Goal: Task Accomplishment & Management: Manage account settings

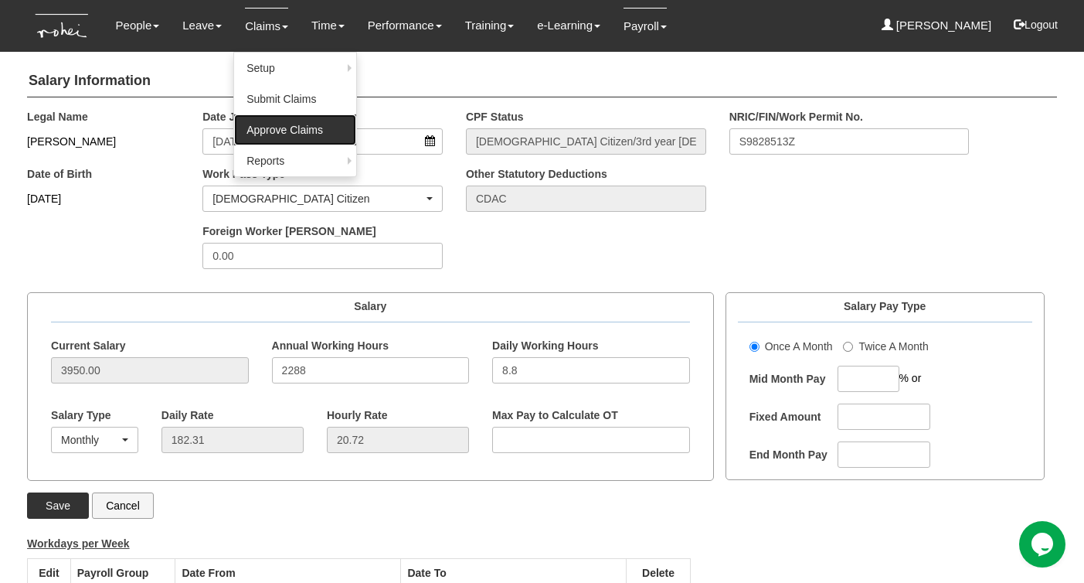
click at [247, 123] on link "Approve Claims" at bounding box center [295, 129] width 122 height 31
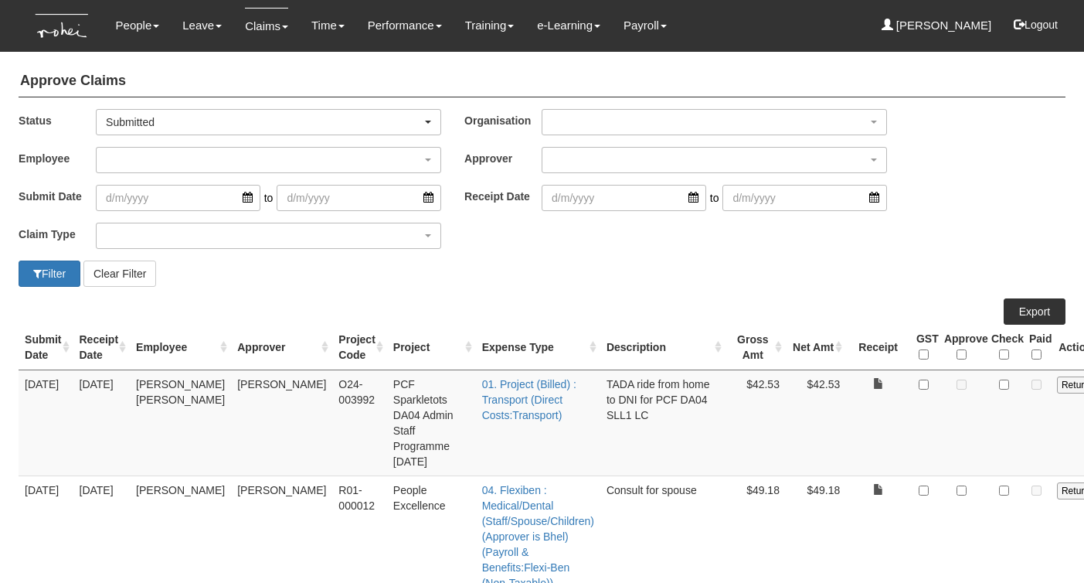
select select "50"
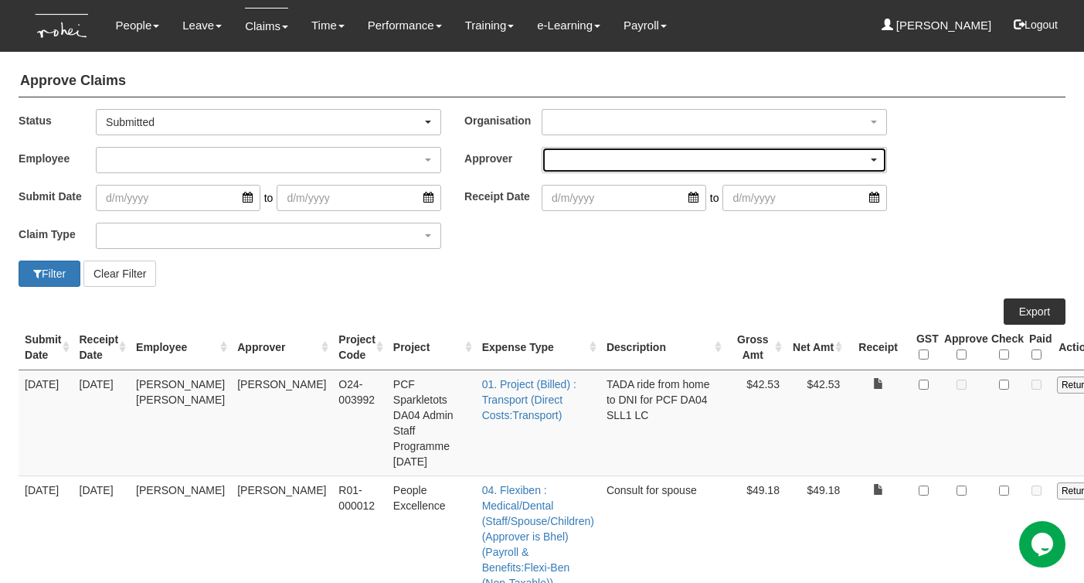
click at [554, 158] on div "button" at bounding box center [714, 160] width 344 height 25
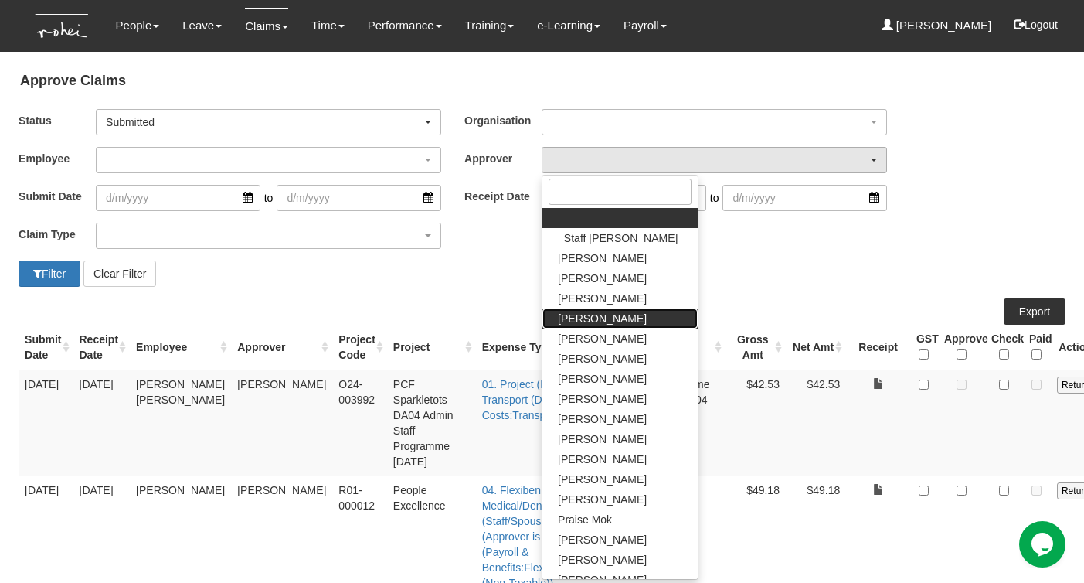
click at [585, 313] on span "[PERSON_NAME]" at bounding box center [602, 318] width 89 height 15
select select "7c74568e-c65a-4e2f-b023-70974c8e3265"
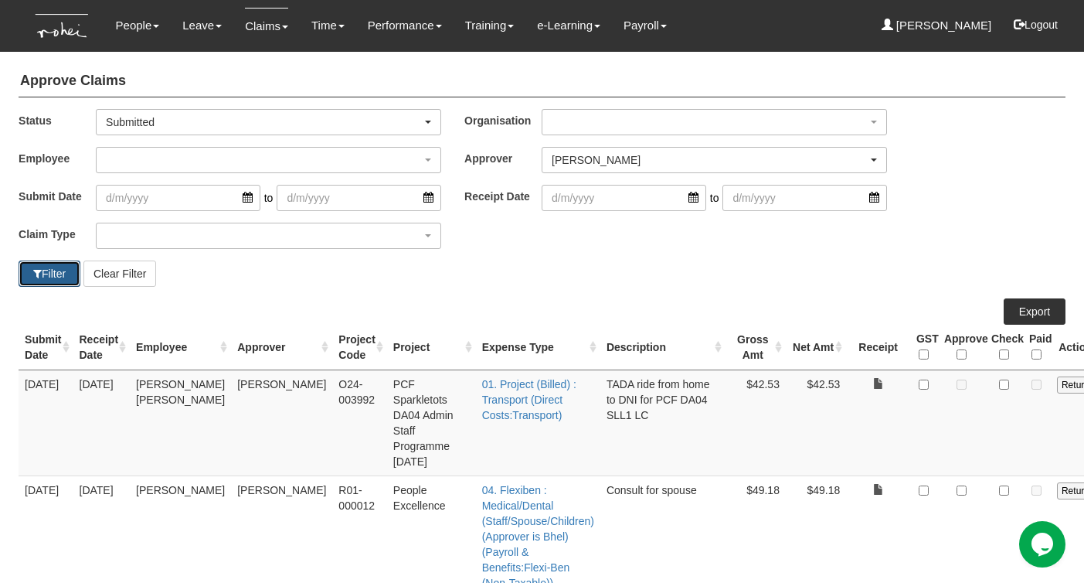
click at [58, 270] on button "Filter" at bounding box center [50, 273] width 62 height 26
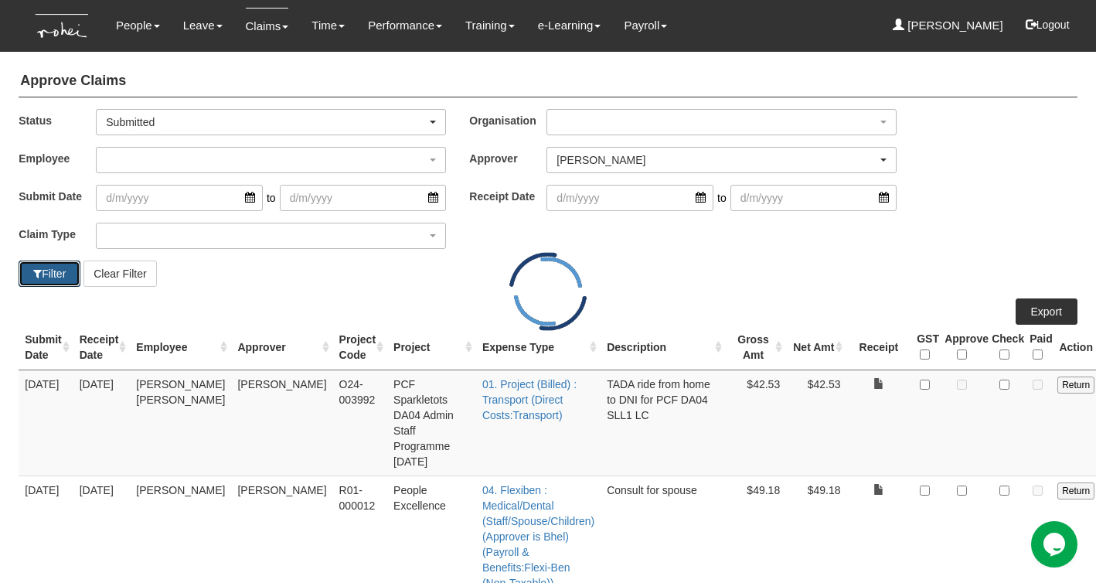
select select "50"
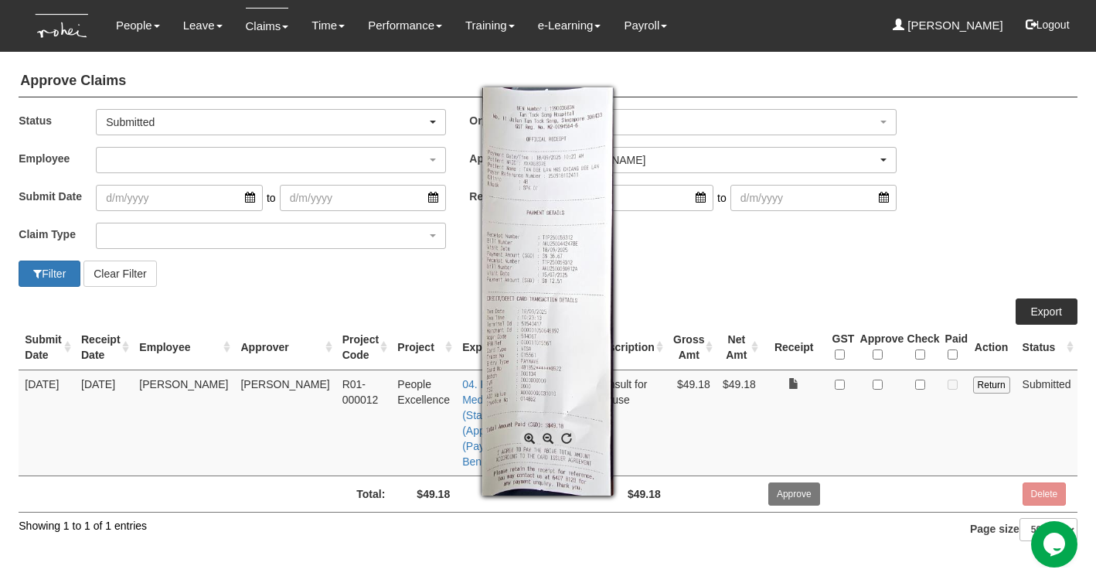
click at [529, 437] on span at bounding box center [529, 438] width 19 height 19
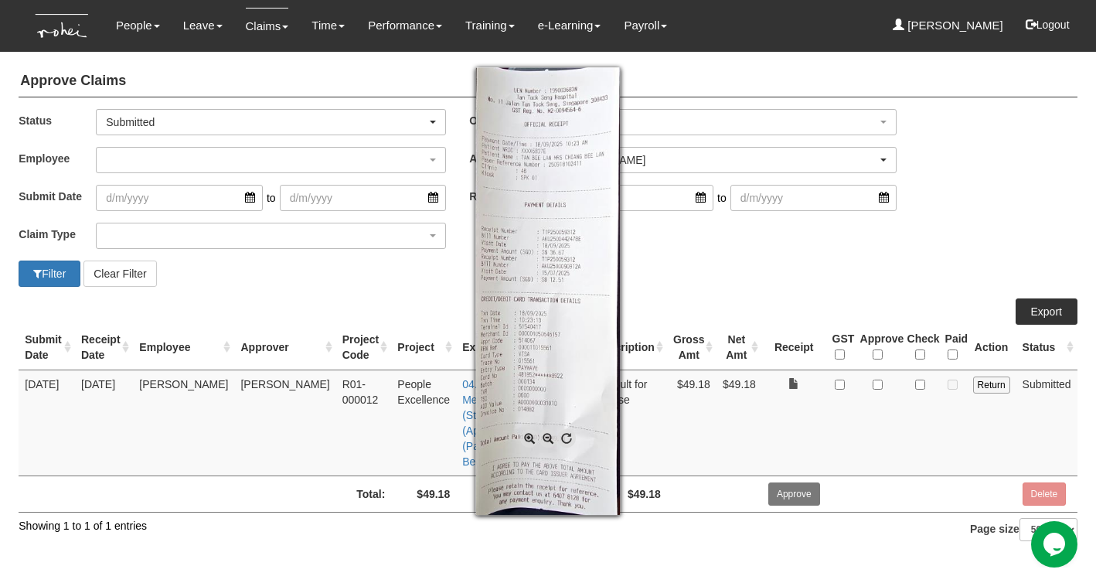
click at [528, 438] on span at bounding box center [529, 438] width 19 height 19
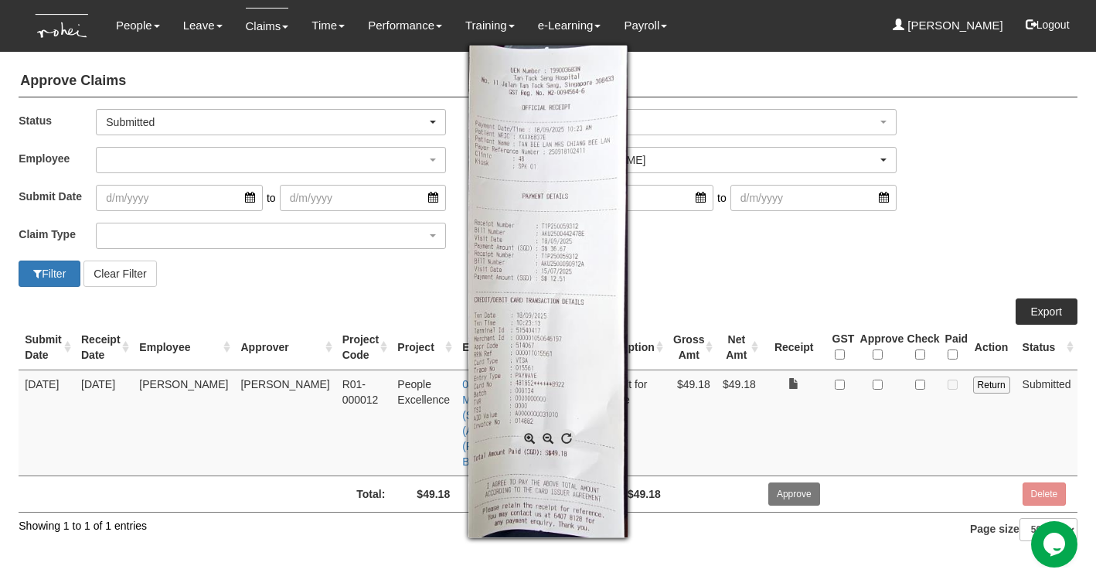
click at [528, 438] on span at bounding box center [529, 438] width 19 height 19
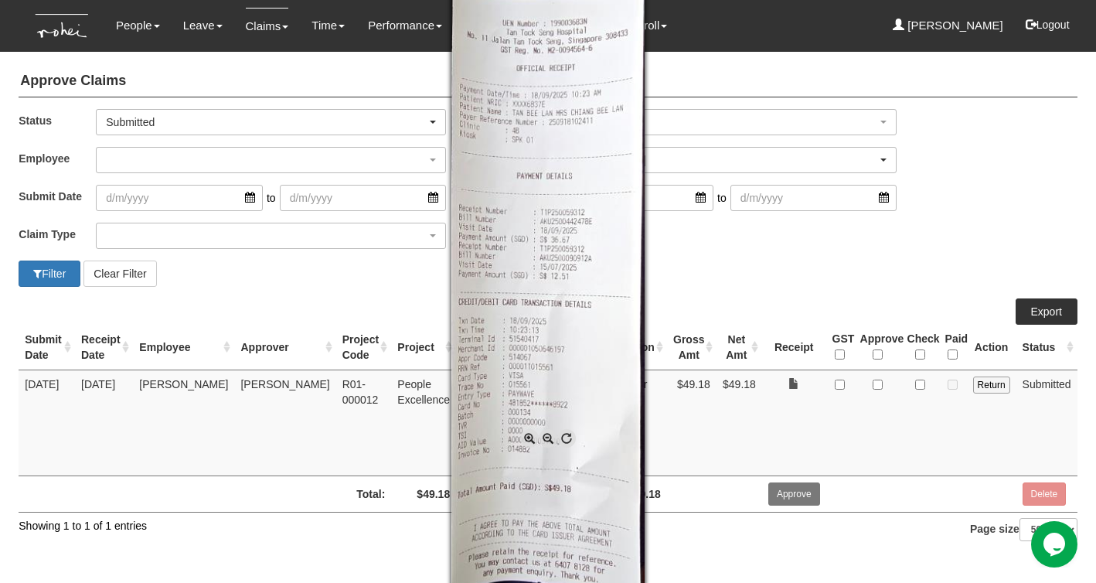
click at [528, 439] on span at bounding box center [529, 438] width 19 height 19
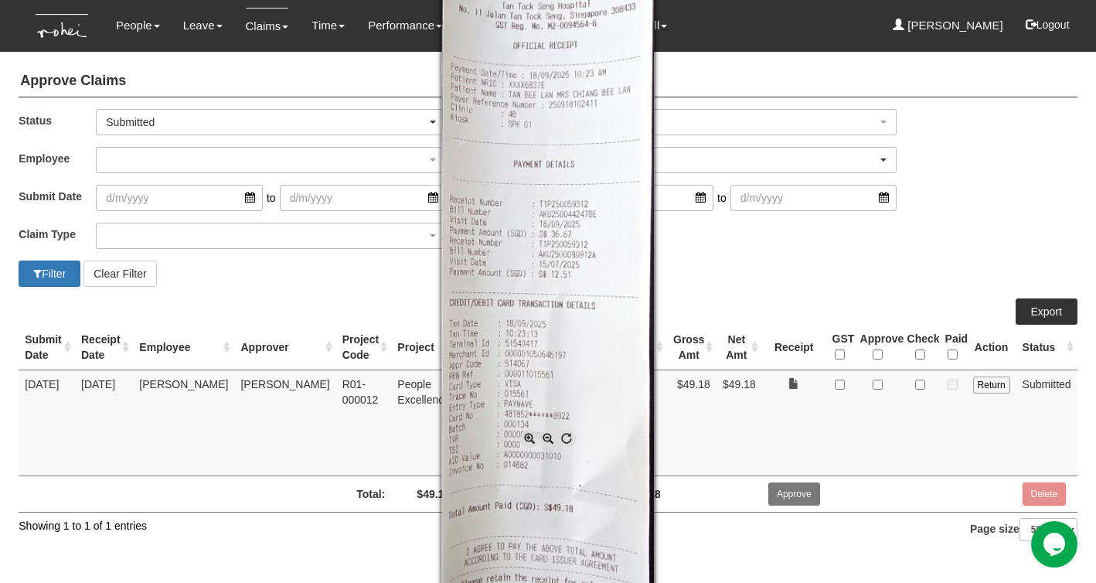
click at [528, 439] on span at bounding box center [529, 438] width 19 height 19
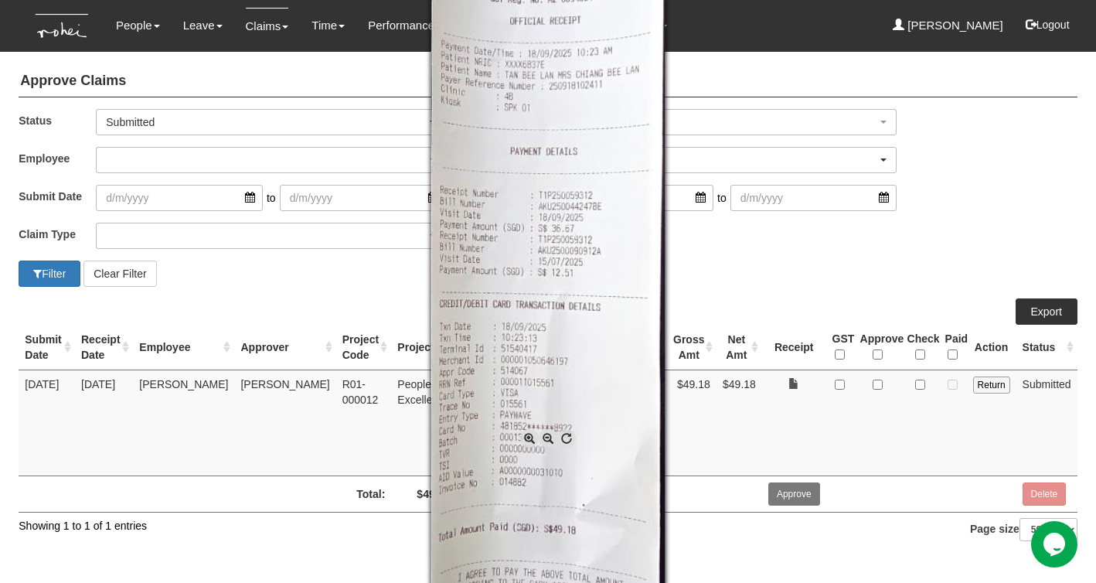
click at [731, 270] on div at bounding box center [548, 291] width 1096 height 583
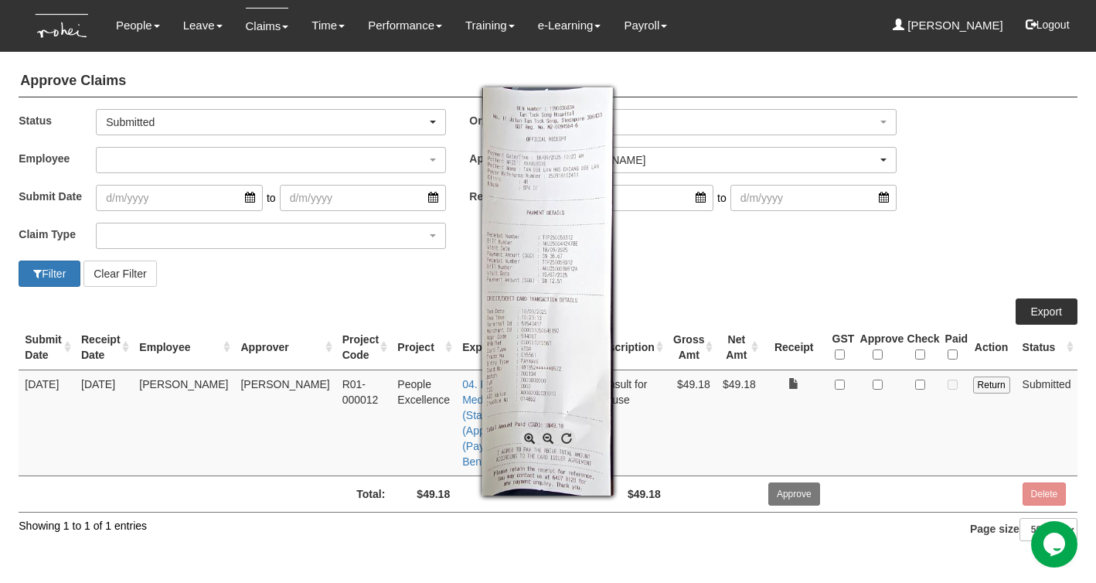
click at [527, 438] on span at bounding box center [529, 438] width 19 height 19
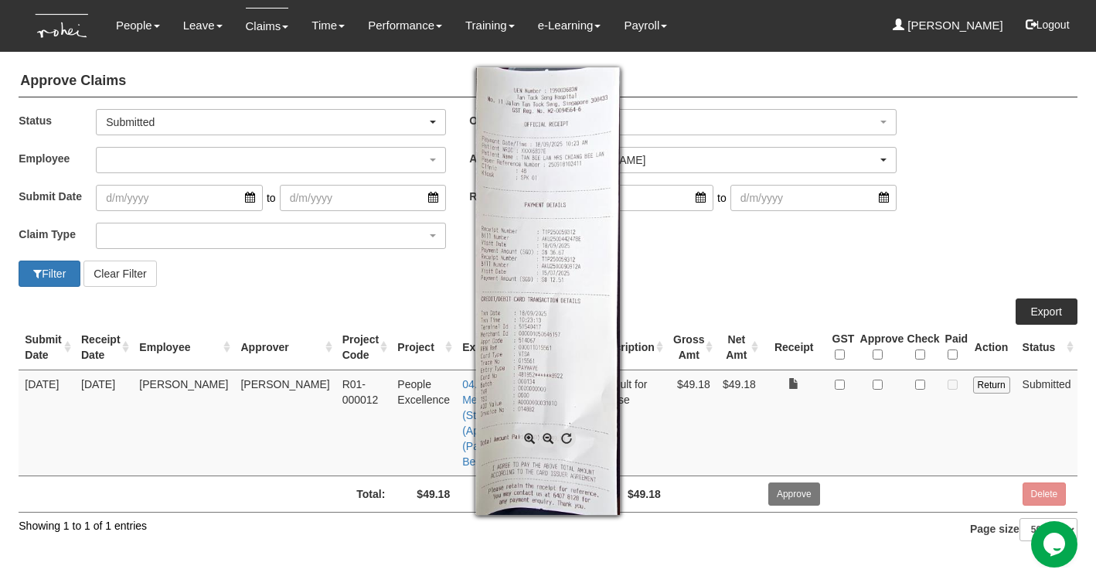
click at [527, 437] on span at bounding box center [529, 438] width 19 height 19
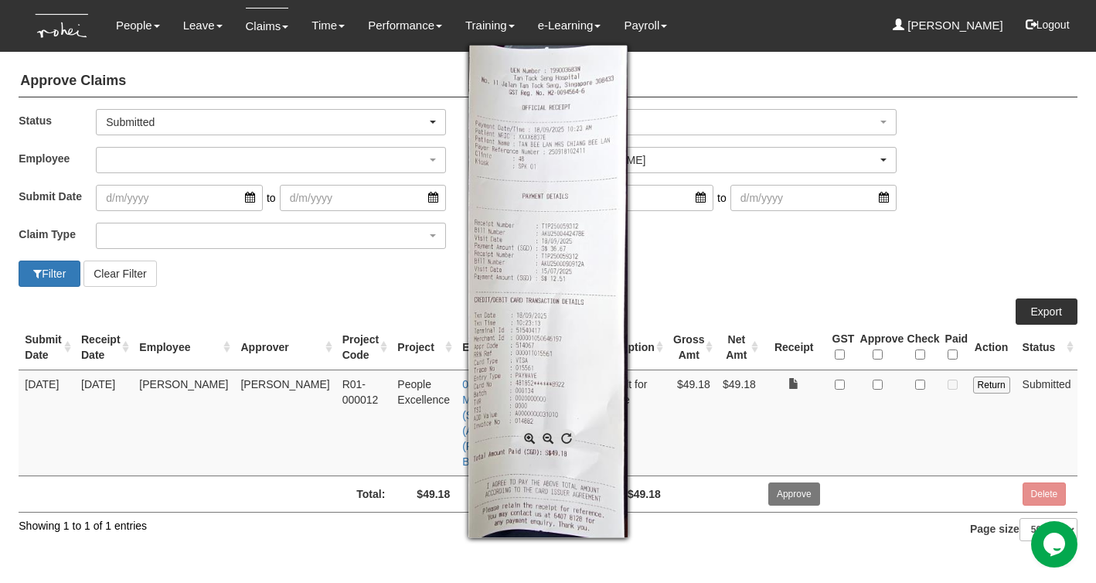
click at [526, 437] on span at bounding box center [529, 438] width 19 height 19
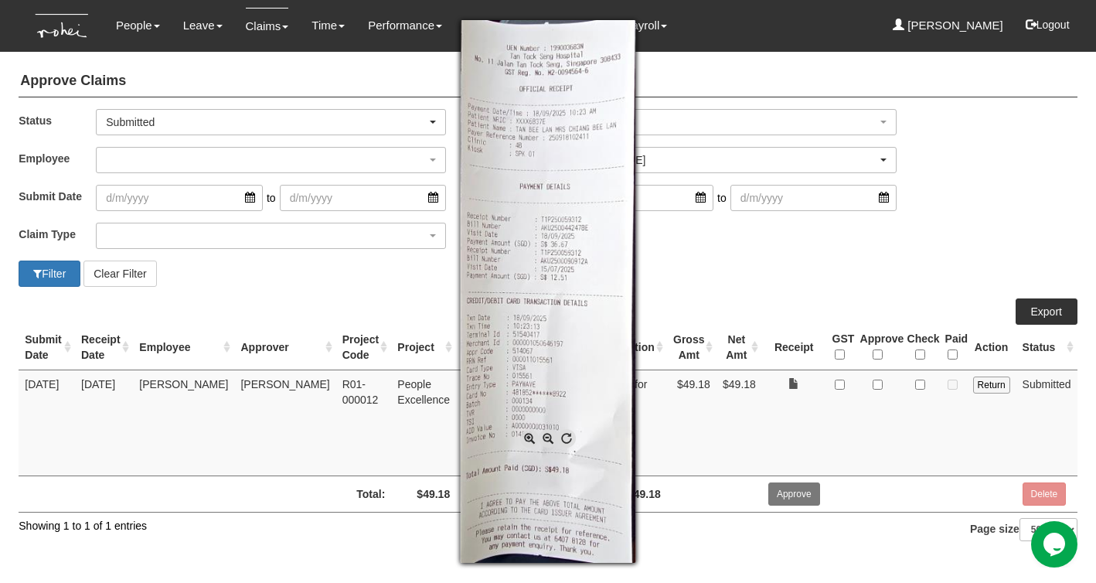
click at [400, 270] on div at bounding box center [548, 291] width 1096 height 583
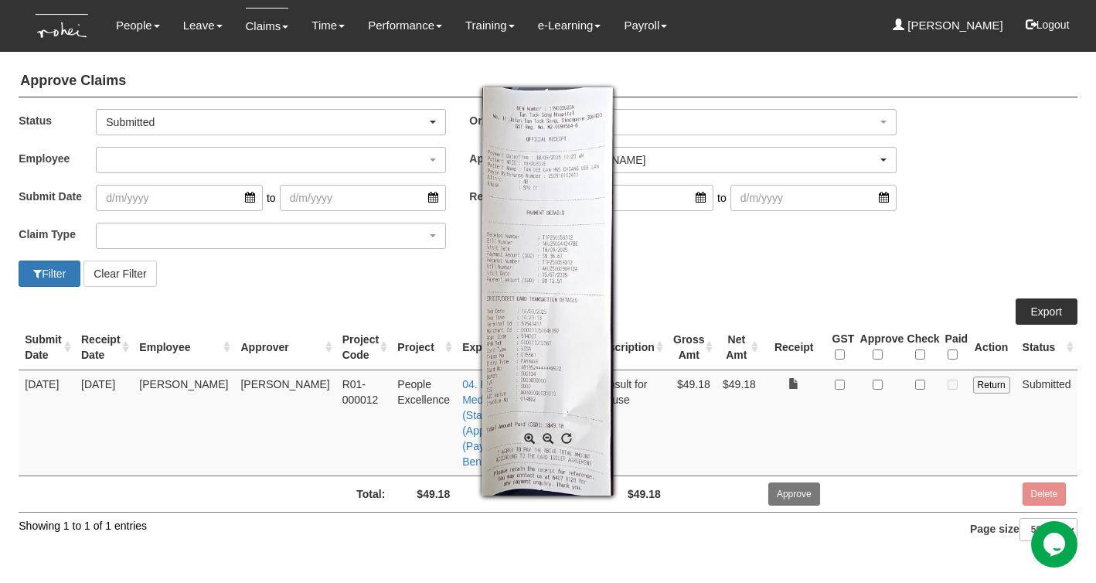
click at [878, 385] on div at bounding box center [548, 291] width 1096 height 583
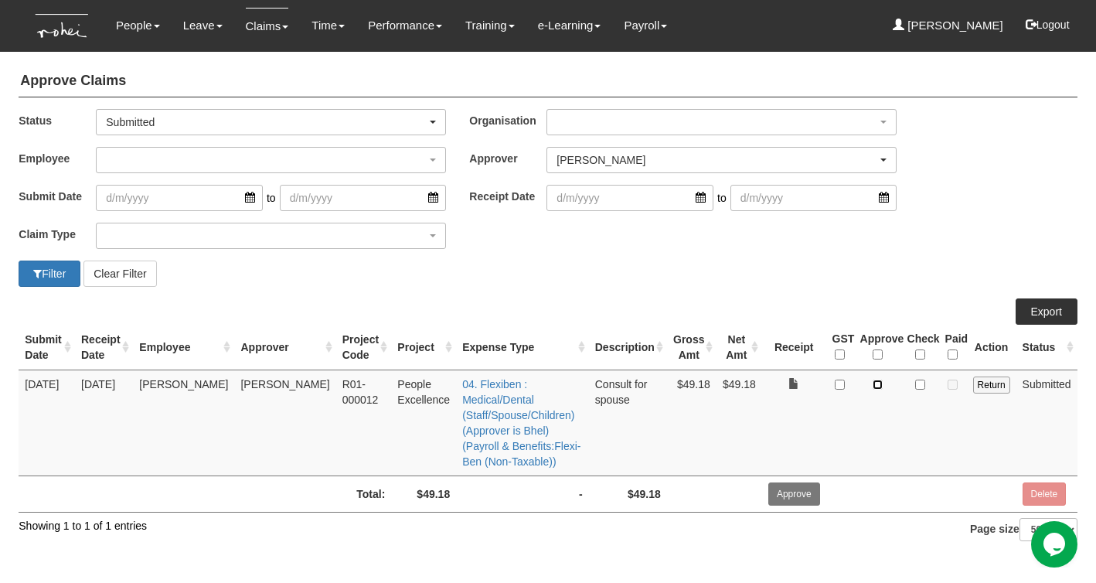
click at [879, 384] on input "checkbox" at bounding box center [877, 384] width 10 height 10
checkbox input "true"
click at [790, 482] on input "Approve" at bounding box center [794, 493] width 52 height 23
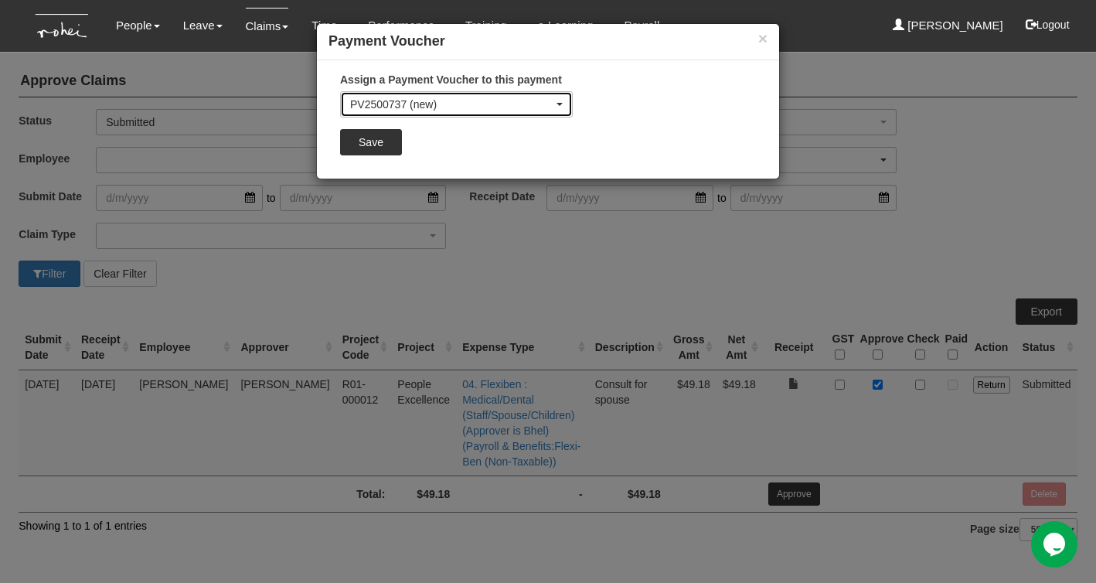
click at [473, 105] on div "PV2500737 (new)" at bounding box center [451, 104] width 203 height 15
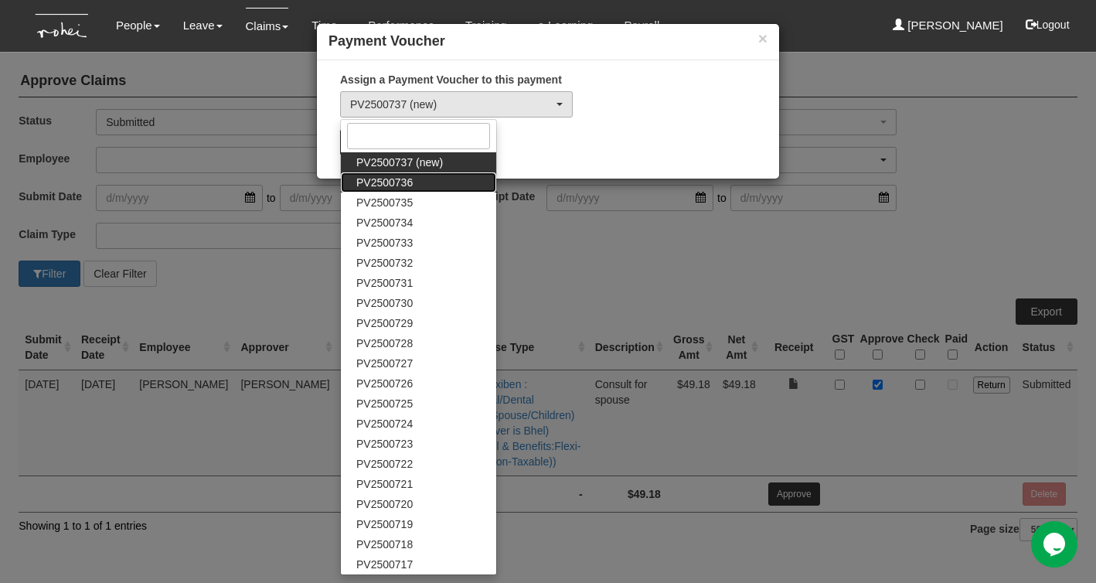
click at [420, 178] on link "PV2500736" at bounding box center [418, 182] width 155 height 20
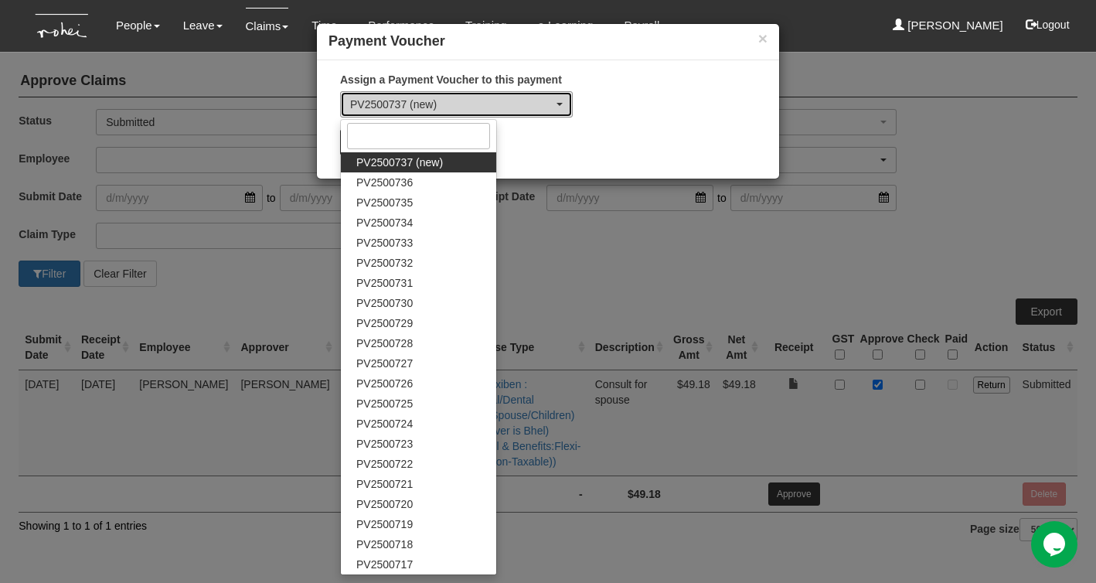
select select "PV2500736"
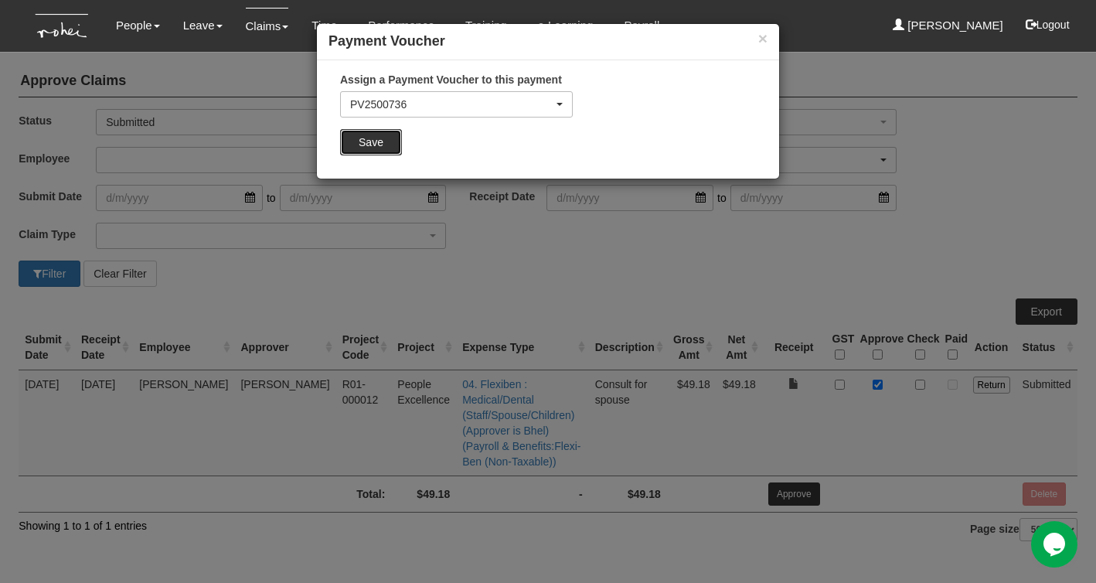
click at [376, 145] on input "Save" at bounding box center [371, 142] width 62 height 26
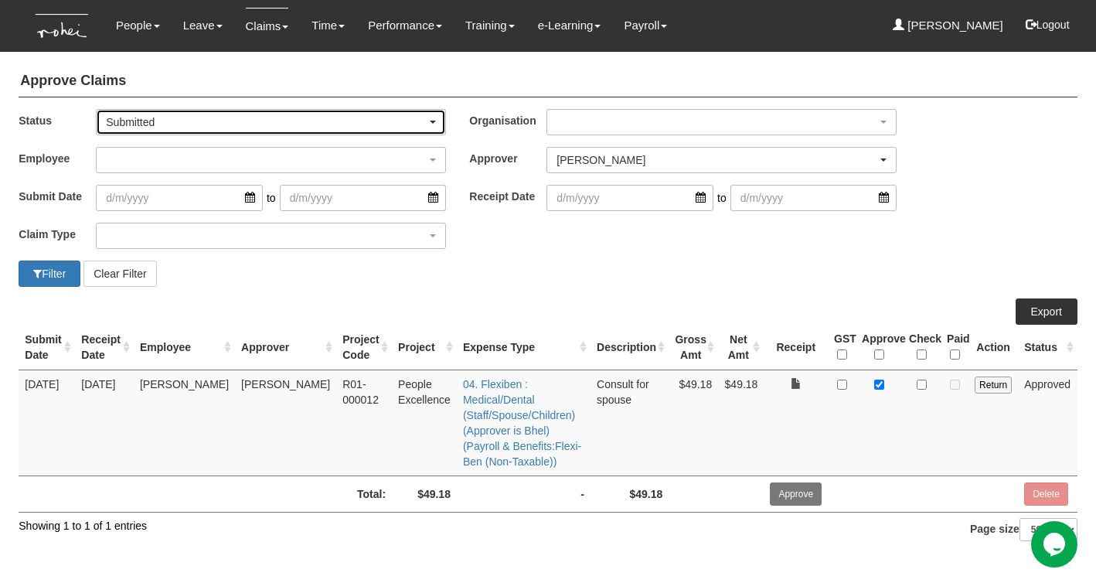
click at [270, 121] on div "Submitted" at bounding box center [266, 121] width 321 height 15
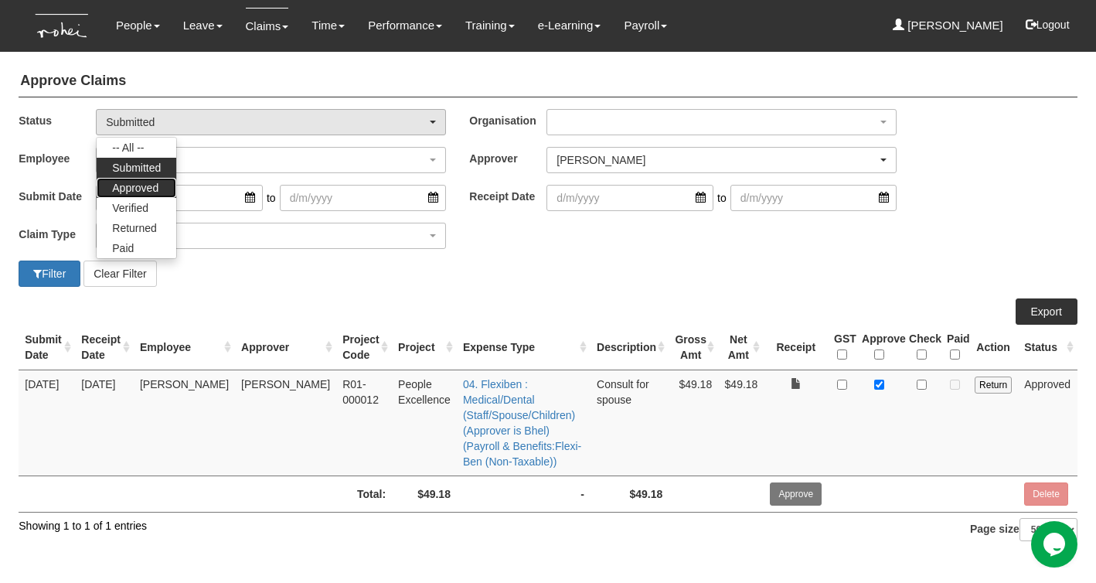
click at [138, 182] on span "Approved" at bounding box center [135, 187] width 46 height 15
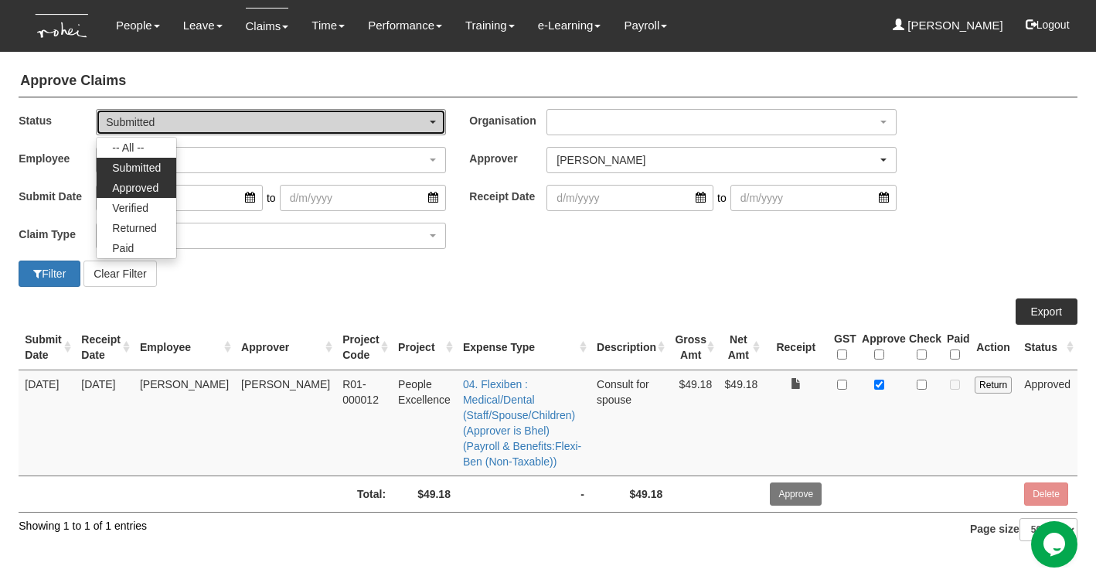
select select "Approved"
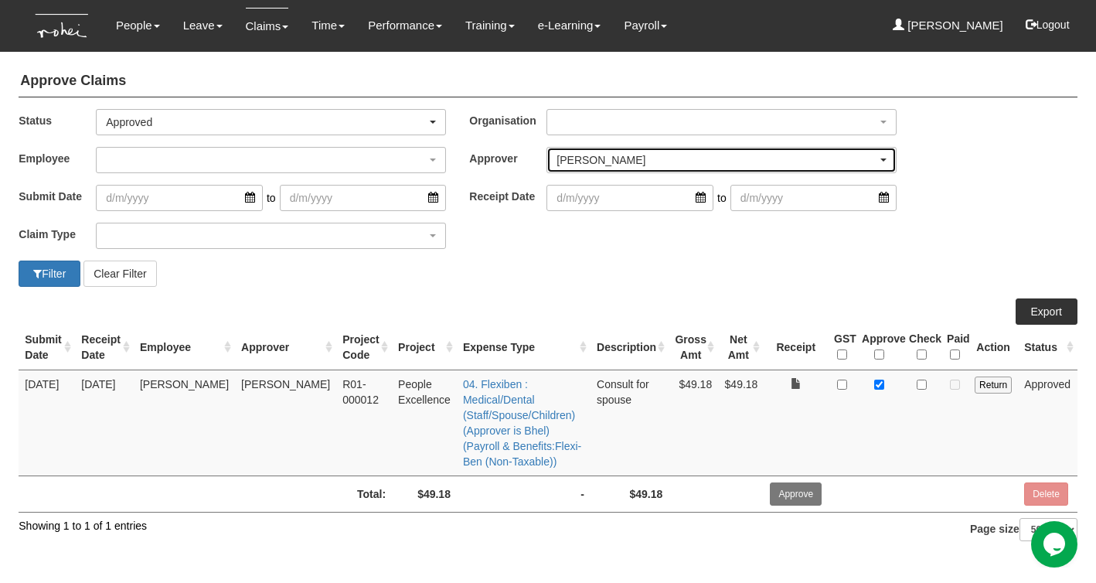
click at [652, 158] on div "[PERSON_NAME]" at bounding box center [716, 159] width 321 height 15
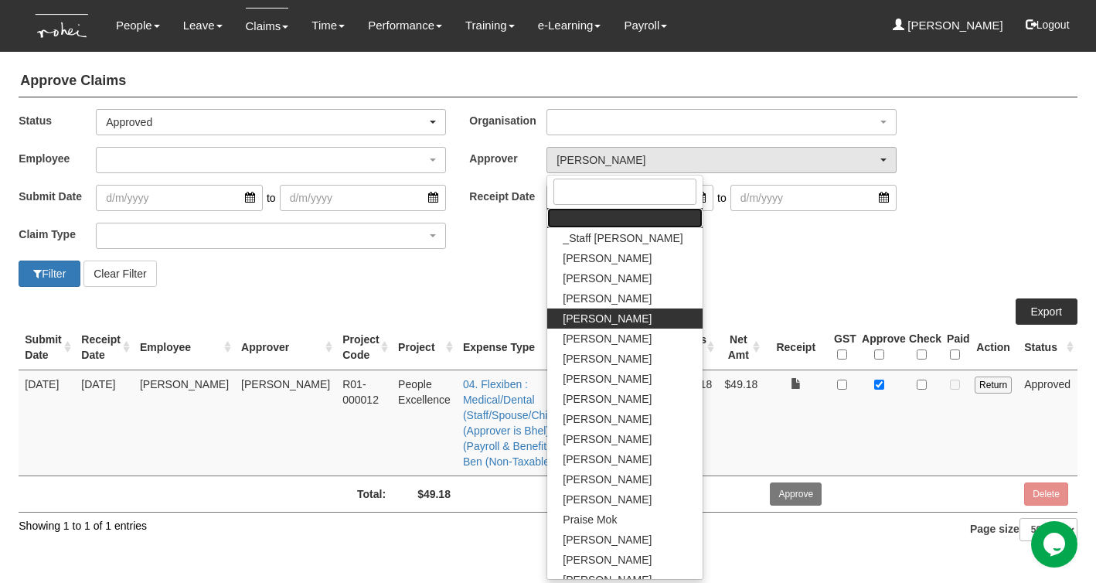
click at [608, 219] on link at bounding box center [624, 218] width 155 height 20
select select
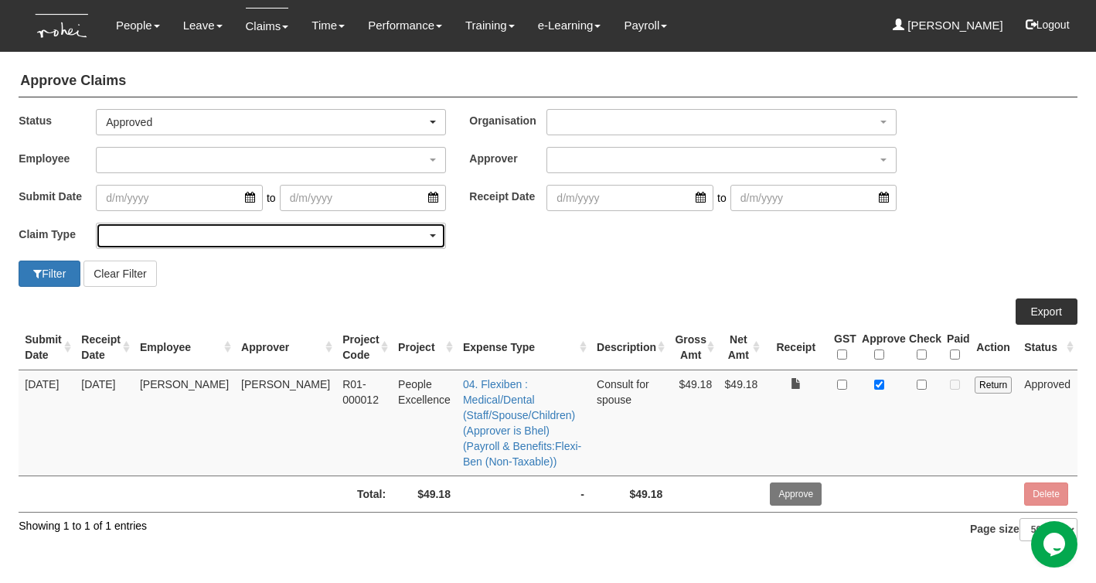
click at [379, 235] on div "button" at bounding box center [271, 235] width 348 height 25
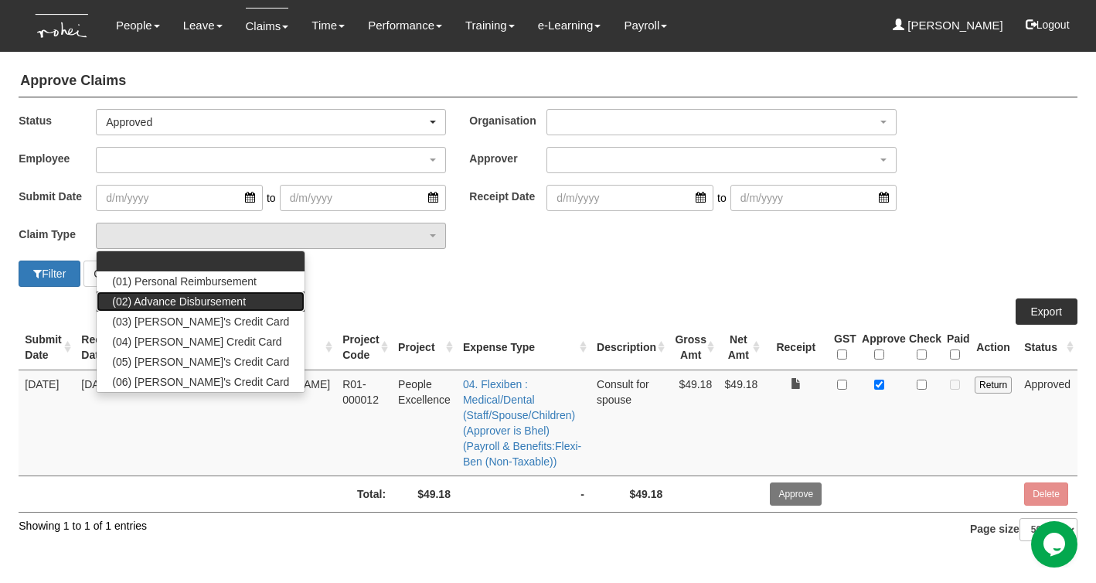
click at [155, 304] on span "(02) Advance Disbursement" at bounding box center [179, 301] width 134 height 15
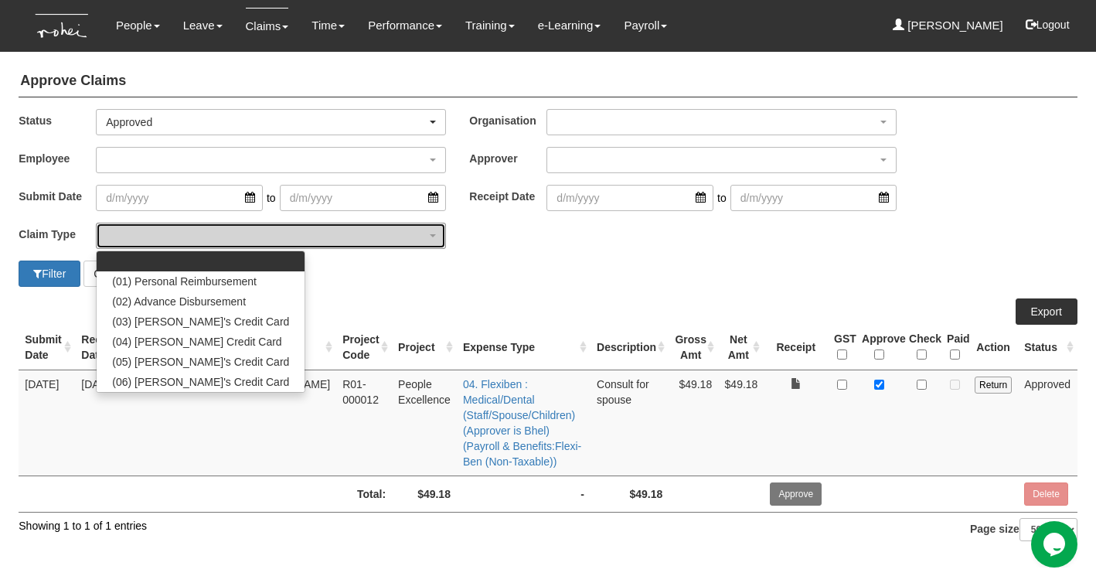
select select "19"
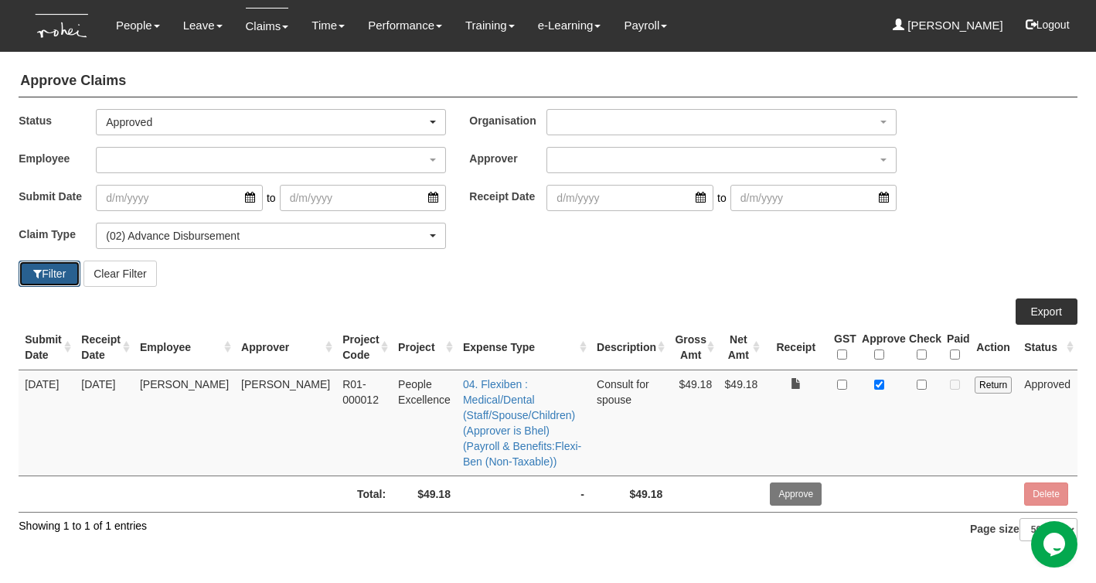
click at [42, 273] on button "Filter" at bounding box center [50, 273] width 62 height 26
select select "50"
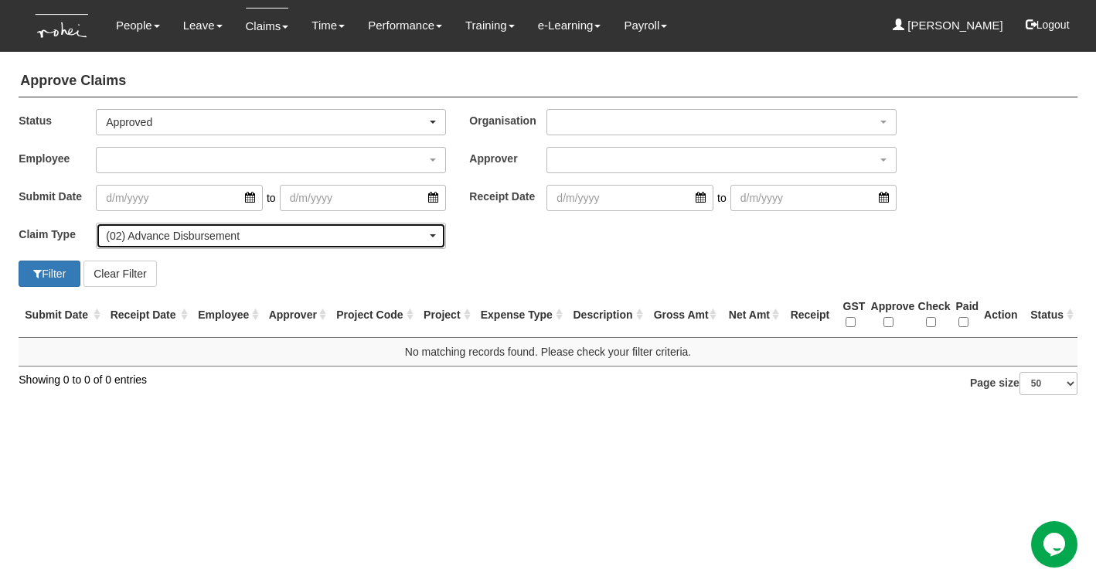
click at [190, 235] on div "(02) Advance Disbursement" at bounding box center [266, 235] width 321 height 15
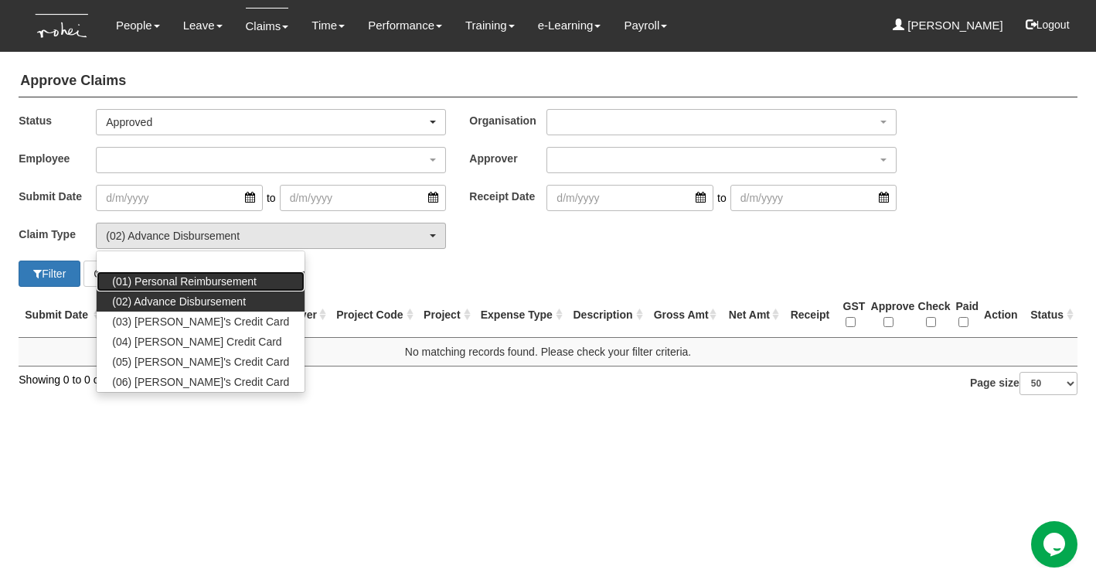
click at [171, 283] on span "(01) Personal Reimbursement" at bounding box center [184, 280] width 144 height 15
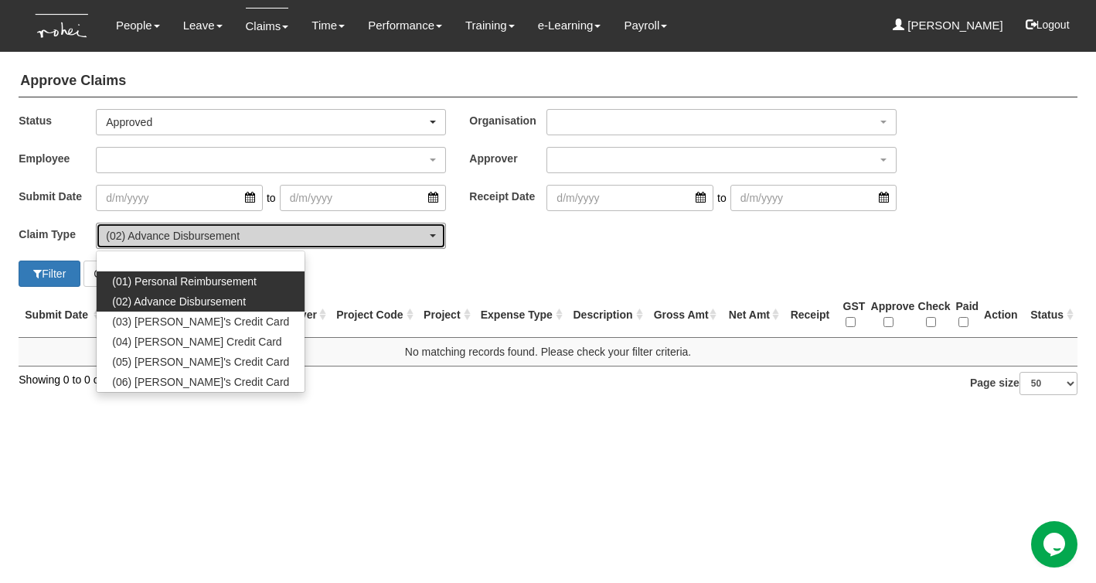
select select "14"
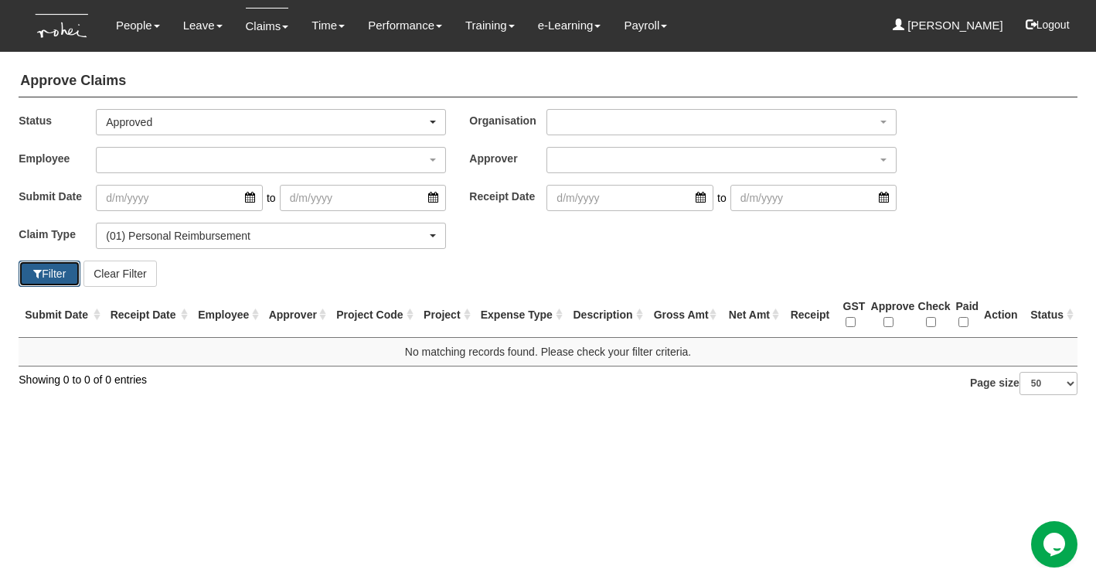
click at [53, 271] on button "Filter" at bounding box center [50, 273] width 62 height 26
select select "50"
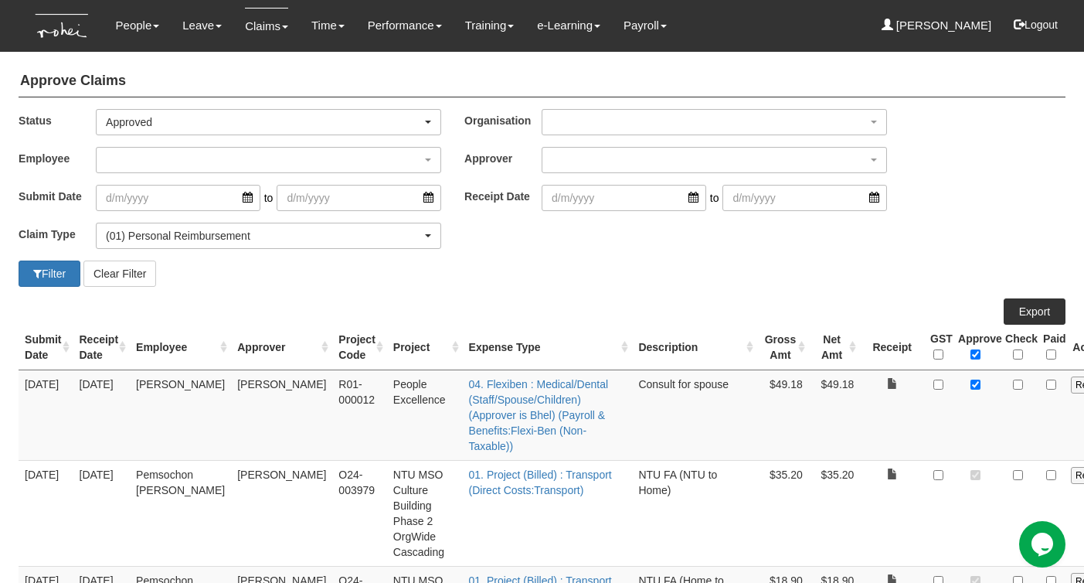
click at [999, 385] on td at bounding box center [1018, 414] width 38 height 90
click at [1013, 386] on input "checkbox" at bounding box center [1018, 384] width 10 height 10
checkbox input "true"
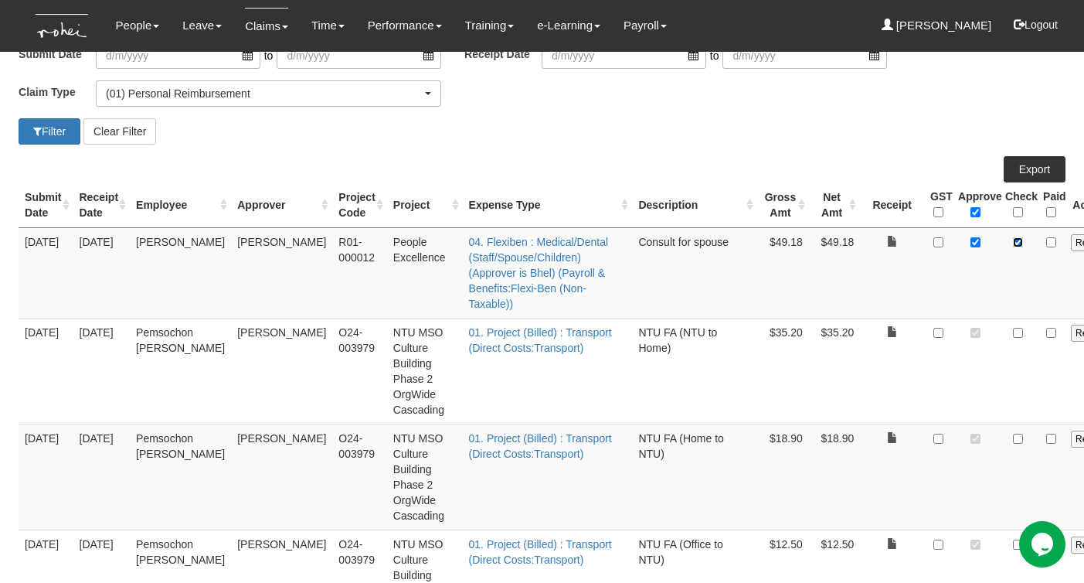
scroll to position [164, 0]
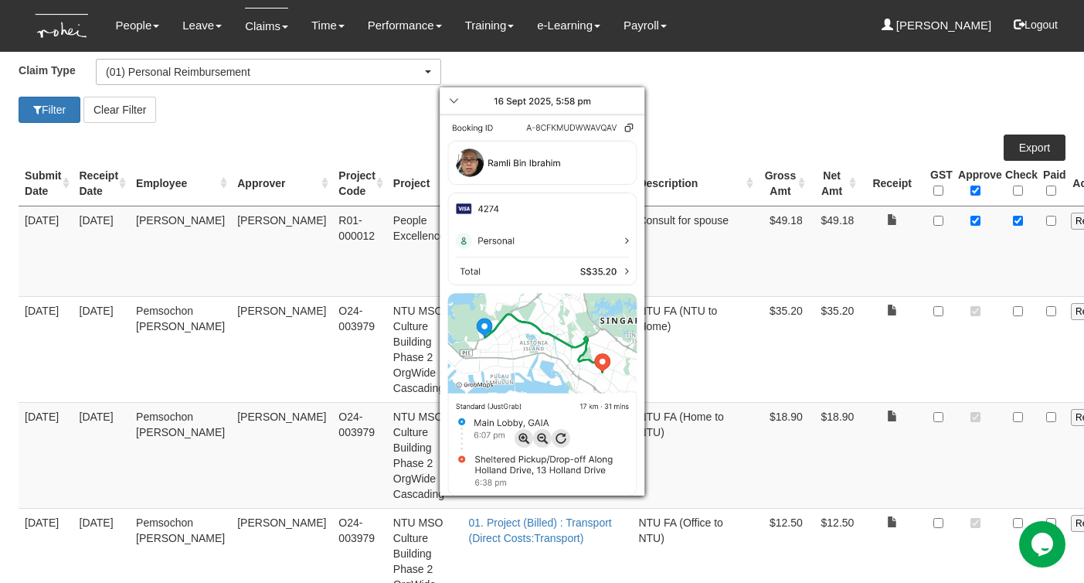
click at [919, 308] on div at bounding box center [542, 291] width 1084 height 583
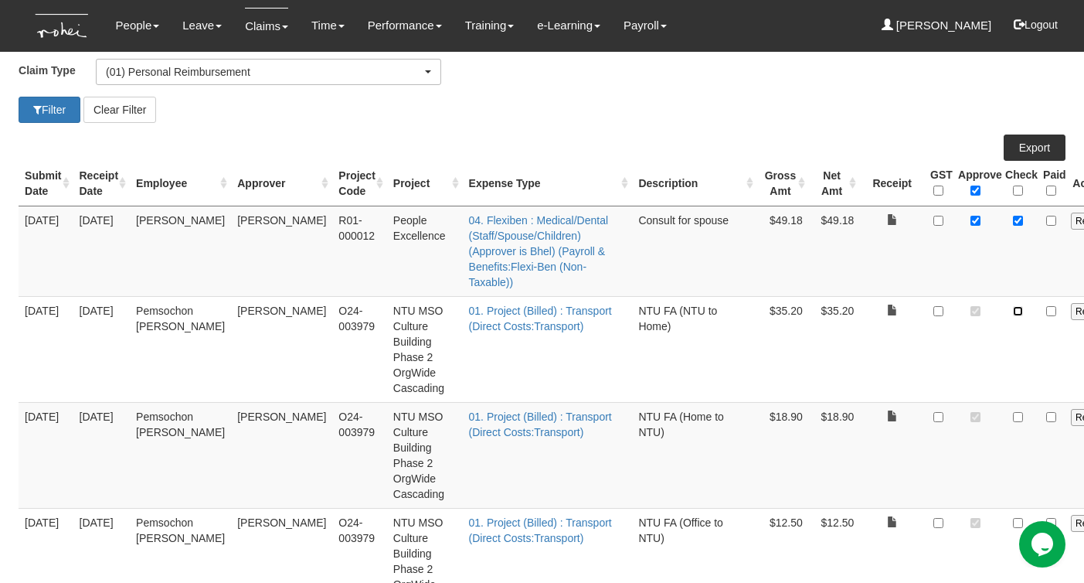
click at [1013, 309] on input "checkbox" at bounding box center [1018, 311] width 10 height 10
checkbox input "true"
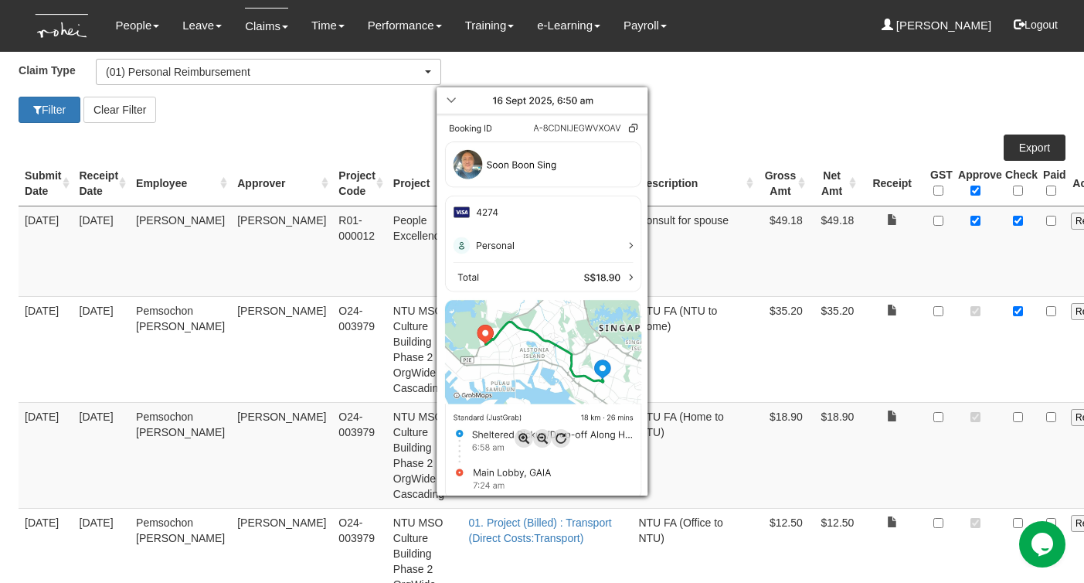
click at [922, 417] on div at bounding box center [542, 291] width 1084 height 583
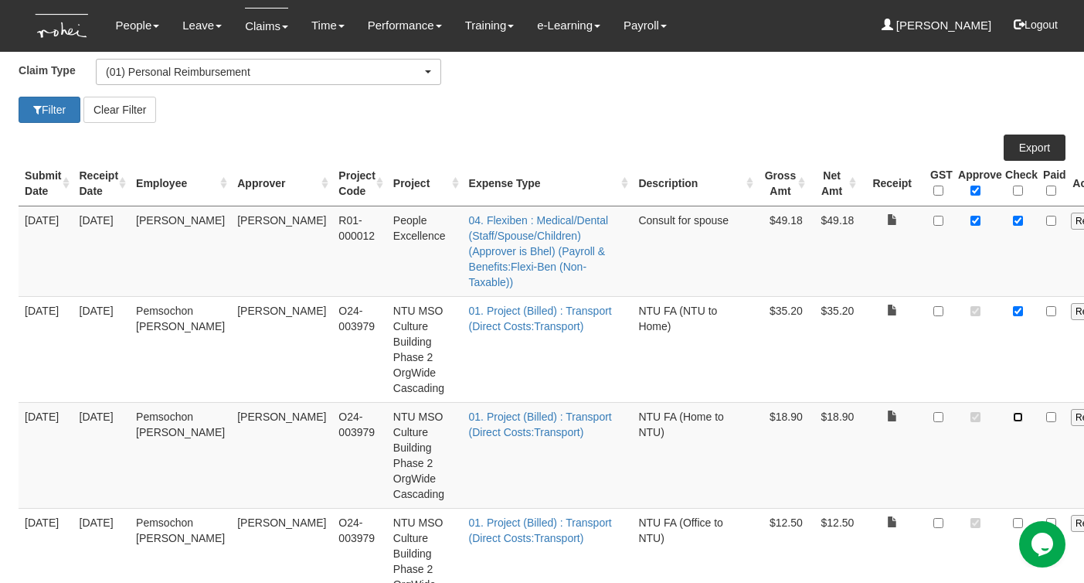
click at [1013, 417] on input "checkbox" at bounding box center [1018, 417] width 10 height 10
checkbox input "true"
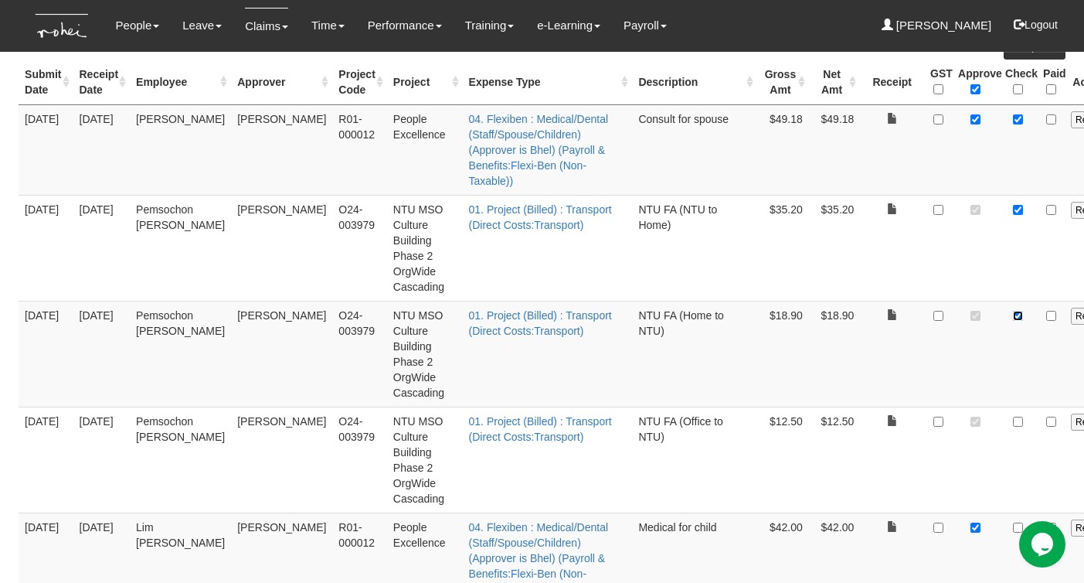
scroll to position [307, 0]
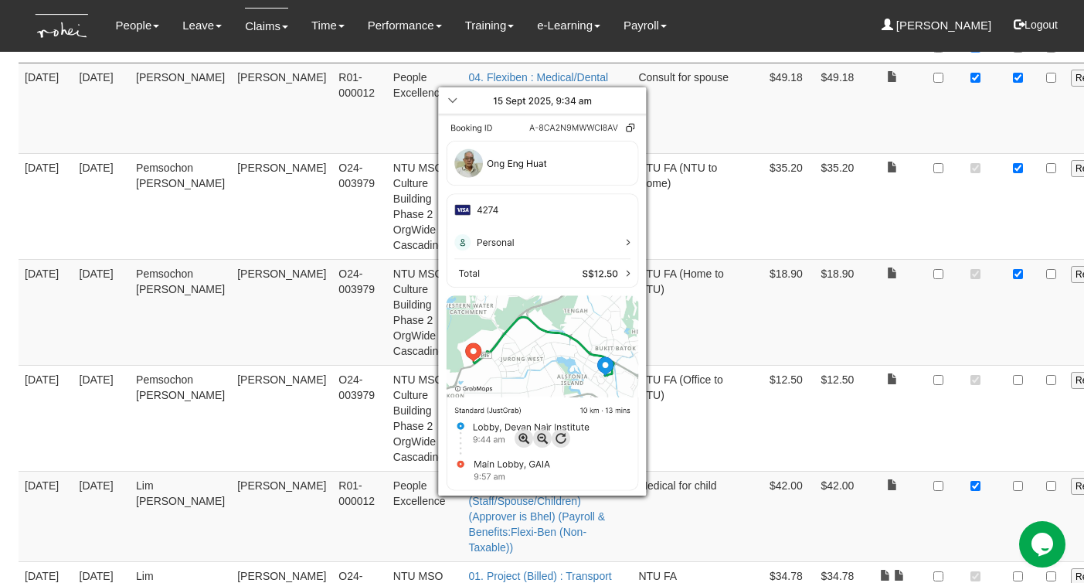
click at [922, 382] on div at bounding box center [542, 291] width 1084 height 583
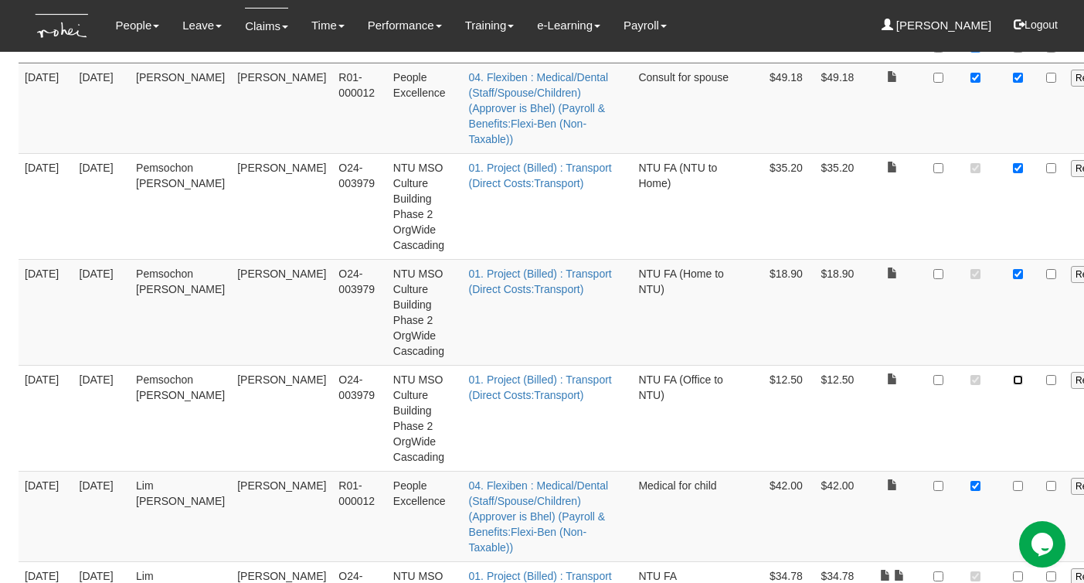
click at [1013, 382] on input "checkbox" at bounding box center [1018, 380] width 10 height 10
checkbox input "true"
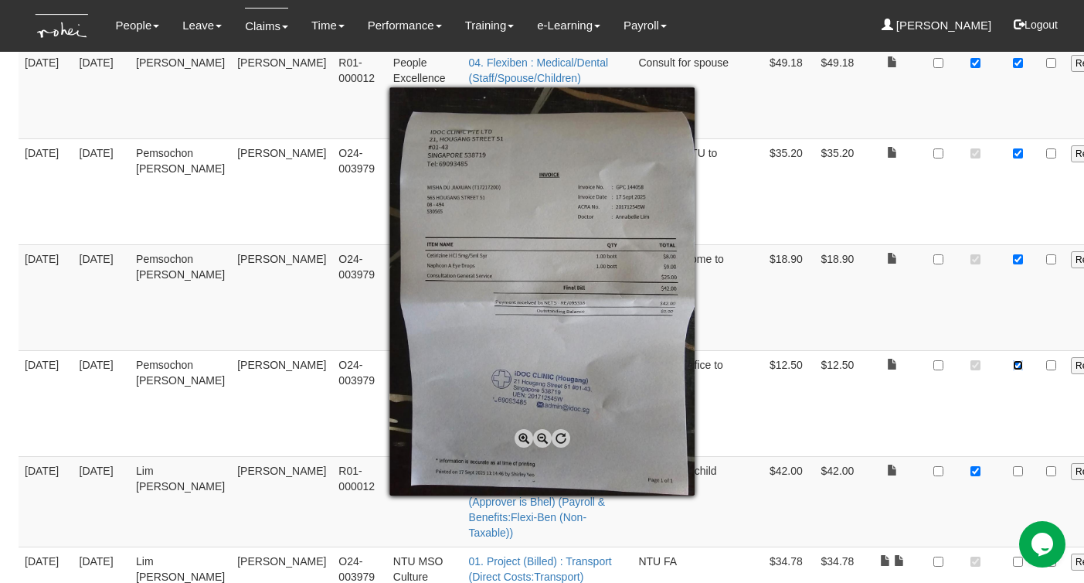
scroll to position [439, 0]
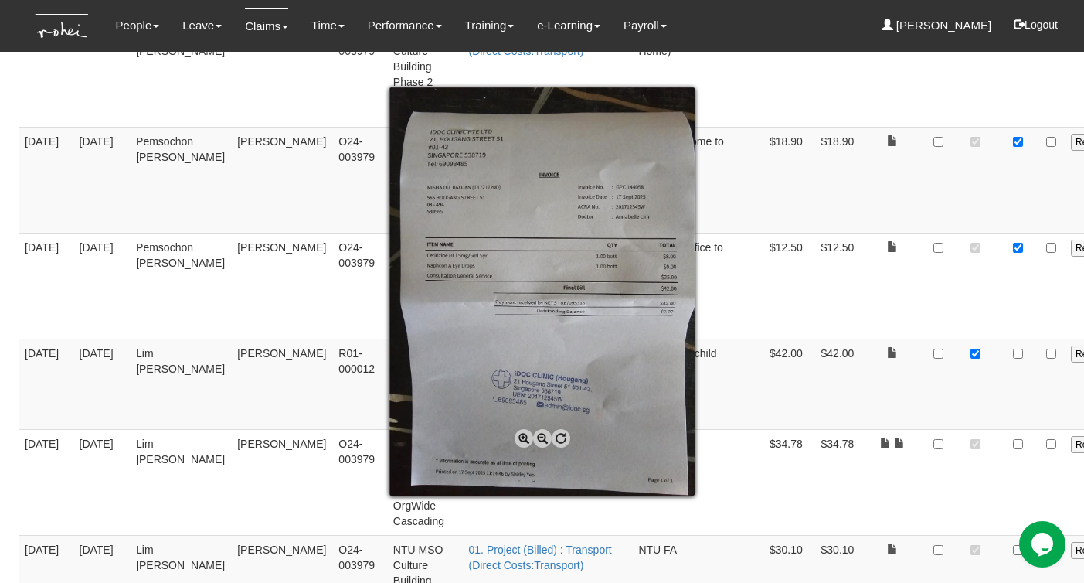
click at [858, 386] on div at bounding box center [542, 291] width 1084 height 583
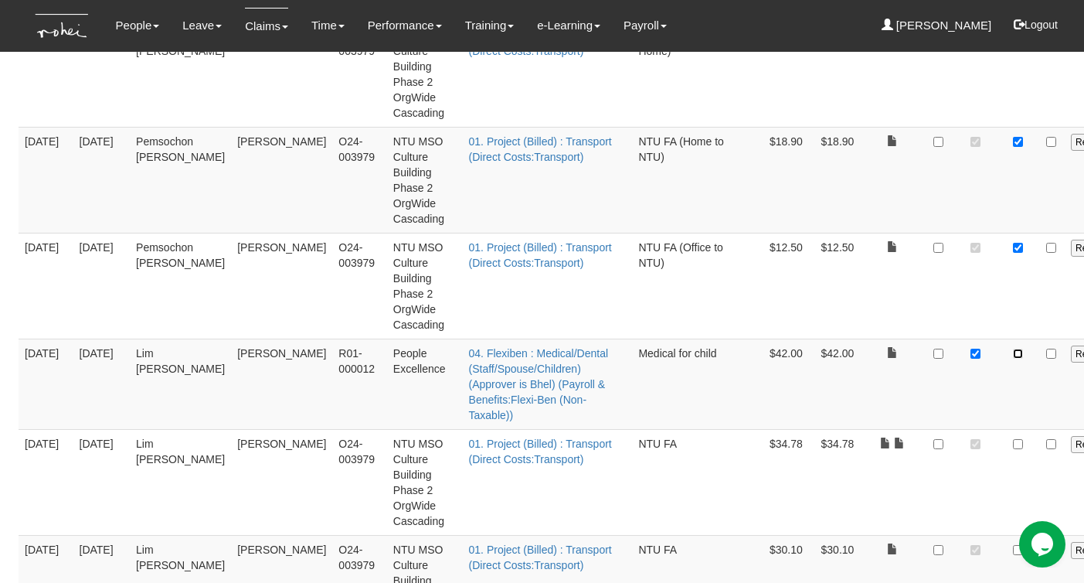
click at [1013, 354] on input "checkbox" at bounding box center [1018, 353] width 10 height 10
checkbox input "true"
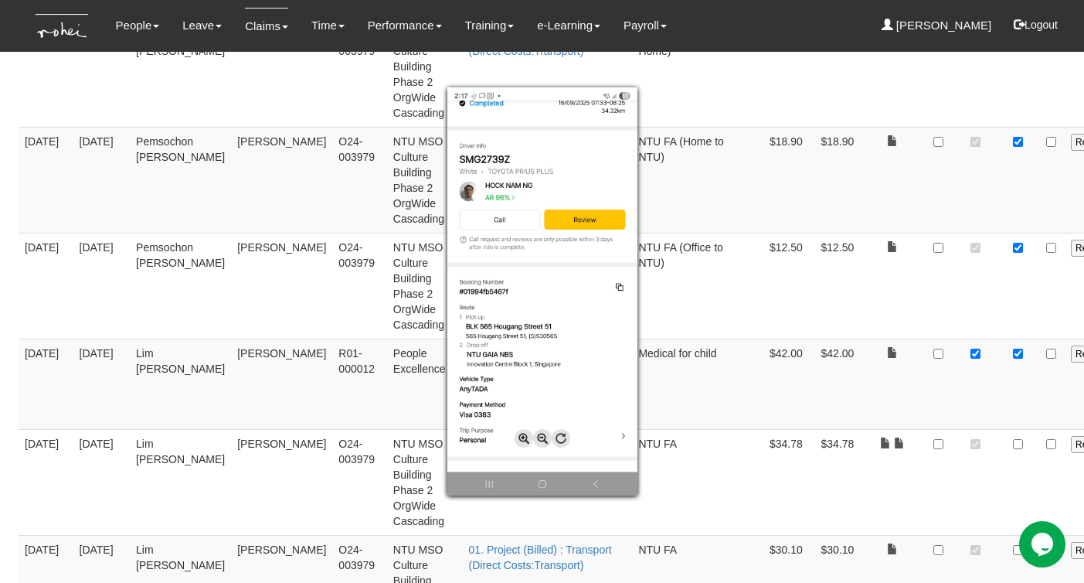
click at [784, 464] on div at bounding box center [542, 291] width 1084 height 583
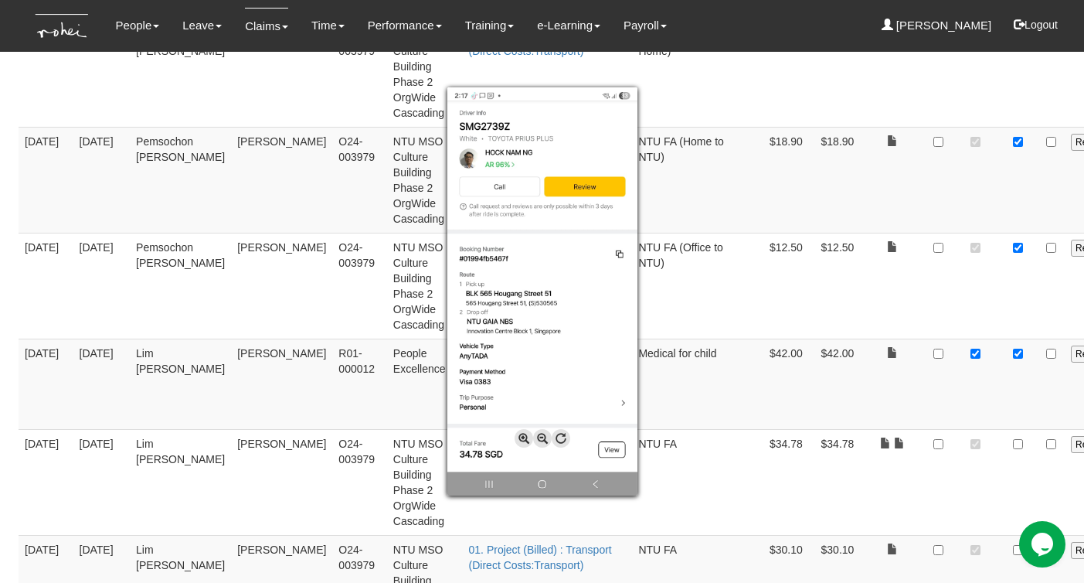
click at [799, 464] on div at bounding box center [542, 291] width 1084 height 583
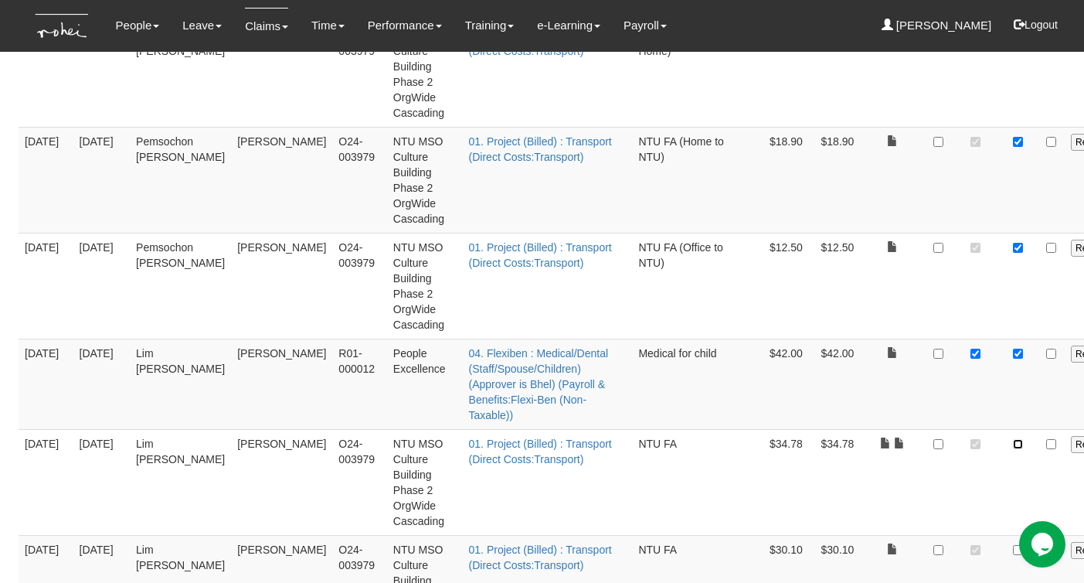
click at [1013, 447] on input "checkbox" at bounding box center [1018, 444] width 10 height 10
checkbox input "true"
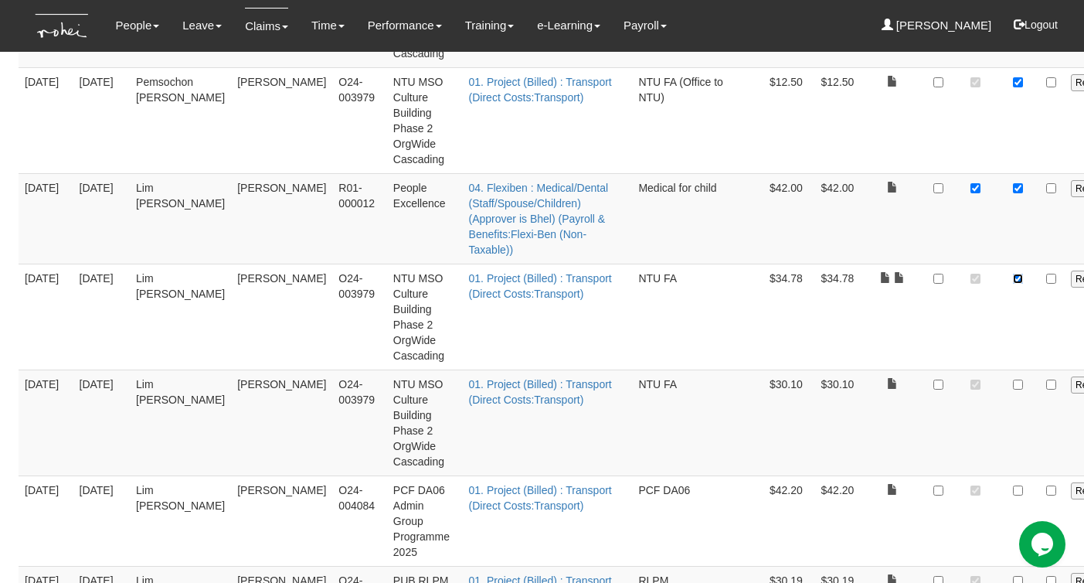
scroll to position [612, 0]
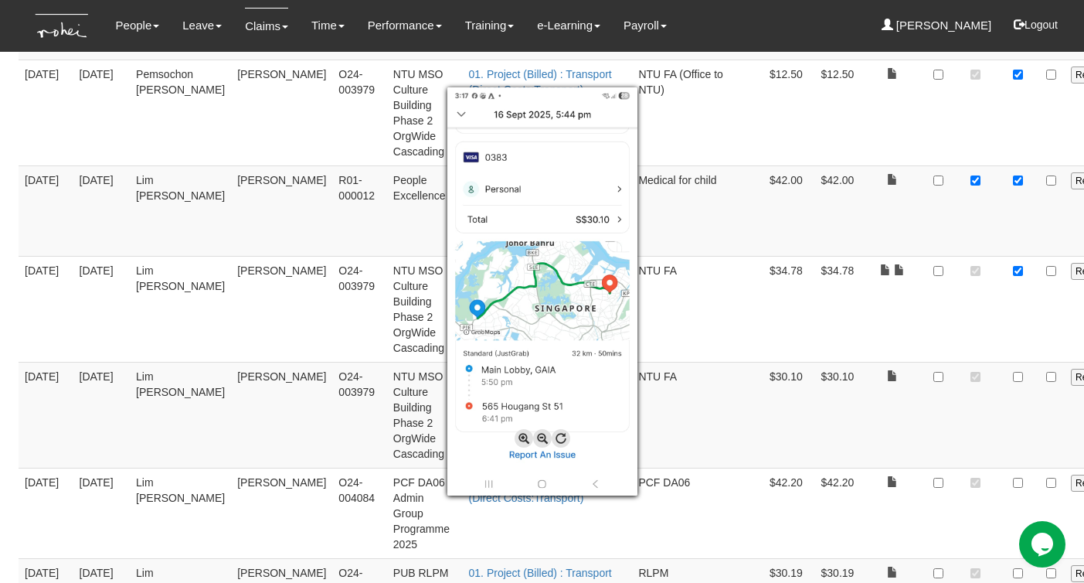
click at [919, 376] on div at bounding box center [542, 291] width 1084 height 583
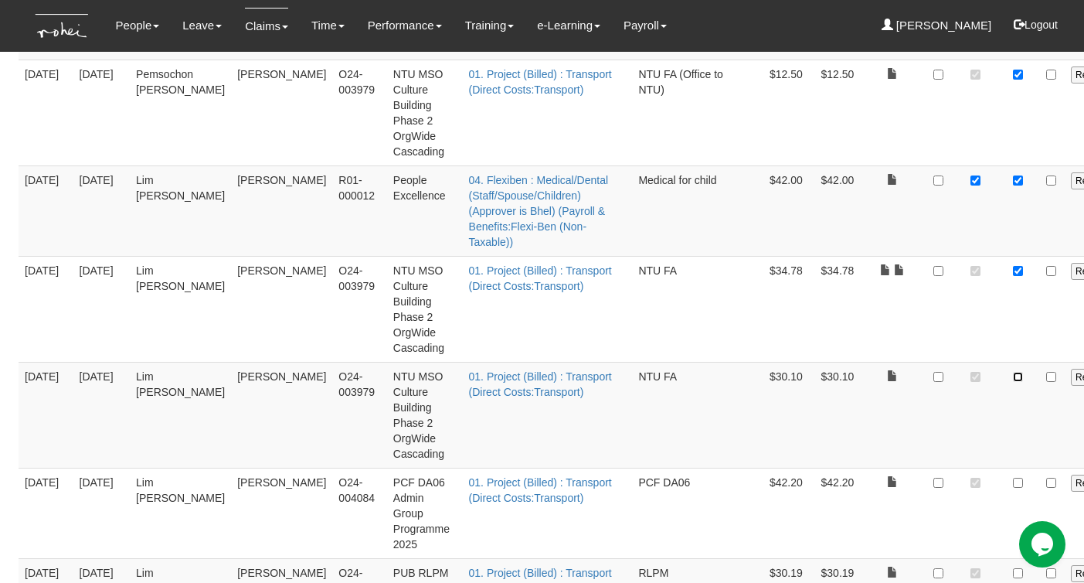
click at [1013, 377] on input "checkbox" at bounding box center [1018, 377] width 10 height 10
checkbox input "true"
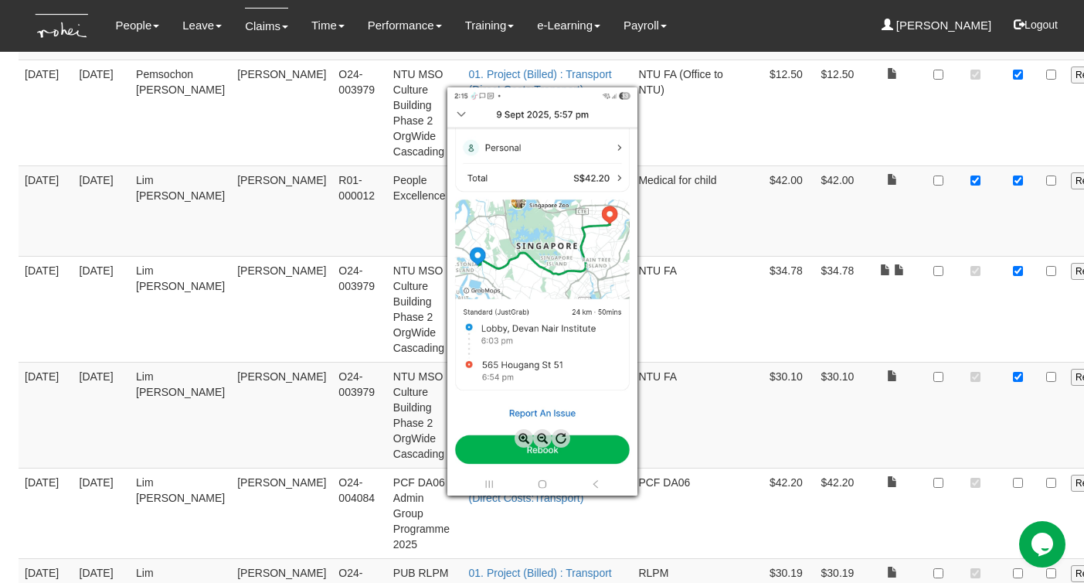
click at [919, 485] on div at bounding box center [542, 291] width 1084 height 583
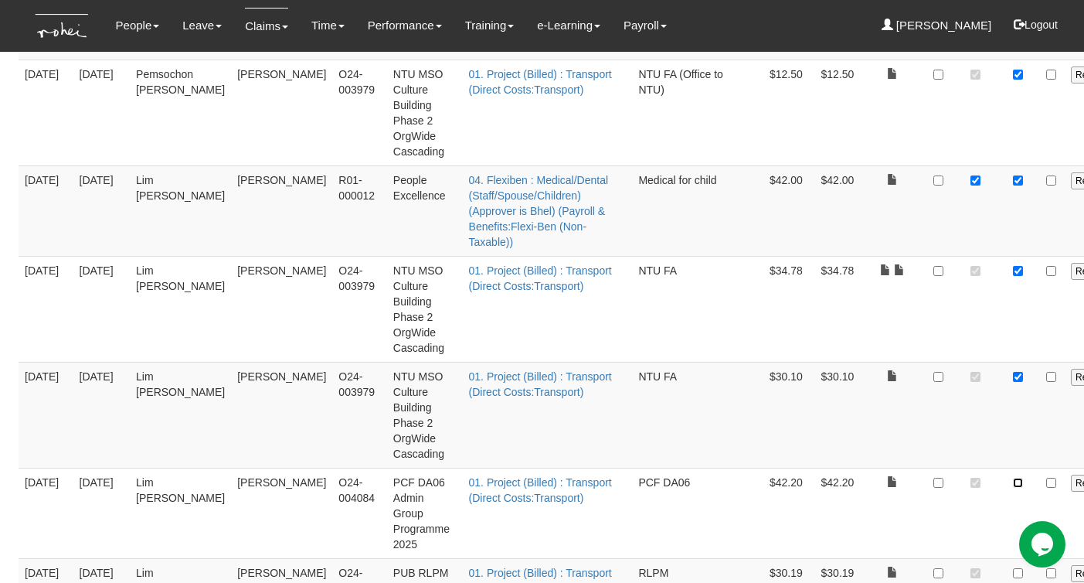
click at [1013, 484] on input "checkbox" at bounding box center [1018, 482] width 10 height 10
checkbox input "true"
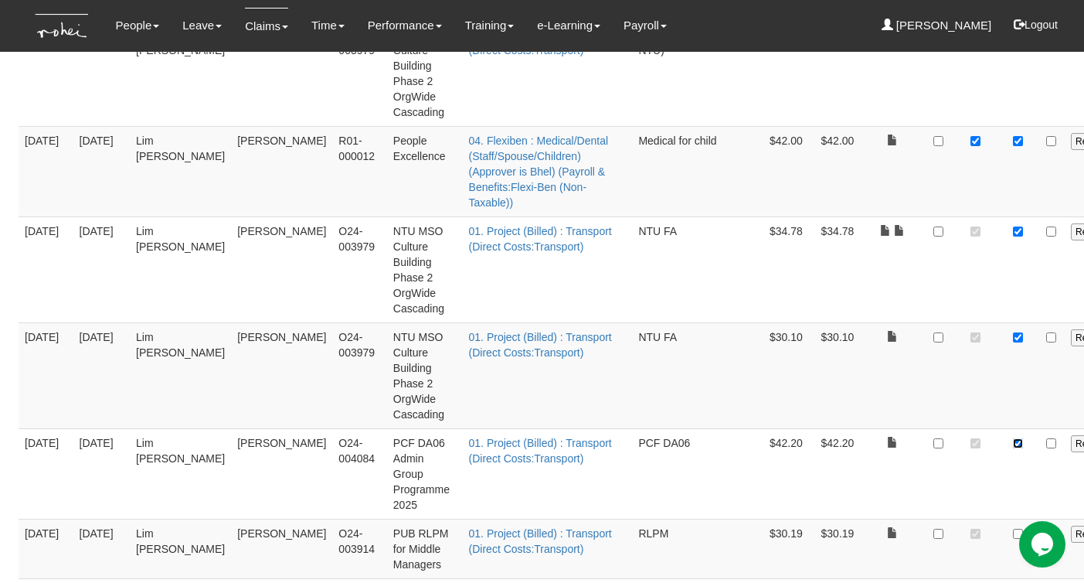
scroll to position [753, 0]
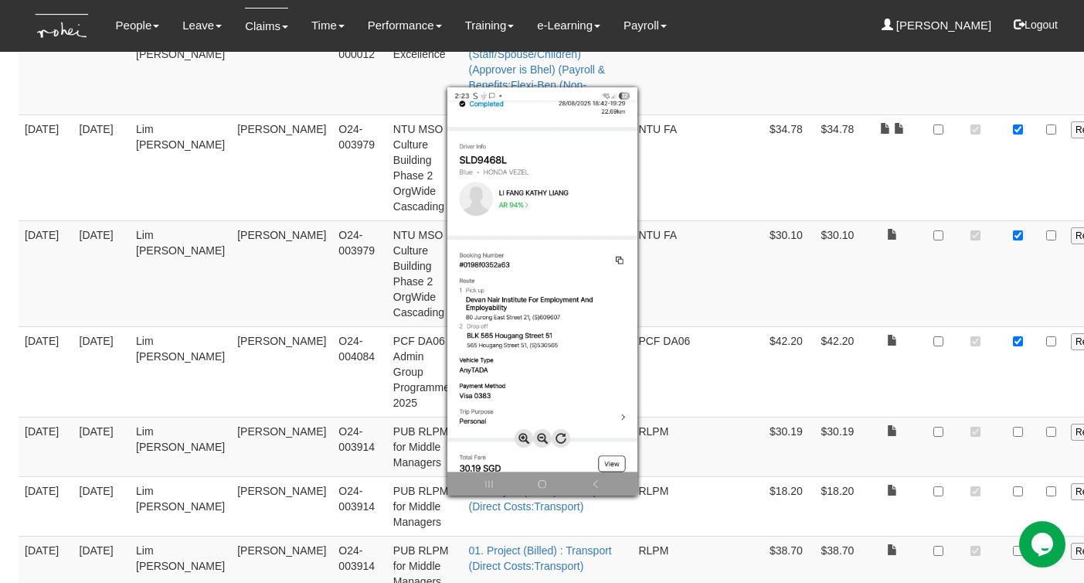
click at [922, 432] on div at bounding box center [542, 291] width 1084 height 583
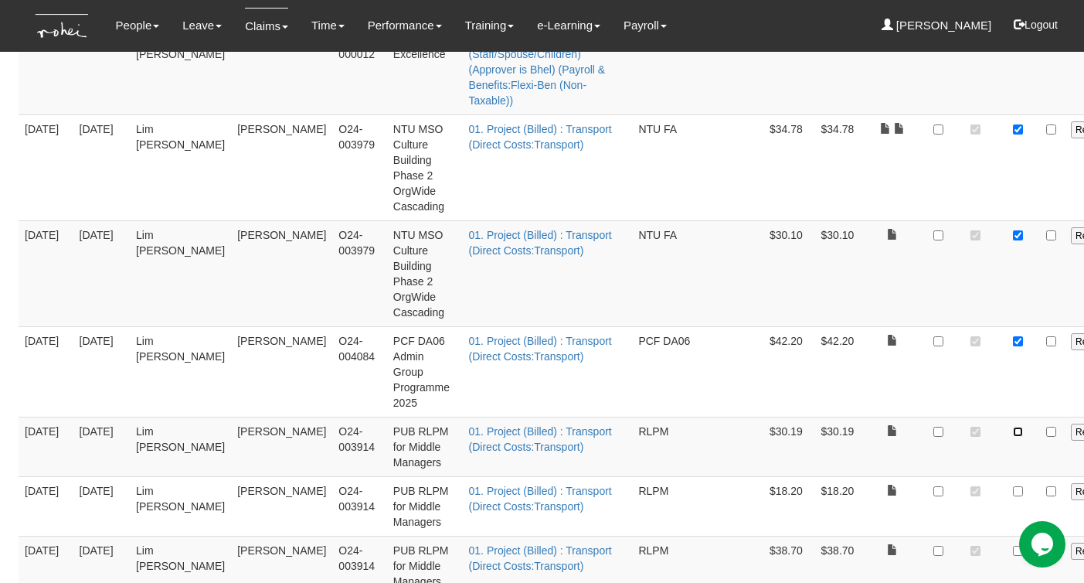
click at [1013, 432] on input "checkbox" at bounding box center [1018, 431] width 10 height 10
checkbox input "true"
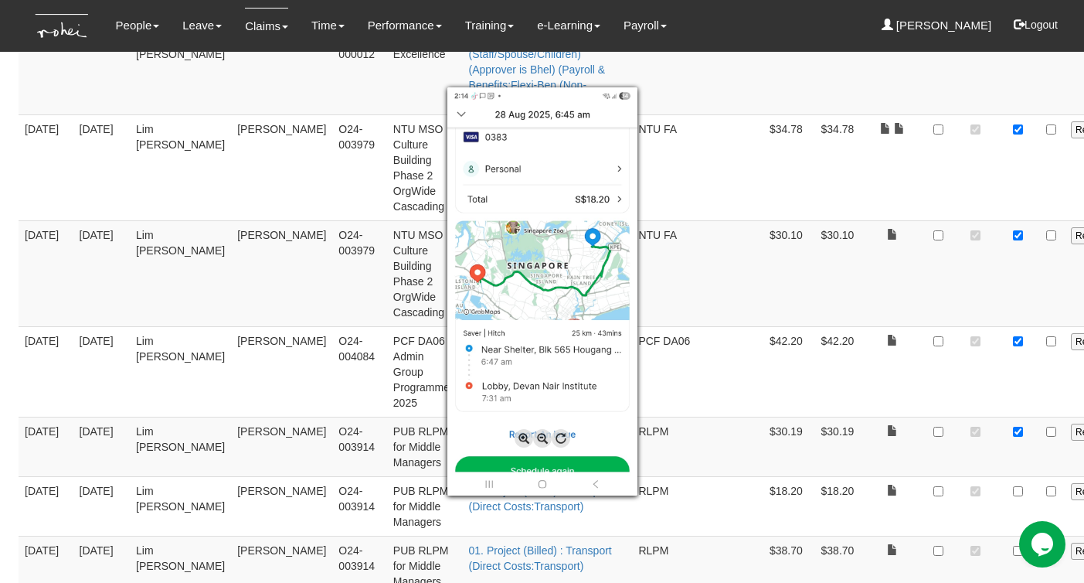
click at [919, 492] on div at bounding box center [542, 291] width 1084 height 583
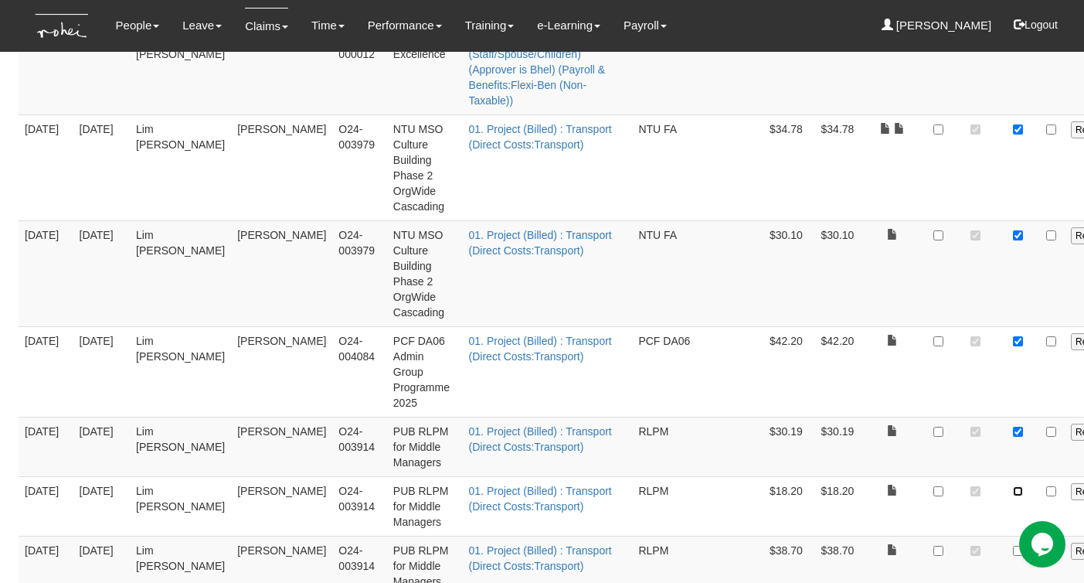
click at [1013, 492] on input "checkbox" at bounding box center [1018, 491] width 10 height 10
checkbox input "true"
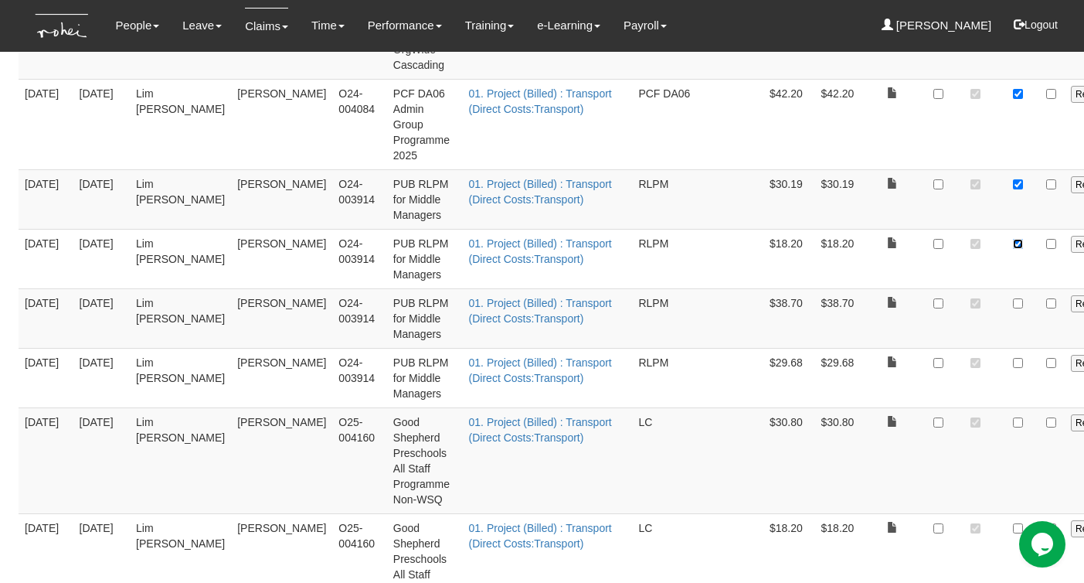
scroll to position [1001, 0]
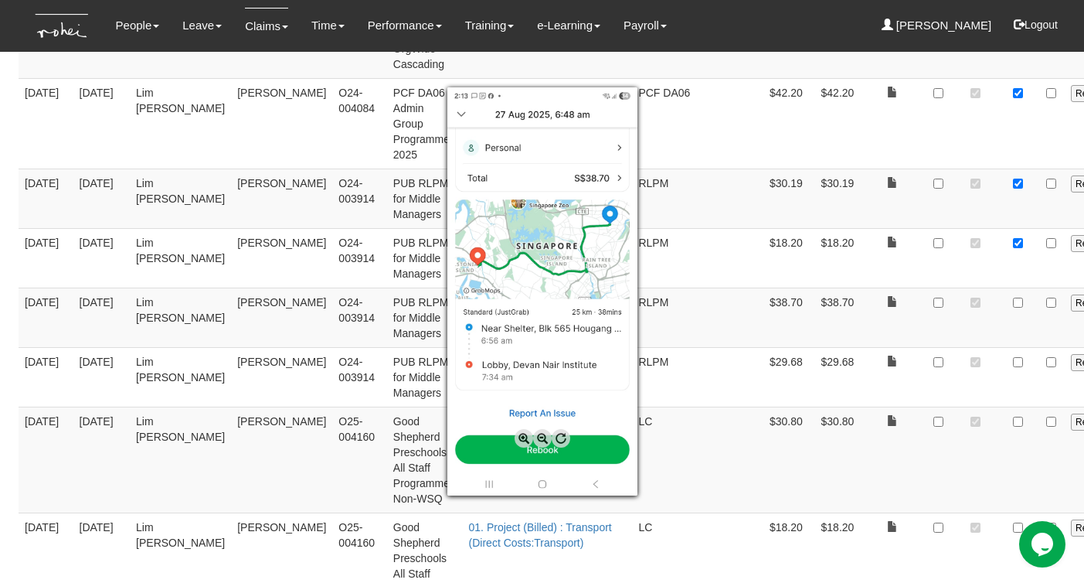
click at [916, 301] on div at bounding box center [542, 291] width 1084 height 583
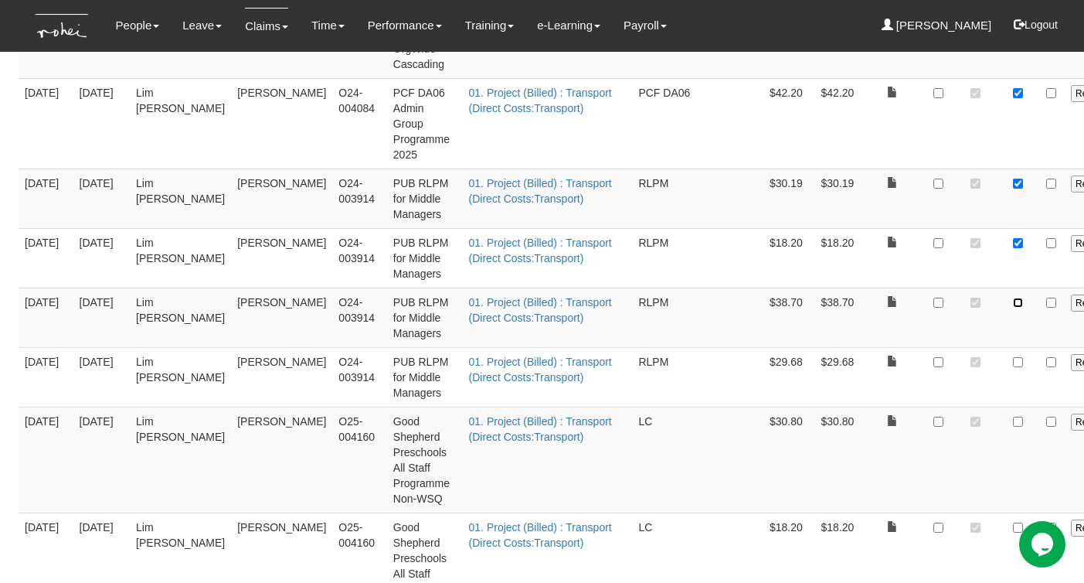
click at [1013, 301] on input "checkbox" at bounding box center [1018, 302] width 10 height 10
checkbox input "true"
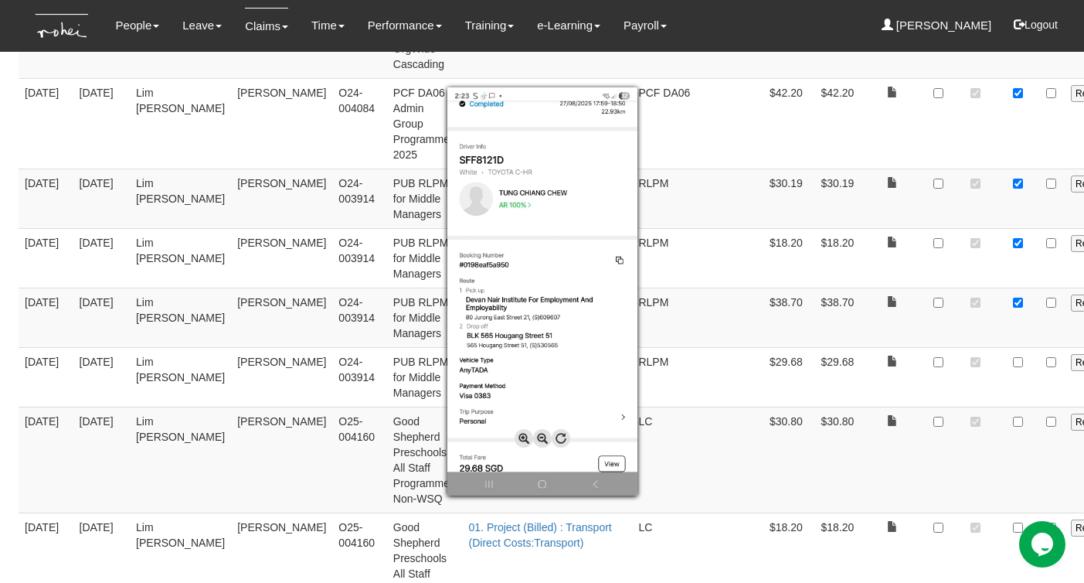
click at [919, 360] on div at bounding box center [542, 291] width 1084 height 583
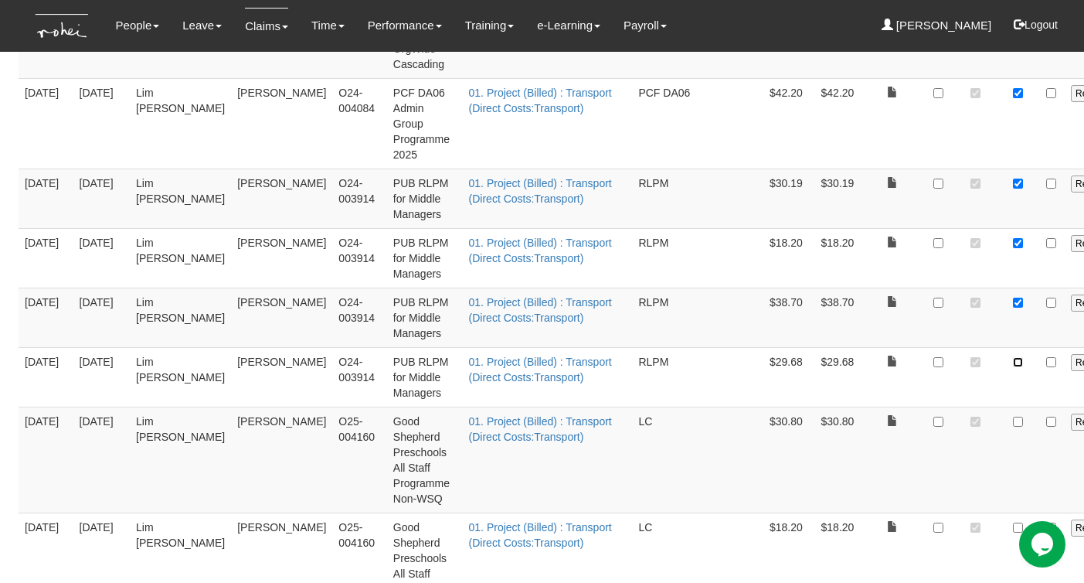
click at [1013, 360] on input "checkbox" at bounding box center [1018, 362] width 10 height 10
checkbox input "true"
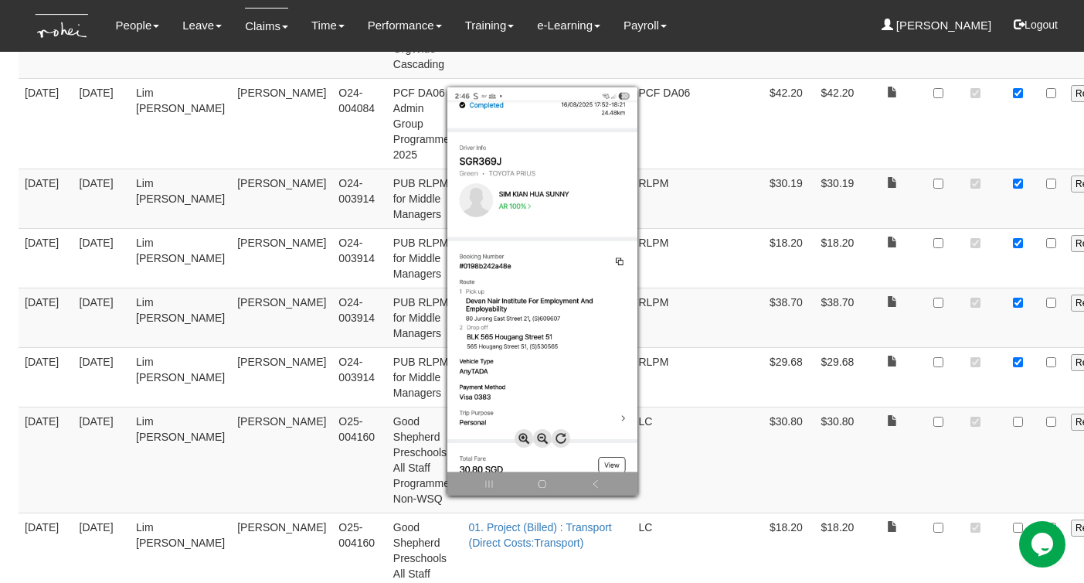
click at [919, 423] on div at bounding box center [542, 291] width 1084 height 583
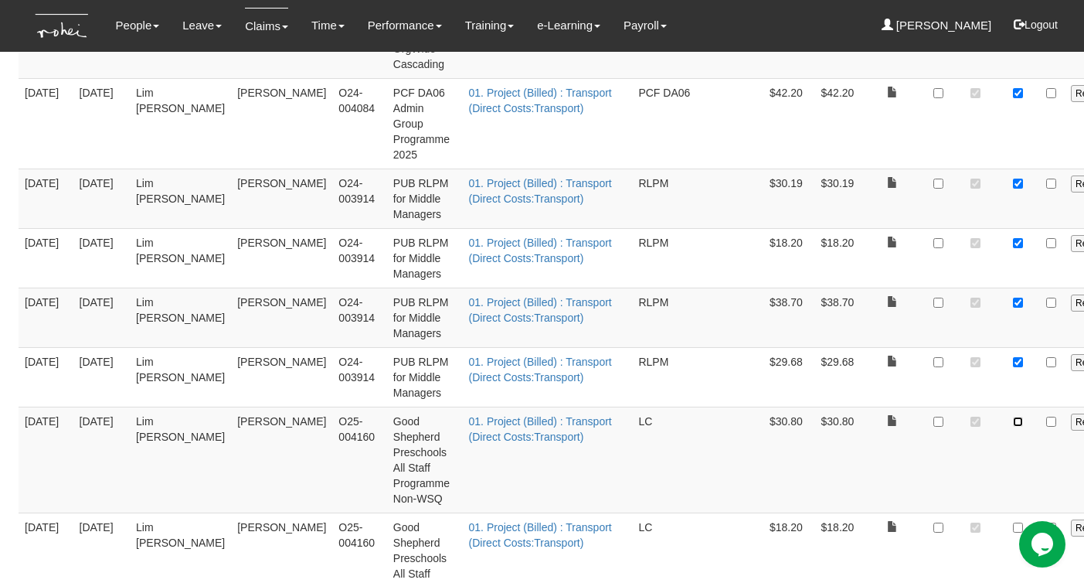
click at [1013, 423] on input "checkbox" at bounding box center [1018, 421] width 10 height 10
checkbox input "true"
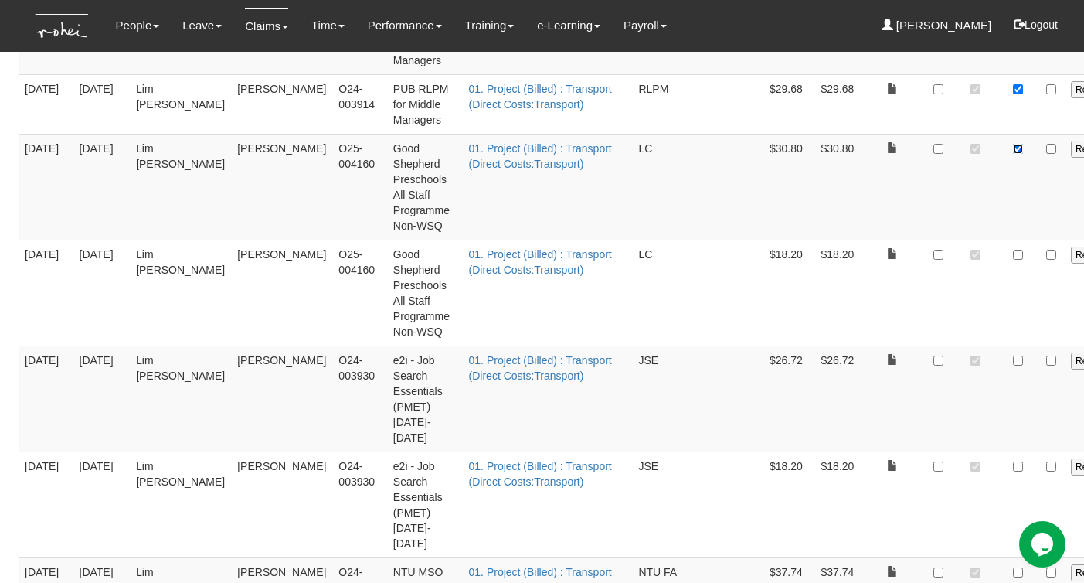
scroll to position [1316, 0]
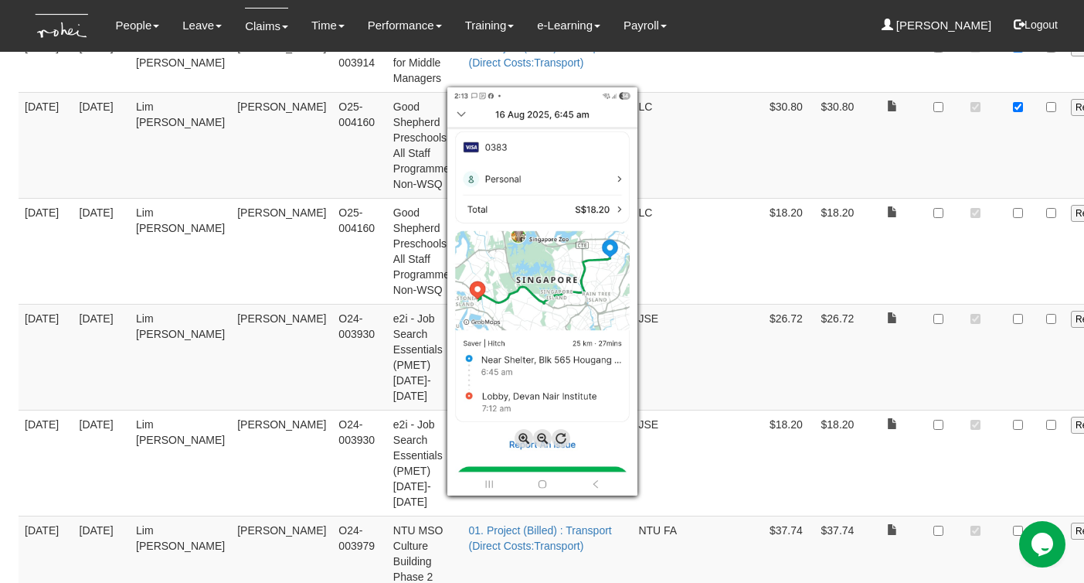
click at [916, 213] on div at bounding box center [542, 291] width 1084 height 583
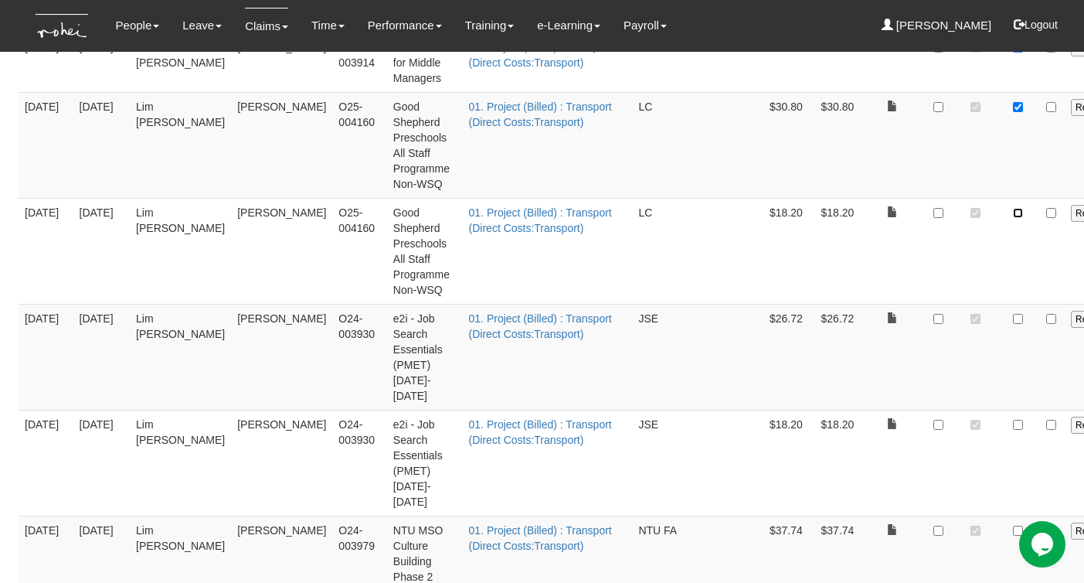
click at [1013, 212] on input "checkbox" at bounding box center [1018, 213] width 10 height 10
checkbox input "true"
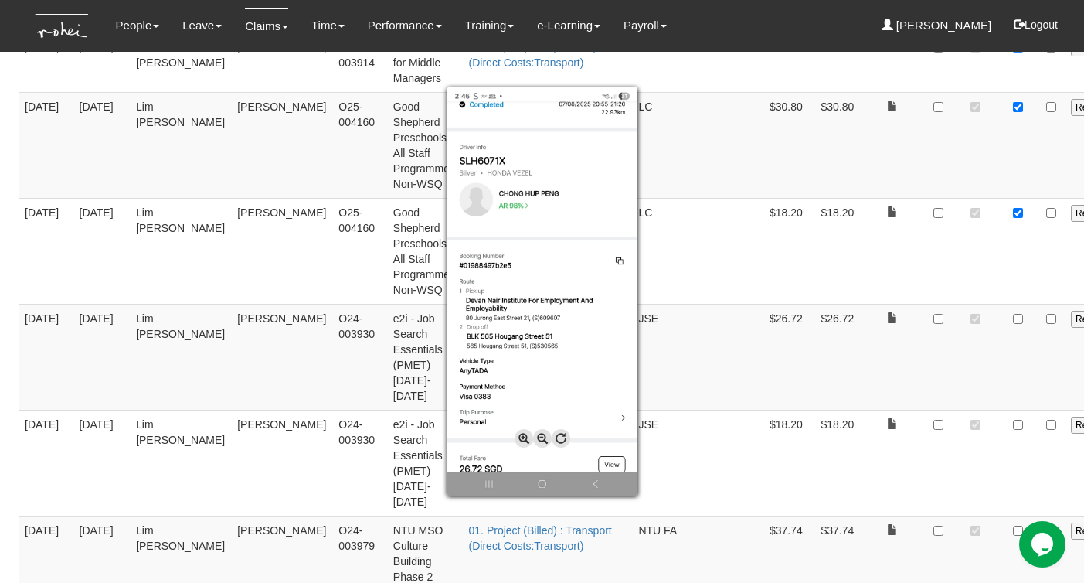
click at [921, 318] on div at bounding box center [542, 291] width 1084 height 583
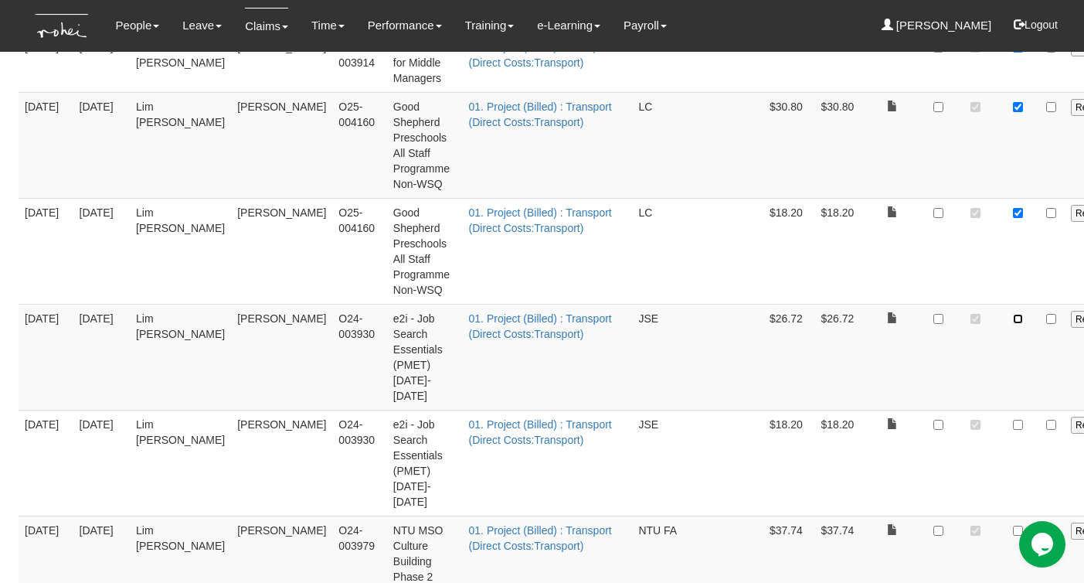
click at [1013, 318] on input "checkbox" at bounding box center [1018, 319] width 10 height 10
checkbox input "true"
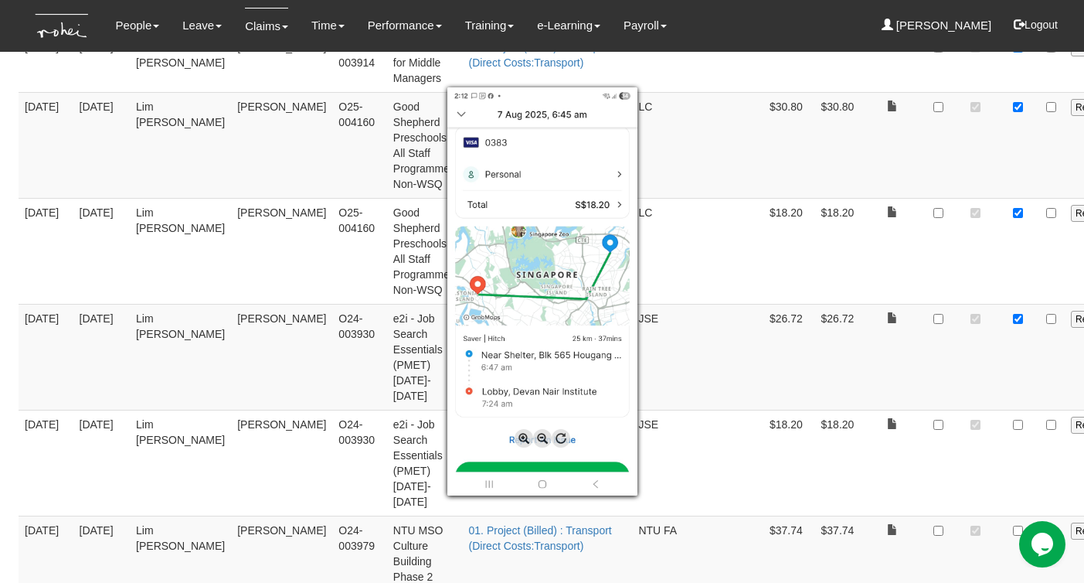
click at [919, 413] on div at bounding box center [542, 291] width 1084 height 583
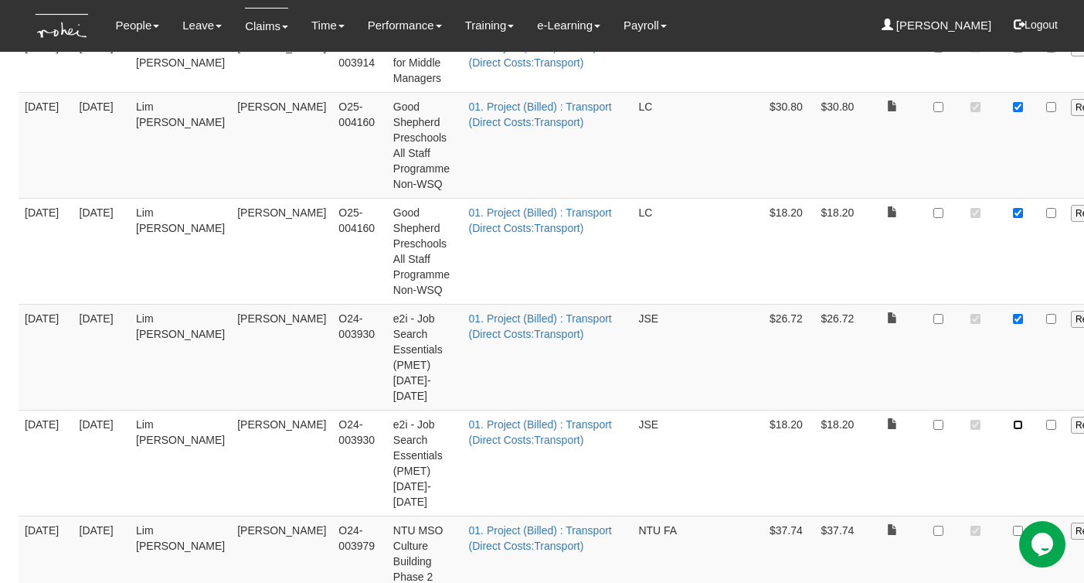
click at [1013, 420] on input "checkbox" at bounding box center [1018, 425] width 10 height 10
checkbox input "true"
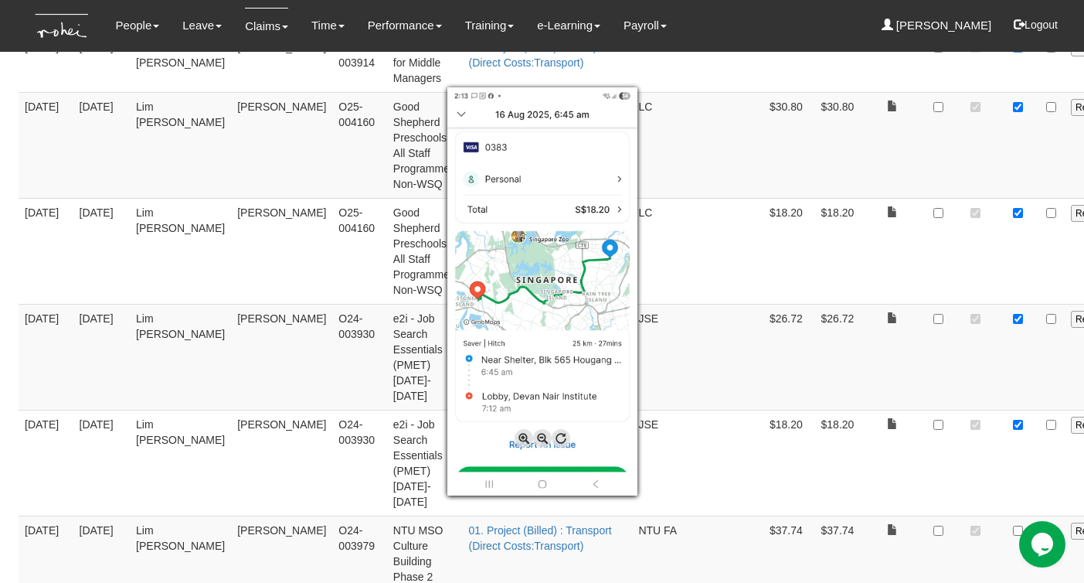
click at [769, 463] on div at bounding box center [542, 291] width 1084 height 583
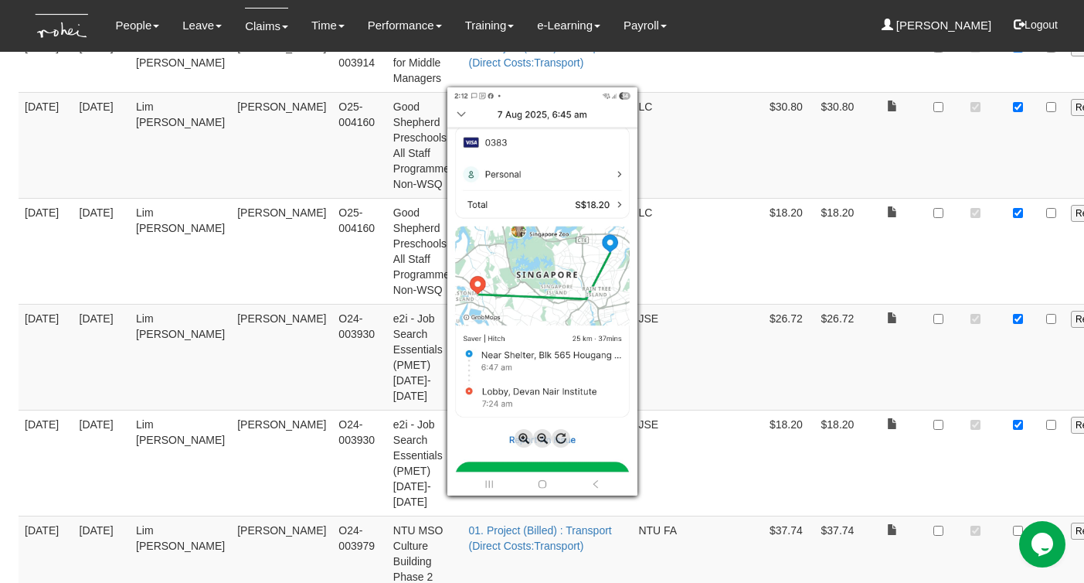
click at [793, 436] on div at bounding box center [542, 291] width 1084 height 583
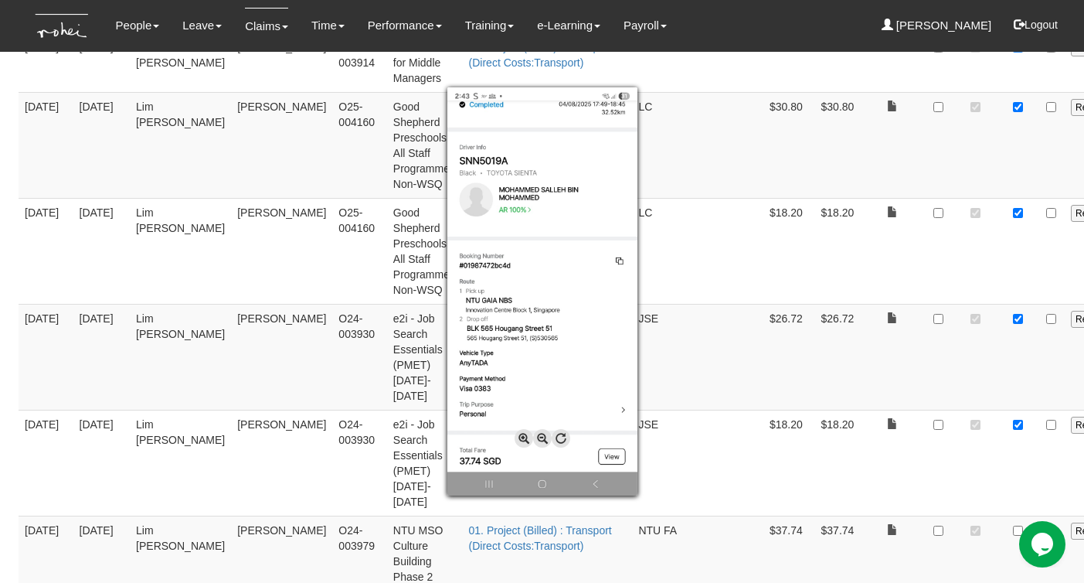
click at [917, 499] on div at bounding box center [542, 291] width 1084 height 583
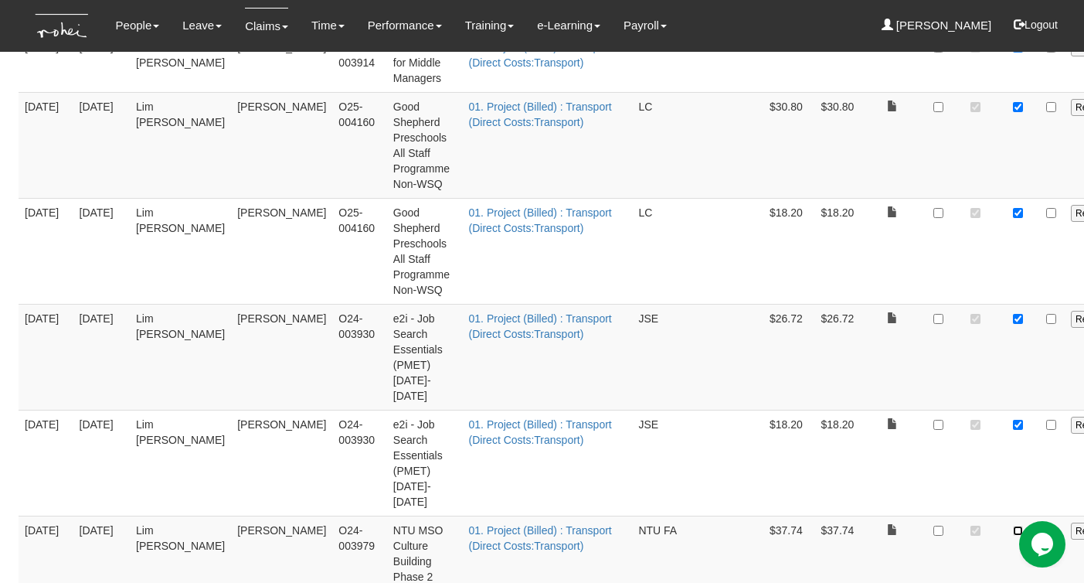
click at [1013, 525] on input "checkbox" at bounding box center [1018, 530] width 10 height 10
checkbox input "true"
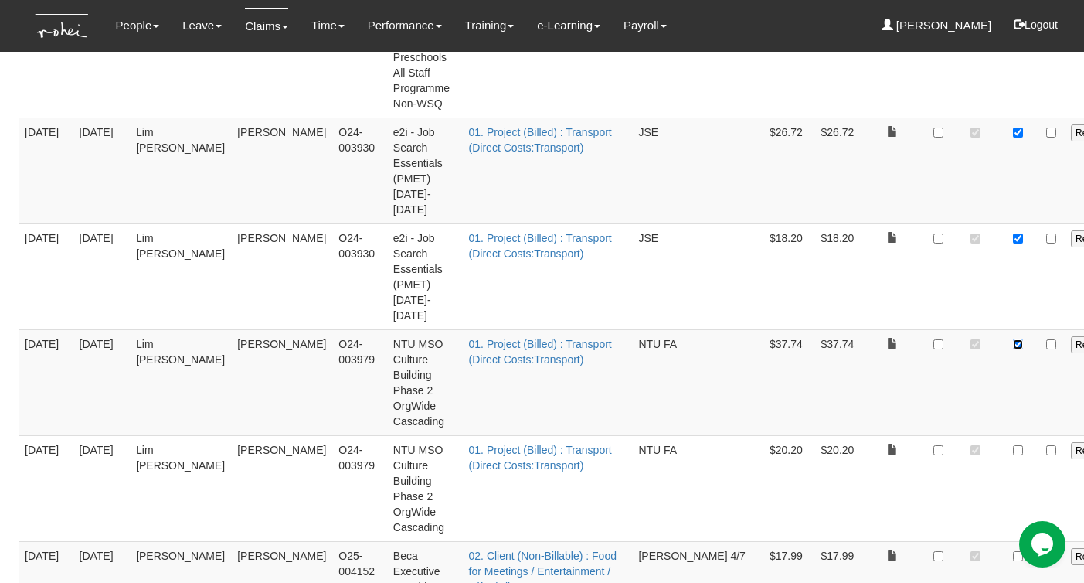
scroll to position [1599, 0]
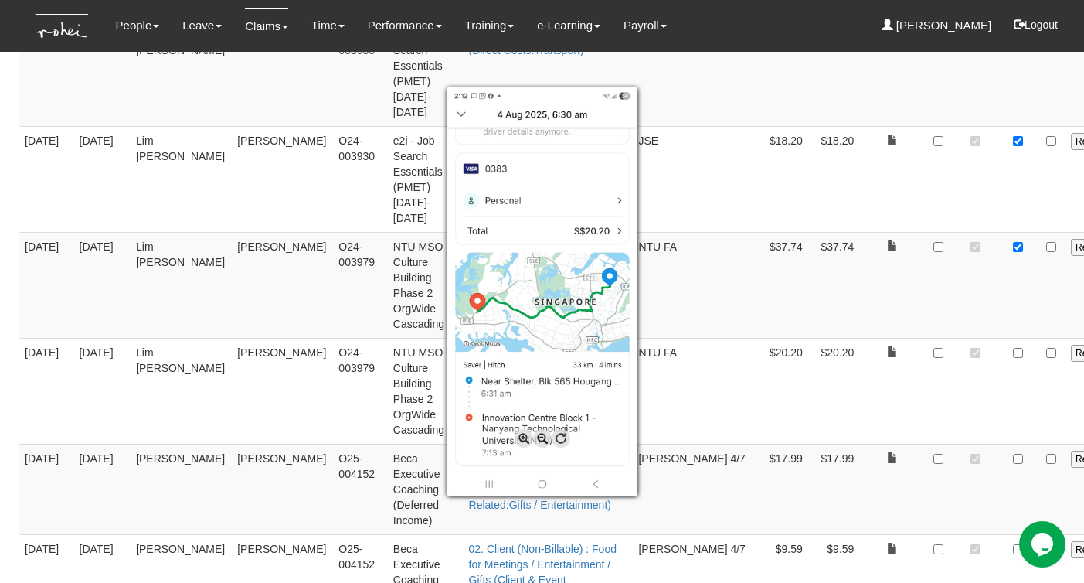
click at [921, 320] on div at bounding box center [542, 291] width 1084 height 583
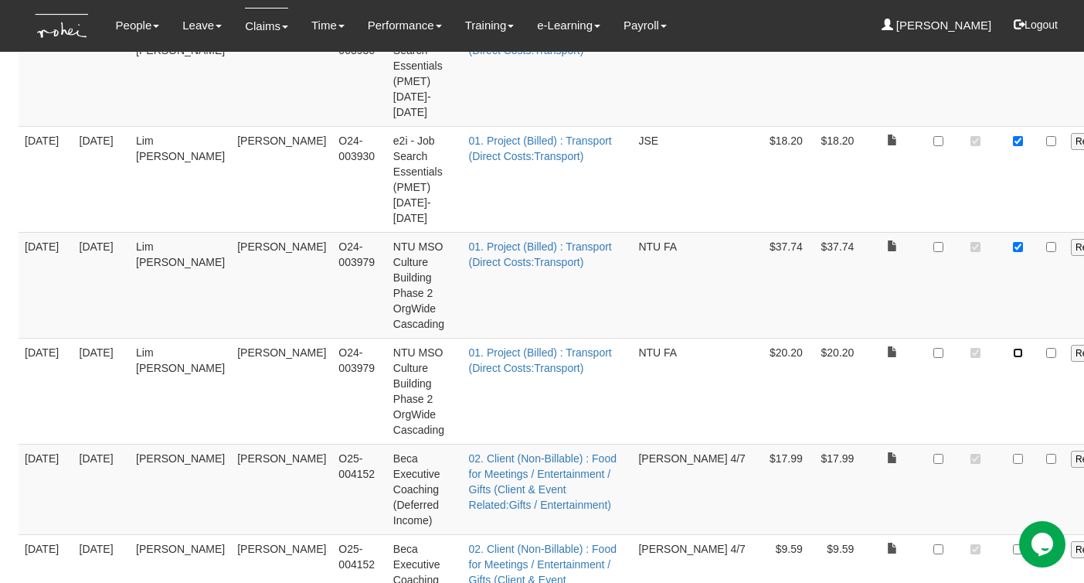
click at [1013, 348] on input "checkbox" at bounding box center [1018, 353] width 10 height 10
checkbox input "true"
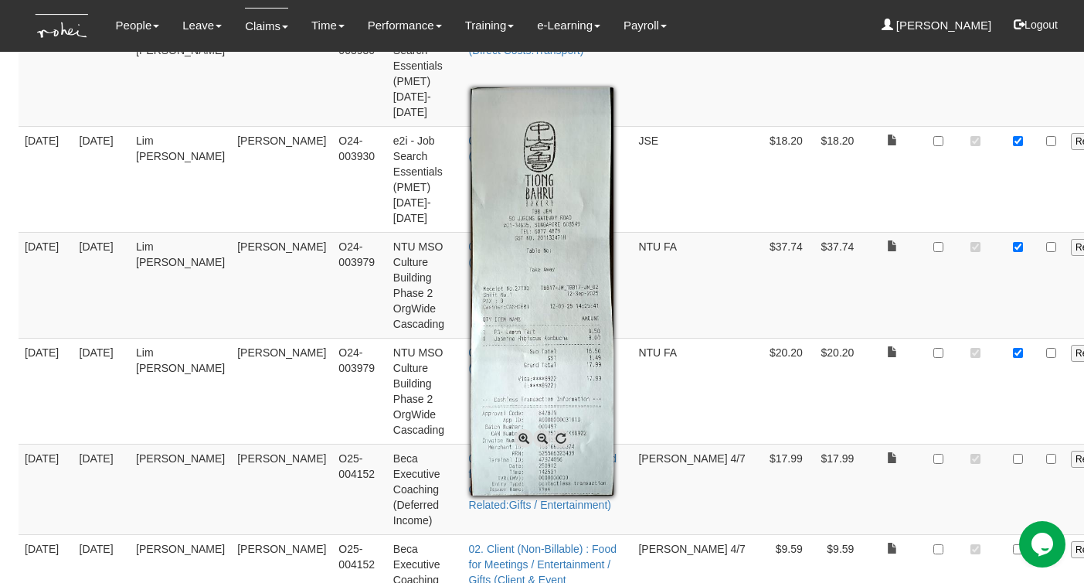
click at [837, 425] on div at bounding box center [542, 291] width 1084 height 583
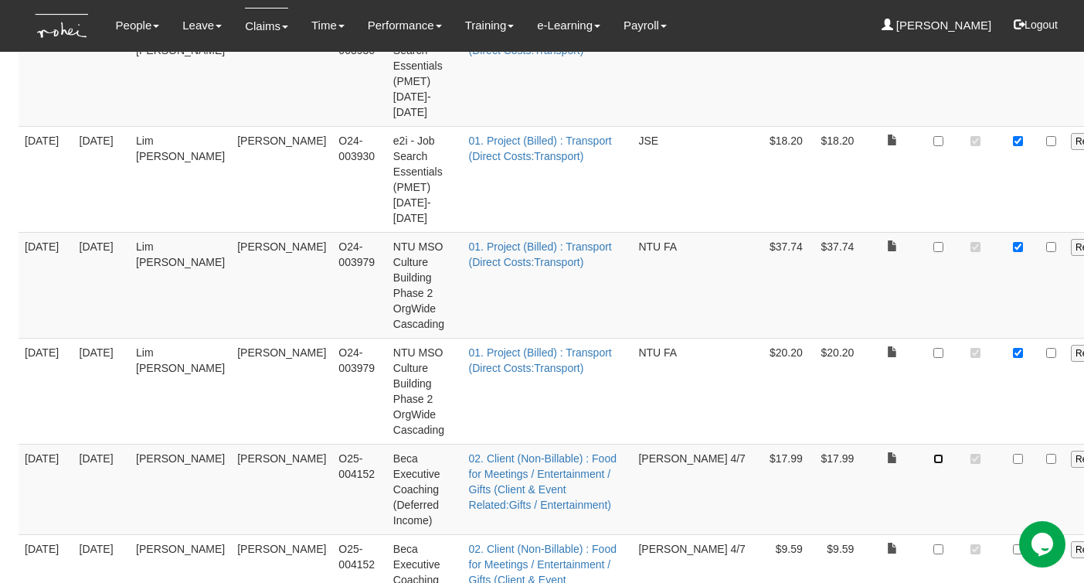
click at [933, 454] on input "checkbox" at bounding box center [938, 459] width 10 height 10
checkbox input "true"
click at [1013, 454] on input "checkbox" at bounding box center [1018, 459] width 10 height 10
checkbox input "true"
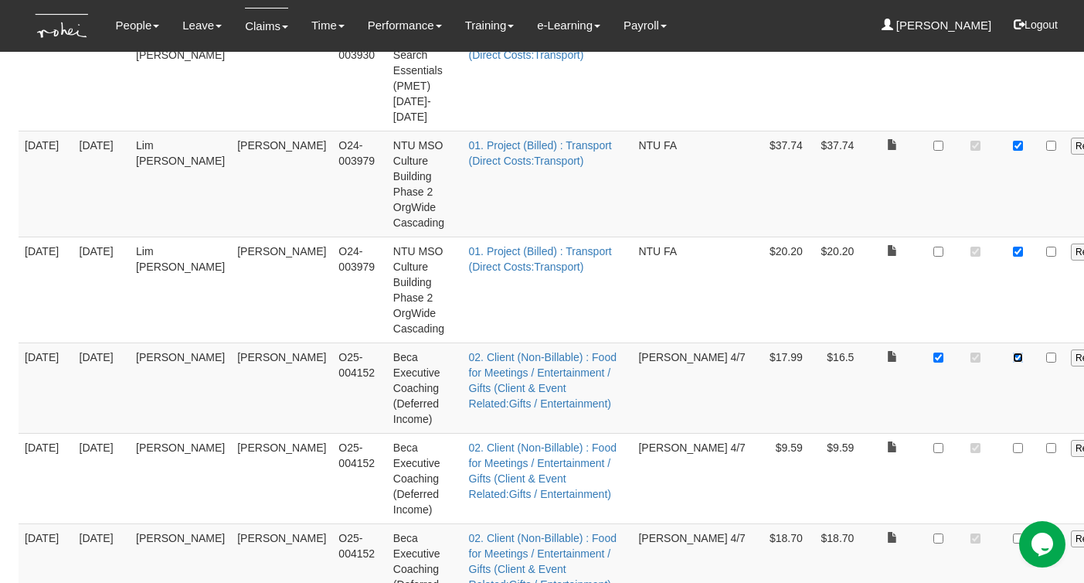
scroll to position [1727, 0]
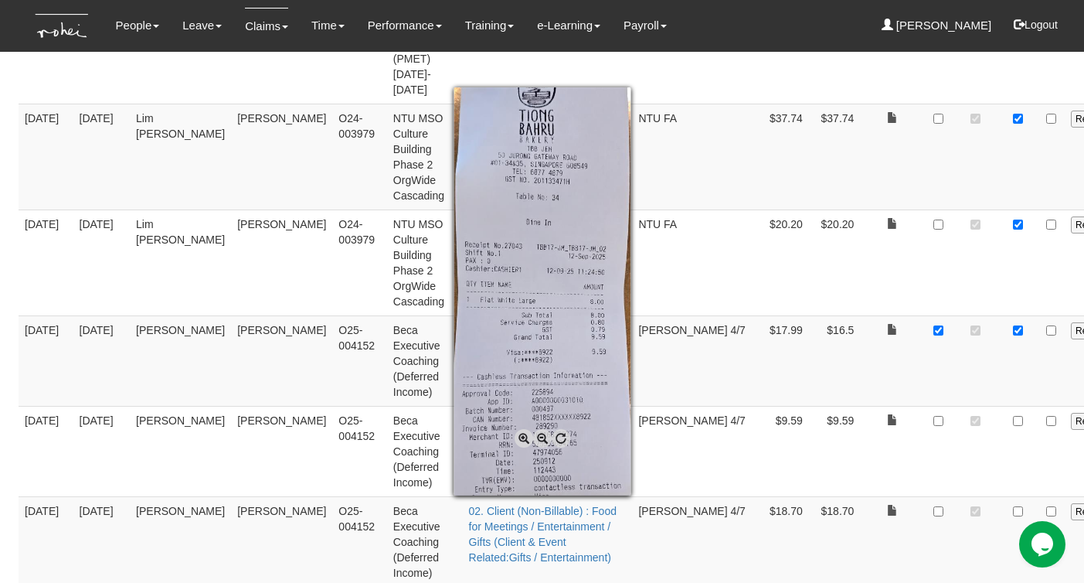
click at [841, 389] on div at bounding box center [542, 291] width 1084 height 583
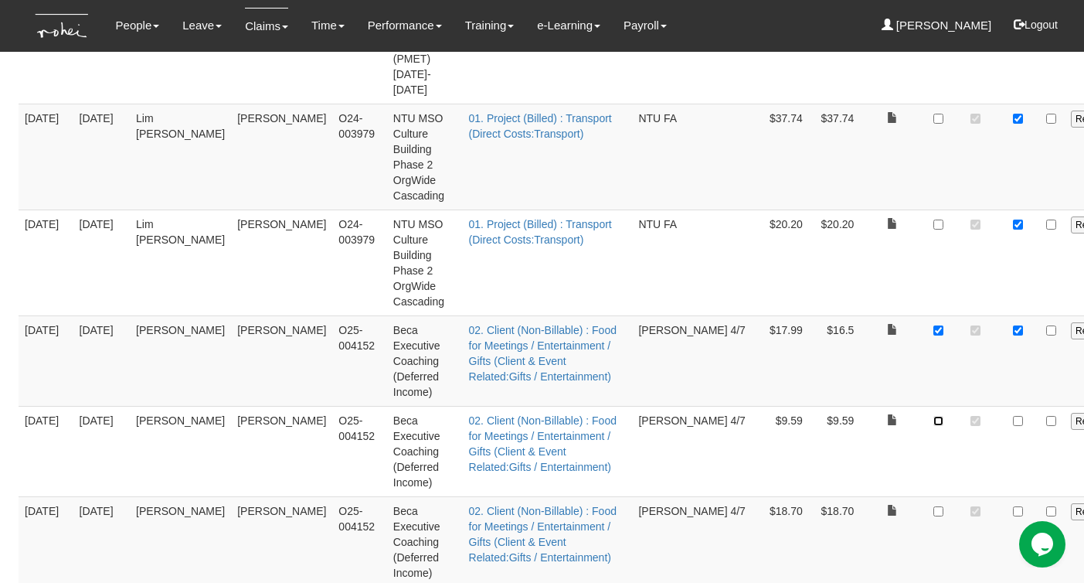
click at [933, 416] on input "checkbox" at bounding box center [938, 421] width 10 height 10
checkbox input "true"
click at [1013, 416] on input "checkbox" at bounding box center [1018, 421] width 10 height 10
checkbox input "true"
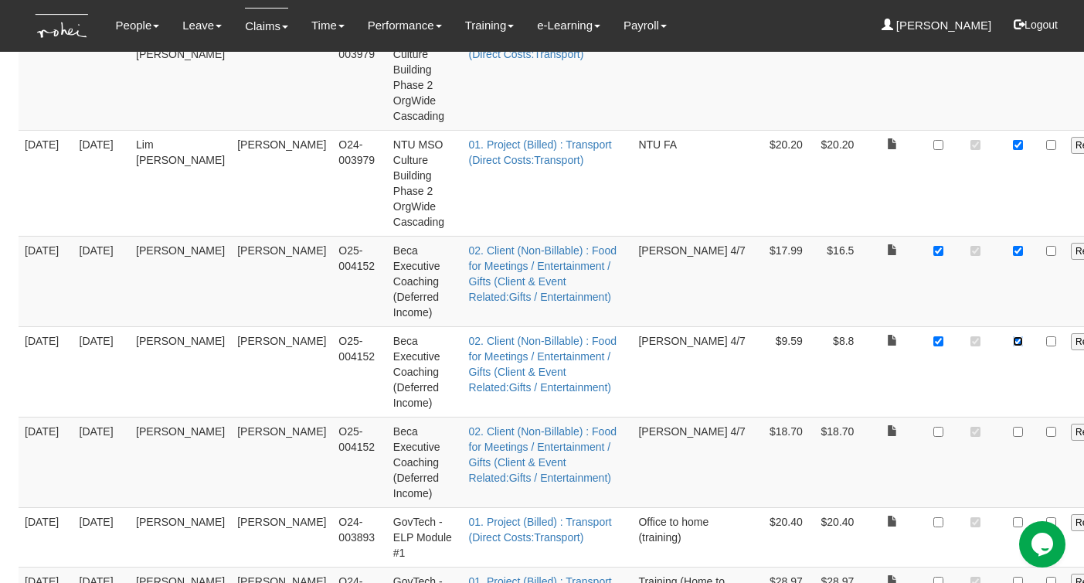
scroll to position [1824, 0]
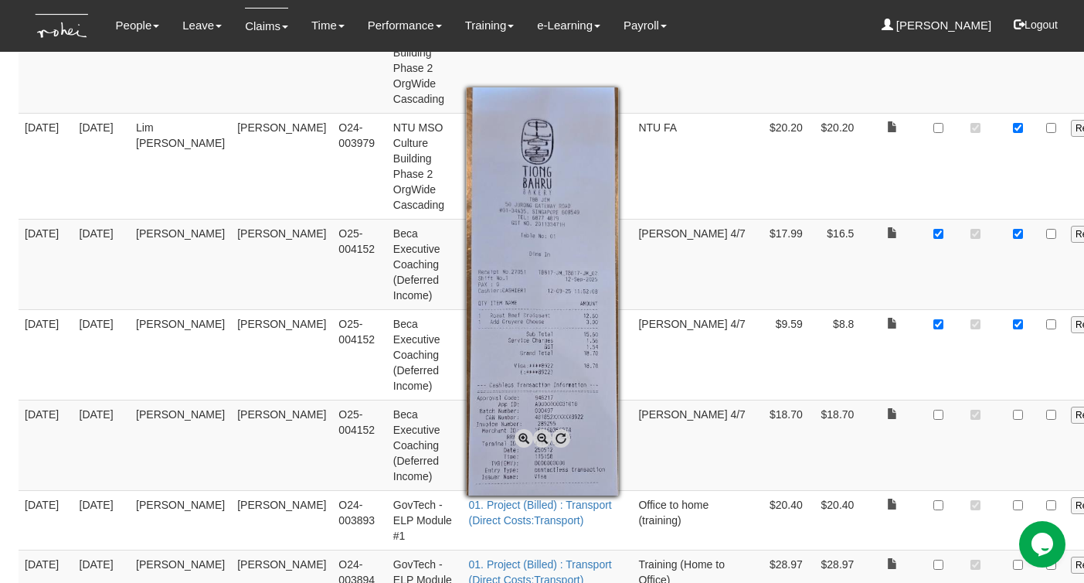
click at [837, 382] on div at bounding box center [542, 291] width 1084 height 583
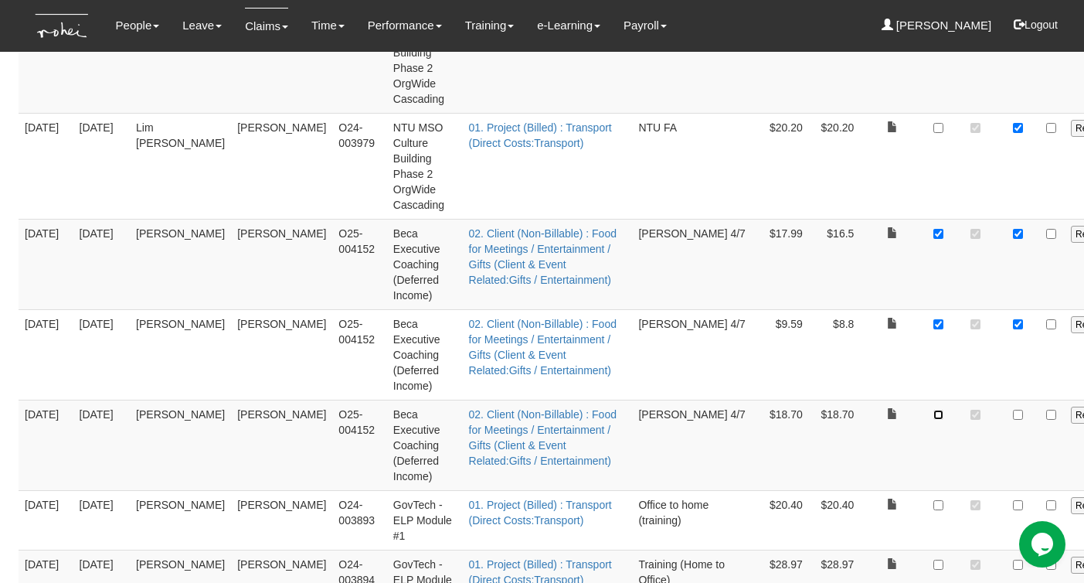
click at [933, 409] on input "checkbox" at bounding box center [938, 414] width 10 height 10
checkbox input "true"
click at [1013, 409] on input "checkbox" at bounding box center [1018, 414] width 10 height 10
checkbox input "true"
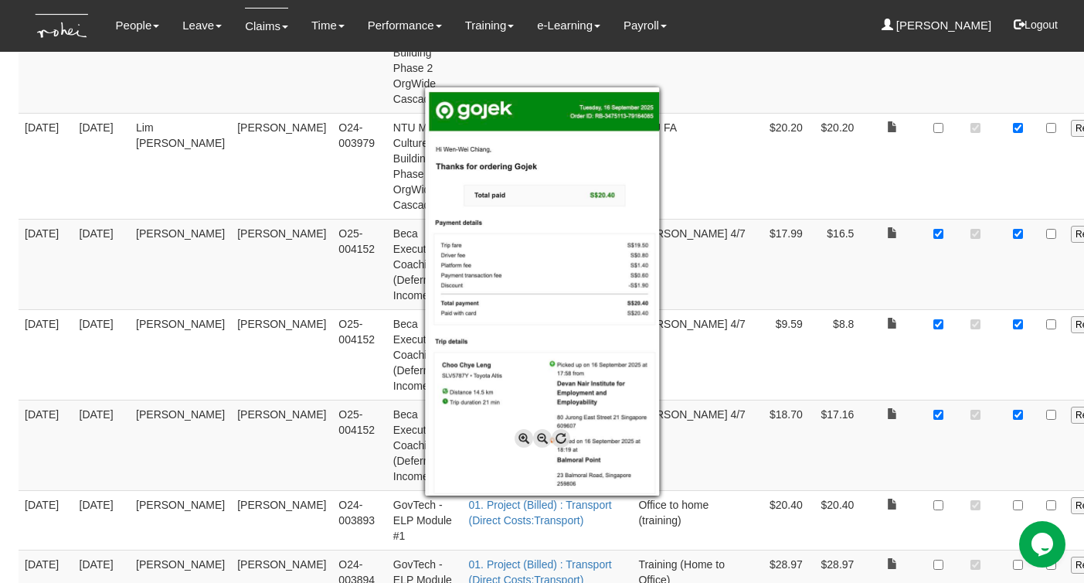
click at [919, 473] on div at bounding box center [542, 291] width 1084 height 583
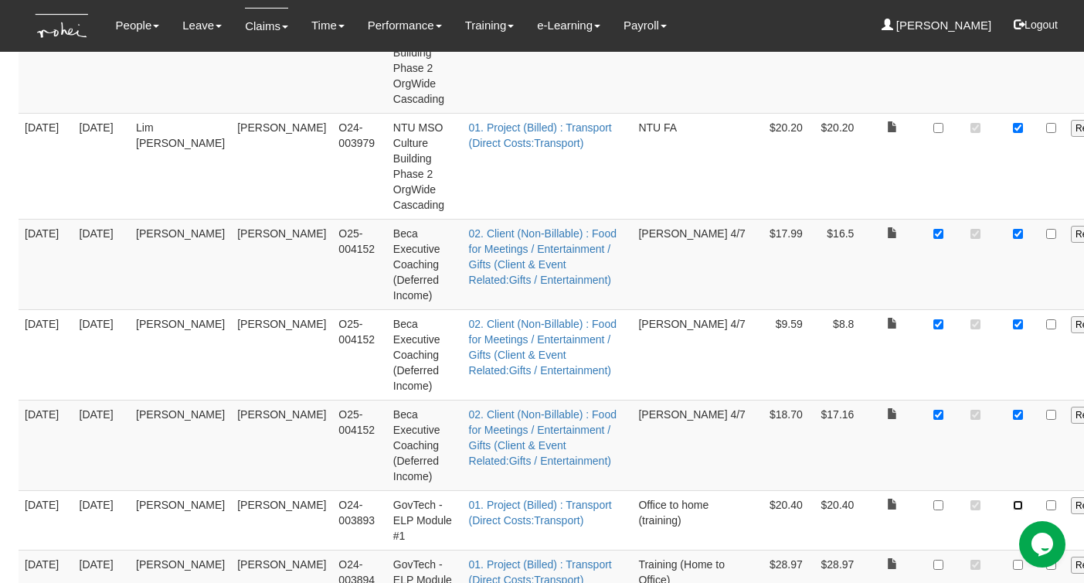
click at [1013, 500] on input "checkbox" at bounding box center [1018, 505] width 10 height 10
checkbox input "true"
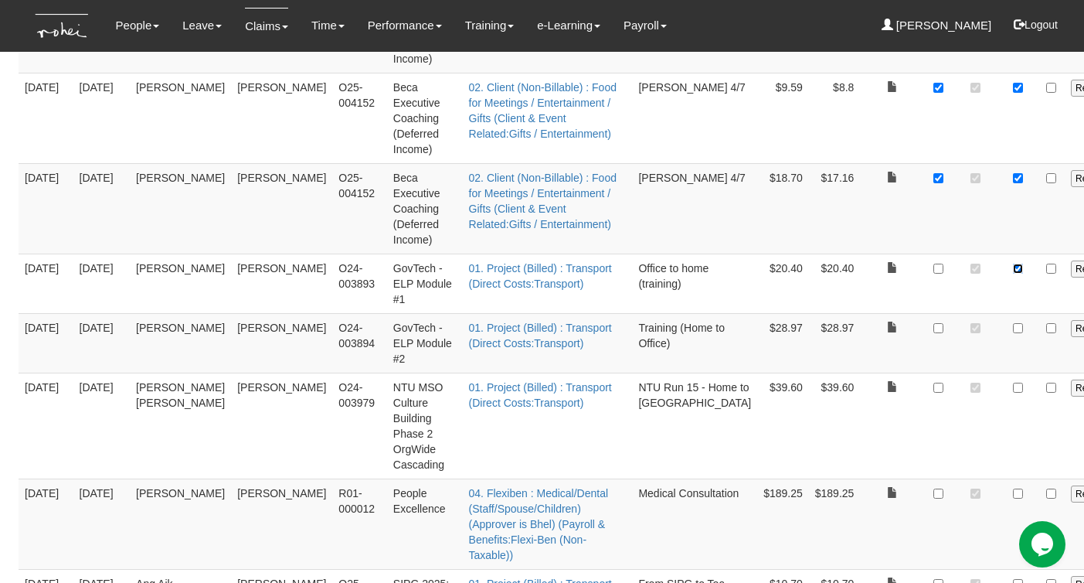
scroll to position [2062, 0]
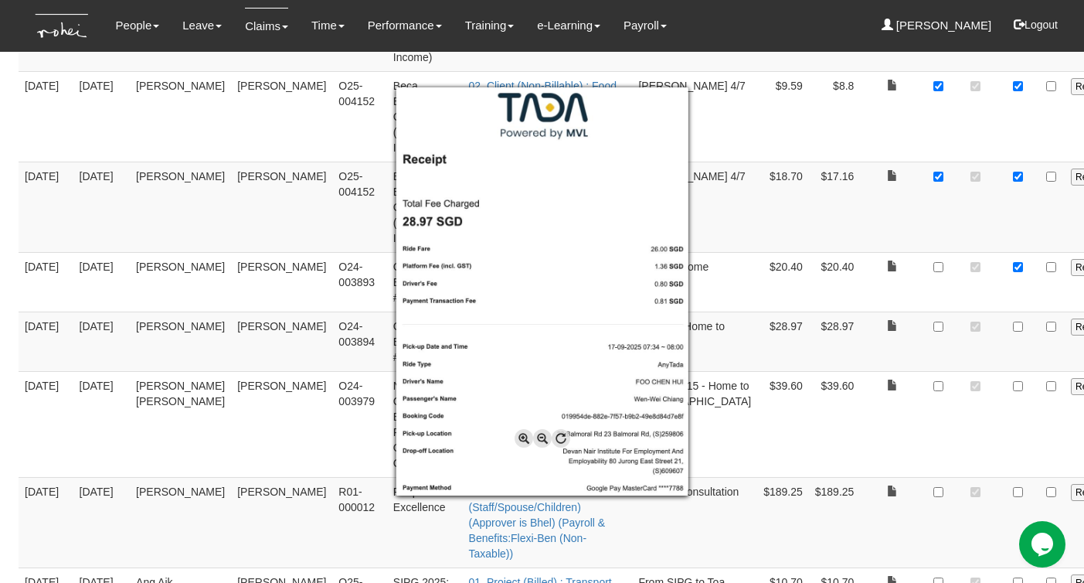
click at [922, 298] on div at bounding box center [542, 291] width 1084 height 583
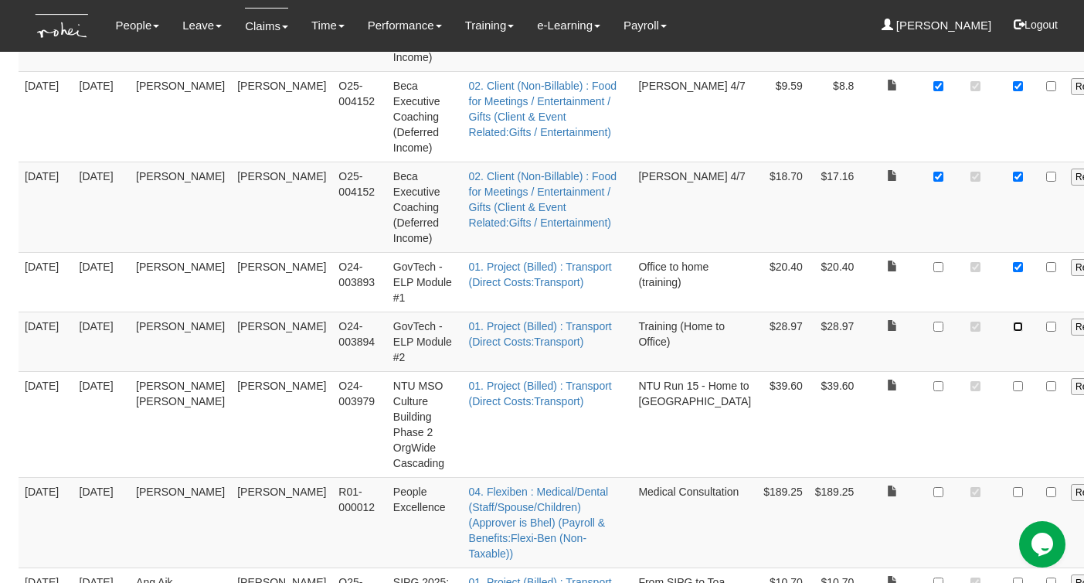
click at [1013, 321] on input "checkbox" at bounding box center [1018, 326] width 10 height 10
checkbox input "true"
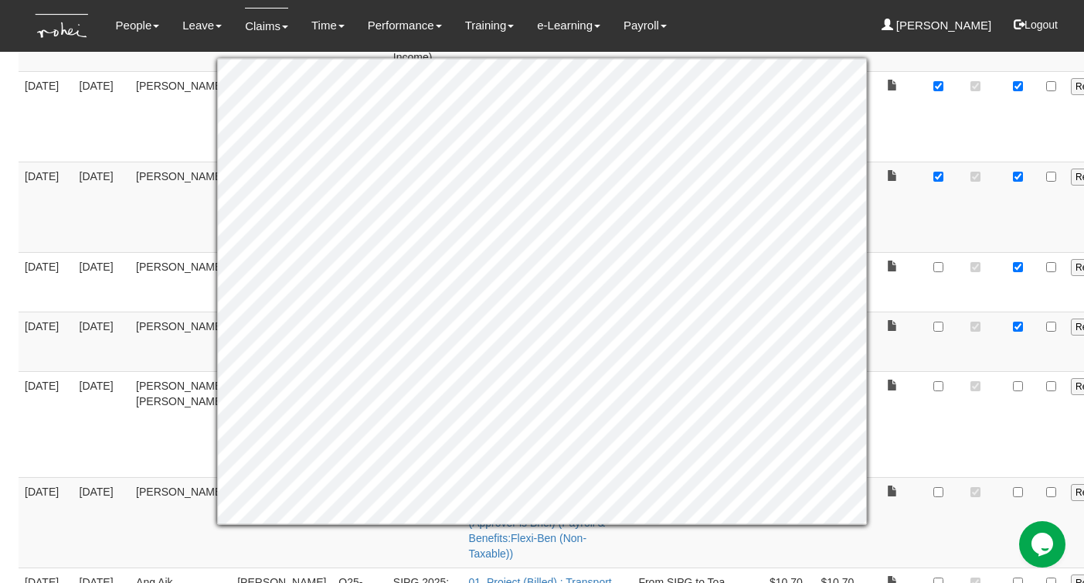
click at [952, 387] on td at bounding box center [975, 424] width 47 height 106
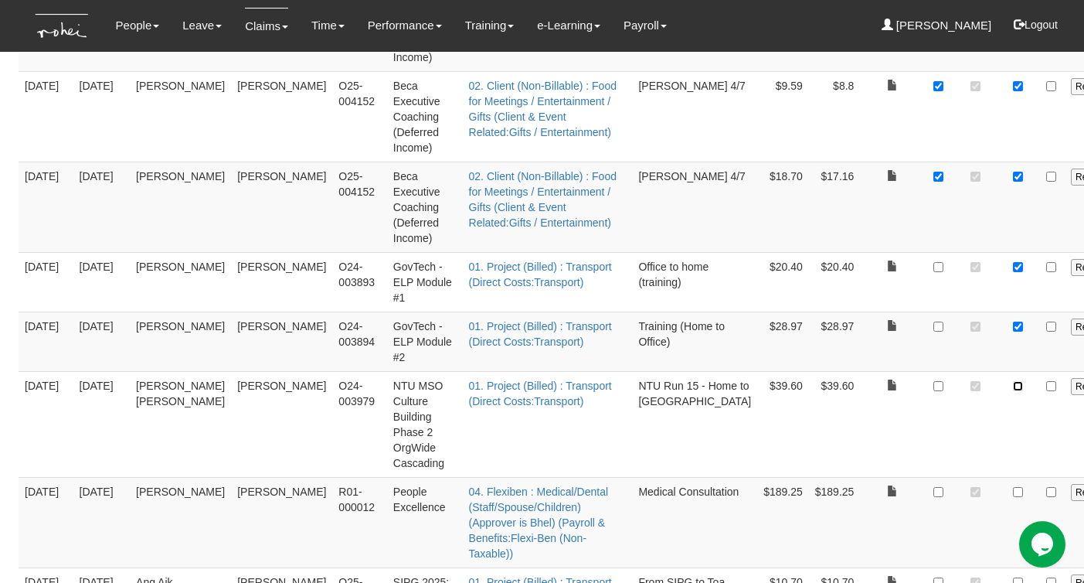
click at [1013, 381] on input "checkbox" at bounding box center [1018, 386] width 10 height 10
checkbox input "true"
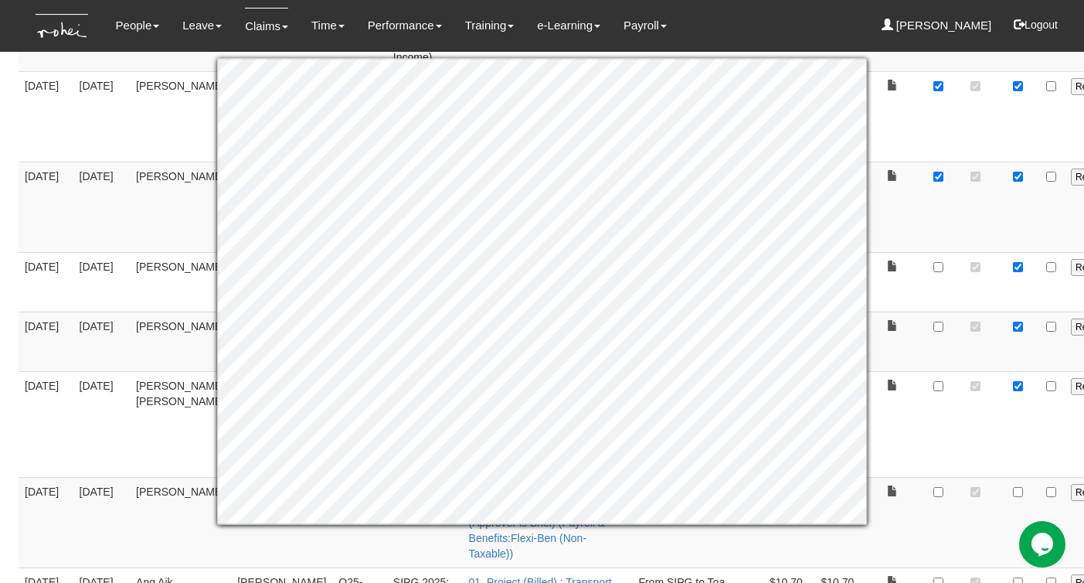
click at [999, 374] on td at bounding box center [1018, 424] width 38 height 106
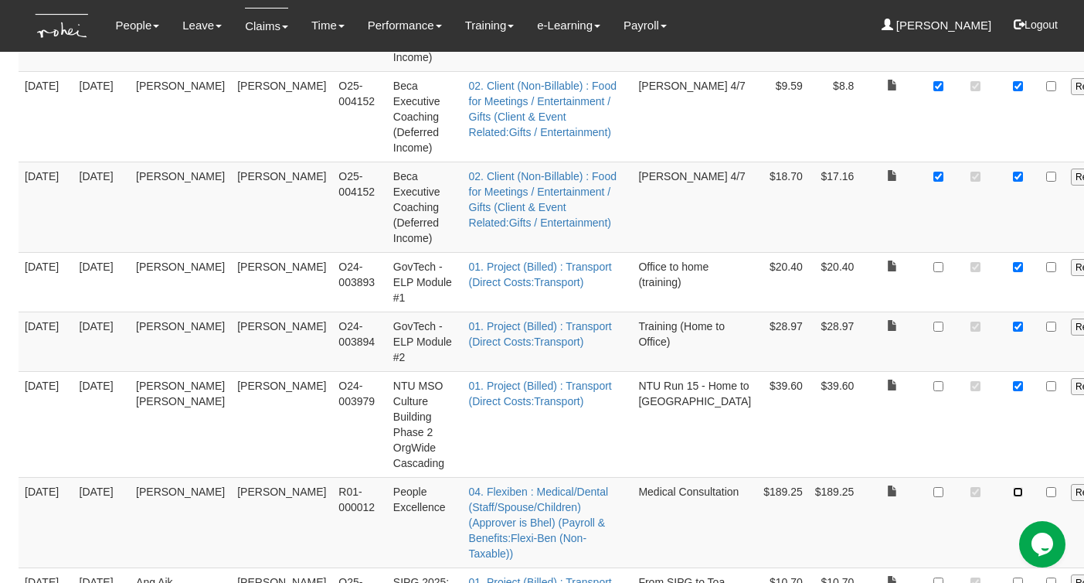
click at [1013, 487] on input "checkbox" at bounding box center [1018, 492] width 10 height 10
checkbox input "true"
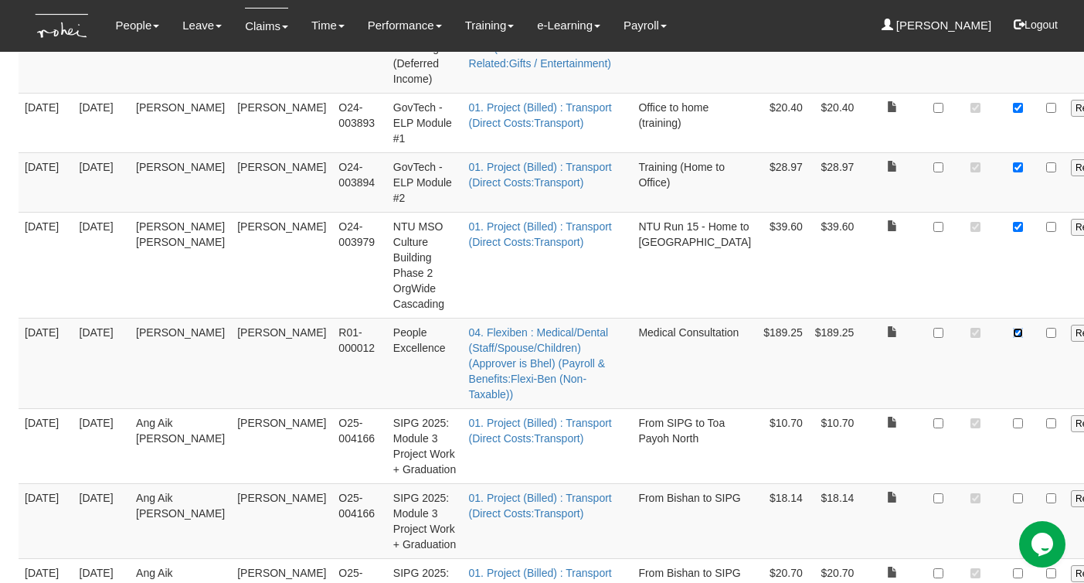
scroll to position [2230, 0]
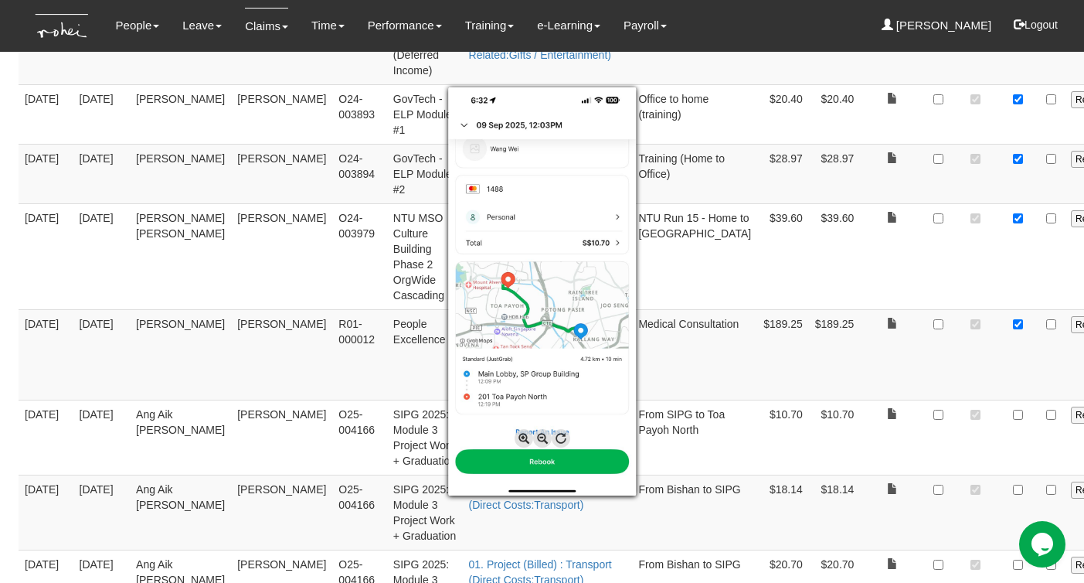
click at [917, 385] on div at bounding box center [542, 291] width 1084 height 583
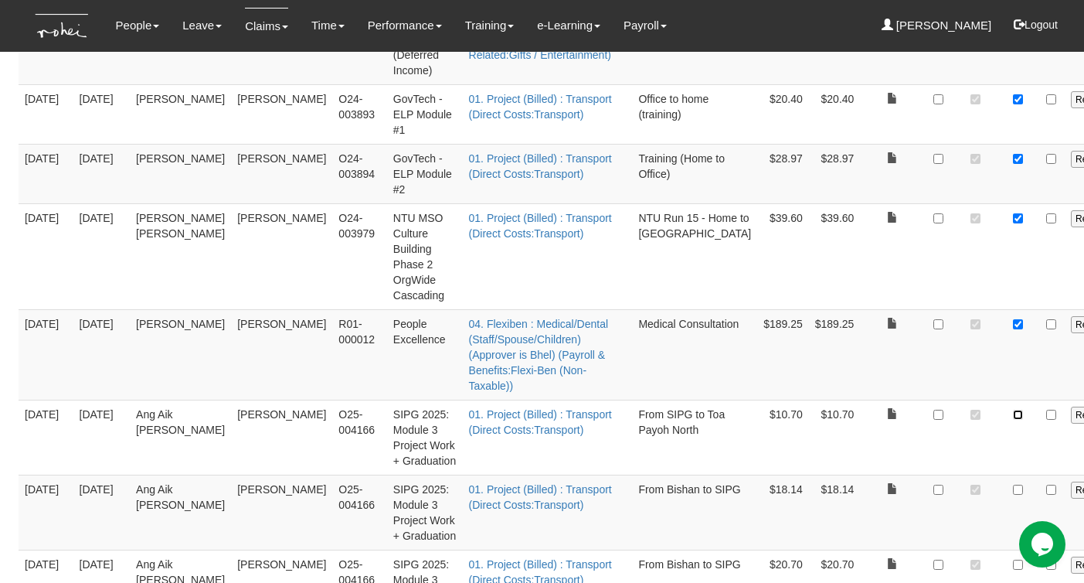
click at [1013, 409] on input "checkbox" at bounding box center [1018, 414] width 10 height 10
checkbox input "true"
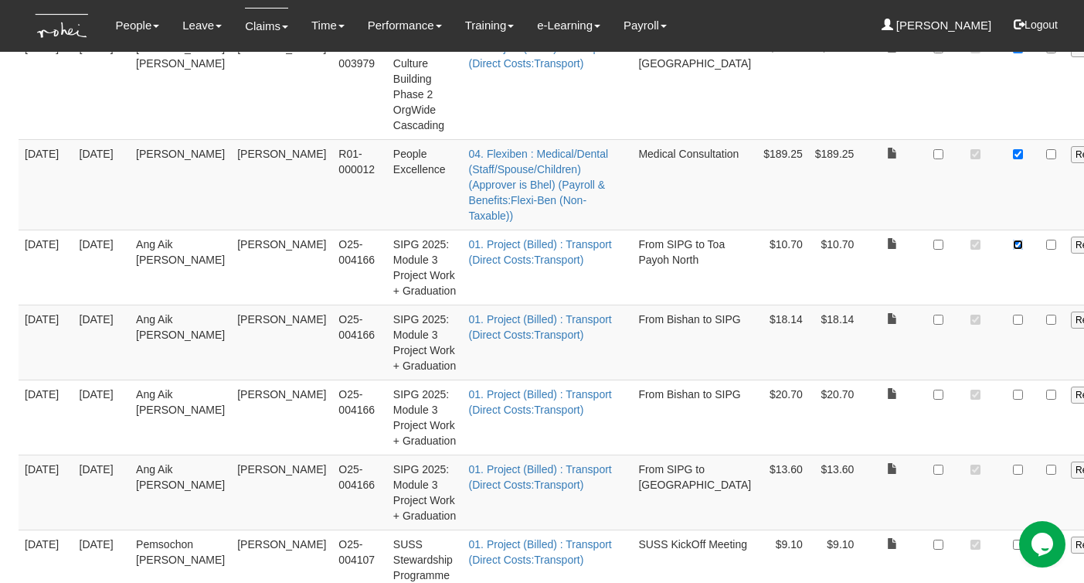
scroll to position [2453, 0]
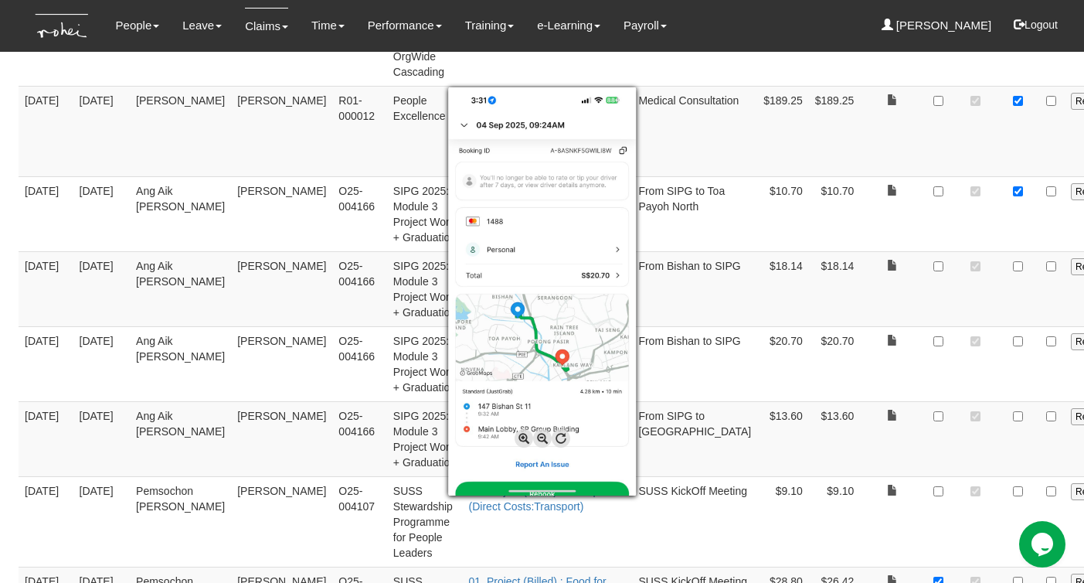
click at [816, 295] on div at bounding box center [542, 291] width 1084 height 583
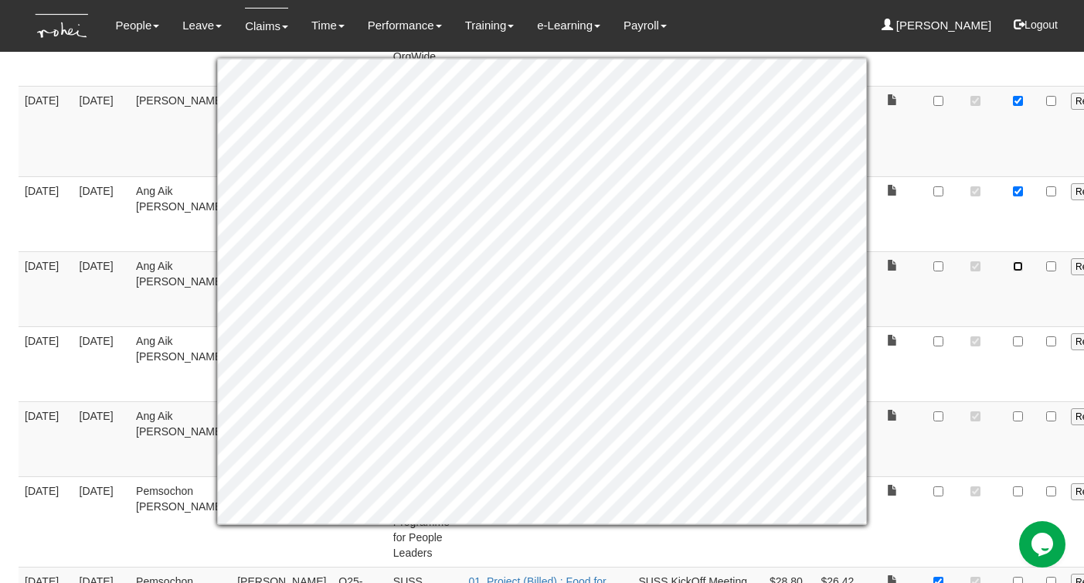
click at [1013, 261] on input "checkbox" at bounding box center [1018, 266] width 10 height 10
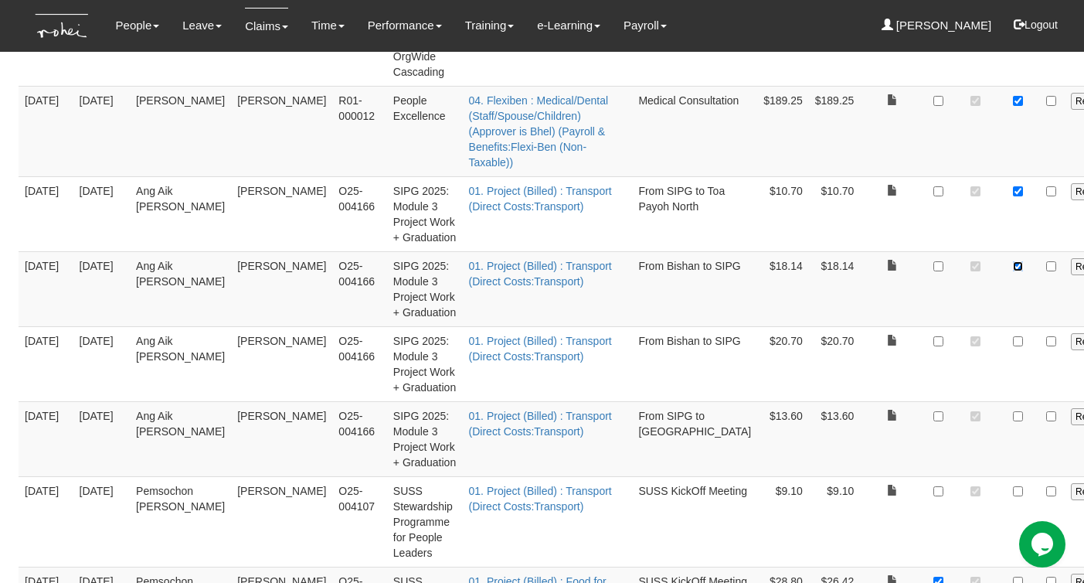
click at [1013, 261] on input "checkbox" at bounding box center [1018, 266] width 10 height 10
checkbox input "true"
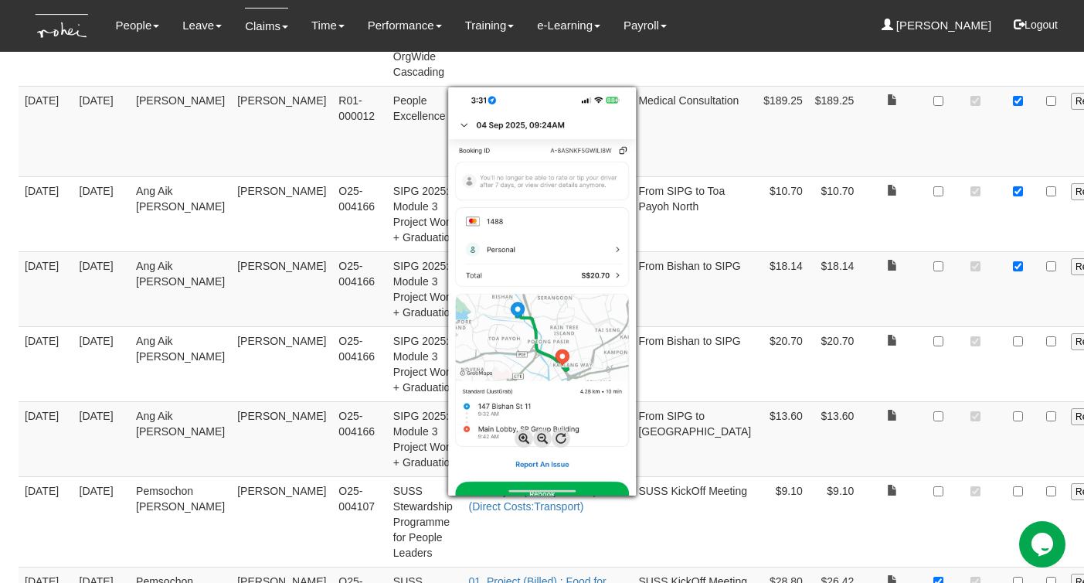
click at [919, 342] on div at bounding box center [542, 291] width 1084 height 583
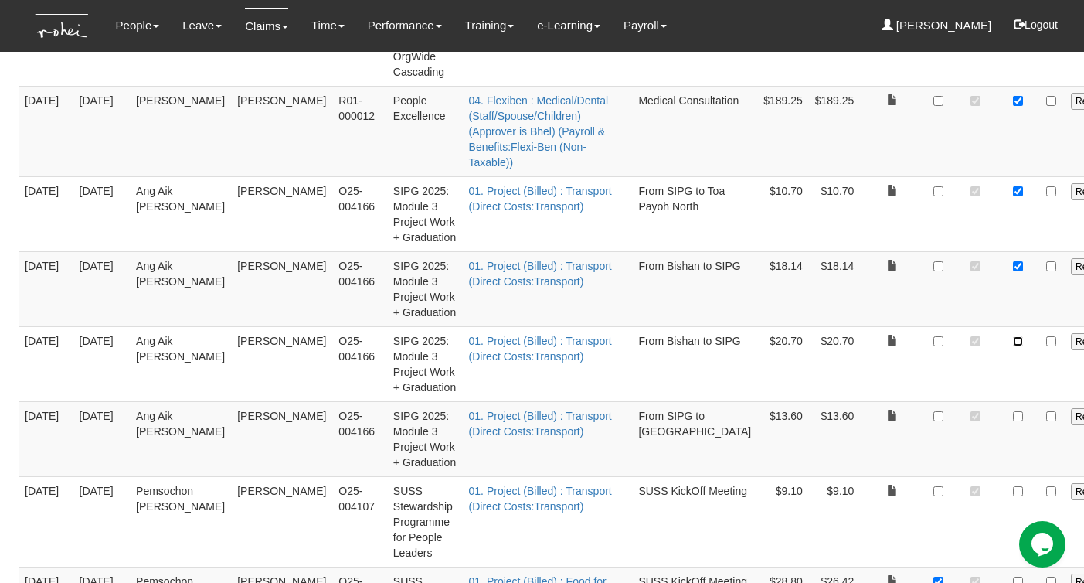
click at [1013, 341] on input "checkbox" at bounding box center [1018, 341] width 10 height 10
checkbox input "true"
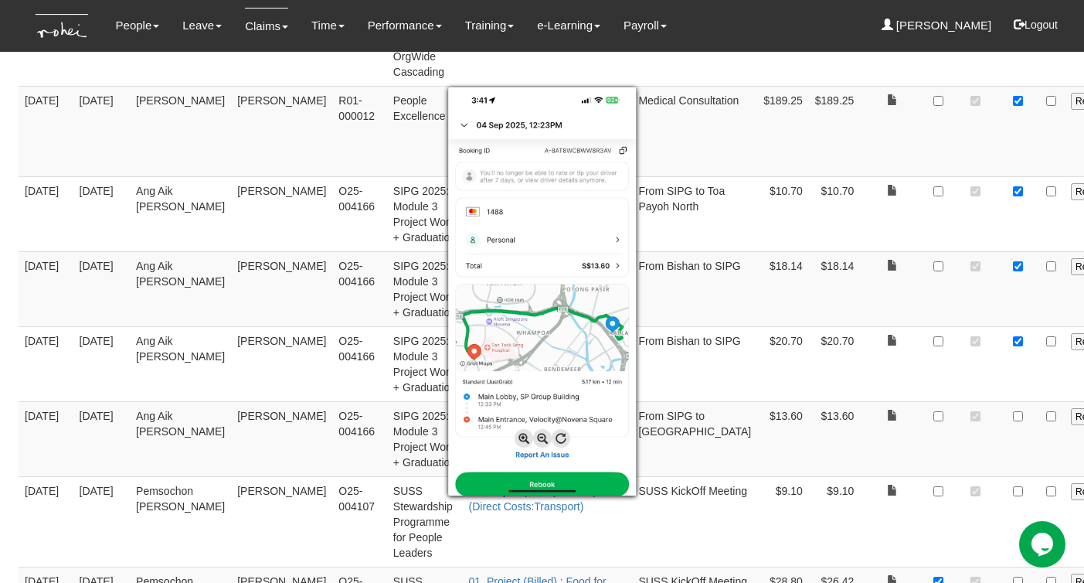
click at [917, 436] on div at bounding box center [542, 291] width 1084 height 583
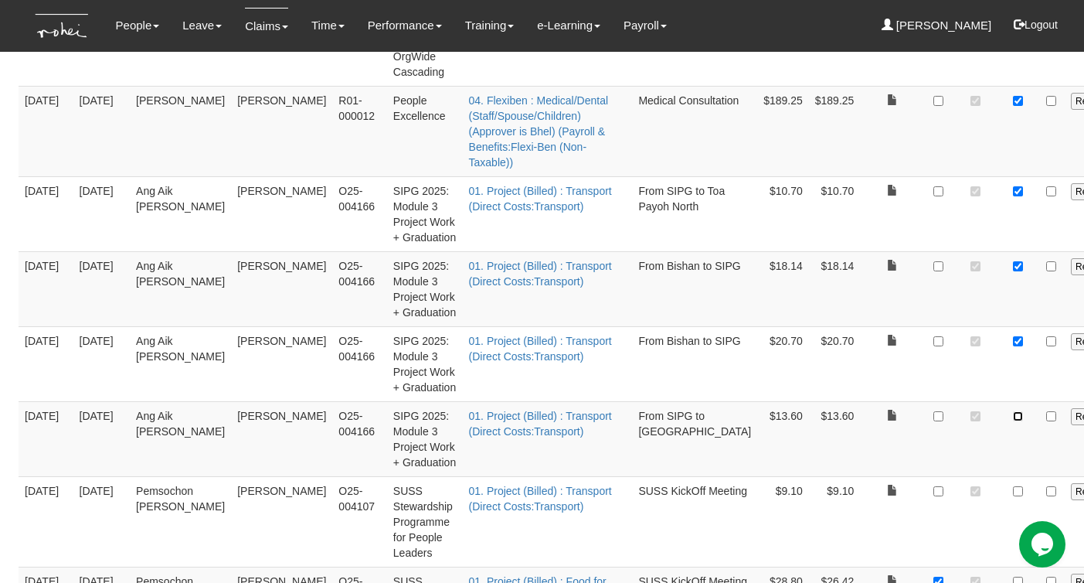
click at [1013, 421] on input "checkbox" at bounding box center [1018, 416] width 10 height 10
checkbox input "true"
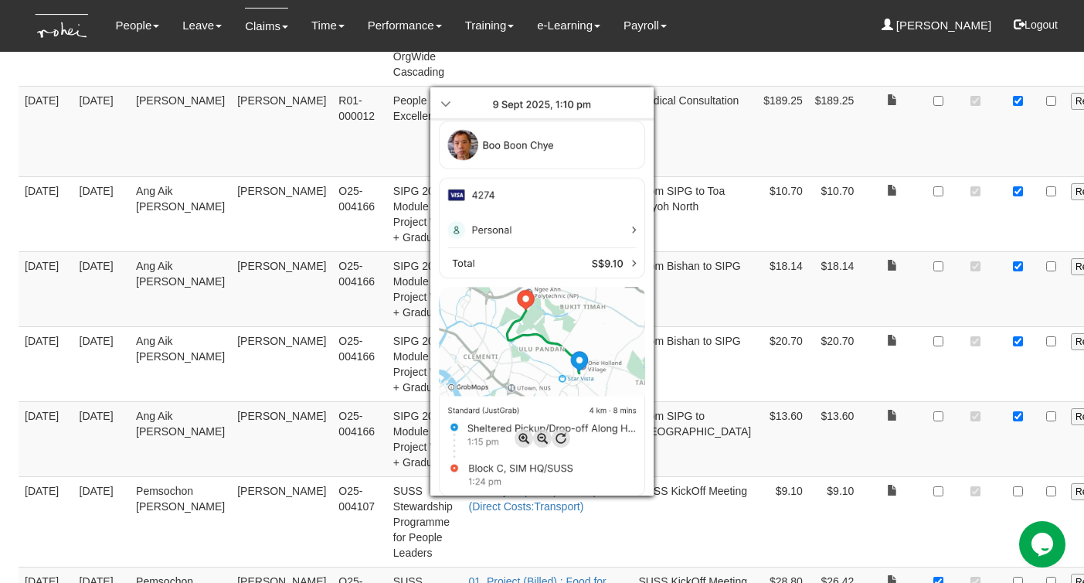
click at [916, 522] on div at bounding box center [542, 291] width 1084 height 583
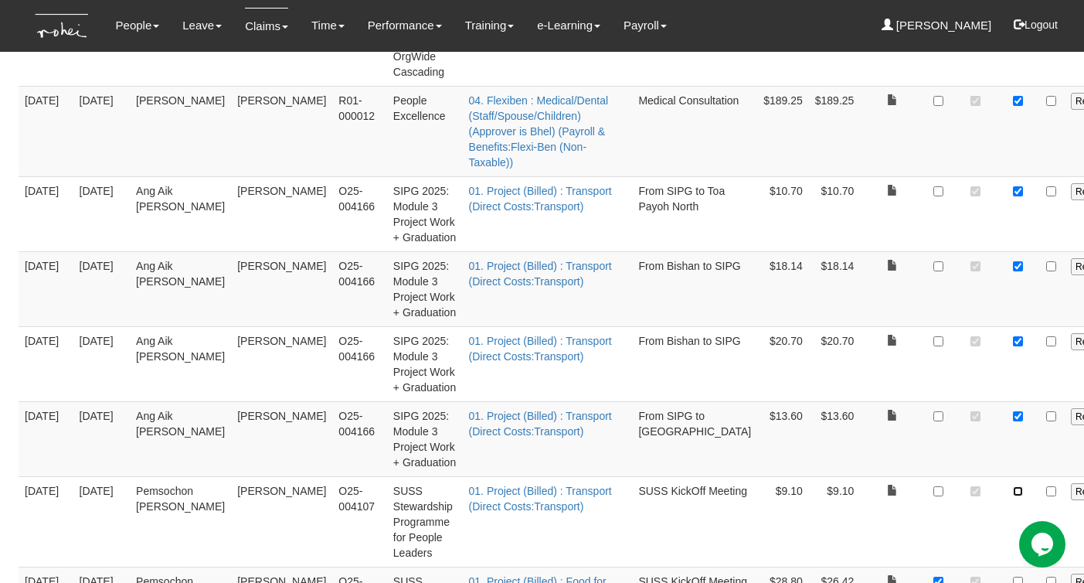
click at [1013, 496] on input "checkbox" at bounding box center [1018, 491] width 10 height 10
checkbox input "true"
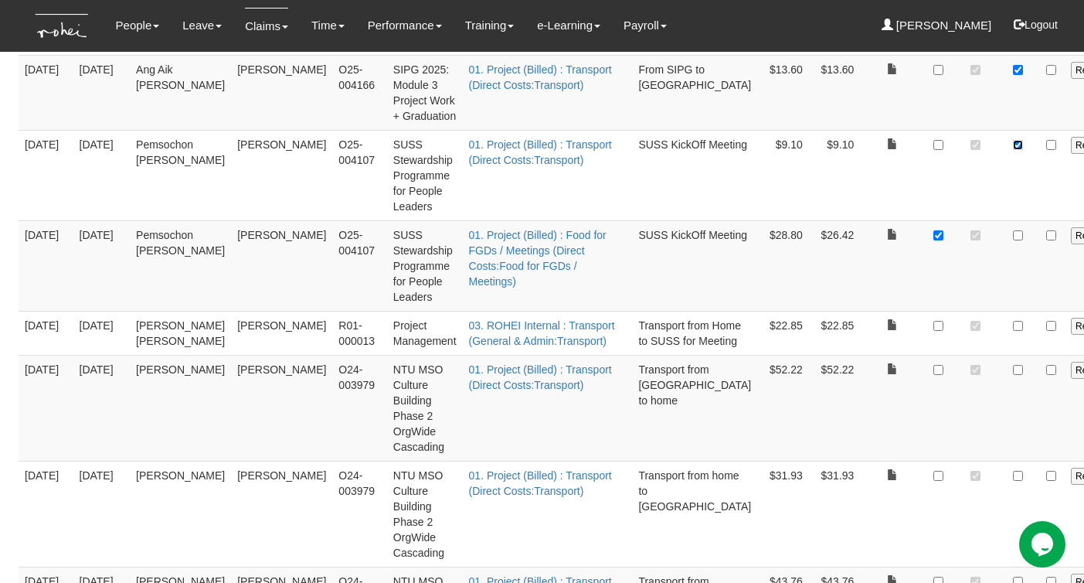
scroll to position [2802, 0]
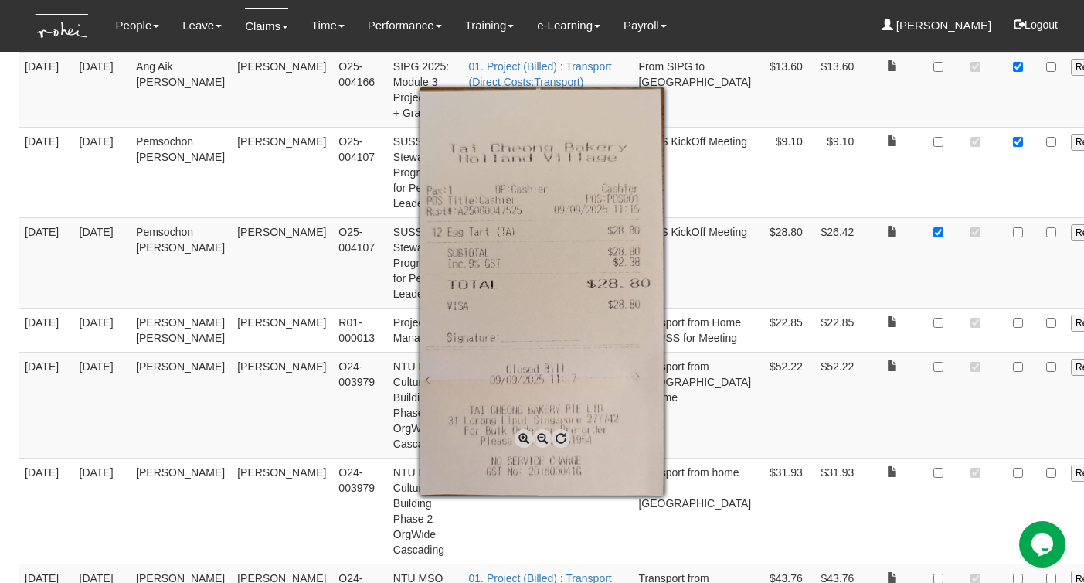
click at [917, 262] on div at bounding box center [542, 291] width 1084 height 583
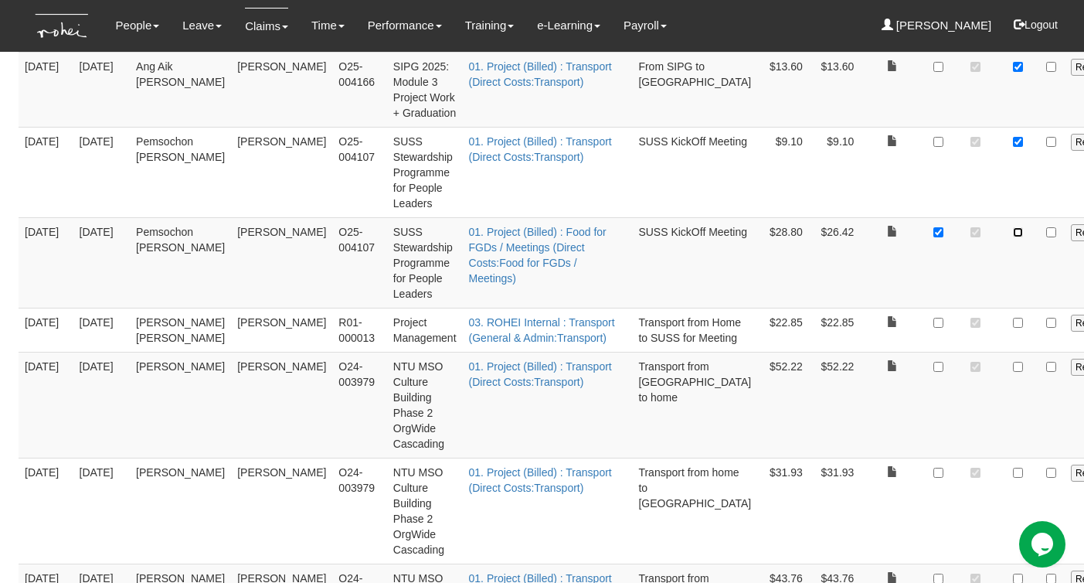
click at [1013, 237] on input "checkbox" at bounding box center [1018, 232] width 10 height 10
checkbox input "true"
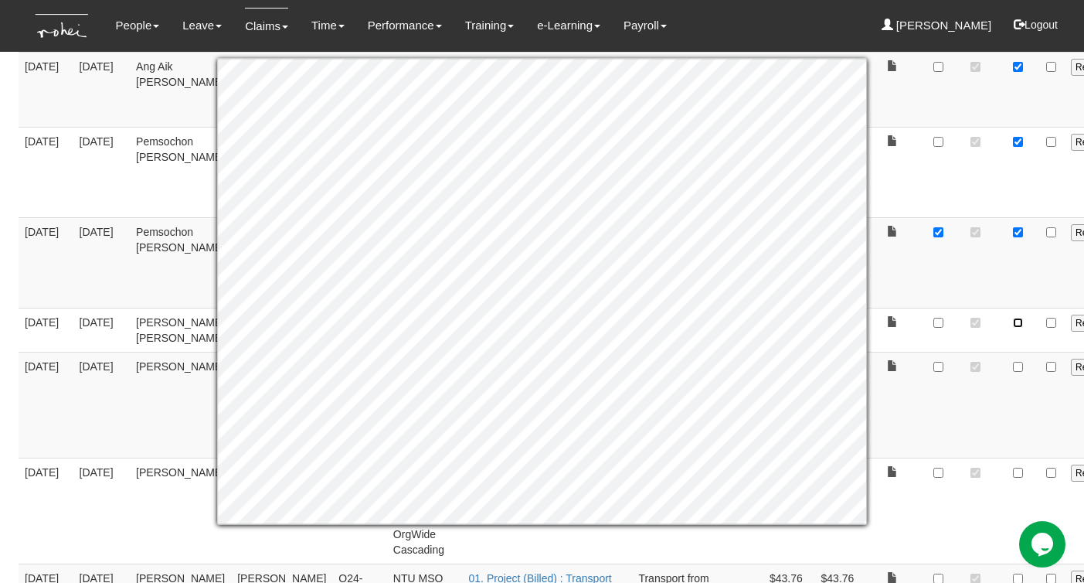
click at [1013, 328] on input "checkbox" at bounding box center [1018, 323] width 10 height 10
checkbox input "true"
click at [1013, 372] on input "checkbox" at bounding box center [1018, 367] width 10 height 10
checkbox input "true"
click at [1013, 477] on input "checkbox" at bounding box center [1018, 472] width 10 height 10
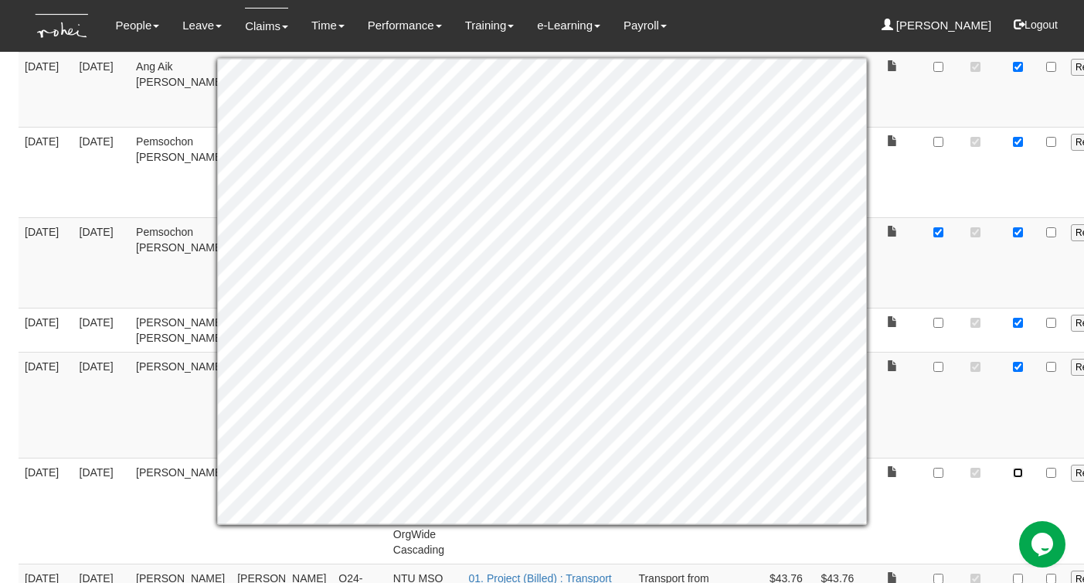
checkbox input "true"
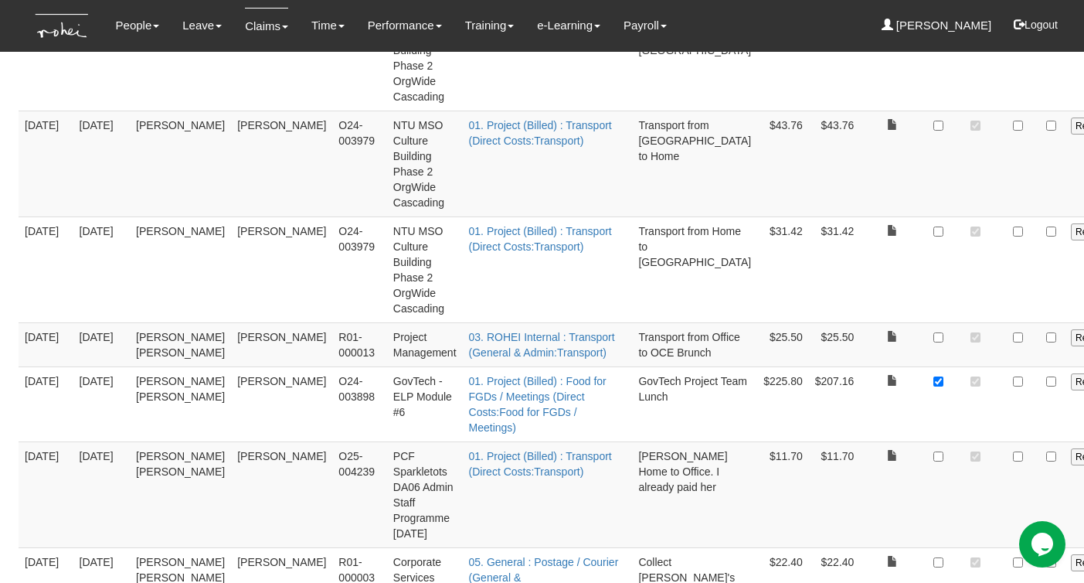
scroll to position [3253, 0]
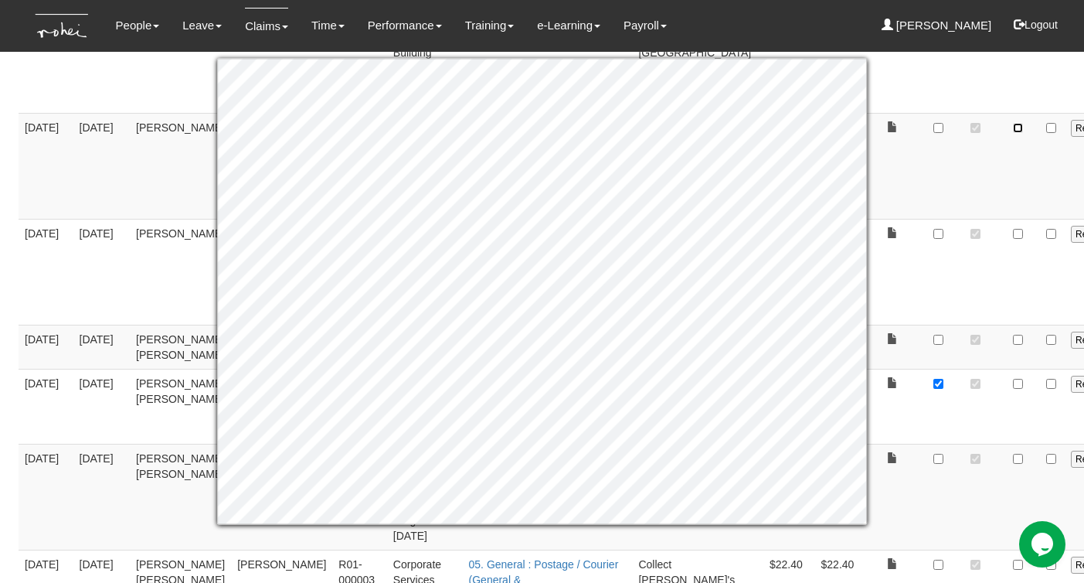
click at [1013, 133] on input "checkbox" at bounding box center [1018, 128] width 10 height 10
checkbox input "true"
click at [1013, 239] on input "checkbox" at bounding box center [1018, 234] width 10 height 10
checkbox input "true"
click at [1013, 345] on input "checkbox" at bounding box center [1018, 340] width 10 height 10
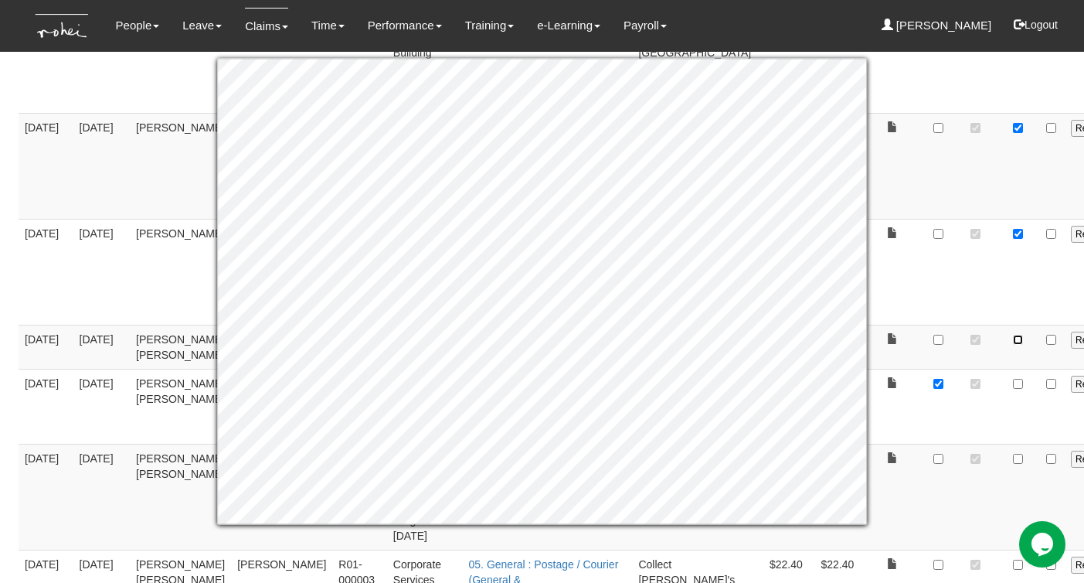
checkbox input "true"
click at [952, 369] on td at bounding box center [975, 346] width 47 height 44
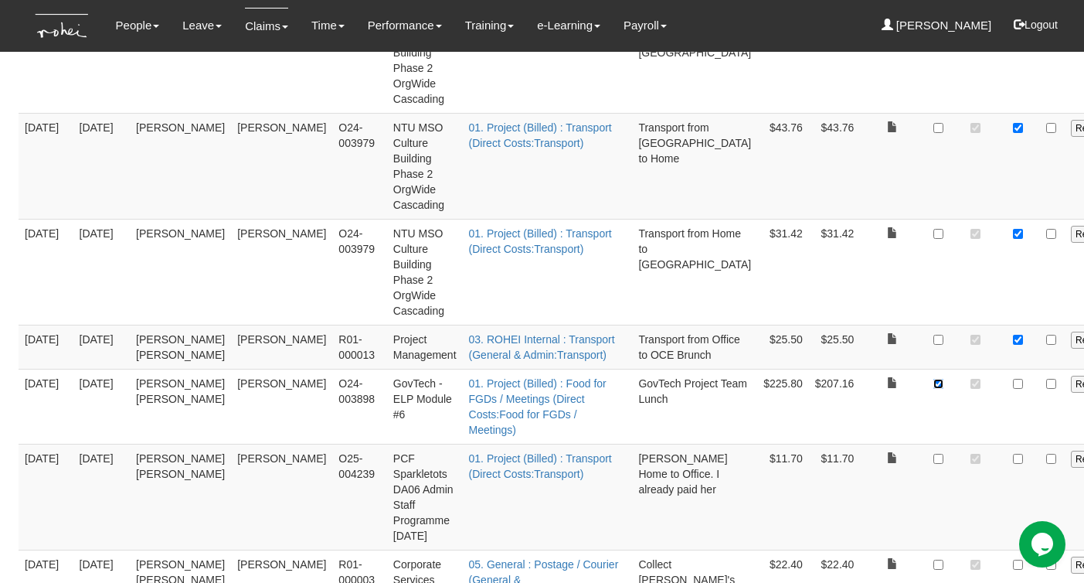
click at [933, 389] on input "checkbox" at bounding box center [938, 384] width 10 height 10
checkbox input "false"
click at [1013, 389] on input "checkbox" at bounding box center [1018, 384] width 10 height 10
checkbox input "true"
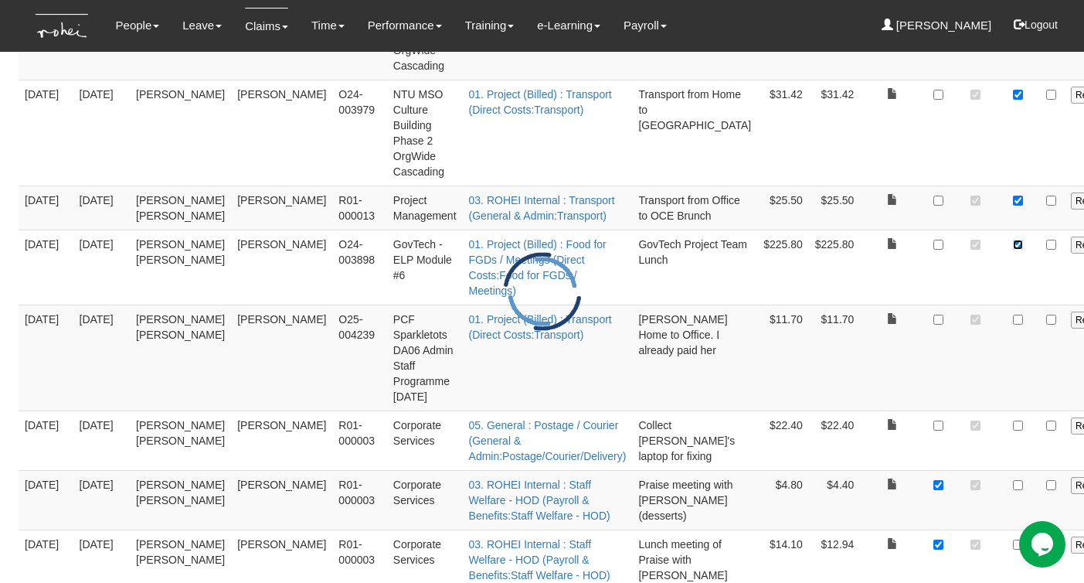
scroll to position [3563, 0]
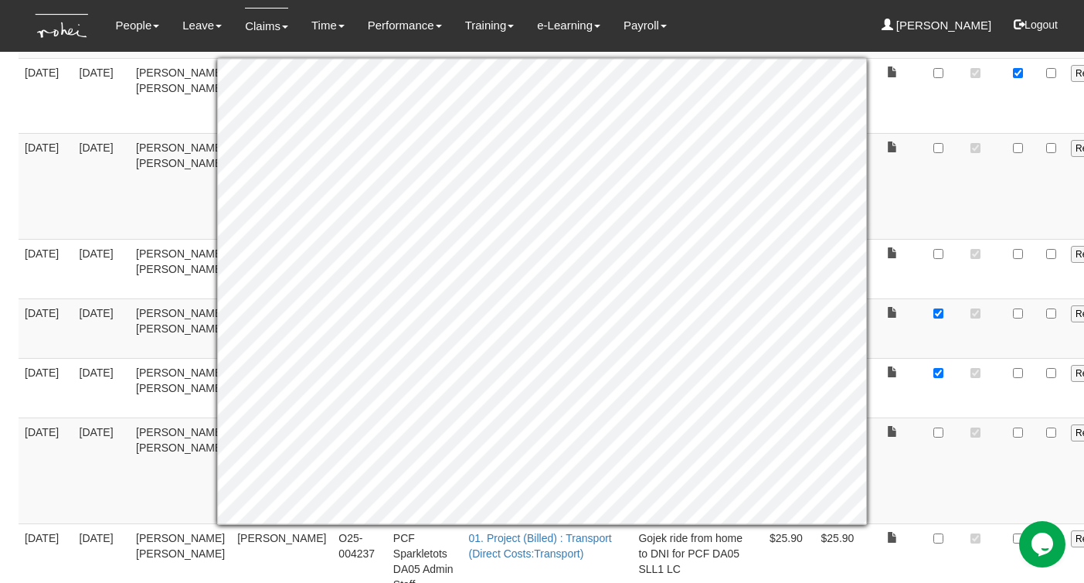
click at [999, 239] on td at bounding box center [1018, 186] width 38 height 106
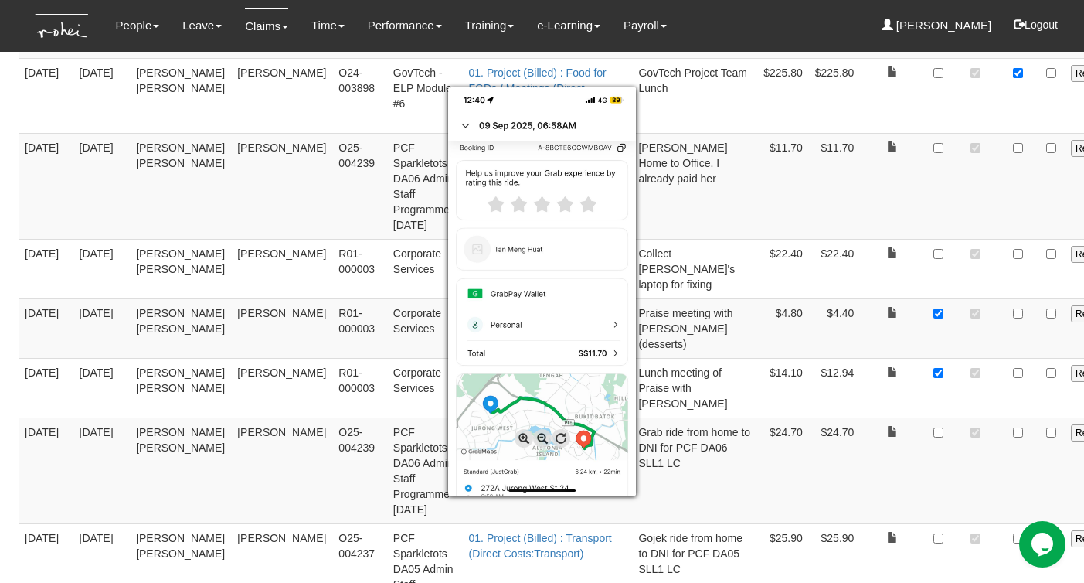
click at [922, 207] on div at bounding box center [542, 291] width 1084 height 583
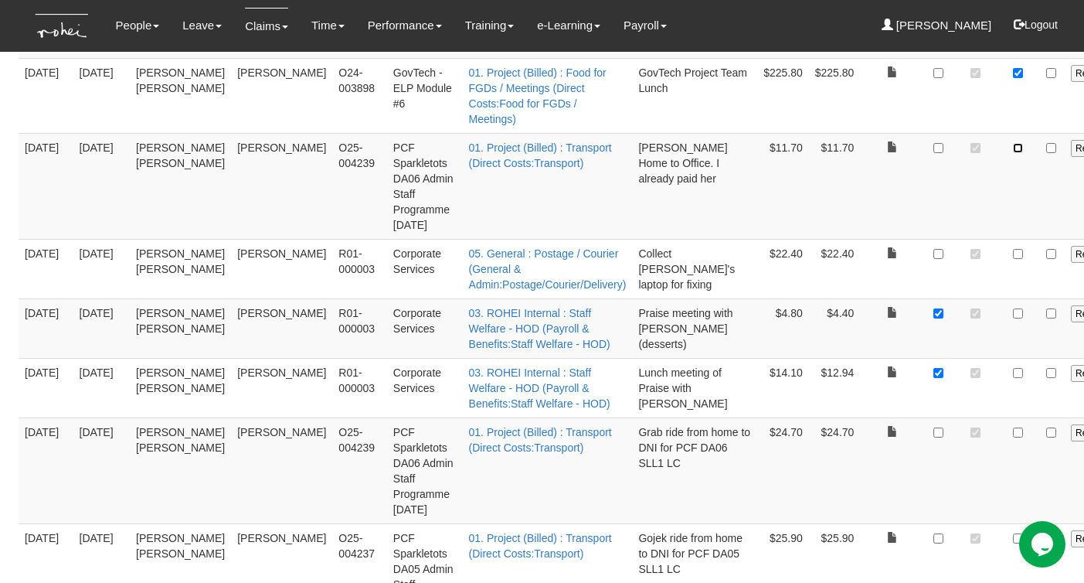
click at [1013, 153] on input "checkbox" at bounding box center [1018, 148] width 10 height 10
checkbox input "true"
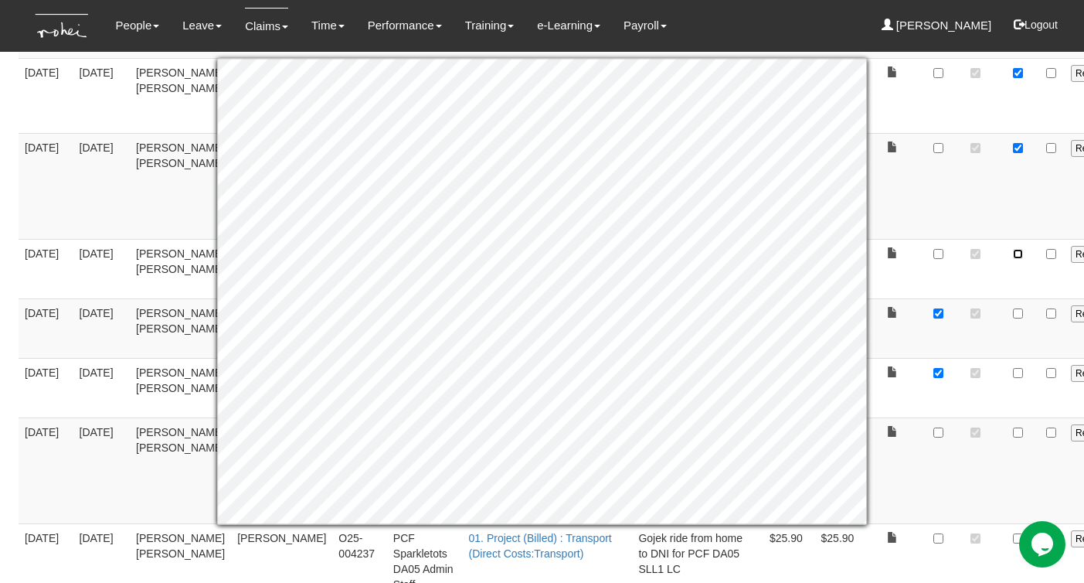
click at [1013, 259] on input "checkbox" at bounding box center [1018, 254] width 10 height 10
checkbox input "true"
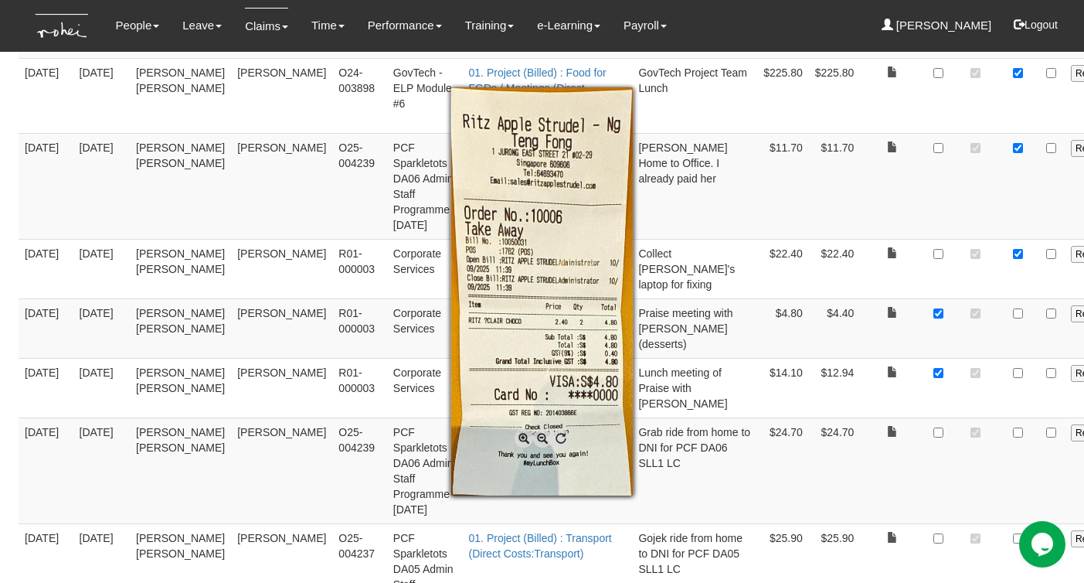
click at [918, 390] on div at bounding box center [542, 291] width 1084 height 583
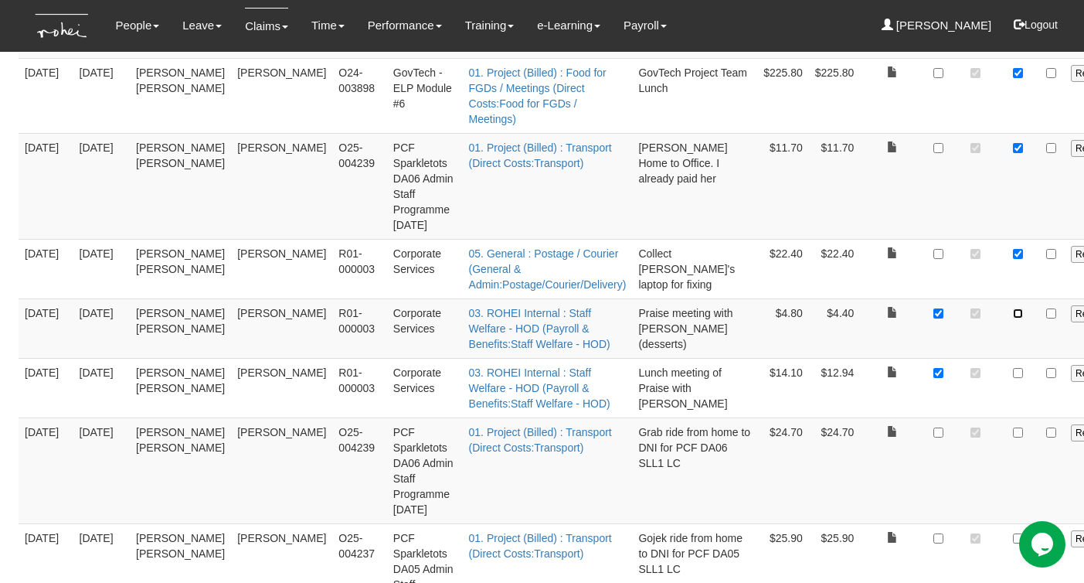
click at [1013, 318] on input "checkbox" at bounding box center [1018, 313] width 10 height 10
checkbox input "true"
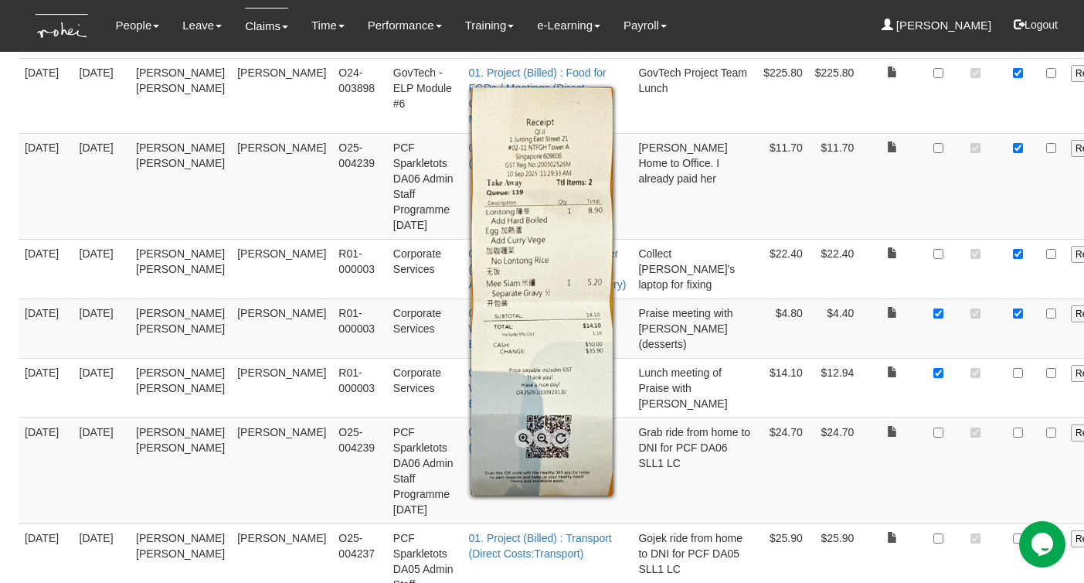
click at [919, 467] on div at bounding box center [542, 291] width 1084 height 583
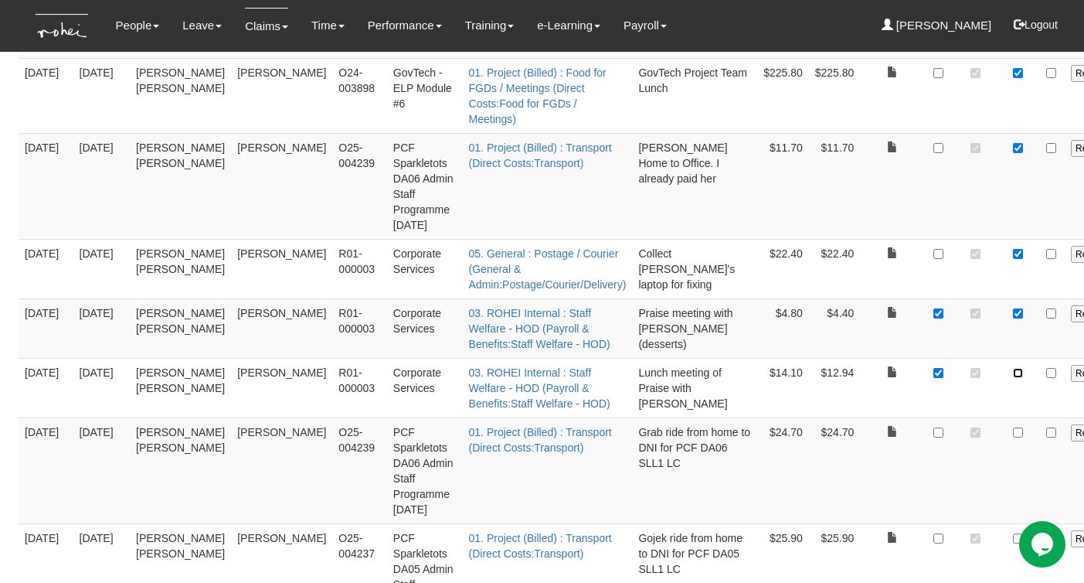
click at [1013, 378] on input "checkbox" at bounding box center [1018, 373] width 10 height 10
checkbox input "true"
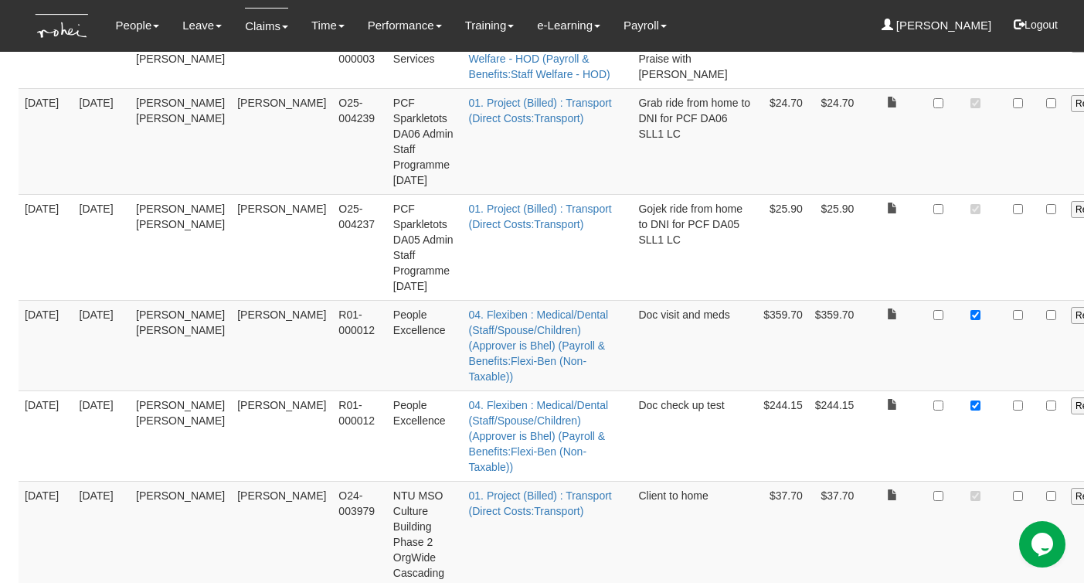
scroll to position [3907, 0]
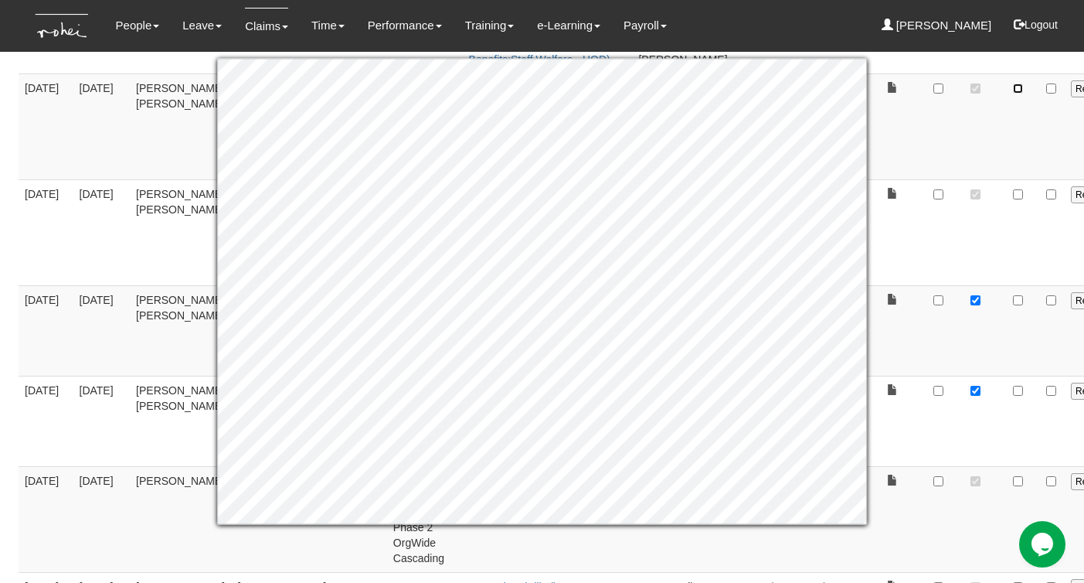
click at [1013, 93] on input "checkbox" at bounding box center [1018, 88] width 10 height 10
checkbox input "true"
click at [999, 285] on td at bounding box center [1018, 232] width 38 height 106
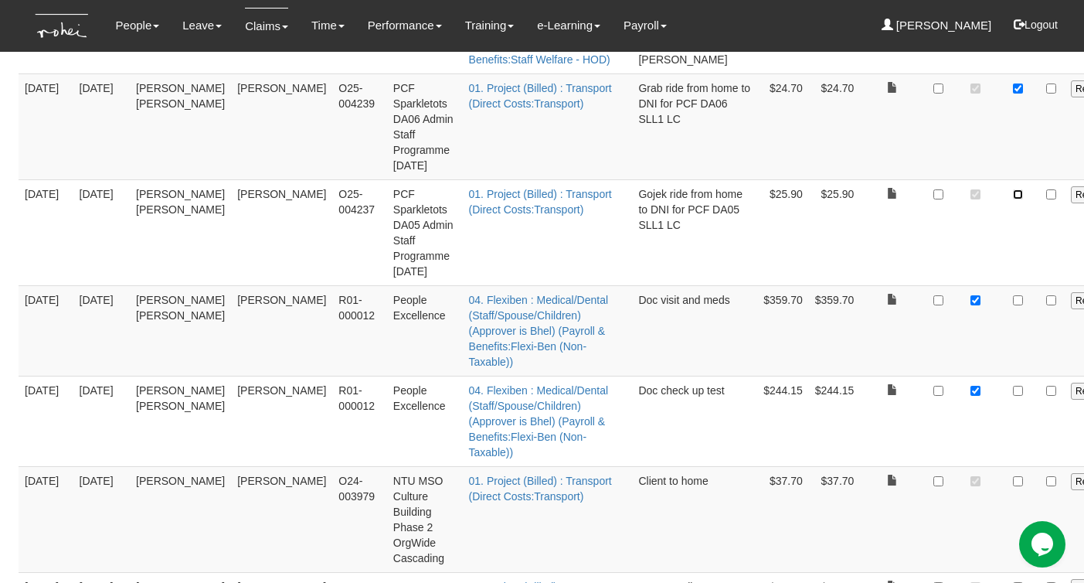
click at [1013, 199] on input "checkbox" at bounding box center [1018, 194] width 10 height 10
checkbox input "true"
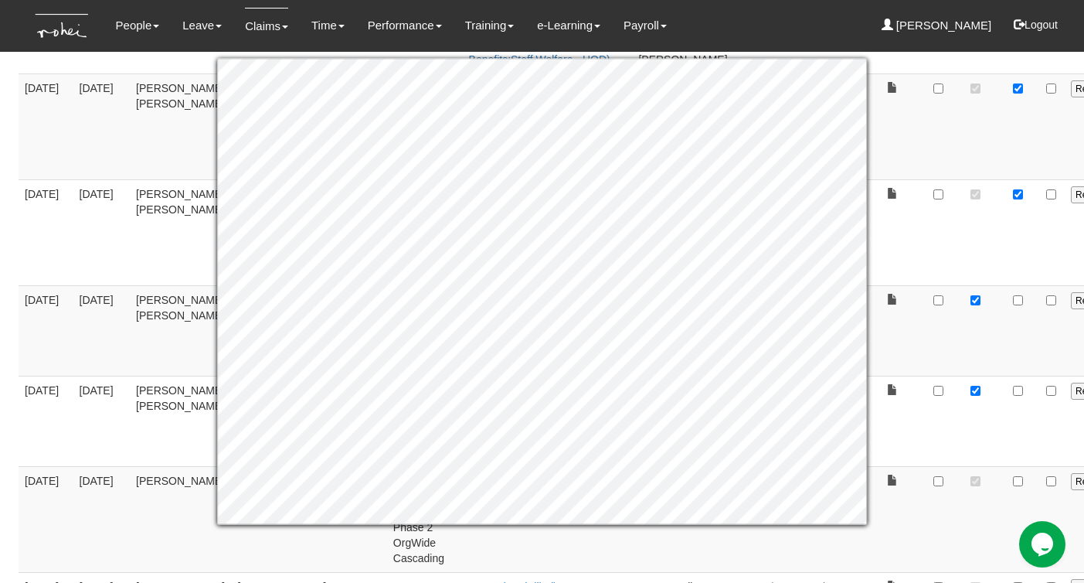
click at [999, 285] on td at bounding box center [1018, 232] width 38 height 106
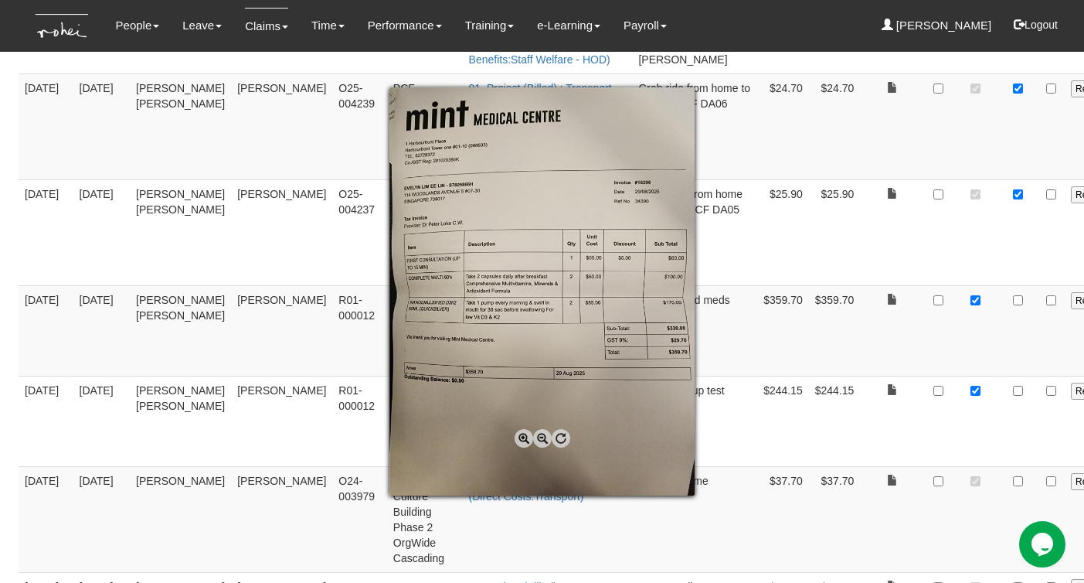
click at [525, 438] on span at bounding box center [524, 438] width 19 height 19
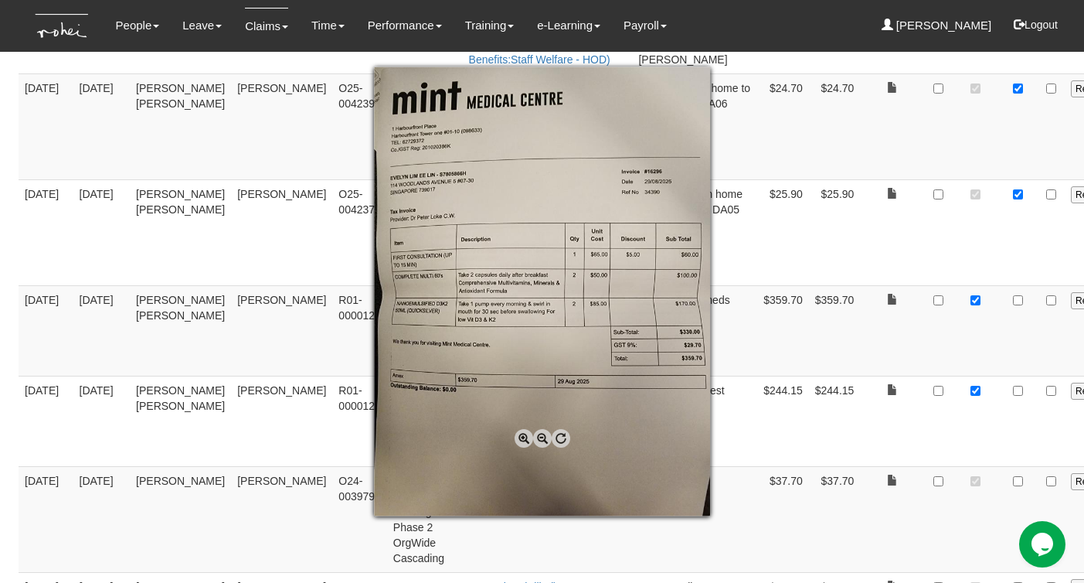
click at [525, 439] on span at bounding box center [524, 438] width 19 height 19
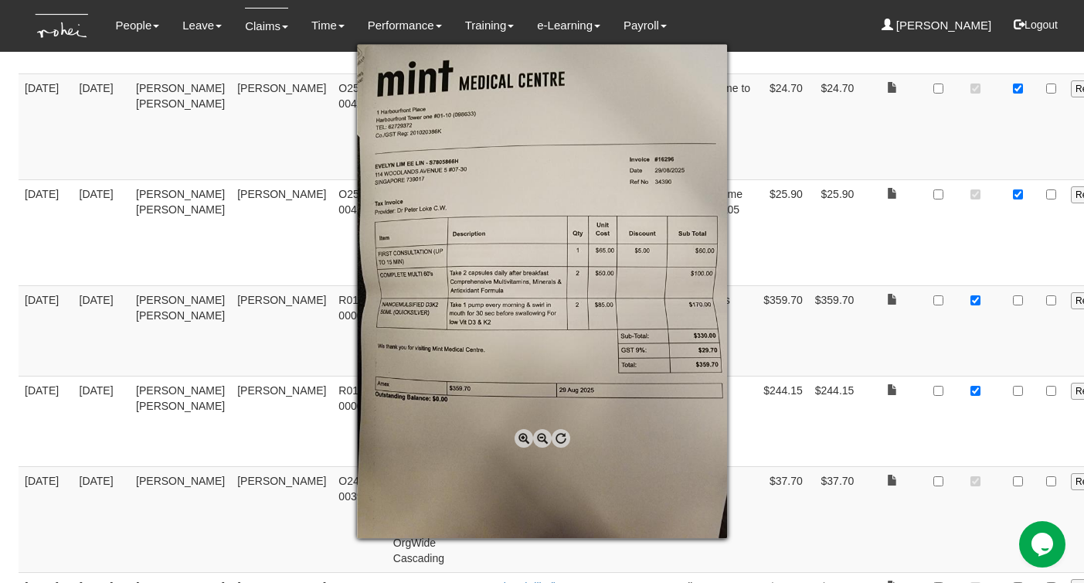
click at [525, 439] on span at bounding box center [524, 438] width 19 height 19
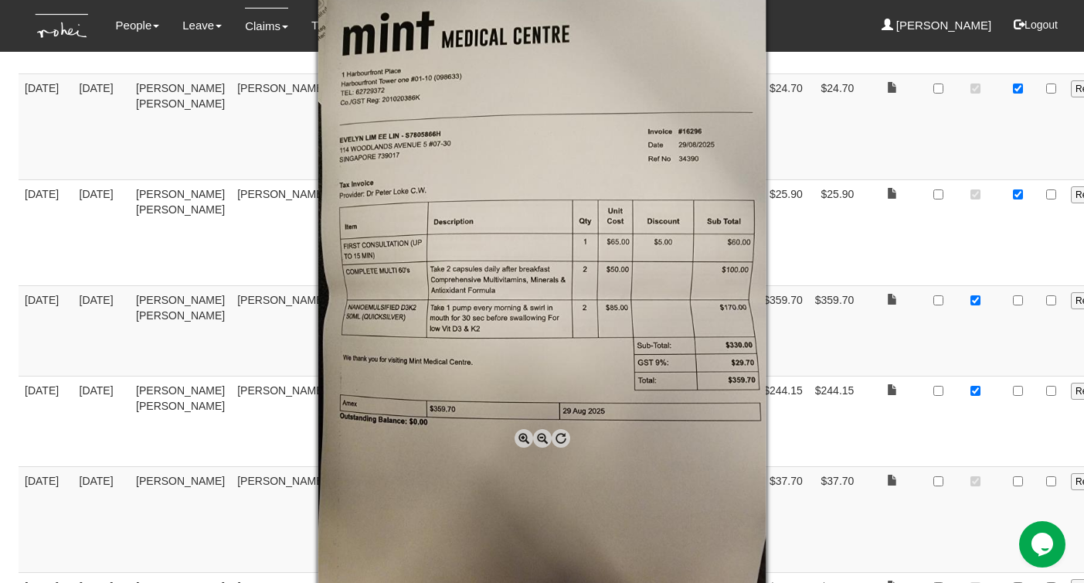
click at [525, 439] on span at bounding box center [524, 438] width 19 height 19
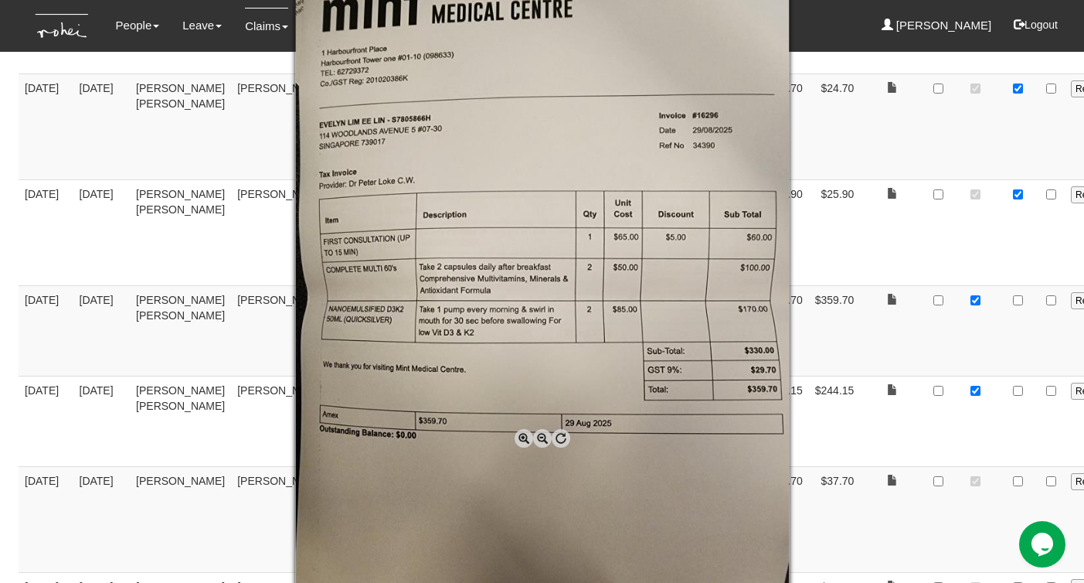
click at [829, 356] on div at bounding box center [542, 291] width 1084 height 583
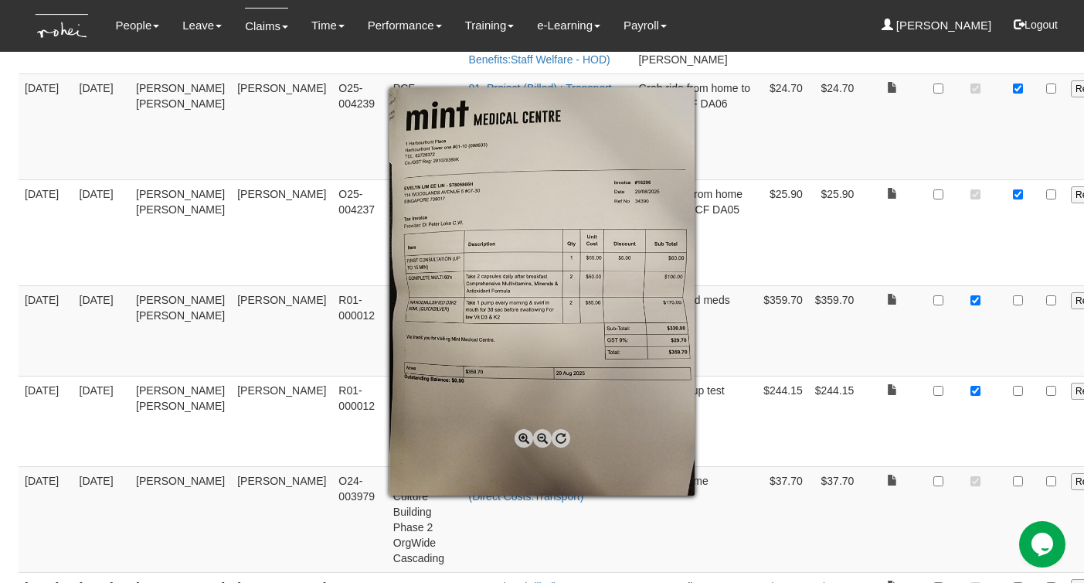
click at [523, 440] on span at bounding box center [524, 438] width 19 height 19
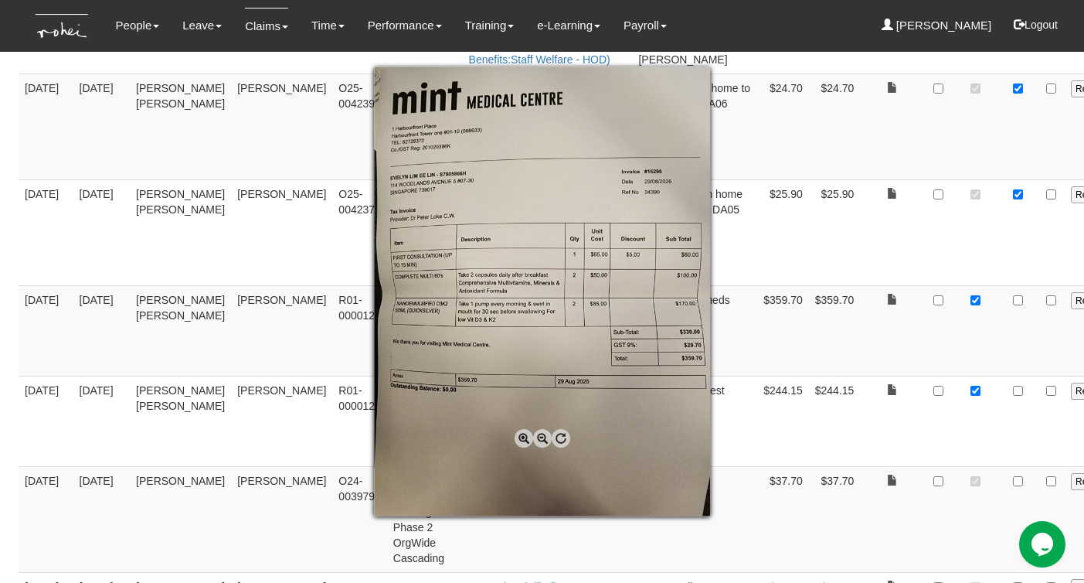
click at [523, 440] on span at bounding box center [524, 438] width 19 height 19
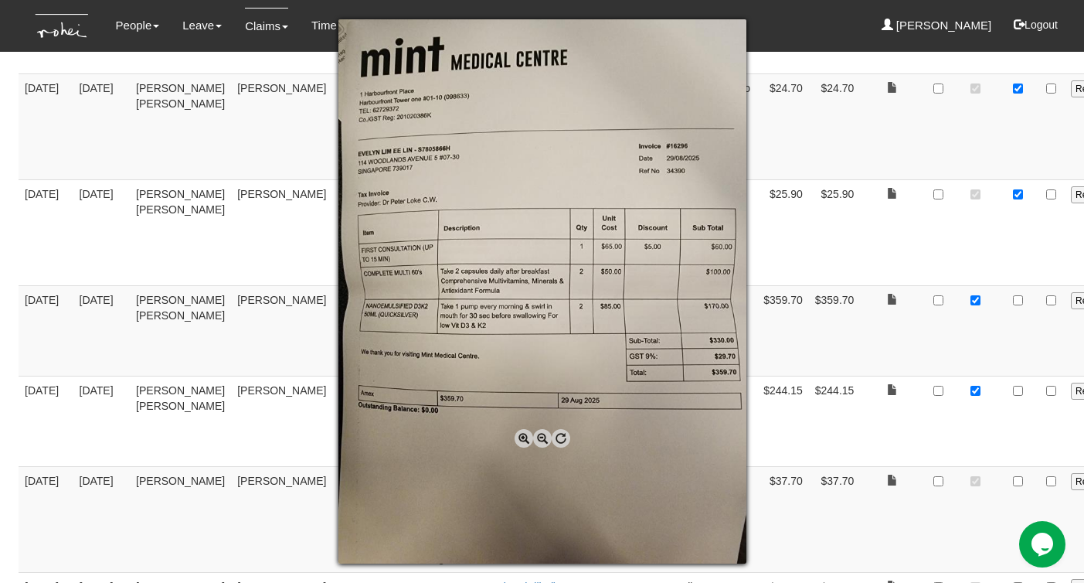
click at [523, 440] on span at bounding box center [524, 438] width 19 height 19
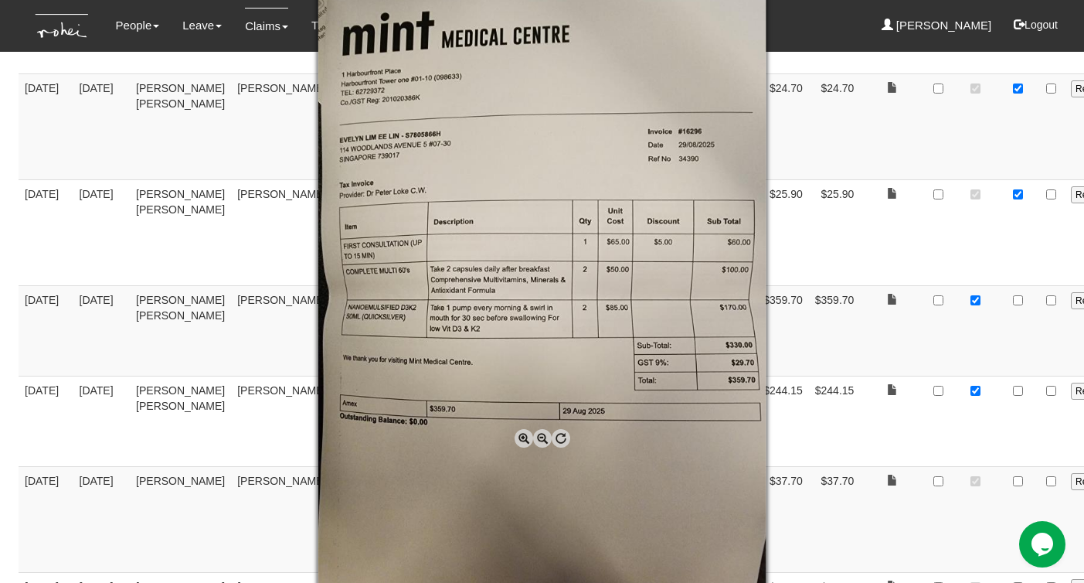
click at [858, 358] on div at bounding box center [542, 291] width 1084 height 583
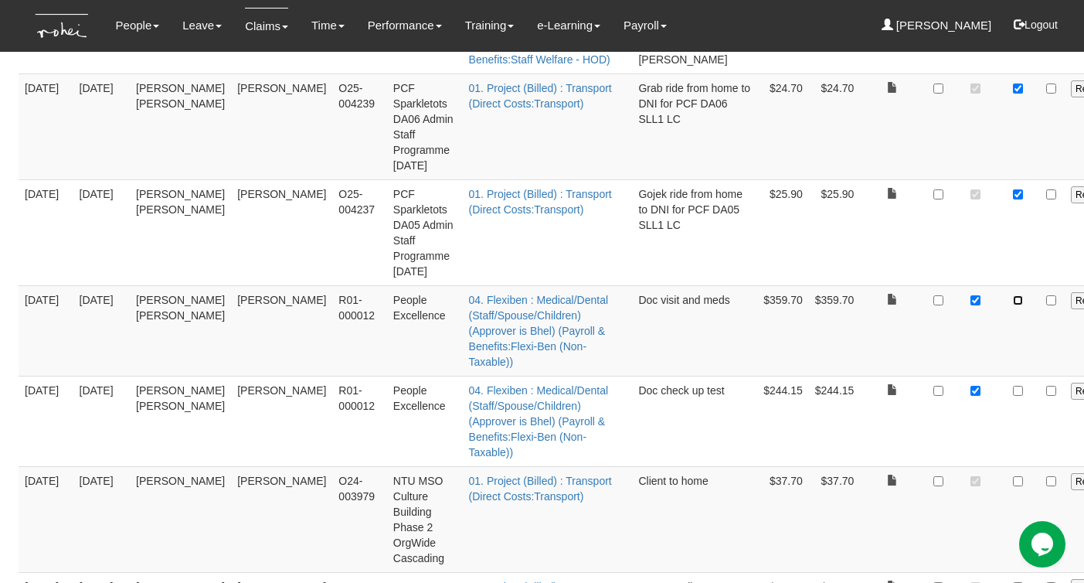
click at [1013, 305] on input "checkbox" at bounding box center [1018, 300] width 10 height 10
checkbox input "true"
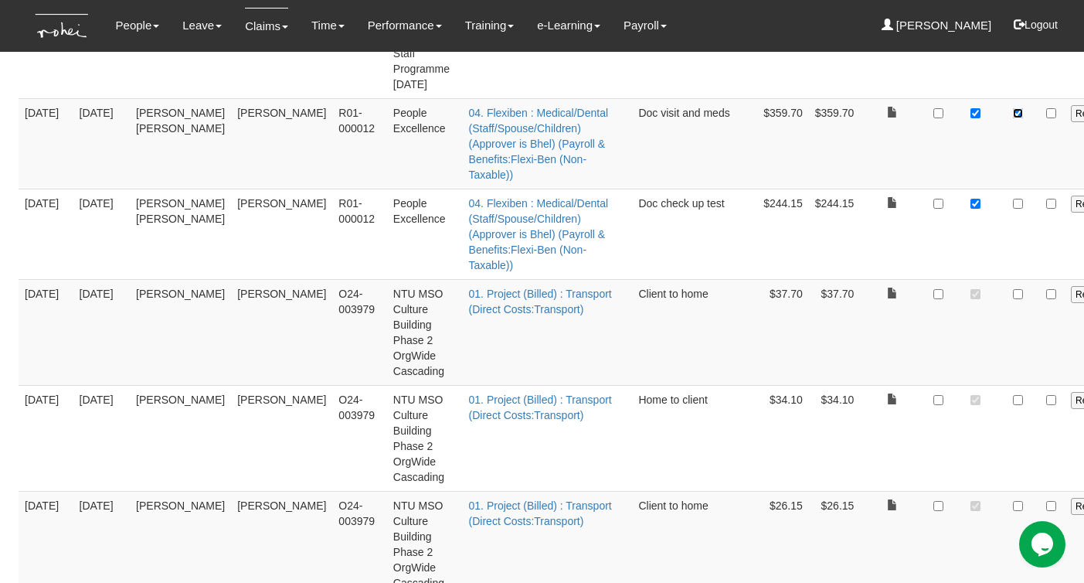
scroll to position [4095, 0]
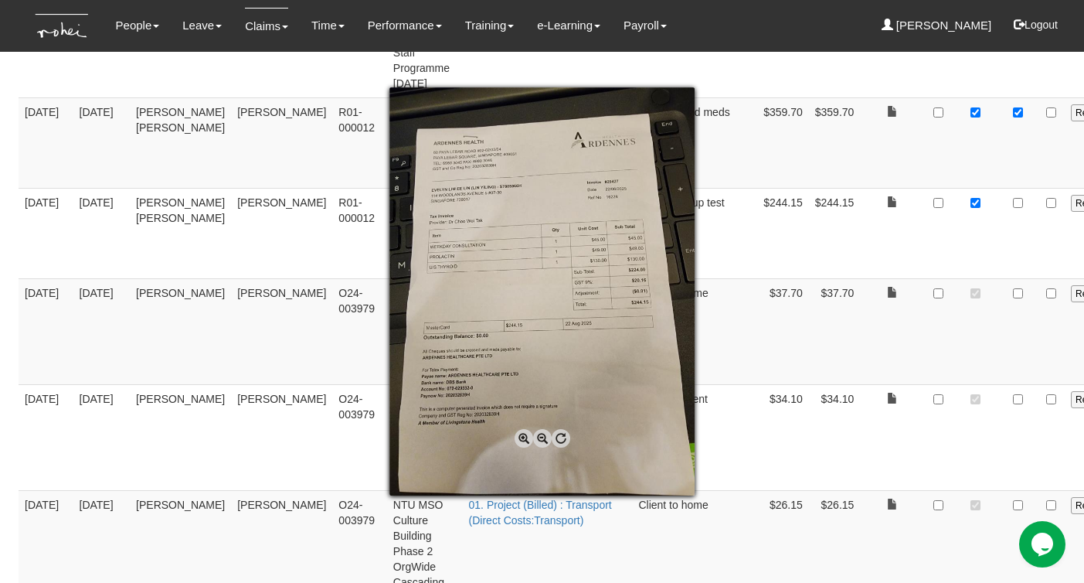
click at [521, 439] on span at bounding box center [524, 438] width 19 height 19
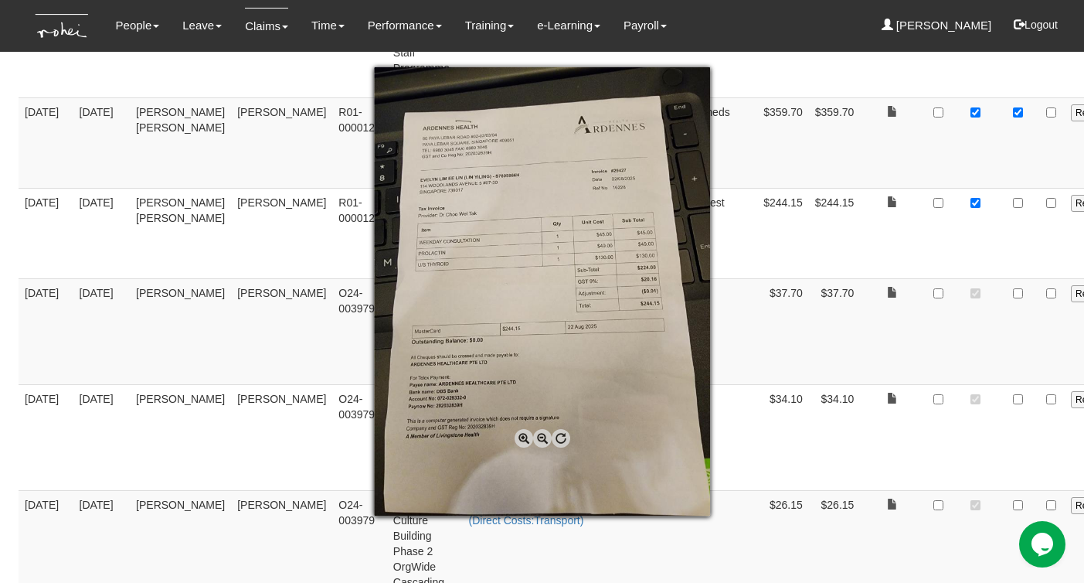
click at [521, 439] on span at bounding box center [524, 438] width 19 height 19
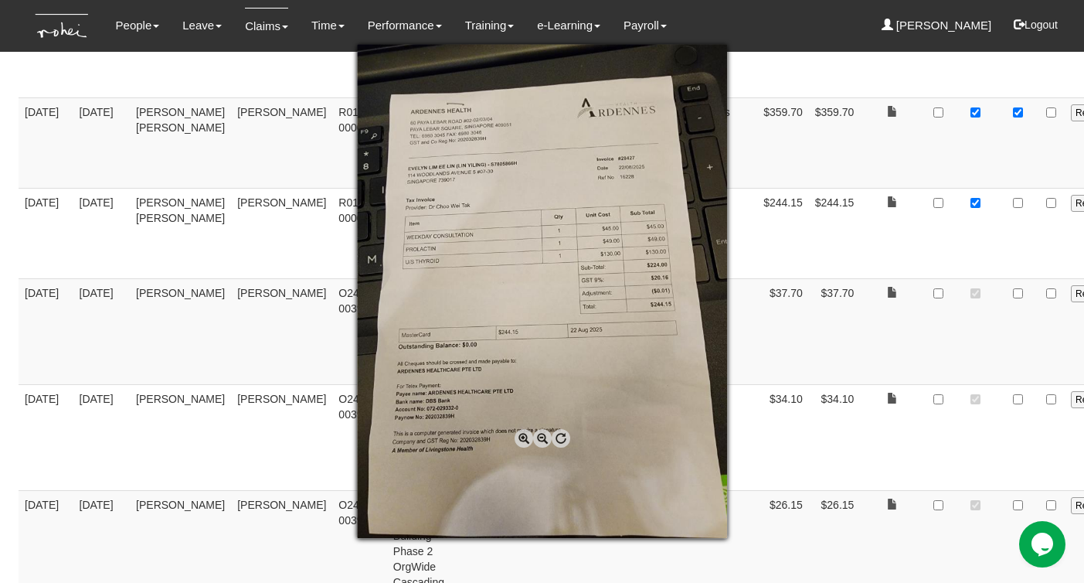
click at [521, 439] on span at bounding box center [524, 438] width 19 height 19
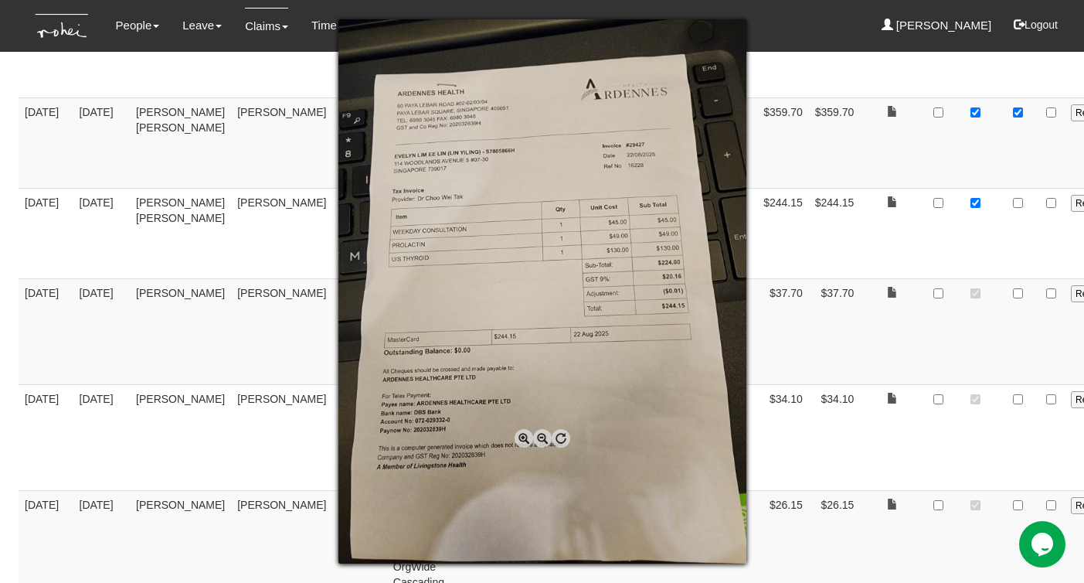
click at [521, 439] on span at bounding box center [524, 438] width 19 height 19
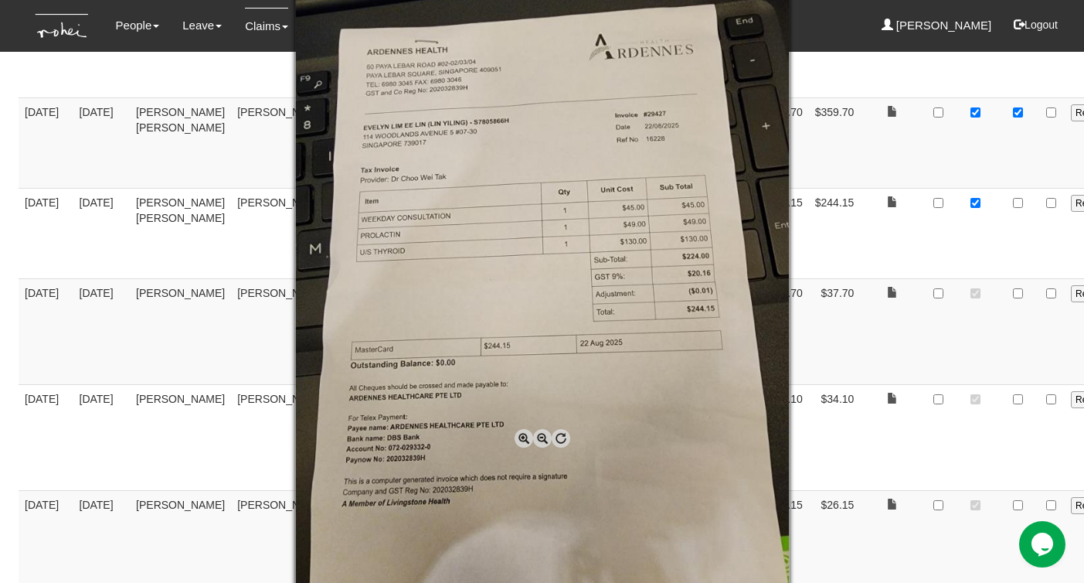
click at [836, 362] on div at bounding box center [542, 291] width 1084 height 583
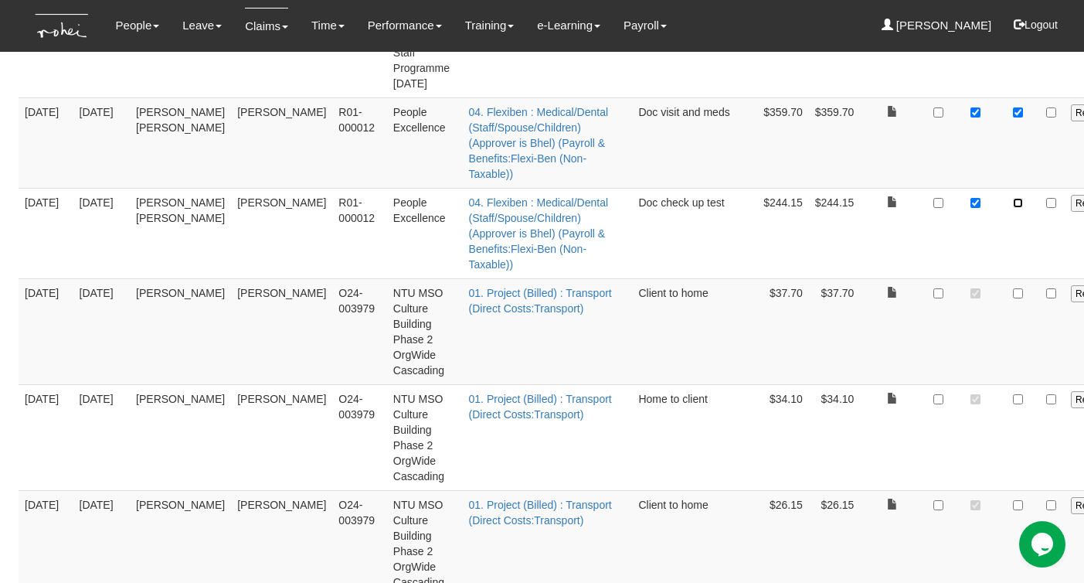
click at [1013, 208] on input "checkbox" at bounding box center [1018, 203] width 10 height 10
checkbox input "true"
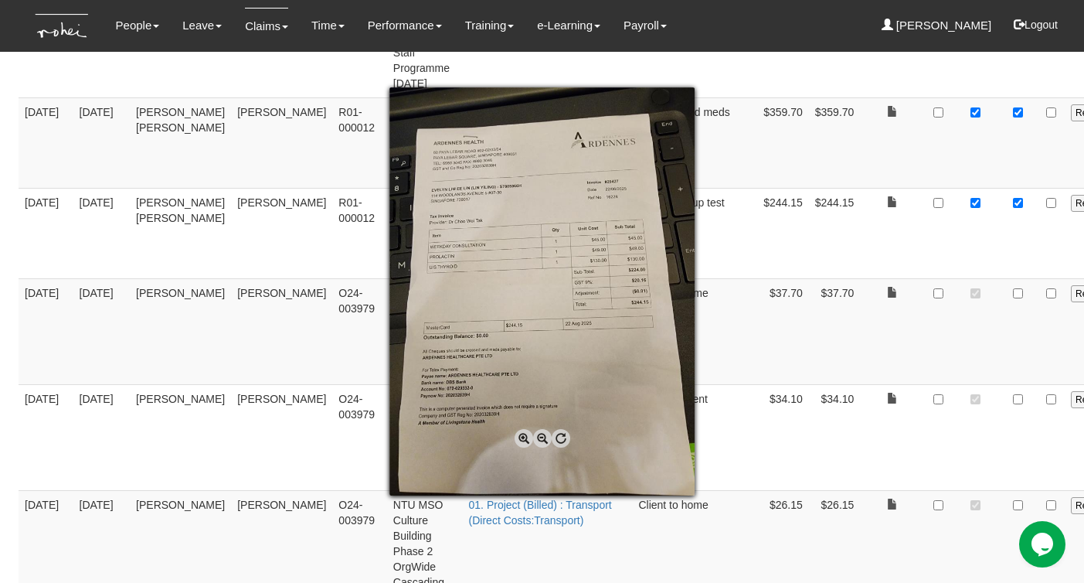
click at [521, 439] on span at bounding box center [524, 438] width 19 height 19
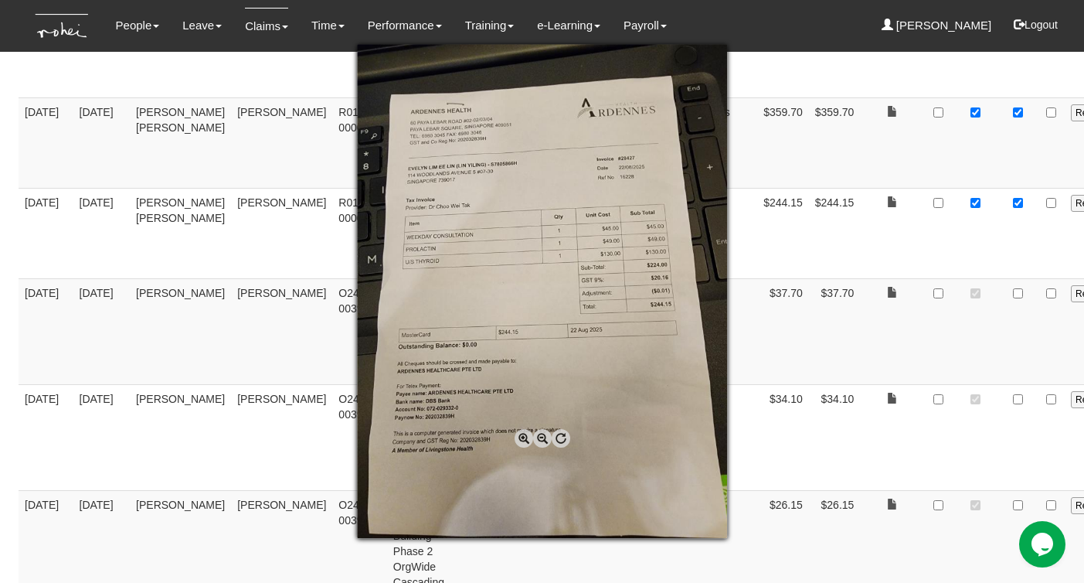
click at [521, 439] on span at bounding box center [524, 438] width 19 height 19
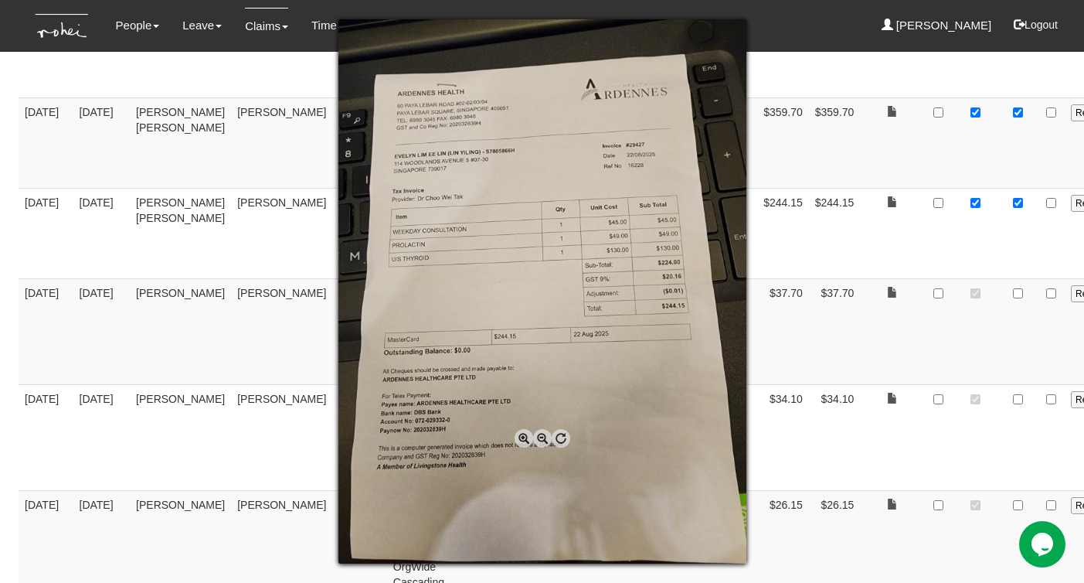
click at [522, 439] on span at bounding box center [524, 438] width 19 height 19
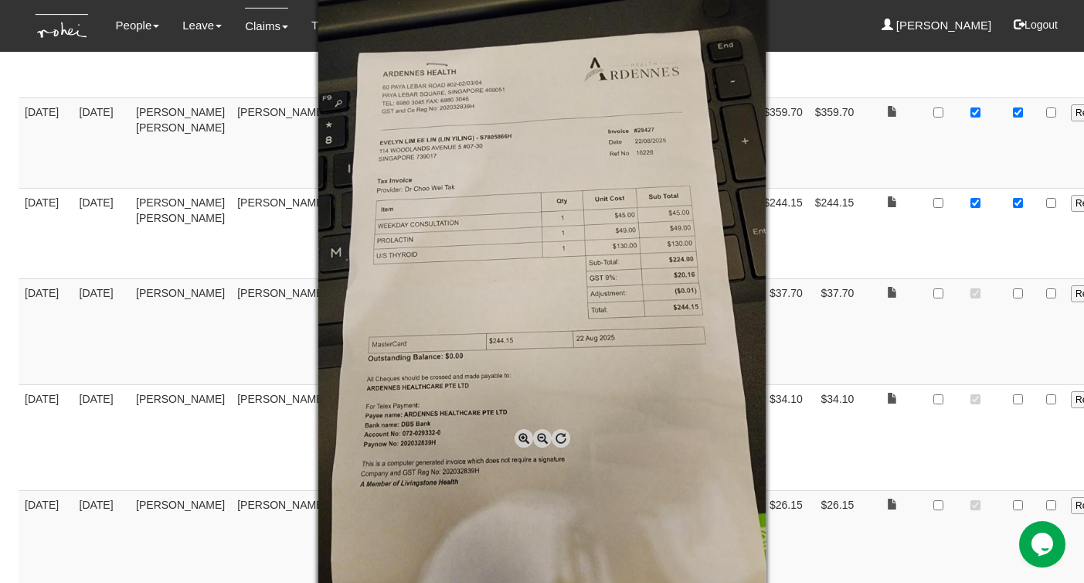
click at [522, 440] on span at bounding box center [524, 438] width 19 height 19
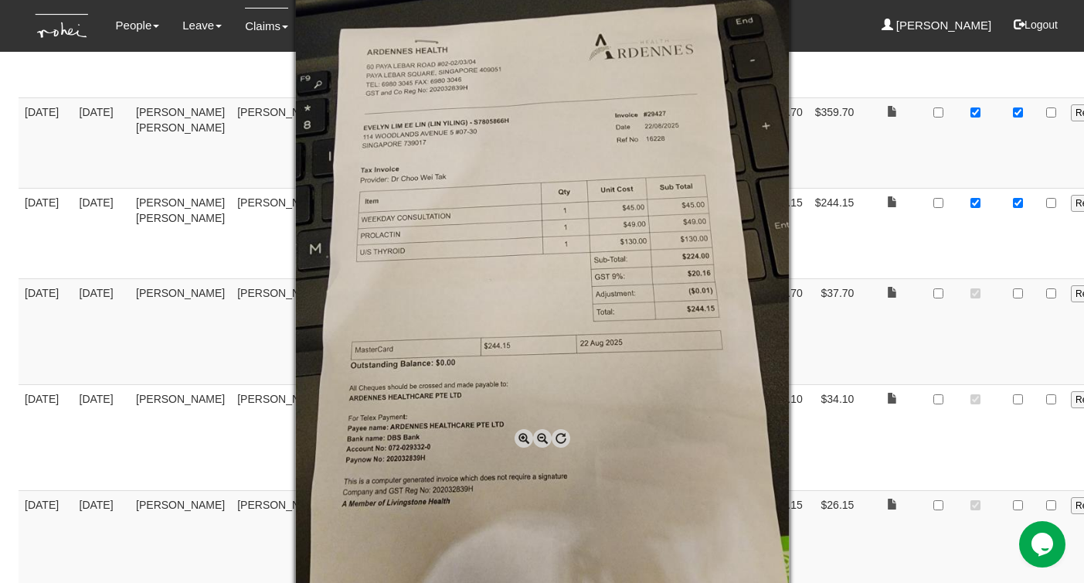
click at [522, 440] on span at bounding box center [524, 438] width 19 height 19
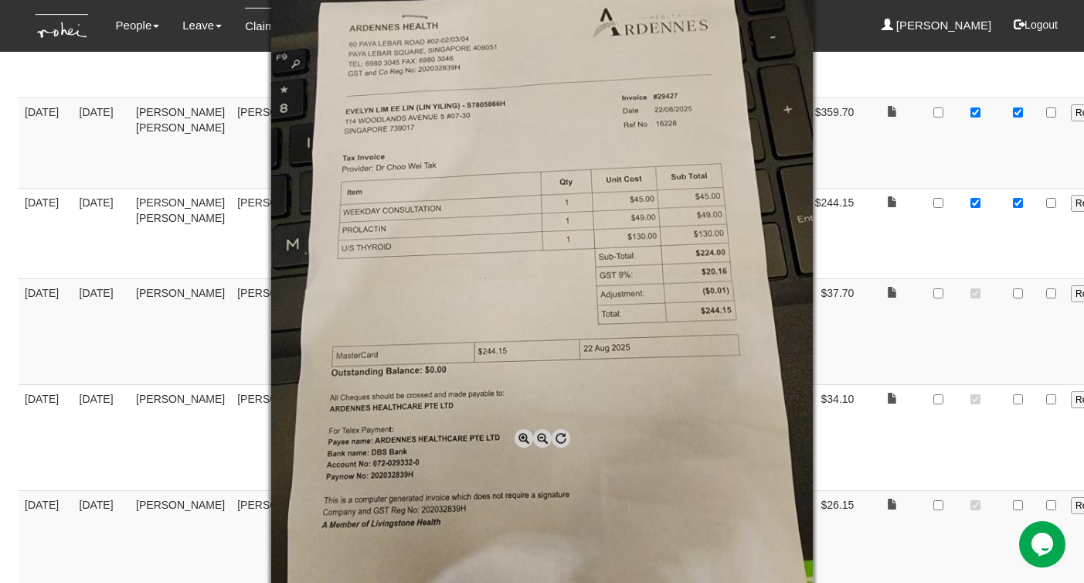
click at [522, 440] on span at bounding box center [524, 438] width 19 height 19
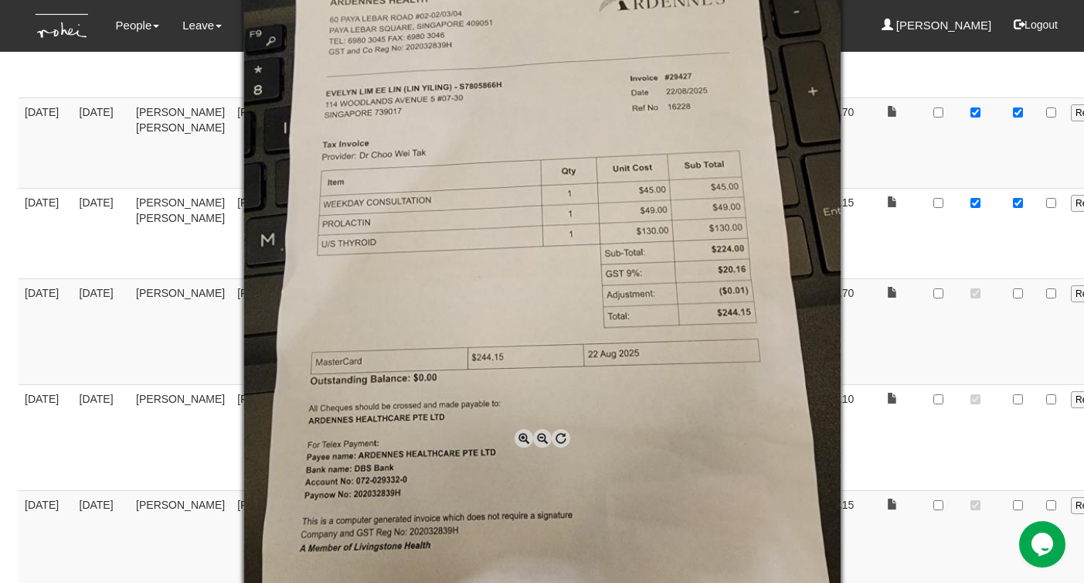
click at [878, 352] on div at bounding box center [542, 291] width 1084 height 583
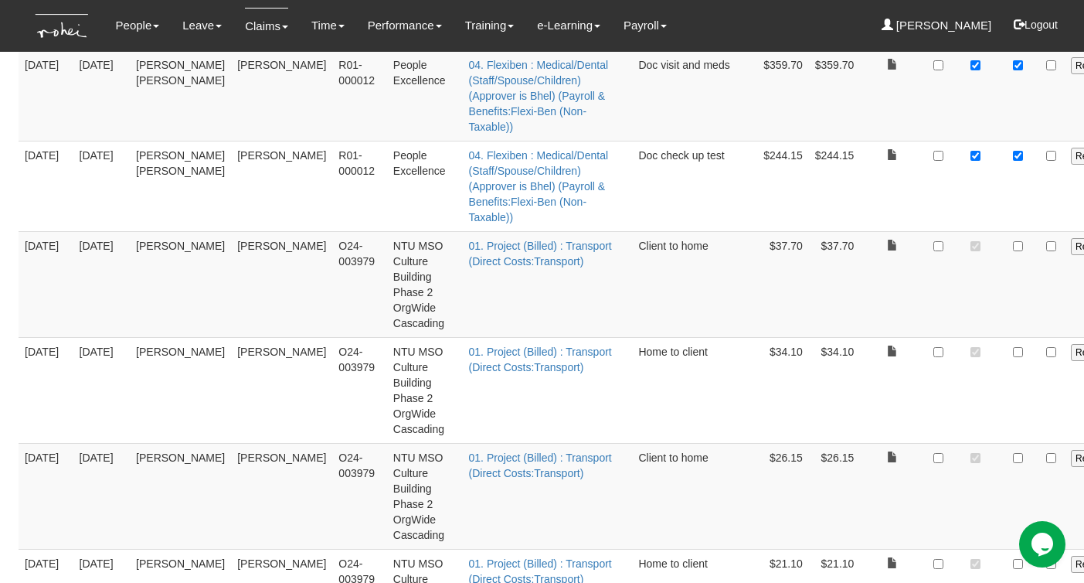
scroll to position [4143, 0]
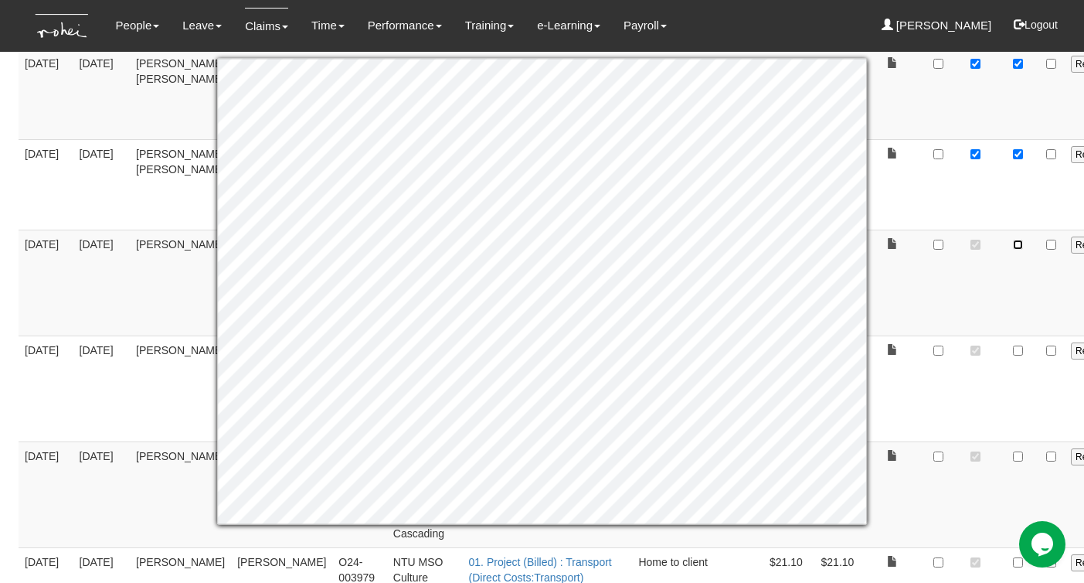
click at [1013, 250] on input "checkbox" at bounding box center [1018, 244] width 10 height 10
checkbox input "true"
click at [952, 335] on td at bounding box center [975, 282] width 47 height 106
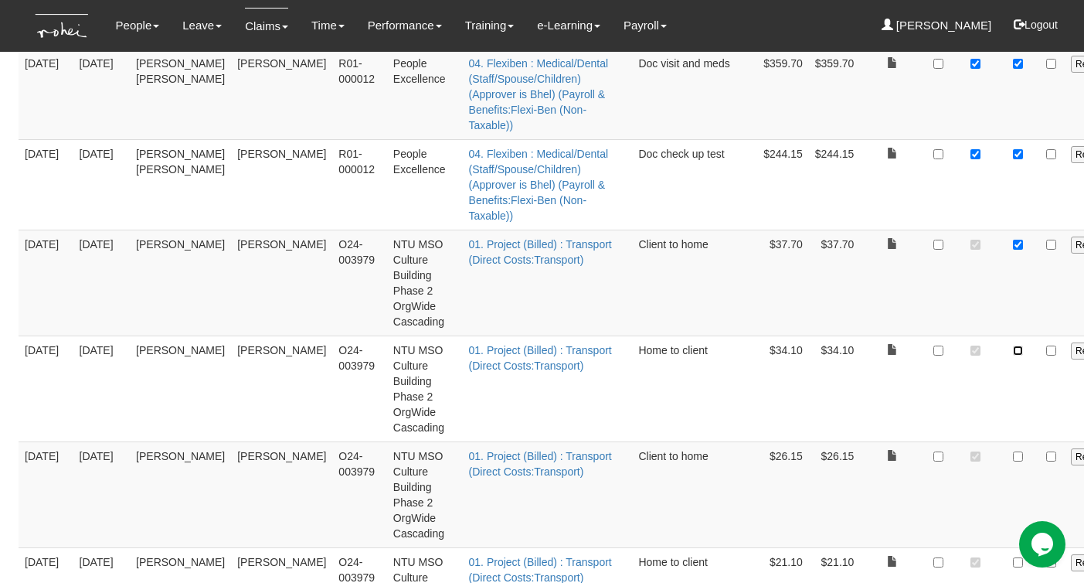
click at [1013, 355] on input "checkbox" at bounding box center [1018, 350] width 10 height 10
checkbox input "true"
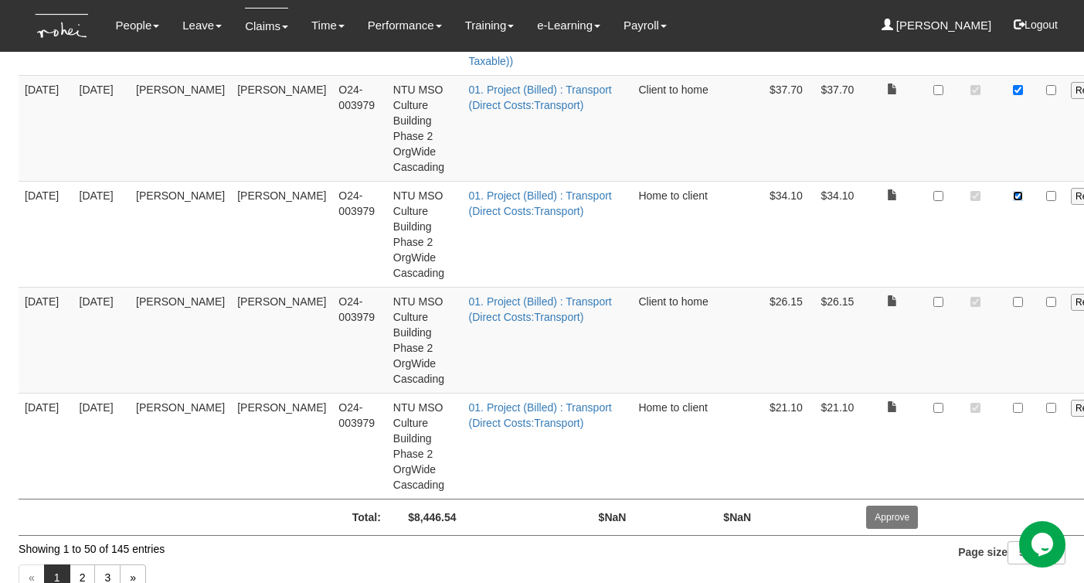
scroll to position [4360, 0]
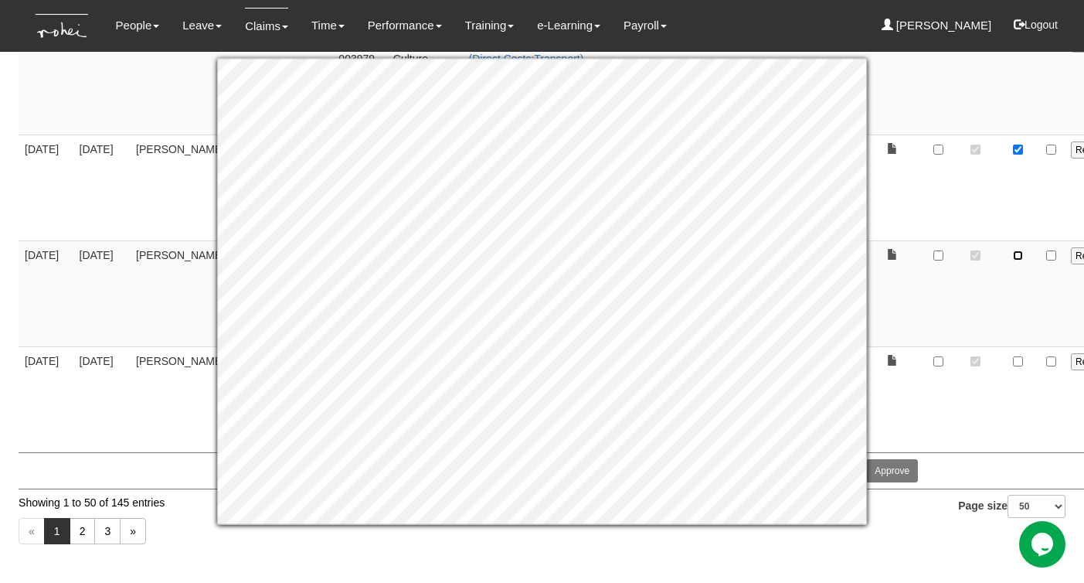
click at [1013, 260] on input "checkbox" at bounding box center [1018, 255] width 10 height 10
checkbox input "true"
click at [1013, 366] on input "checkbox" at bounding box center [1018, 361] width 10 height 10
checkbox input "true"
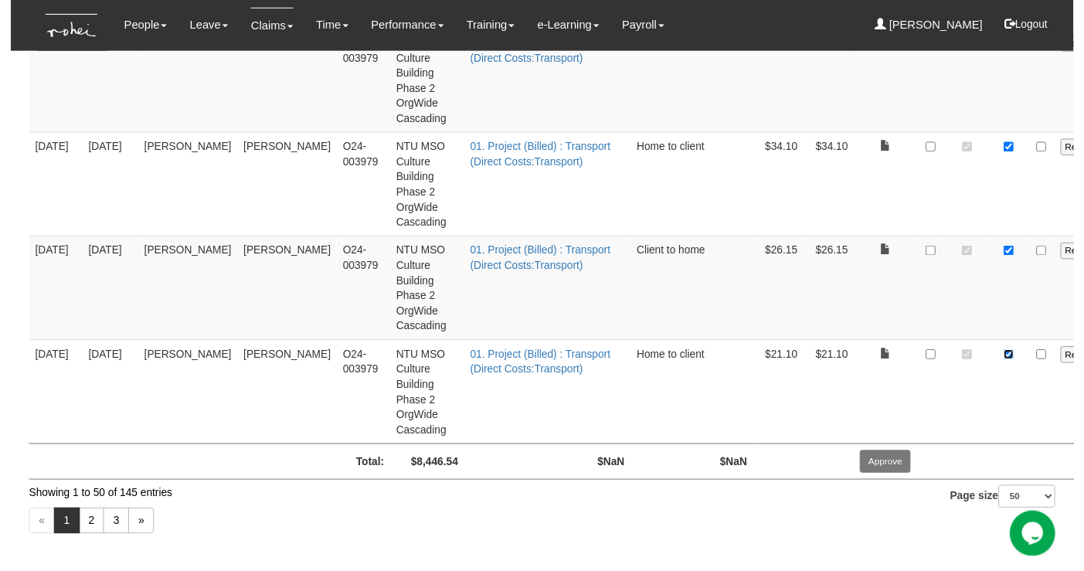
scroll to position [4452, 0]
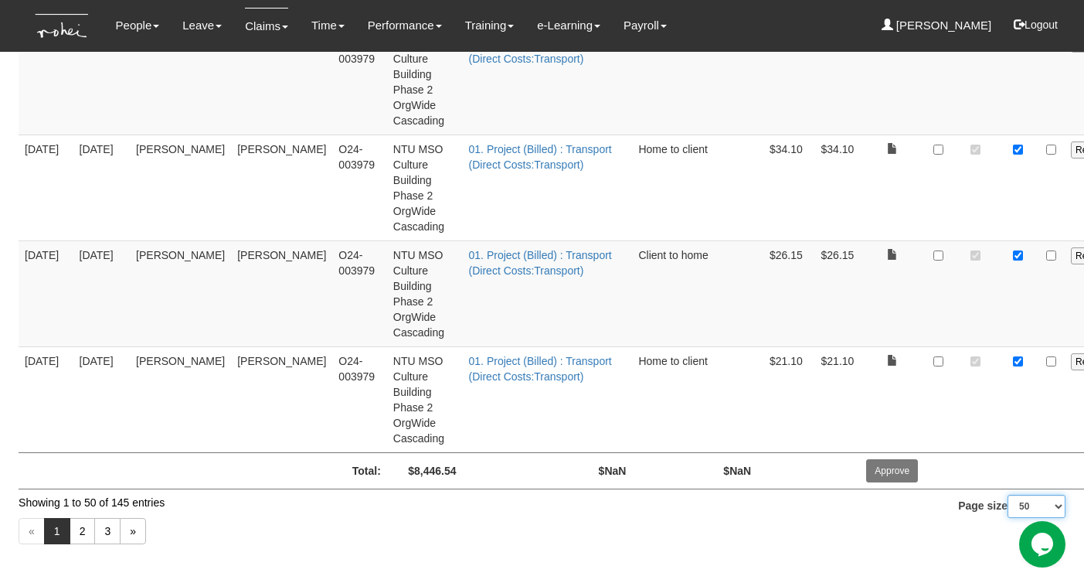
click at [1031, 507] on select "10 25 50 100" at bounding box center [1036, 505] width 58 height 23
select select "100"
click at [1007, 518] on select "10 25 50 100" at bounding box center [1036, 505] width 58 height 23
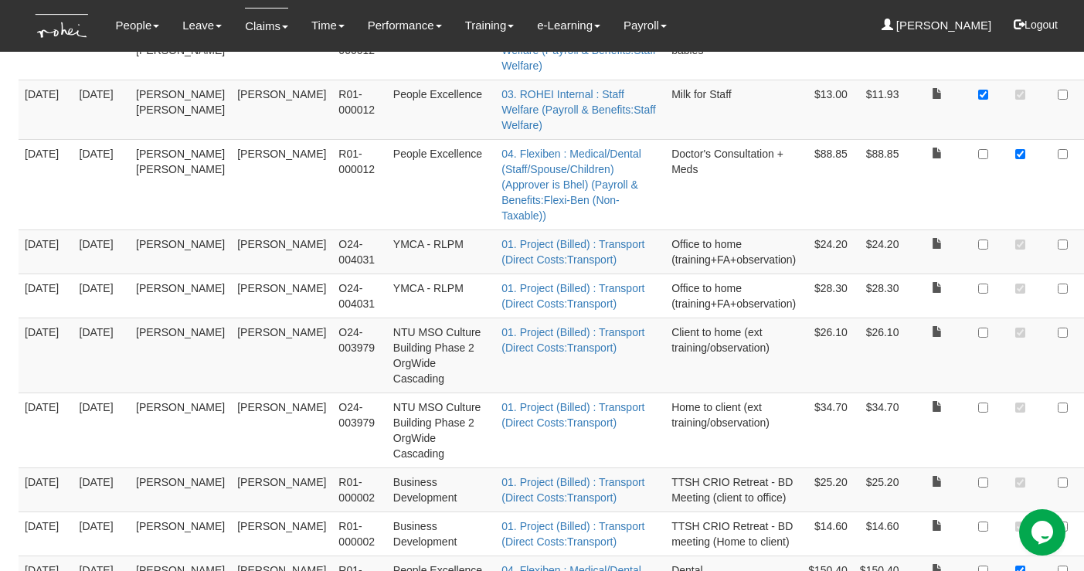
scroll to position [4034, 0]
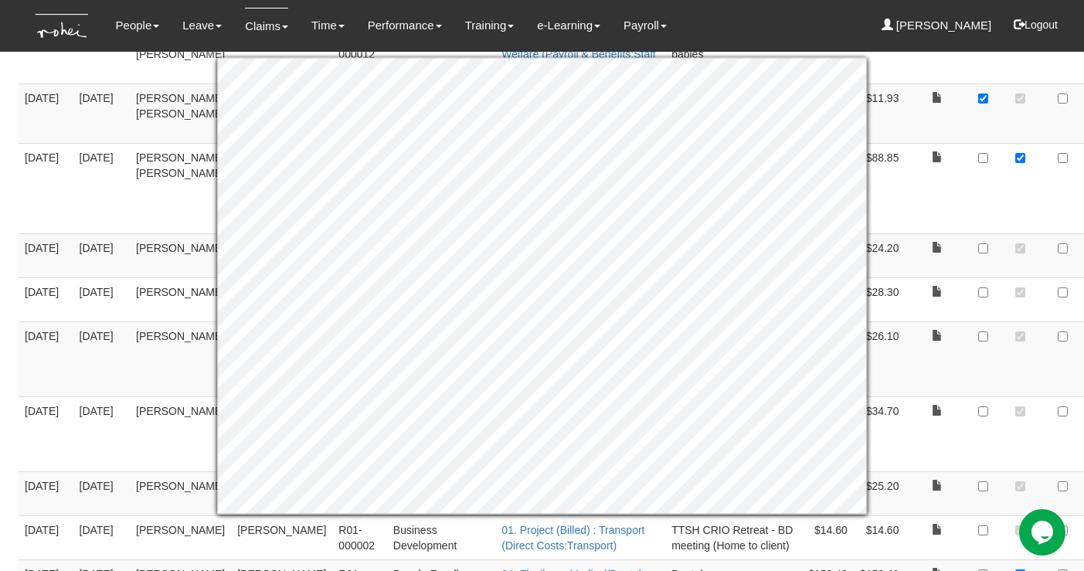
checkbox input "true"
checkbox input "false"
checkbox input "true"
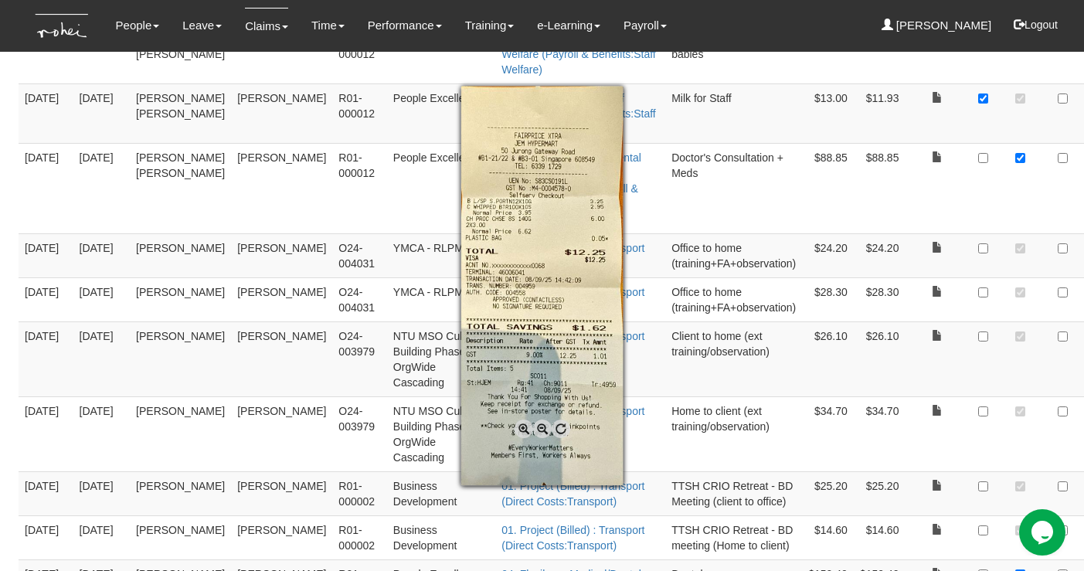
click at [991, 542] on div at bounding box center [542, 285] width 1084 height 571
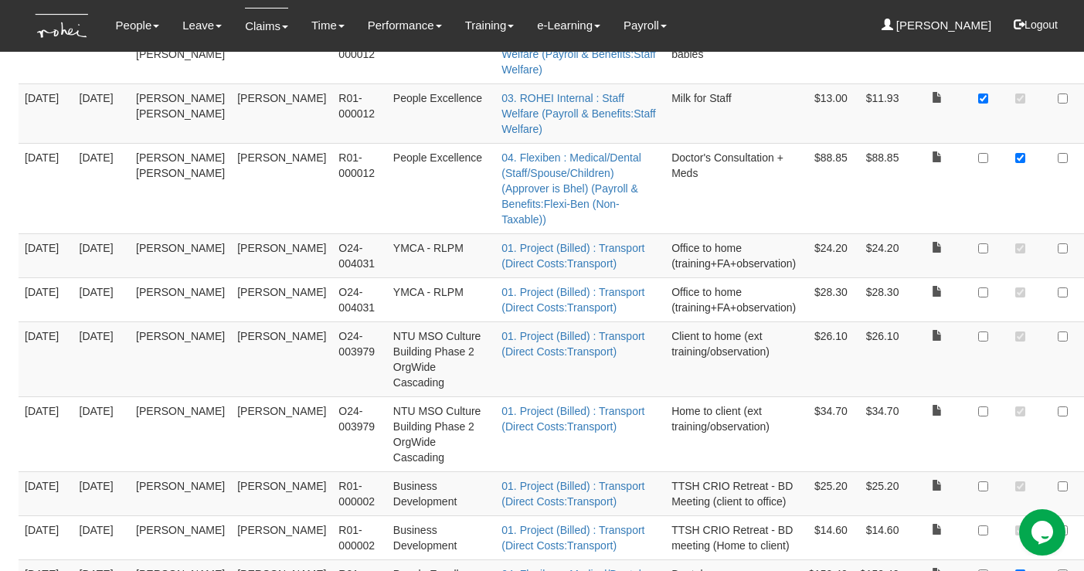
checkbox input "true"
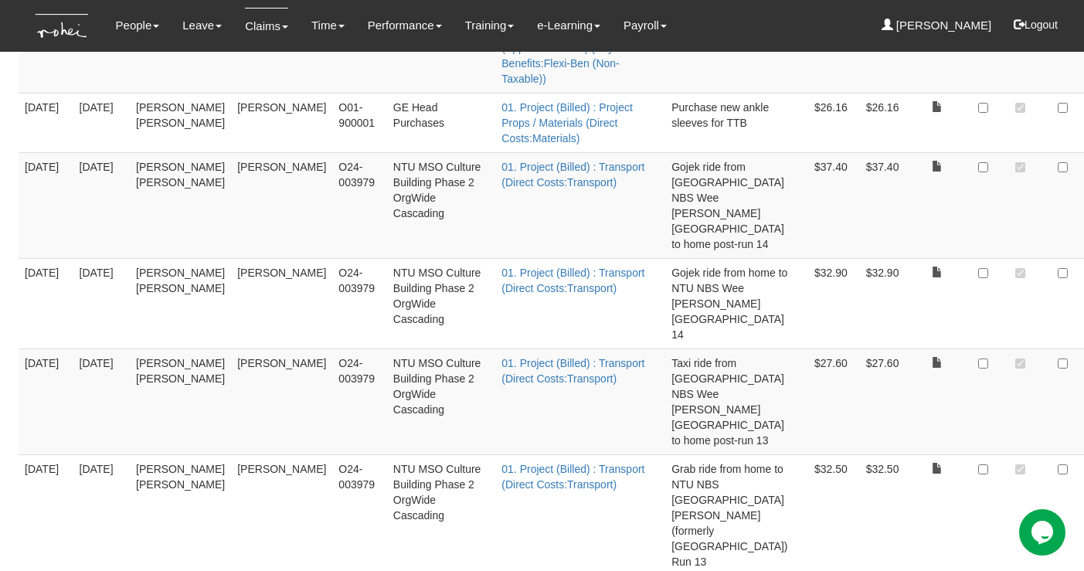
scroll to position [4501, 0]
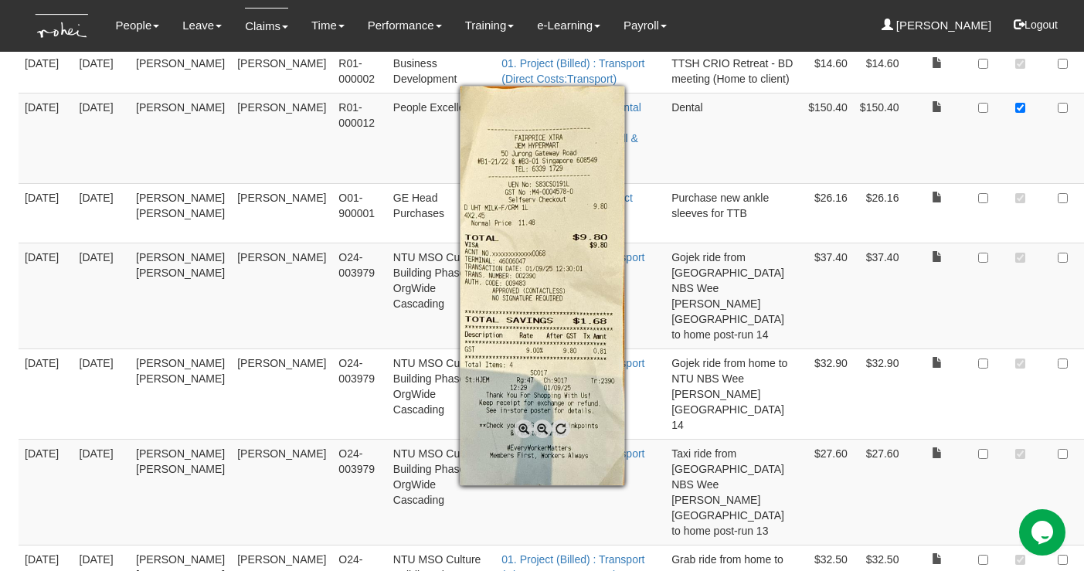
click at [990, 138] on div at bounding box center [542, 285] width 1084 height 571
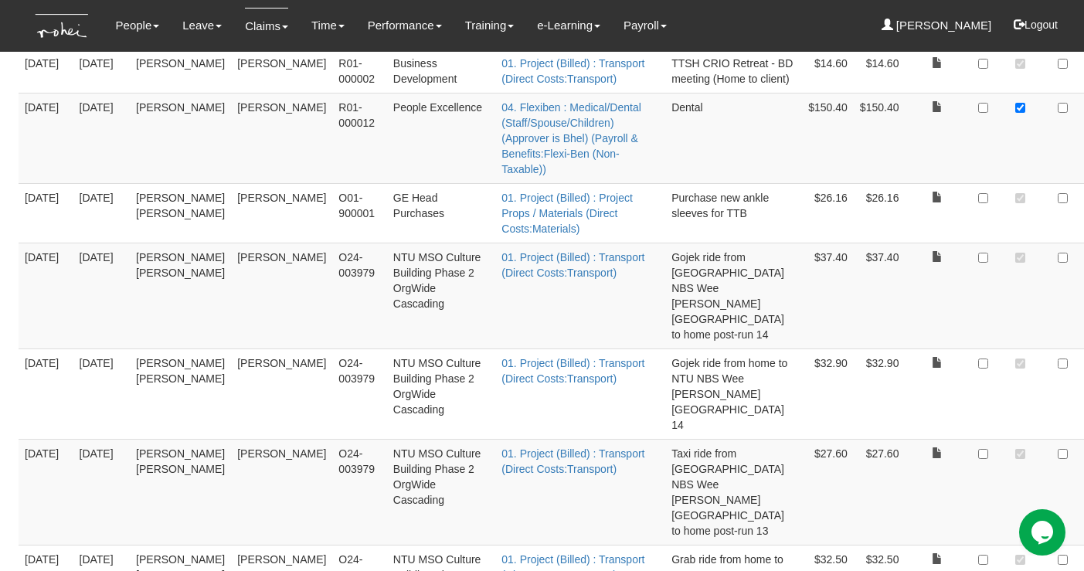
checkbox input "true"
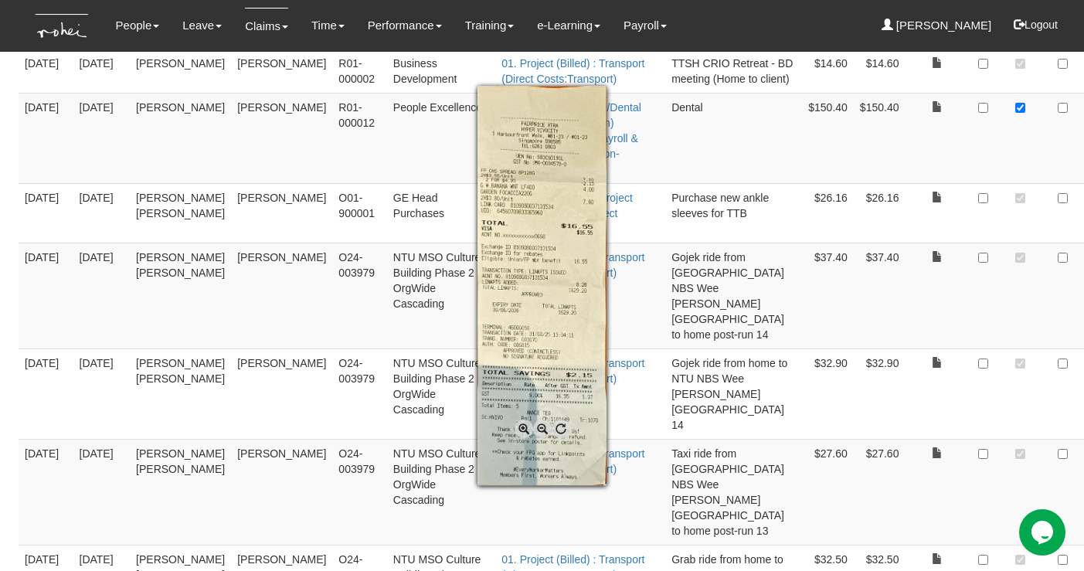
click at [522, 431] on span at bounding box center [524, 429] width 19 height 19
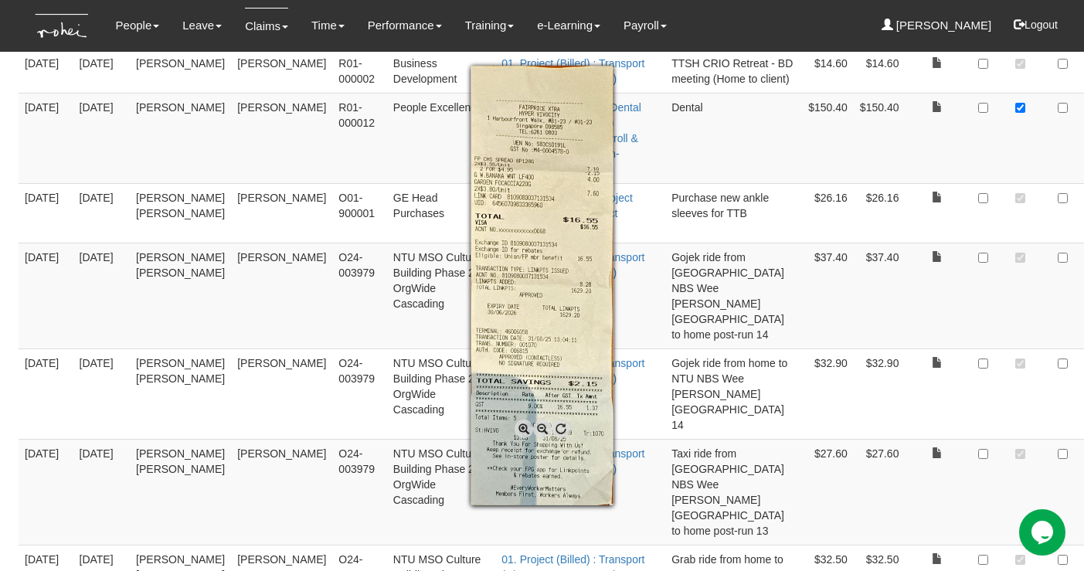
click at [522, 431] on span at bounding box center [524, 429] width 19 height 19
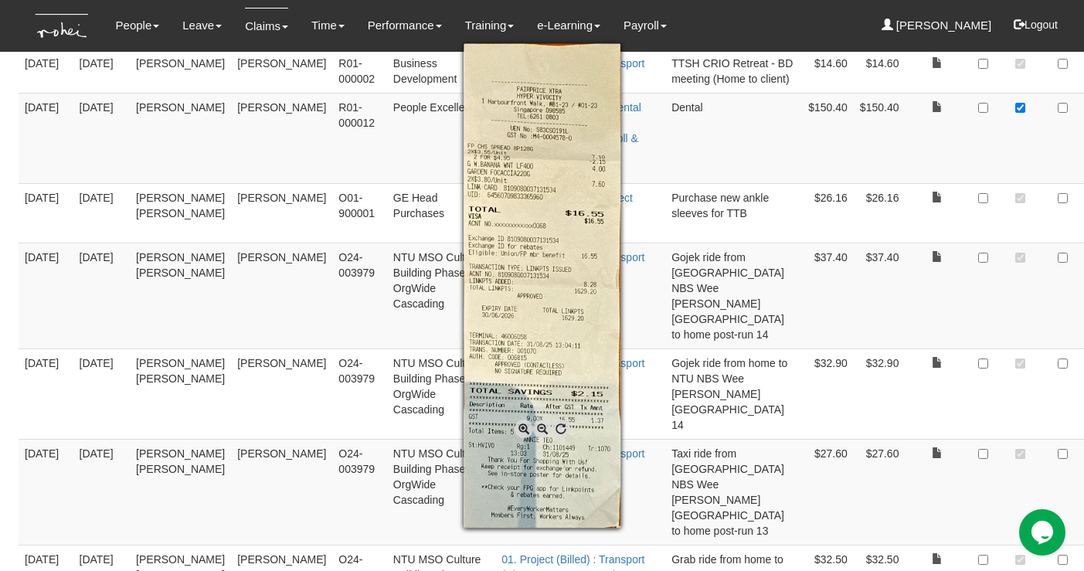
click at [522, 431] on span at bounding box center [524, 429] width 19 height 19
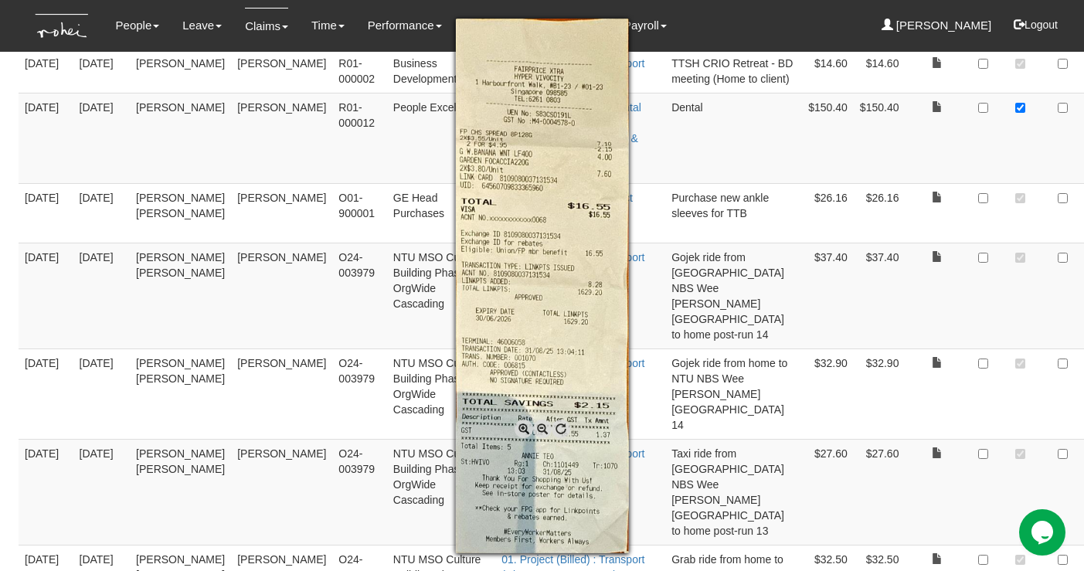
click at [522, 431] on span at bounding box center [524, 429] width 19 height 19
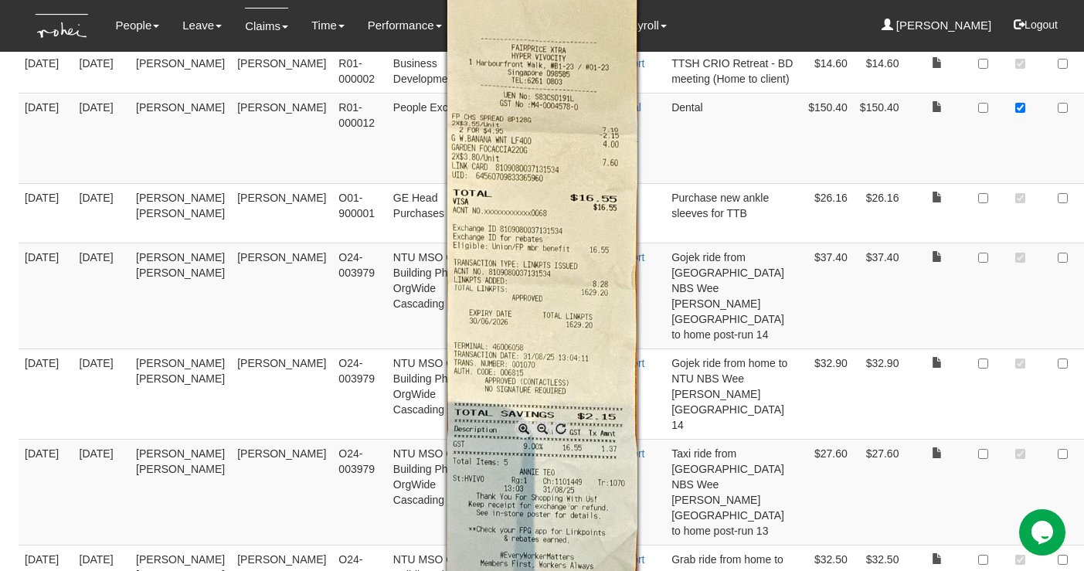
click at [522, 431] on span at bounding box center [524, 429] width 19 height 19
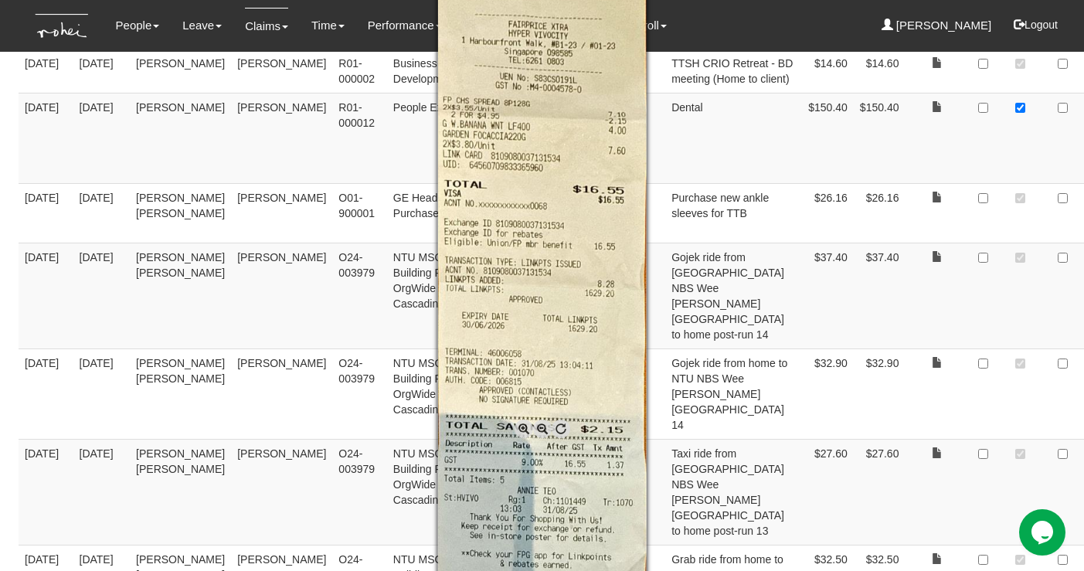
click at [994, 196] on div at bounding box center [542, 285] width 1084 height 571
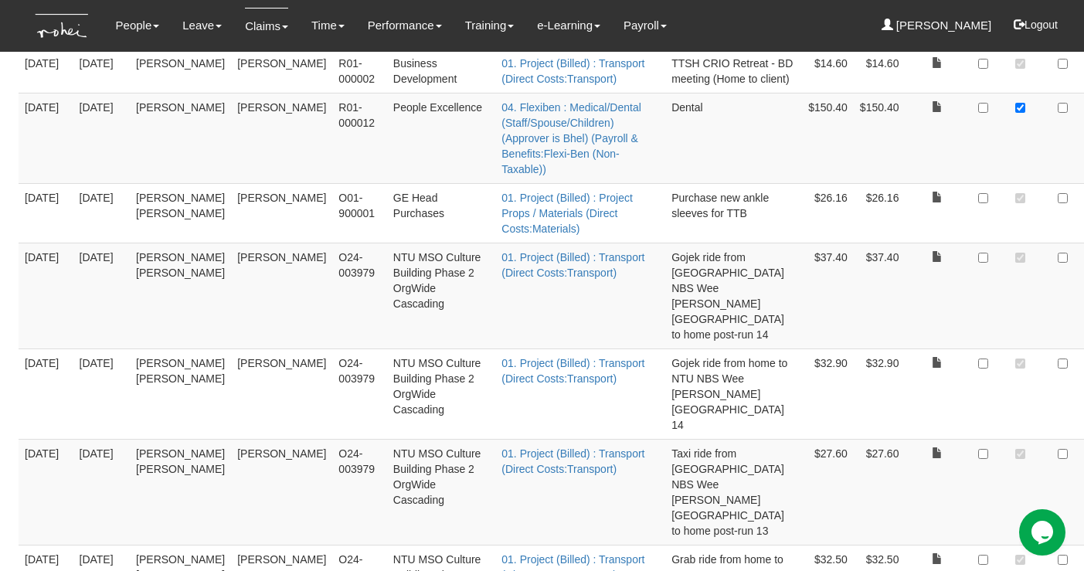
checkbox input "true"
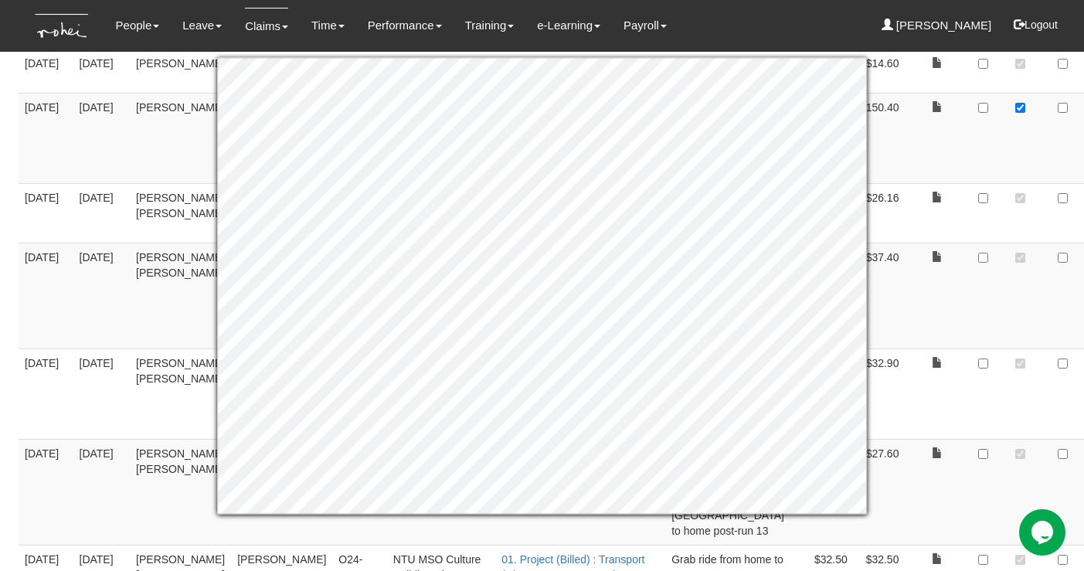
checkbox input "true"
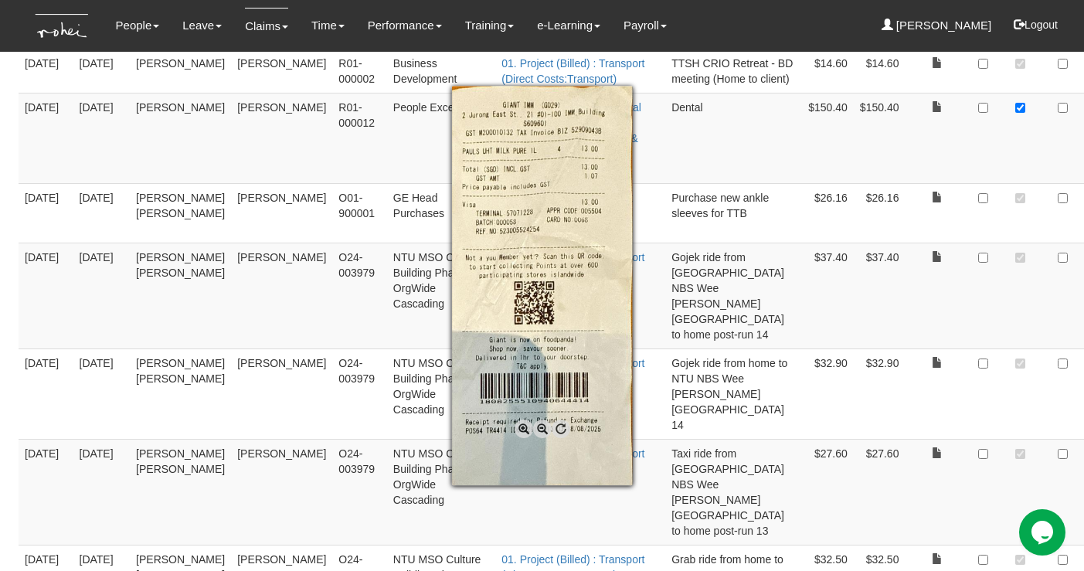
click at [991, 312] on div at bounding box center [542, 285] width 1084 height 571
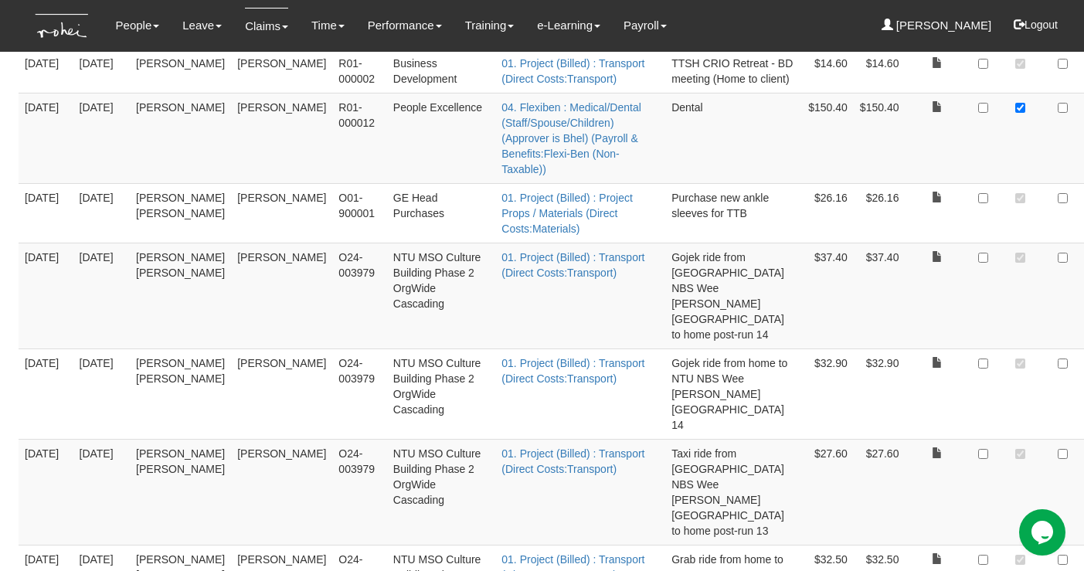
checkbox input "true"
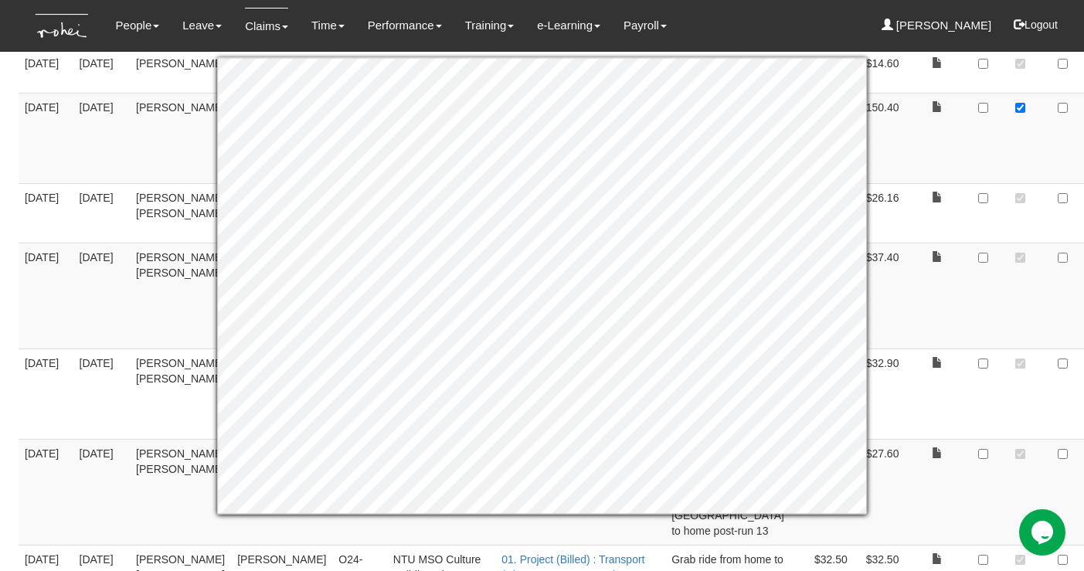
checkbox input "true"
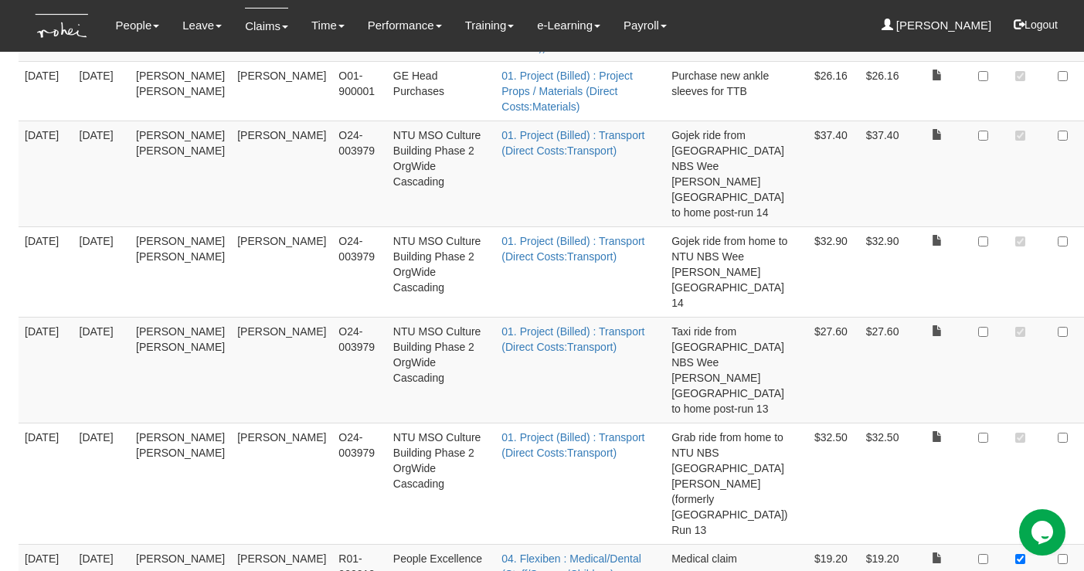
scroll to position [4633, 0]
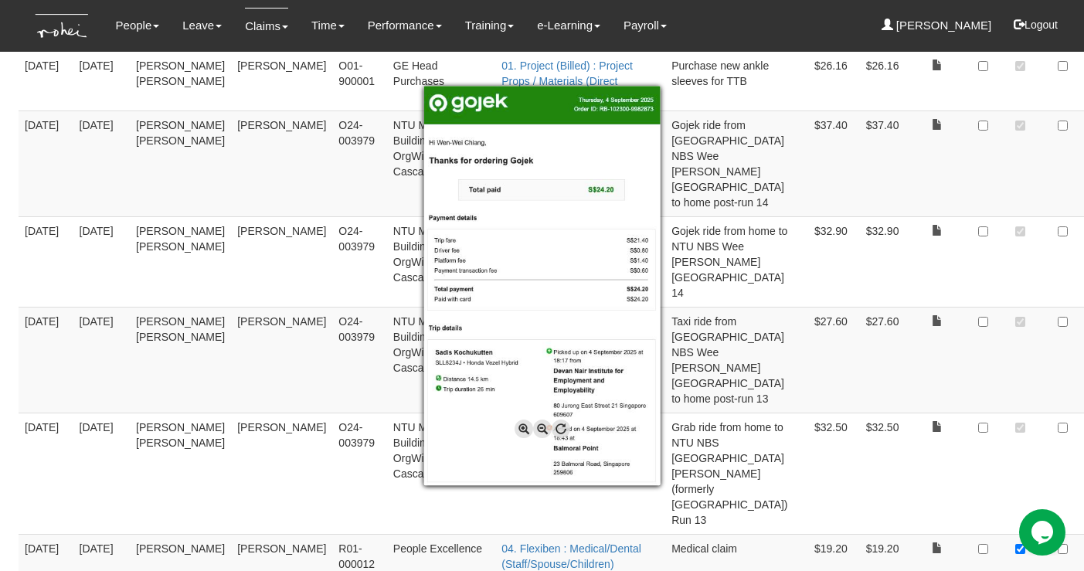
click at [990, 328] on div at bounding box center [542, 285] width 1084 height 571
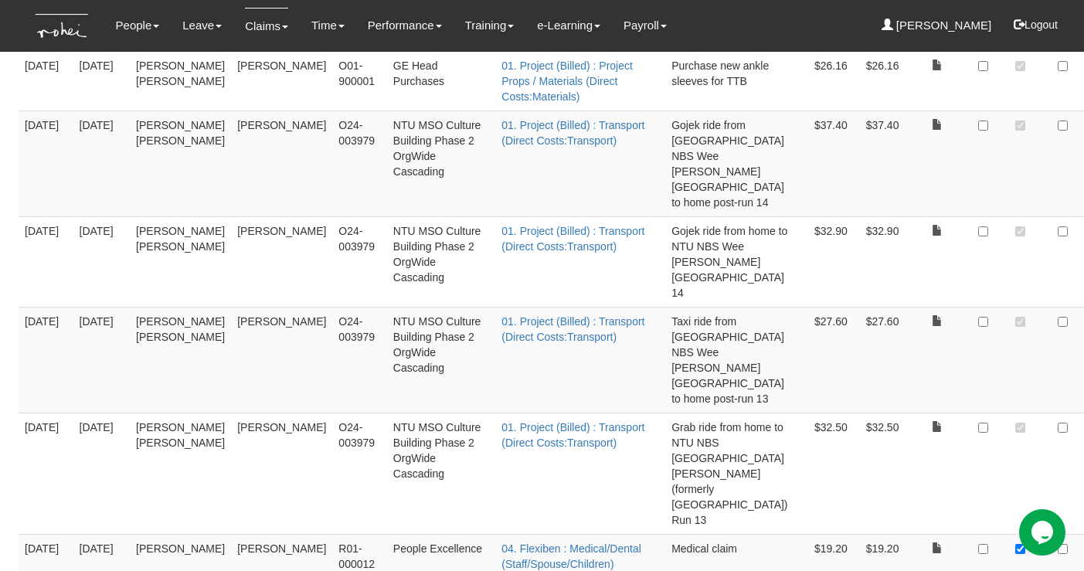
checkbox input "true"
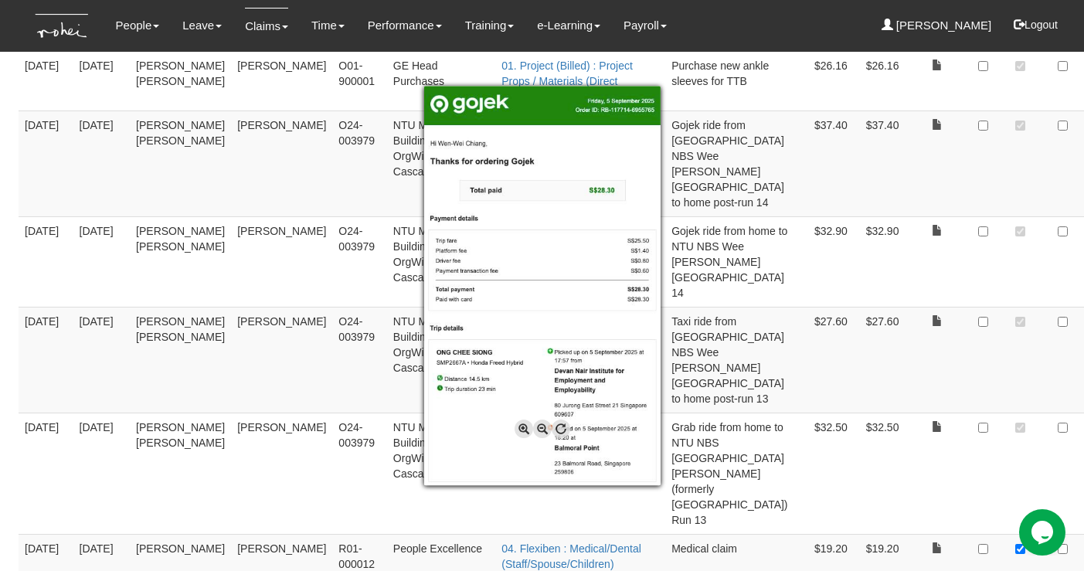
click at [988, 373] on div at bounding box center [542, 285] width 1084 height 571
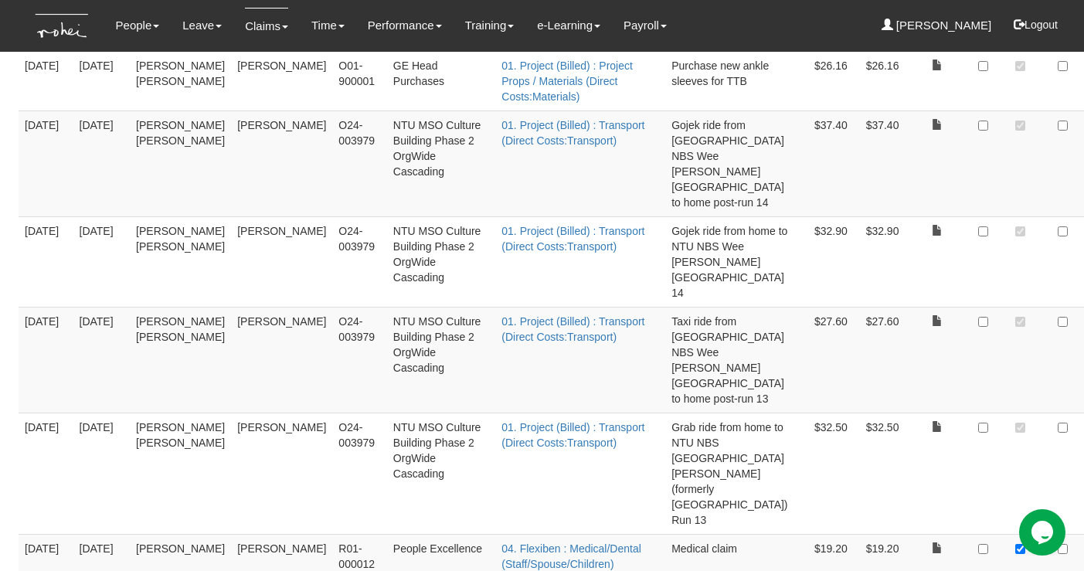
checkbox input "true"
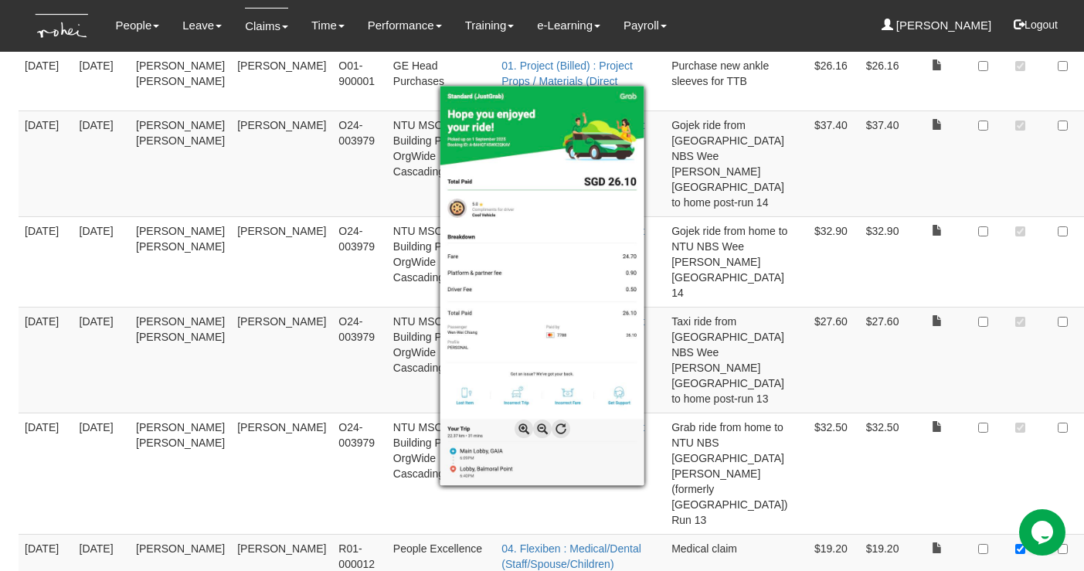
click at [987, 422] on div at bounding box center [542, 285] width 1084 height 571
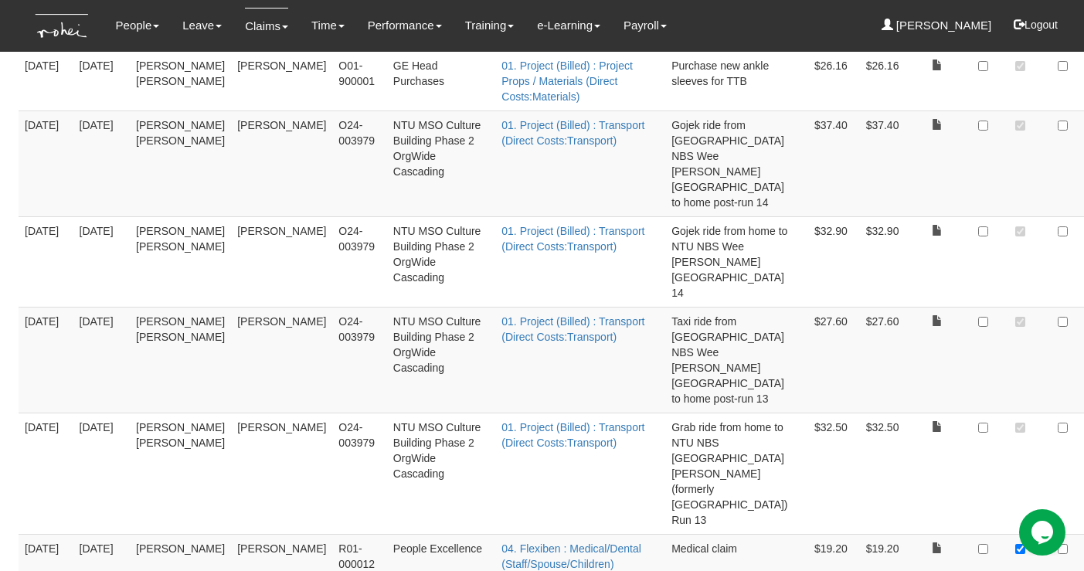
checkbox input "true"
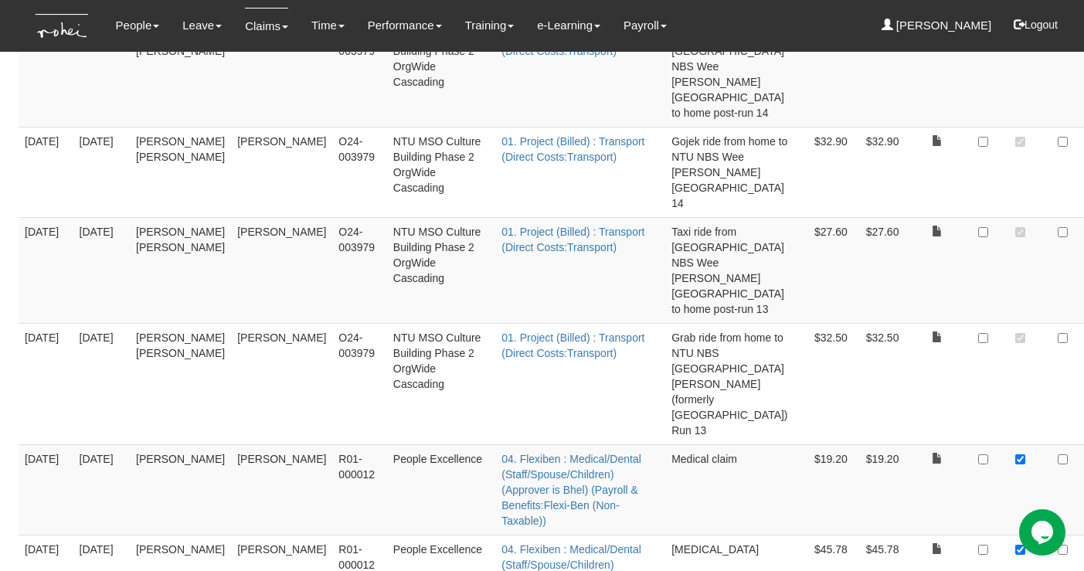
scroll to position [4819, 0]
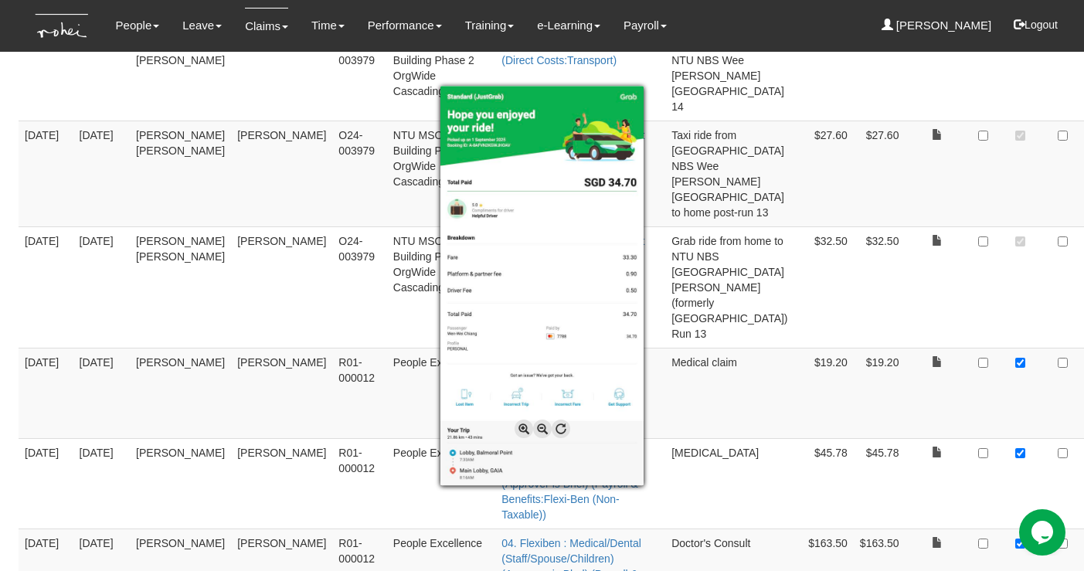
click at [995, 325] on div at bounding box center [542, 285] width 1084 height 571
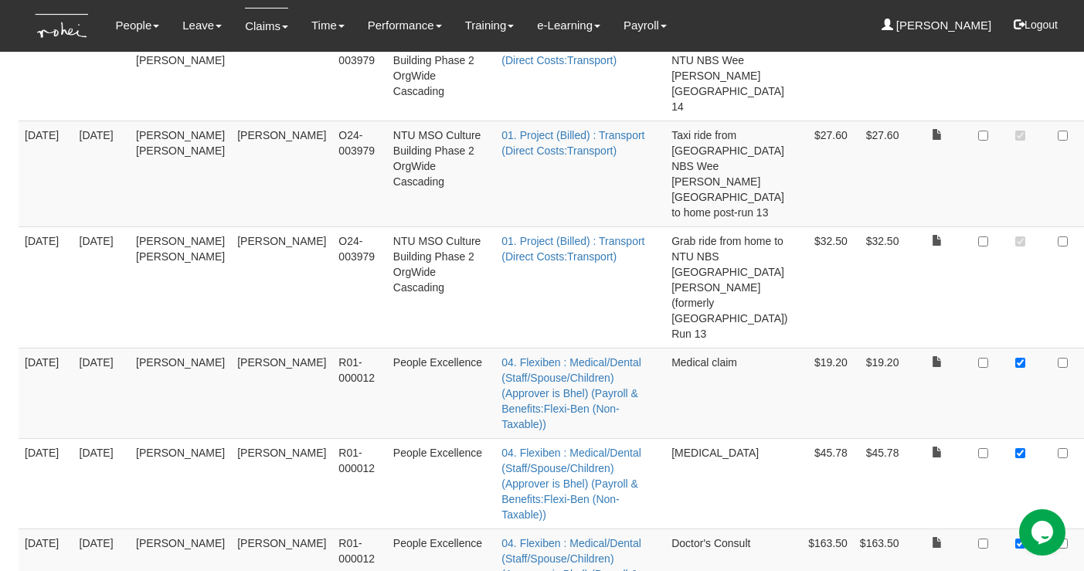
checkbox input "true"
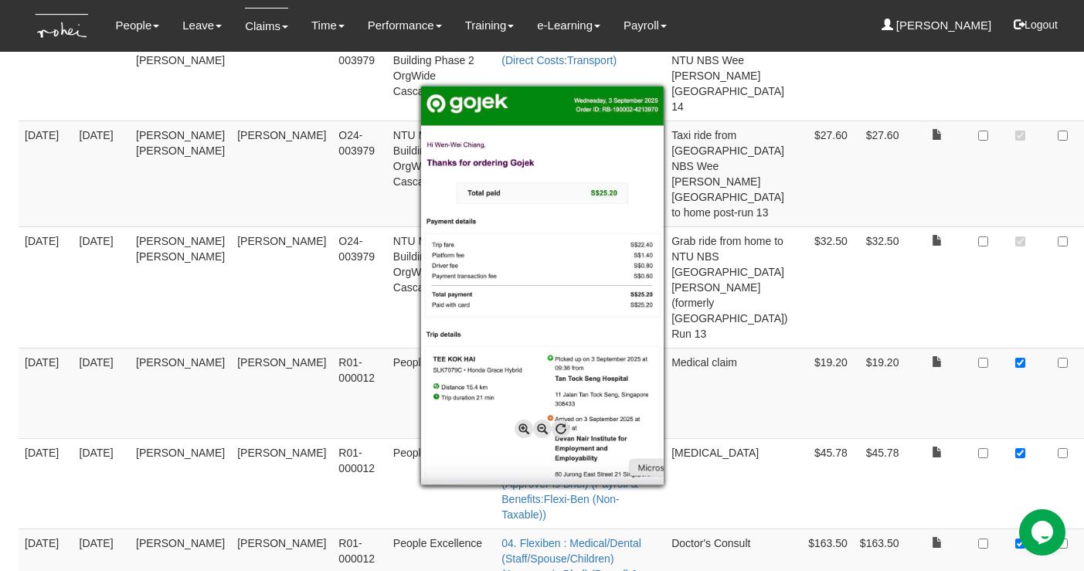
click at [989, 413] on div at bounding box center [542, 285] width 1084 height 571
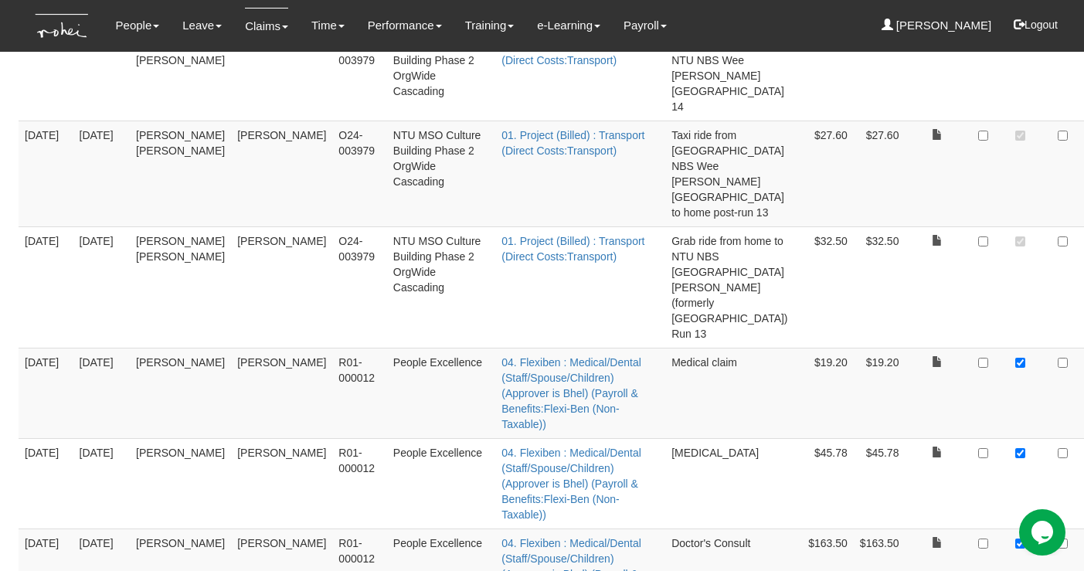
checkbox input "true"
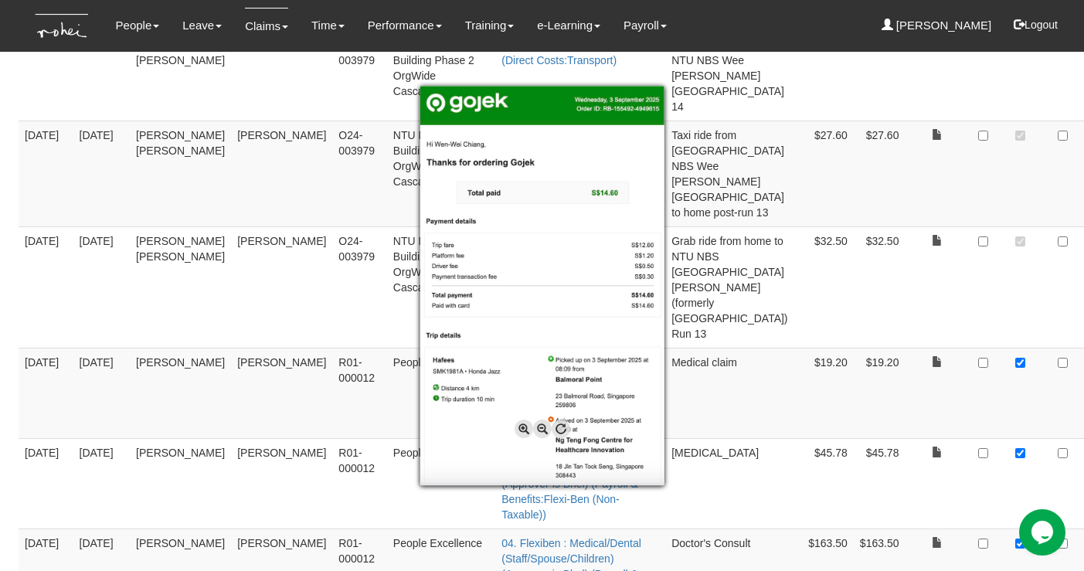
click at [991, 457] on div at bounding box center [542, 285] width 1084 height 571
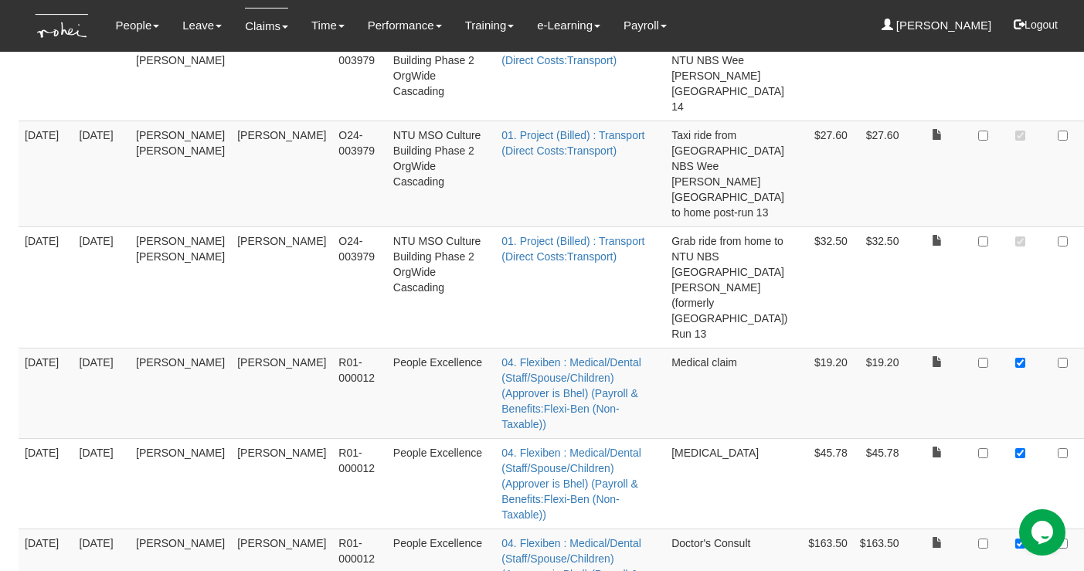
checkbox input "true"
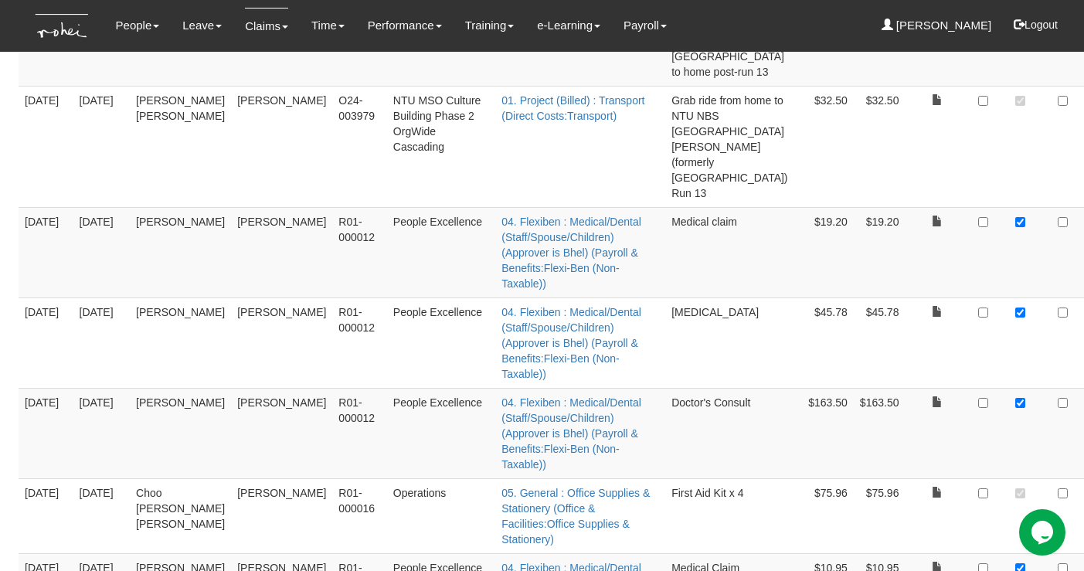
scroll to position [4969, 0]
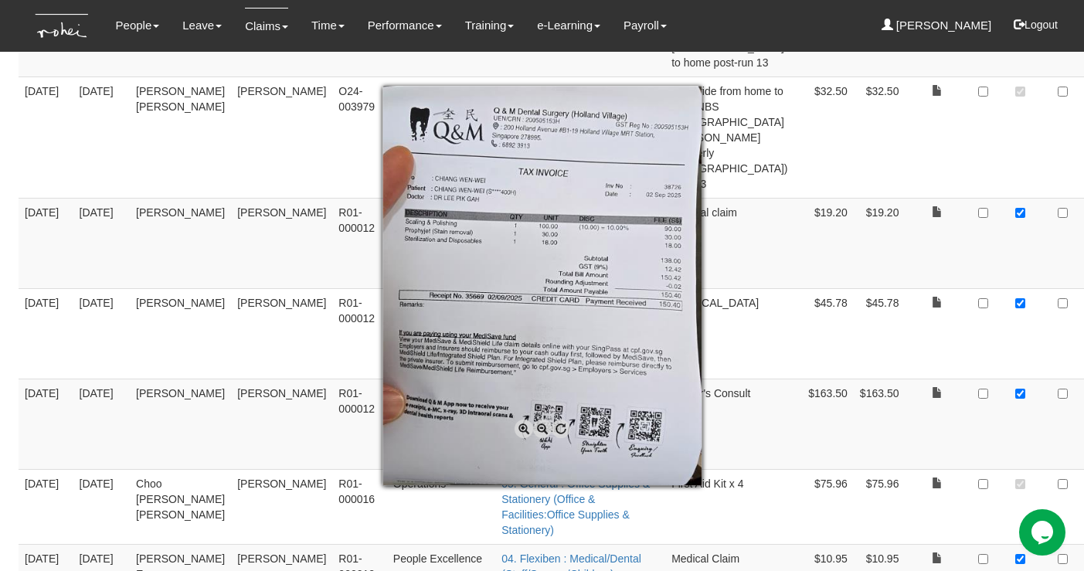
click at [993, 347] on div at bounding box center [542, 285] width 1084 height 571
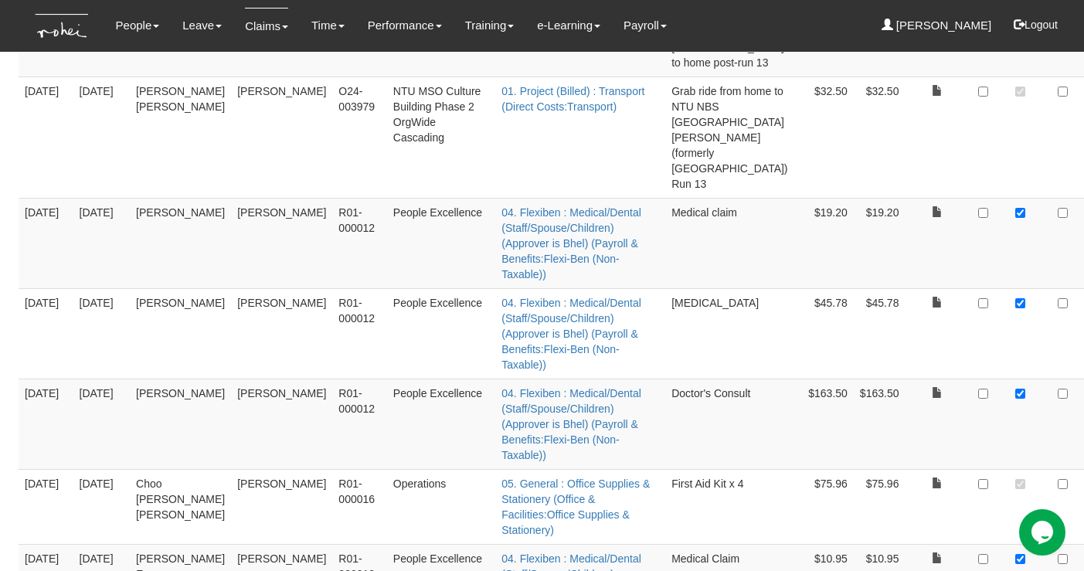
checkbox input "true"
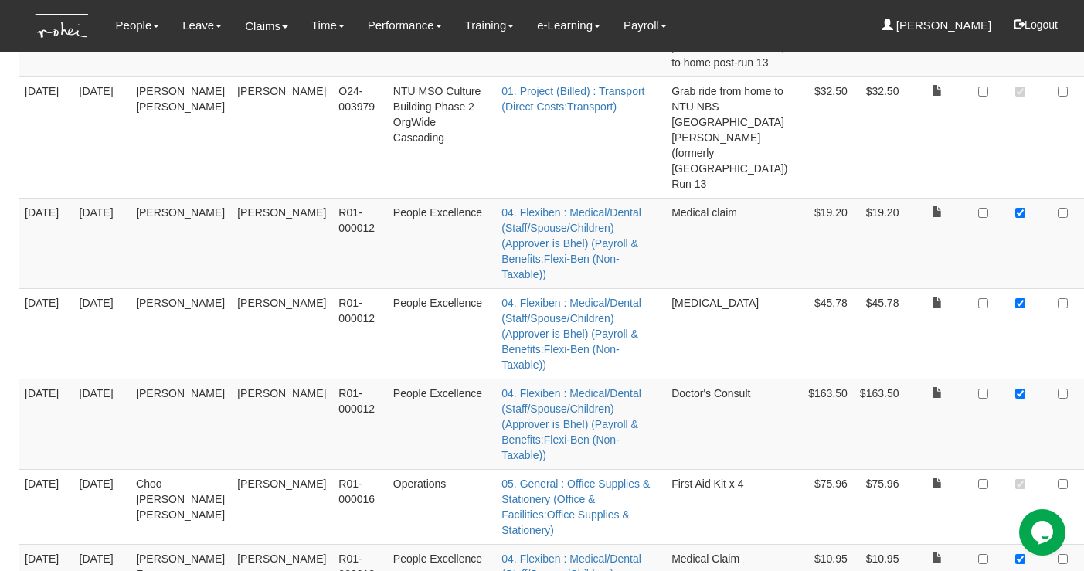
checkbox input "true"
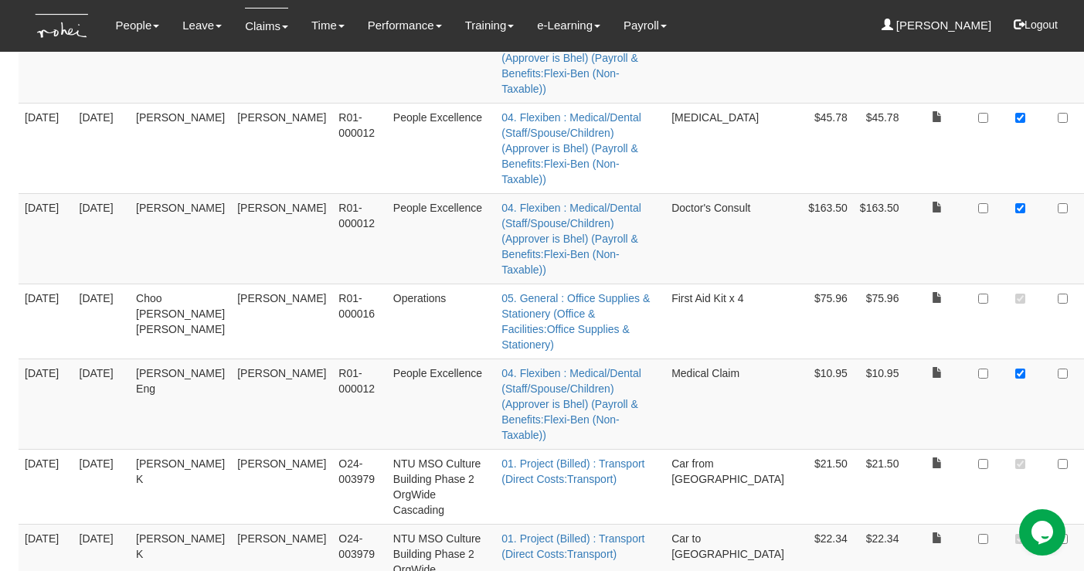
scroll to position [5163, 0]
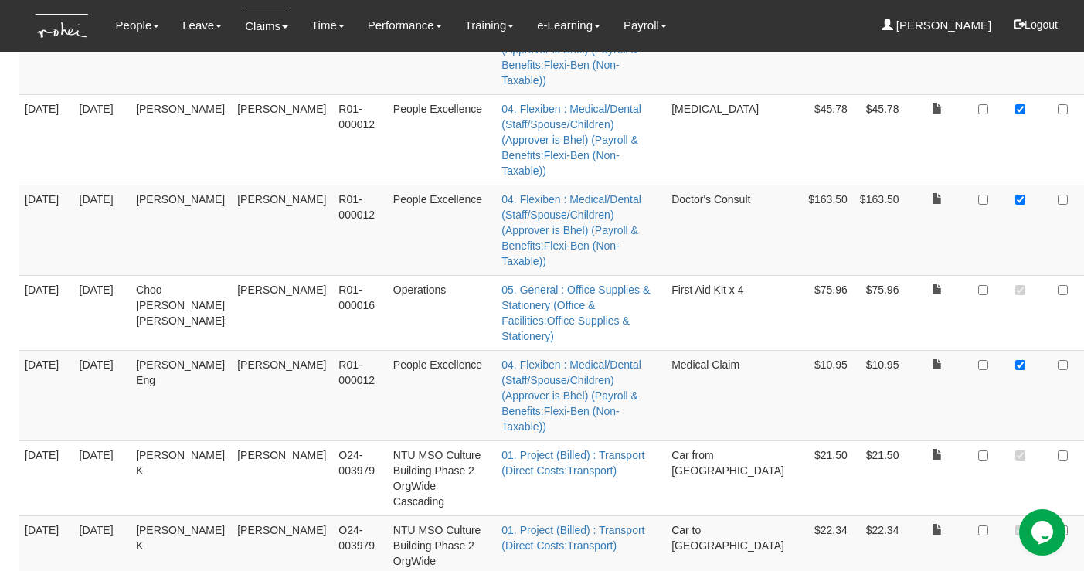
checkbox input "true"
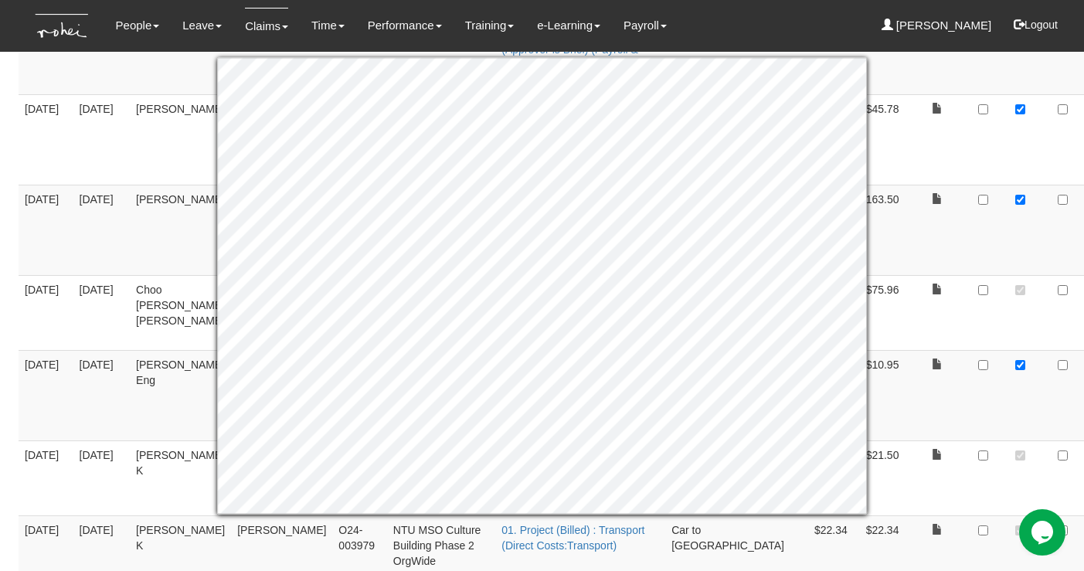
checkbox input "true"
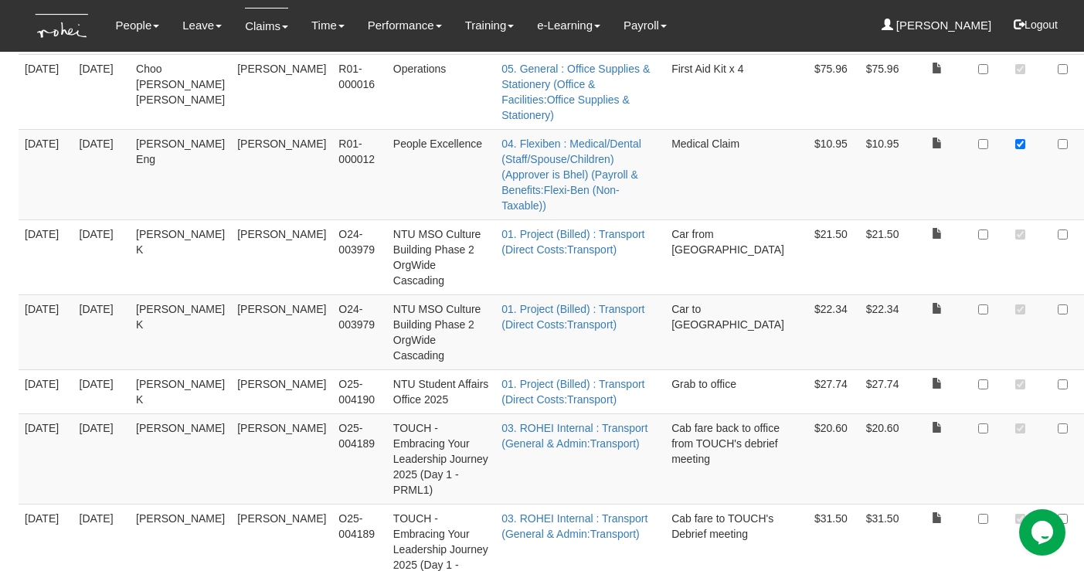
scroll to position [5443, 0]
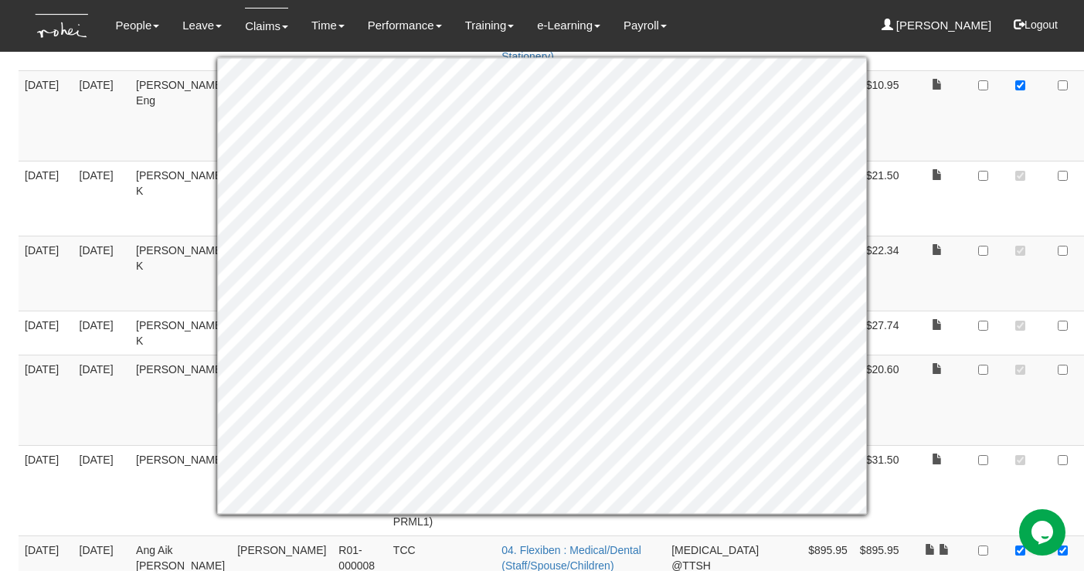
checkbox input "true"
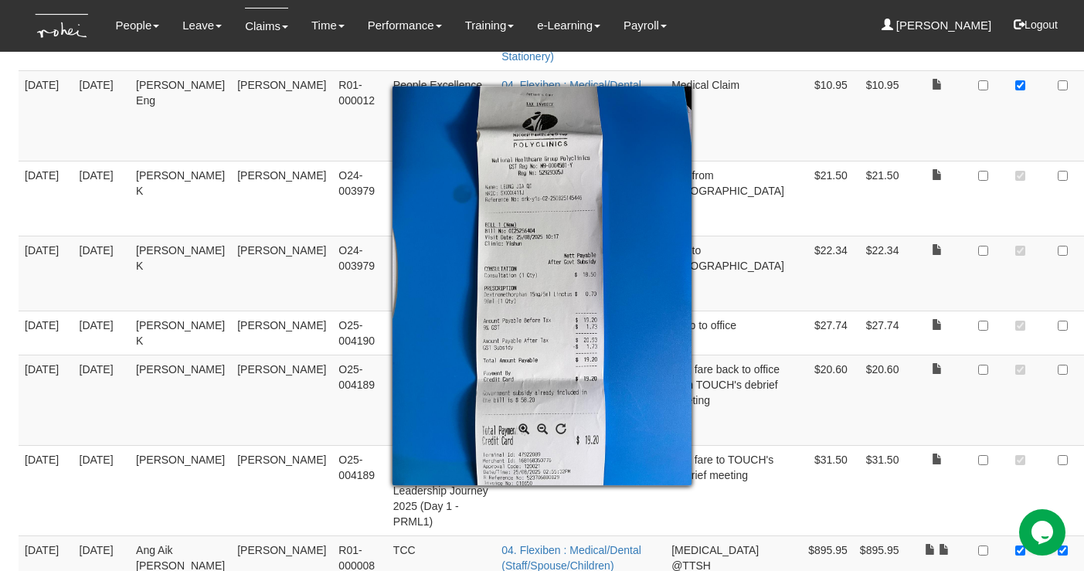
click at [990, 406] on div at bounding box center [542, 285] width 1084 height 571
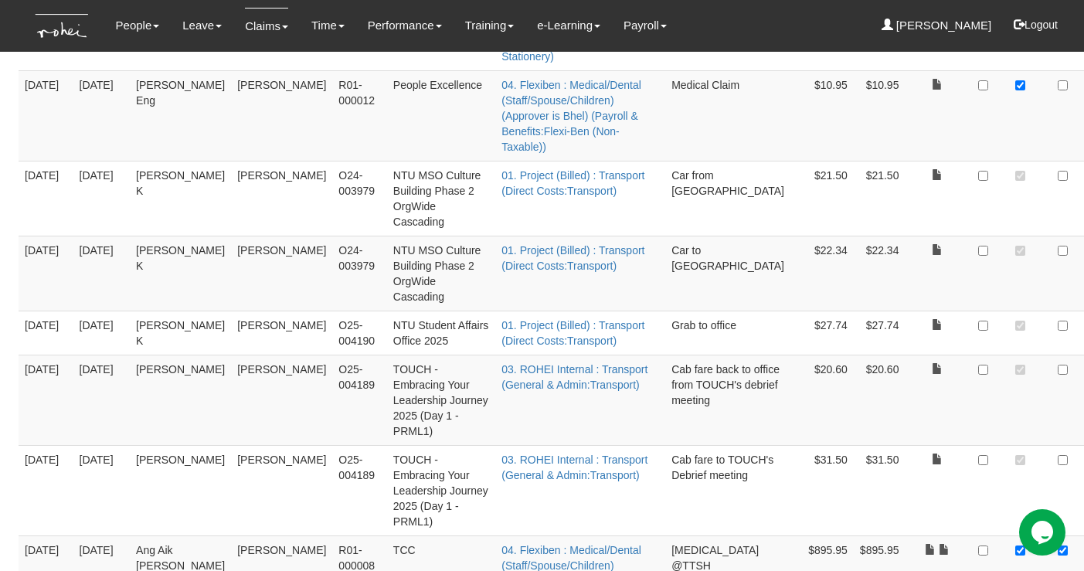
checkbox input "true"
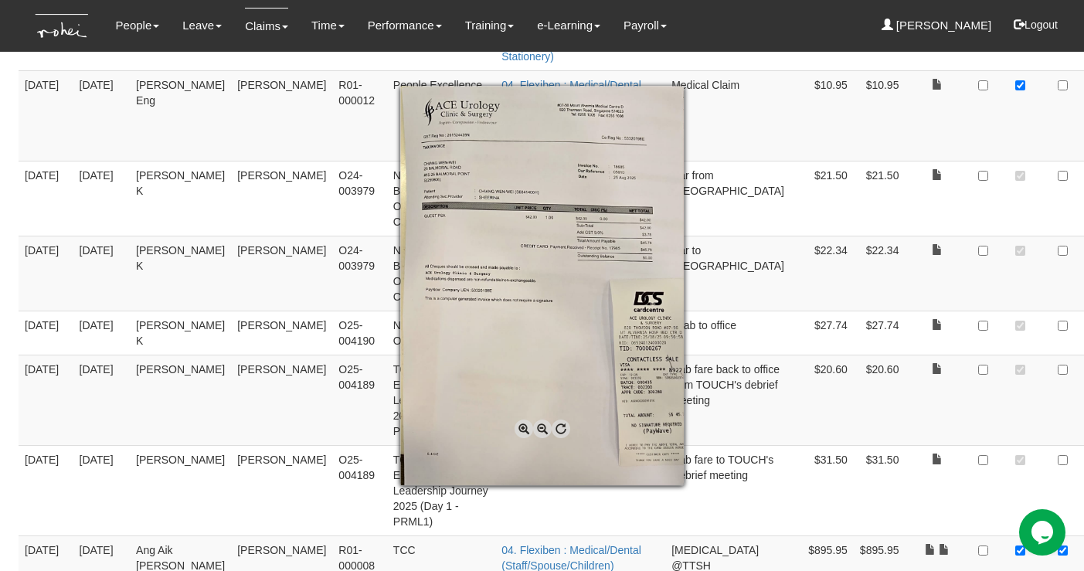
click at [991, 497] on div at bounding box center [542, 285] width 1084 height 571
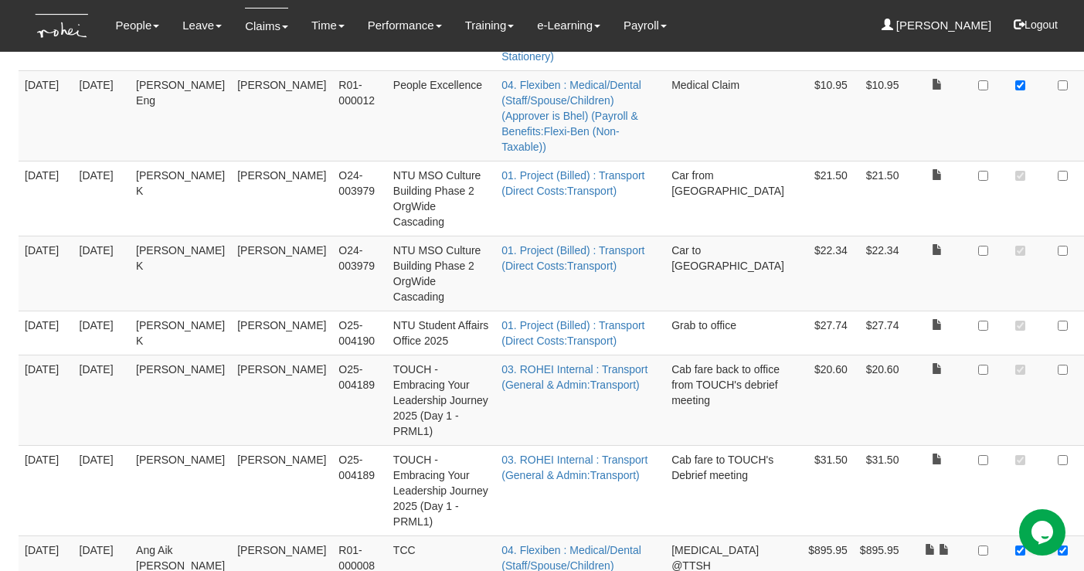
checkbox input "true"
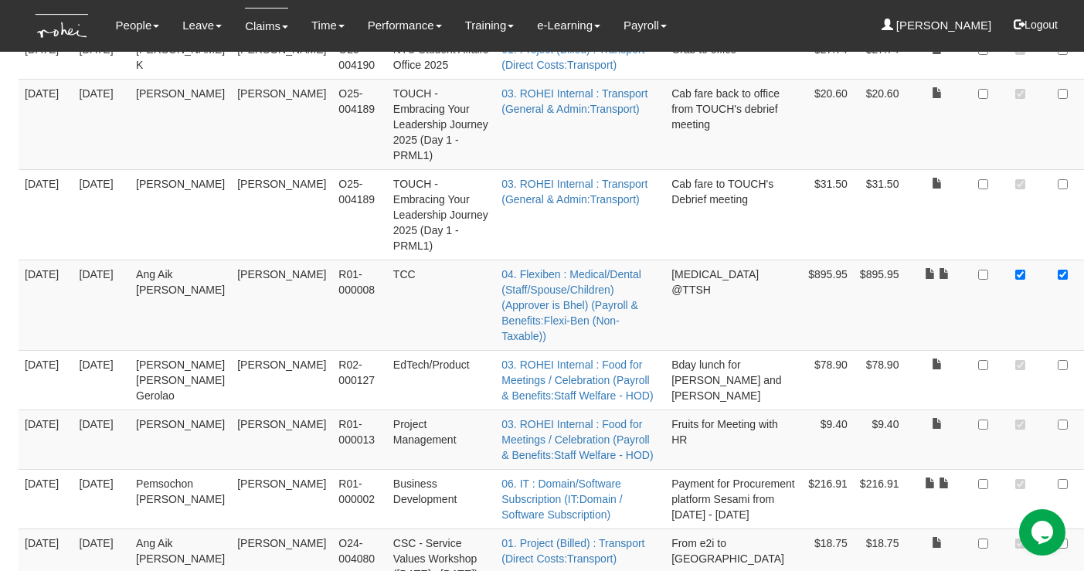
scroll to position [5731, 0]
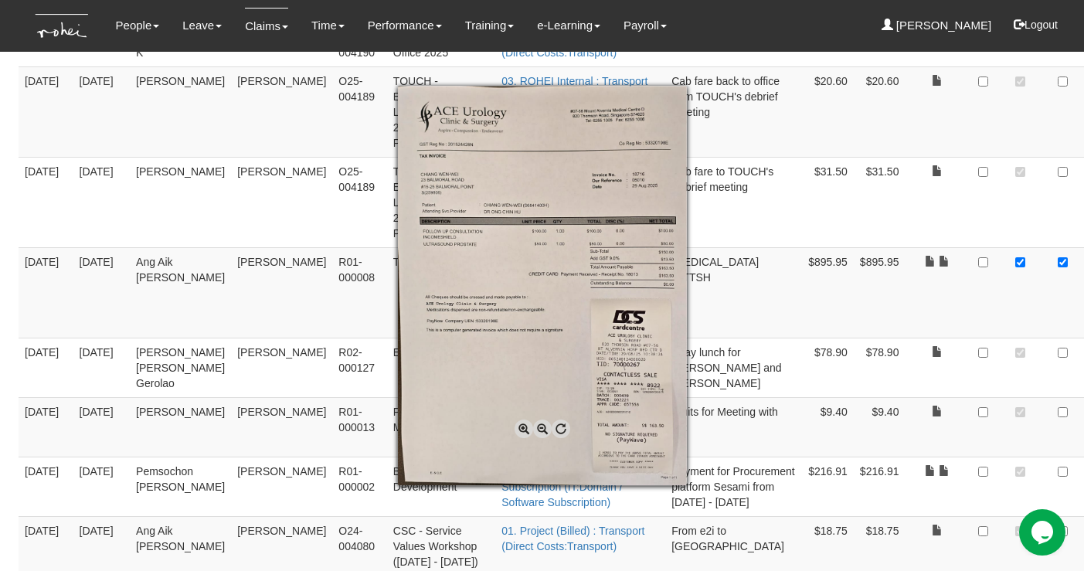
click at [989, 297] on div at bounding box center [542, 285] width 1084 height 571
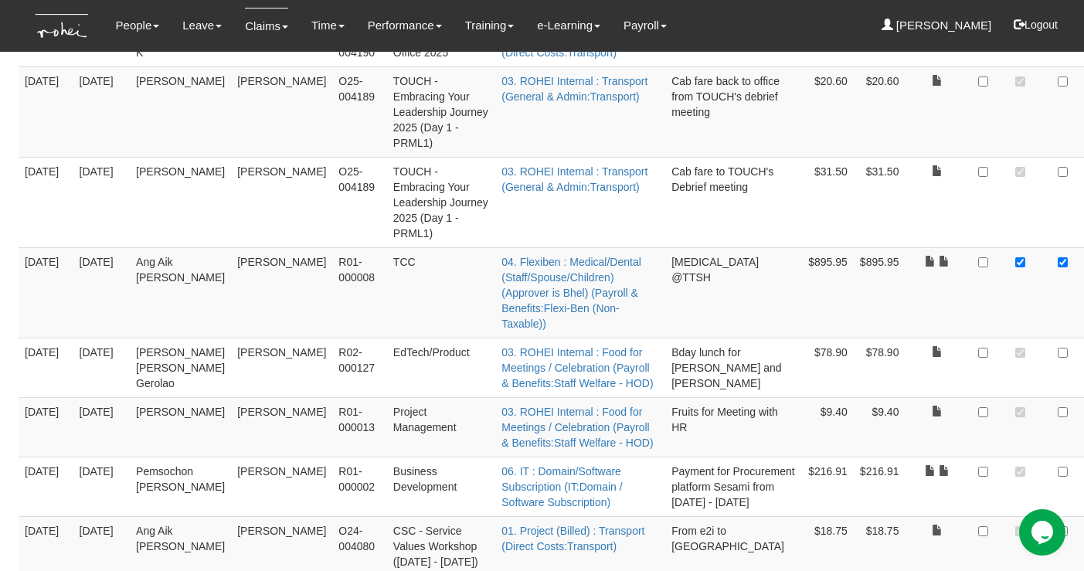
checkbox input "true"
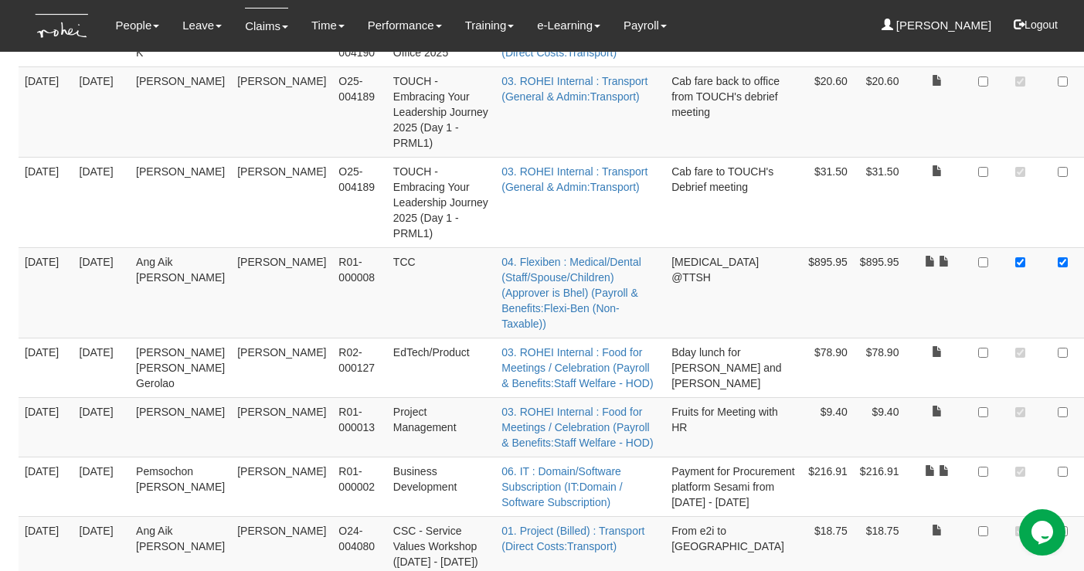
checkbox input "true"
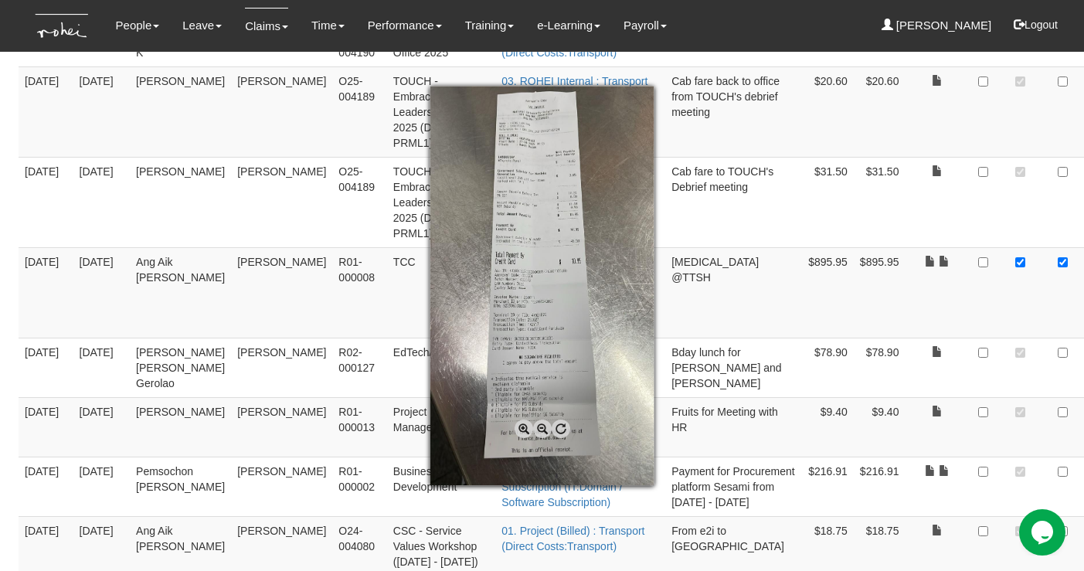
click at [525, 433] on span at bounding box center [524, 429] width 19 height 19
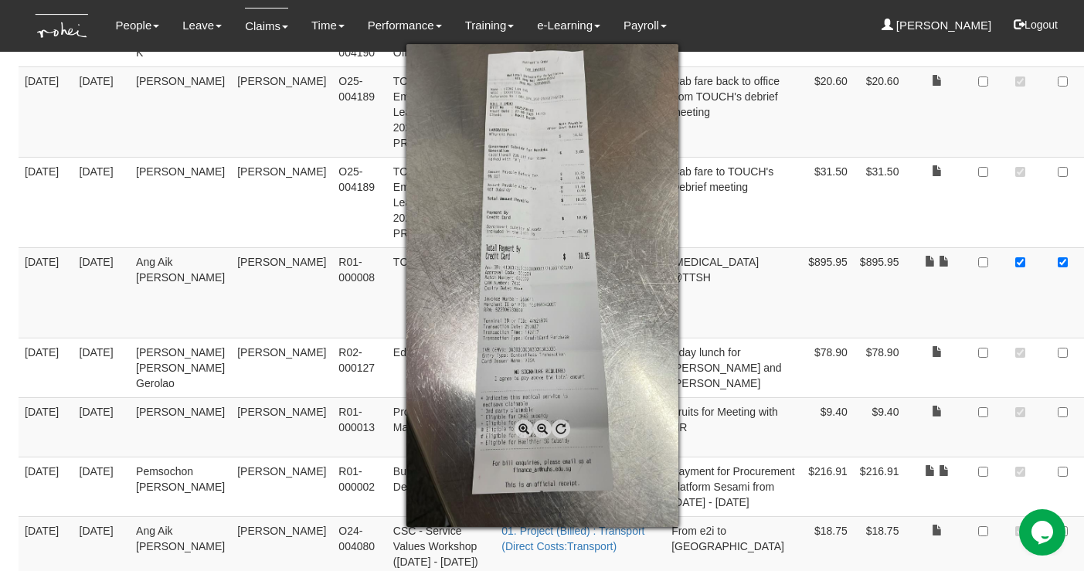
click at [525, 433] on span at bounding box center [524, 429] width 19 height 19
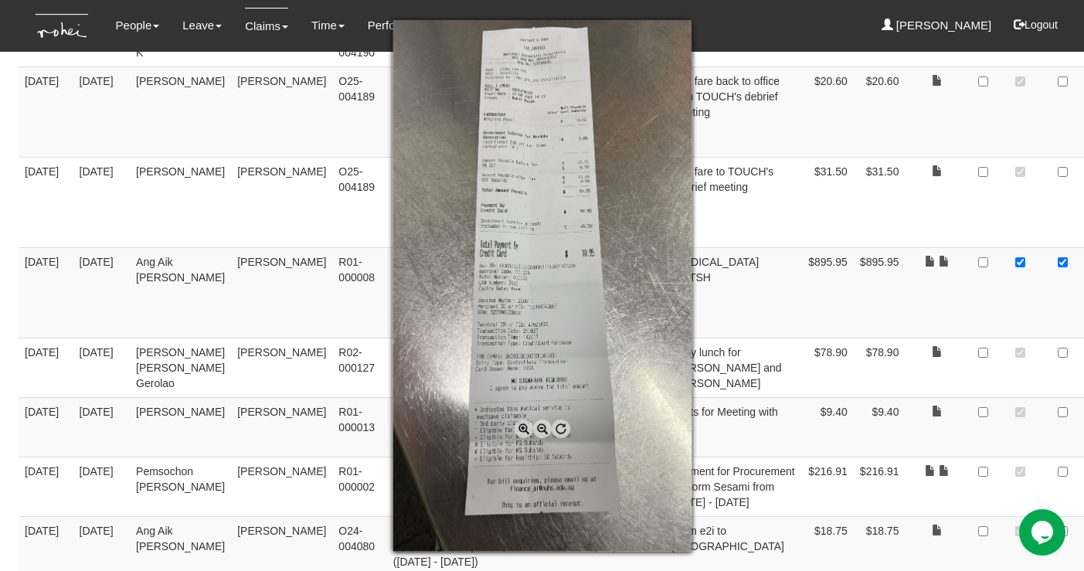
click at [525, 433] on span at bounding box center [524, 429] width 19 height 19
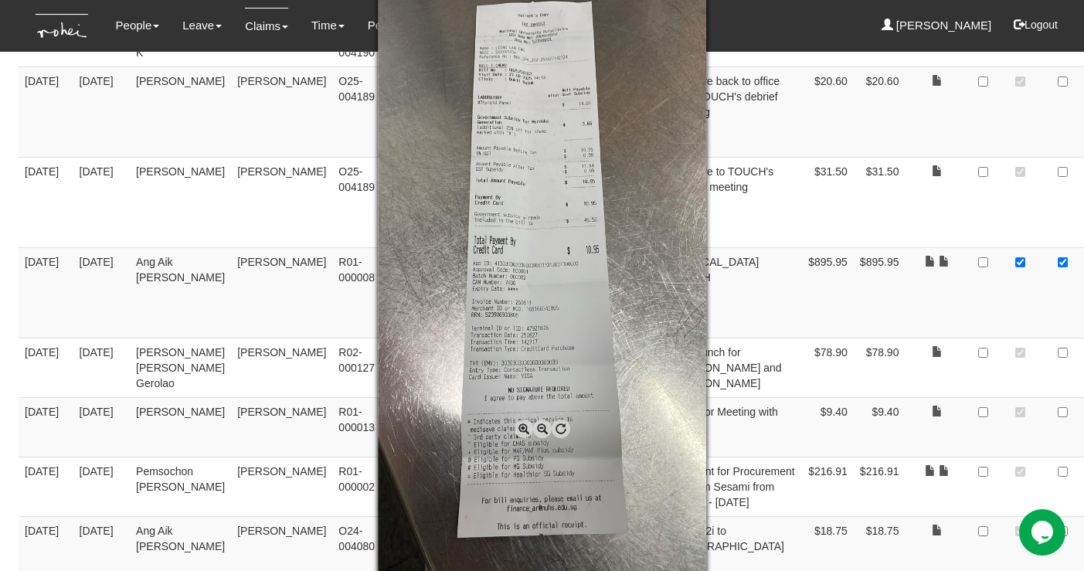
click at [525, 433] on span at bounding box center [524, 429] width 19 height 19
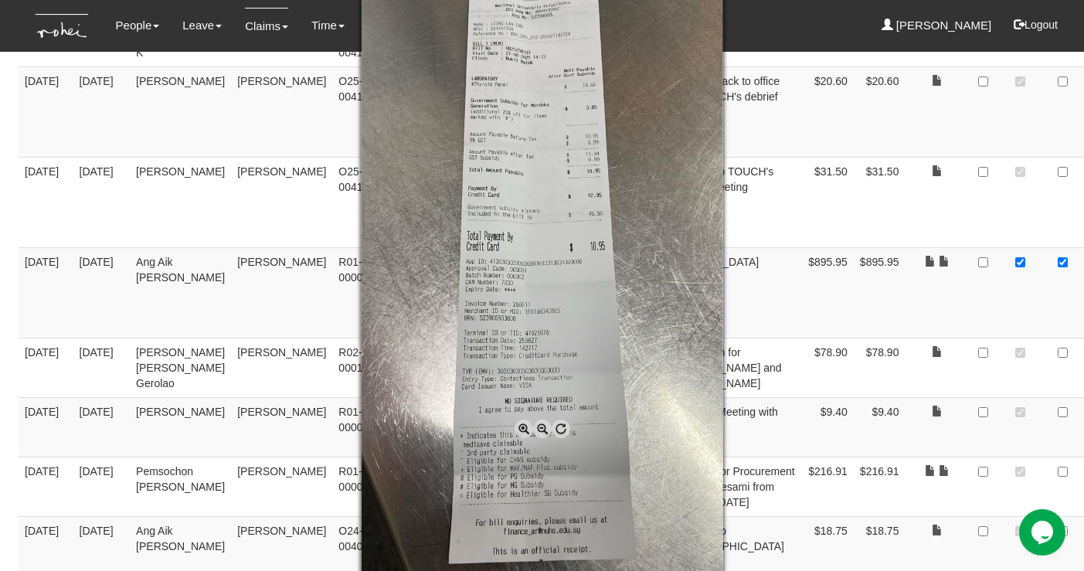
click at [521, 429] on span at bounding box center [524, 429] width 19 height 19
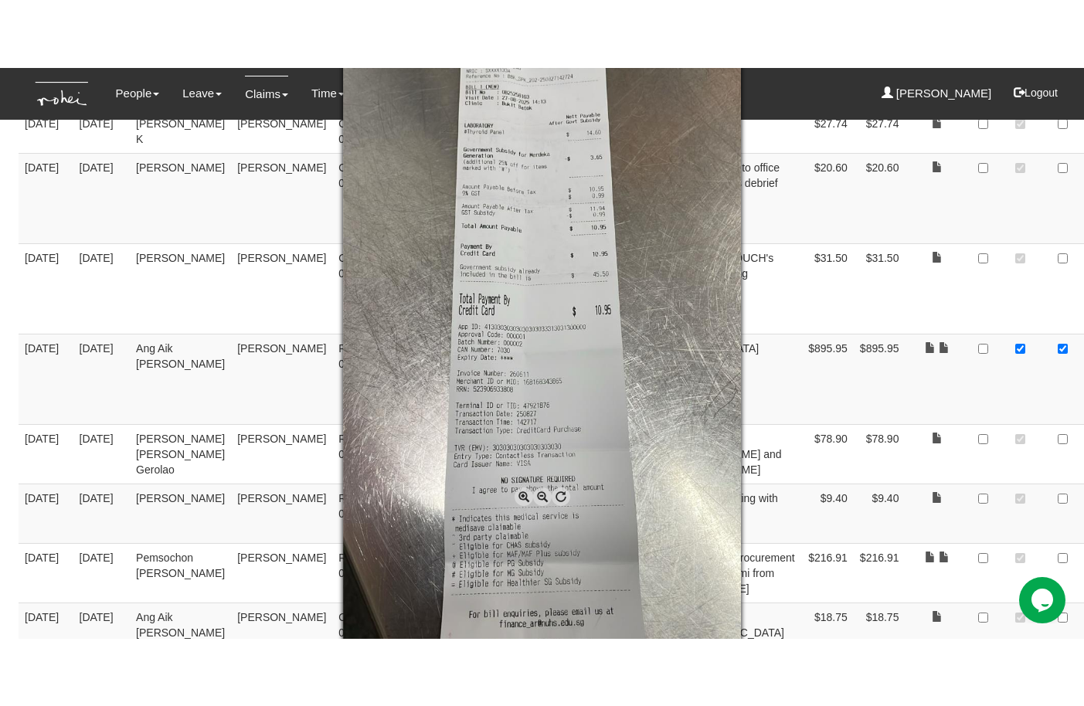
scroll to position [5733, 0]
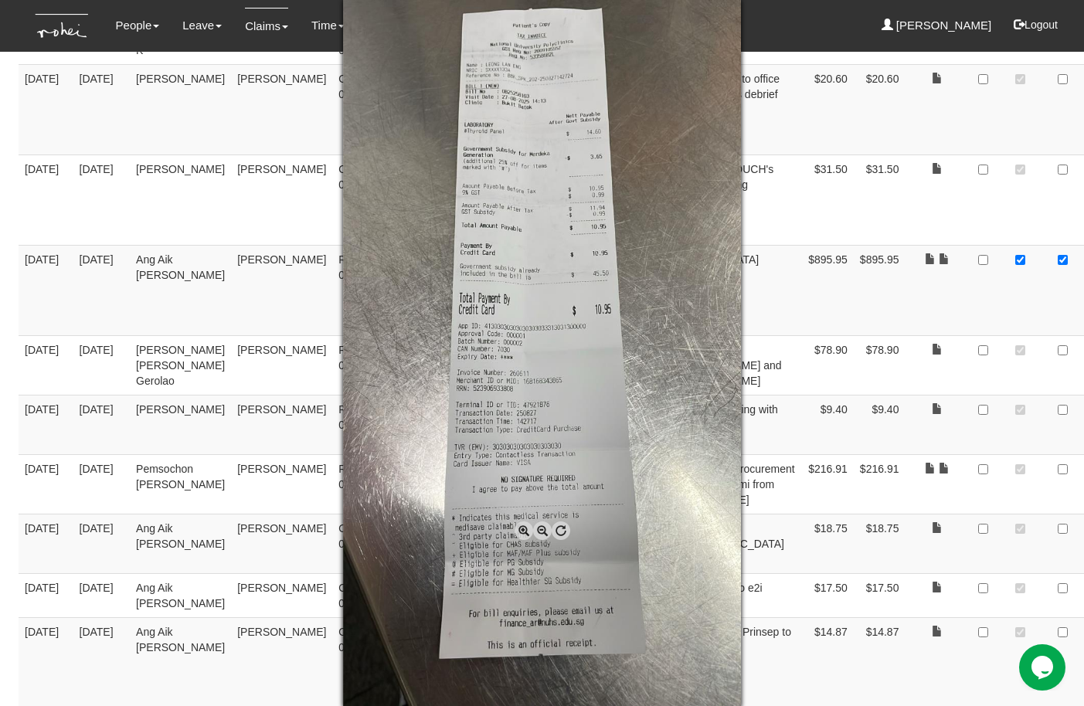
click at [1007, 499] on div at bounding box center [542, 353] width 1084 height 706
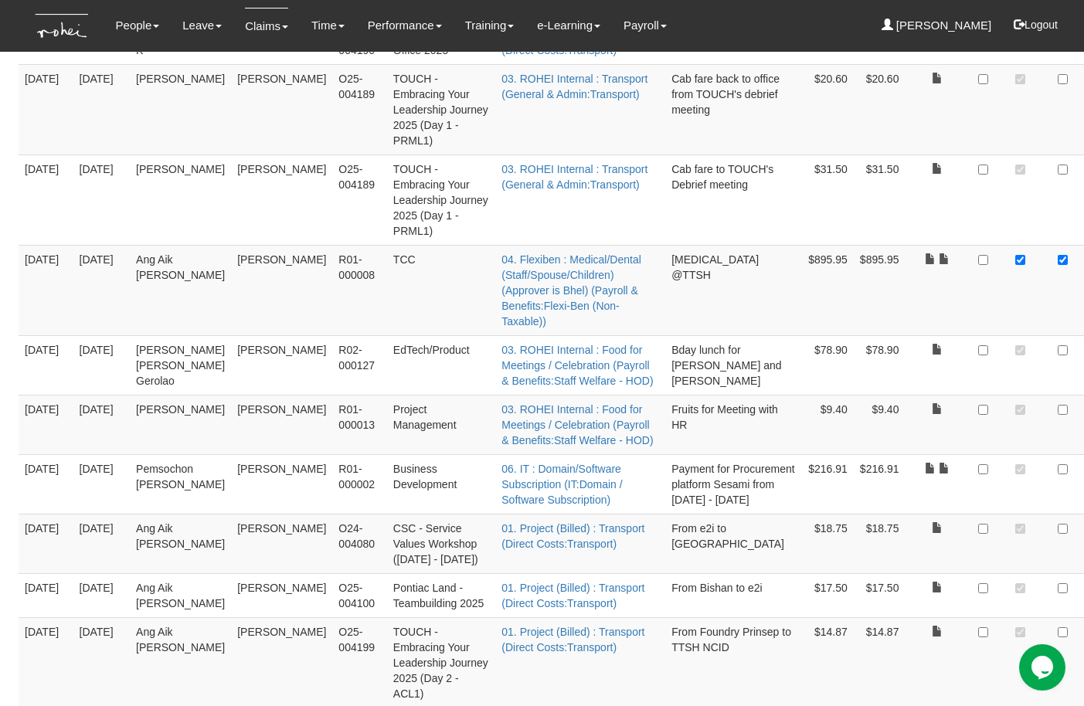
checkbox input "true"
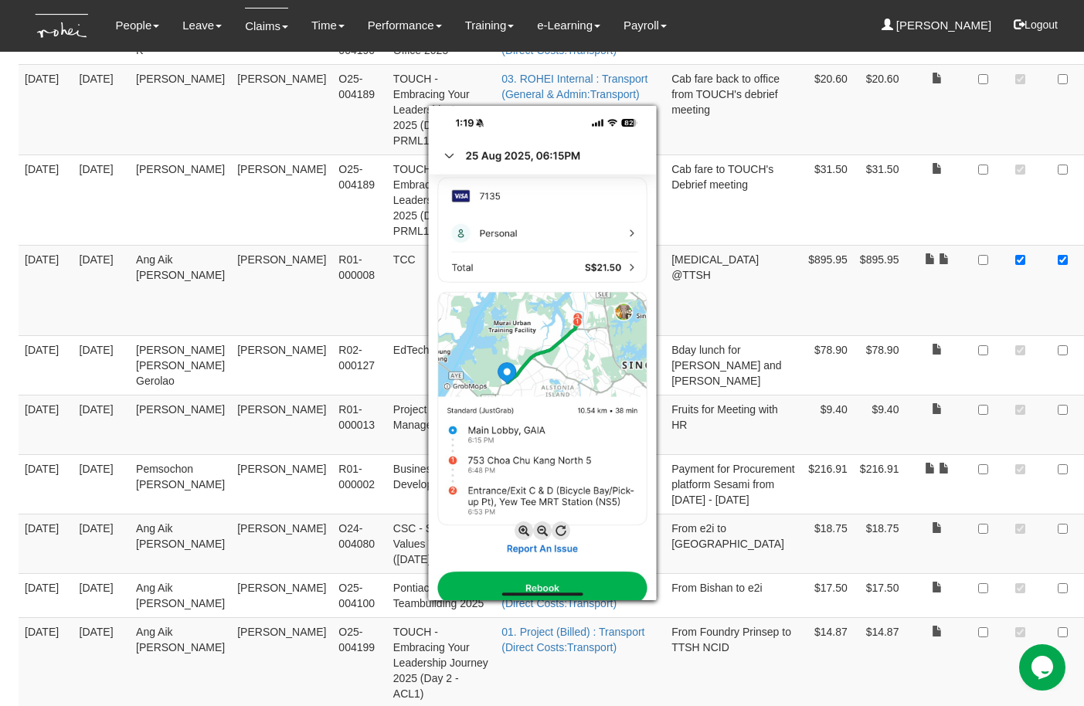
click at [992, 547] on div at bounding box center [542, 353] width 1084 height 706
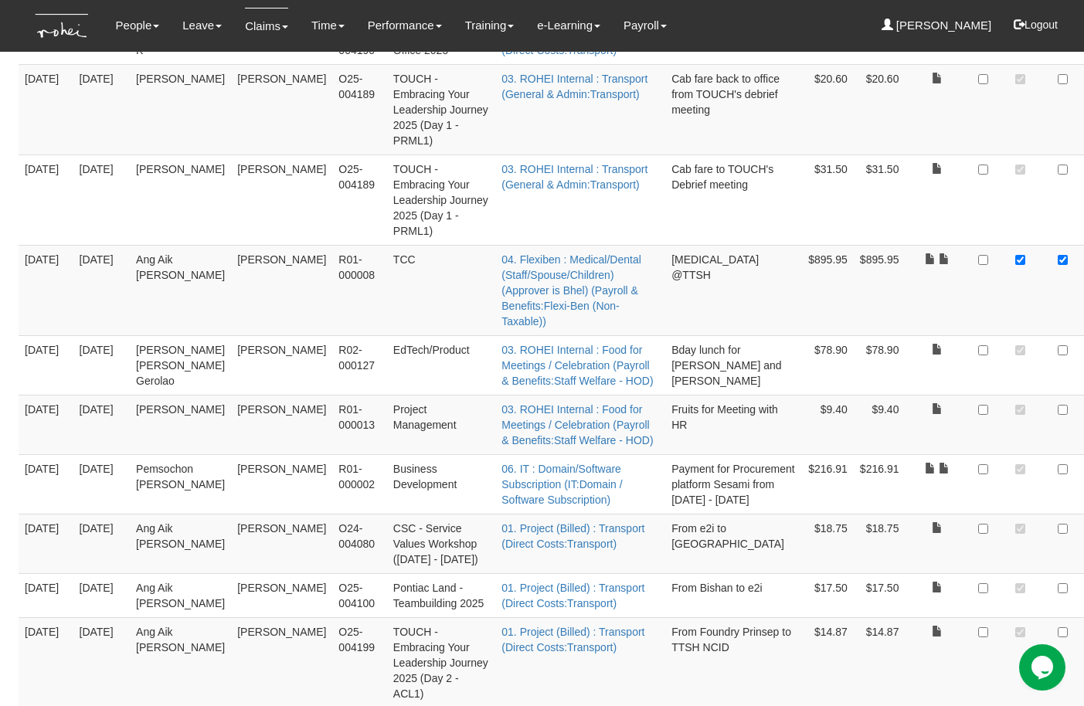
checkbox input "true"
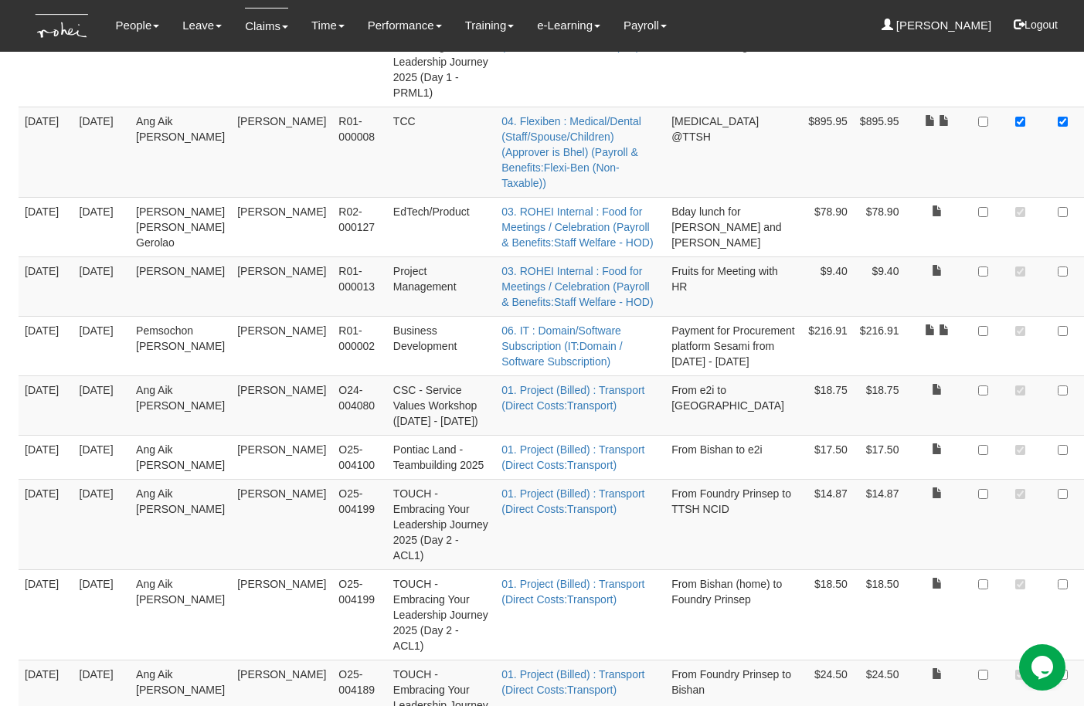
scroll to position [6047, 0]
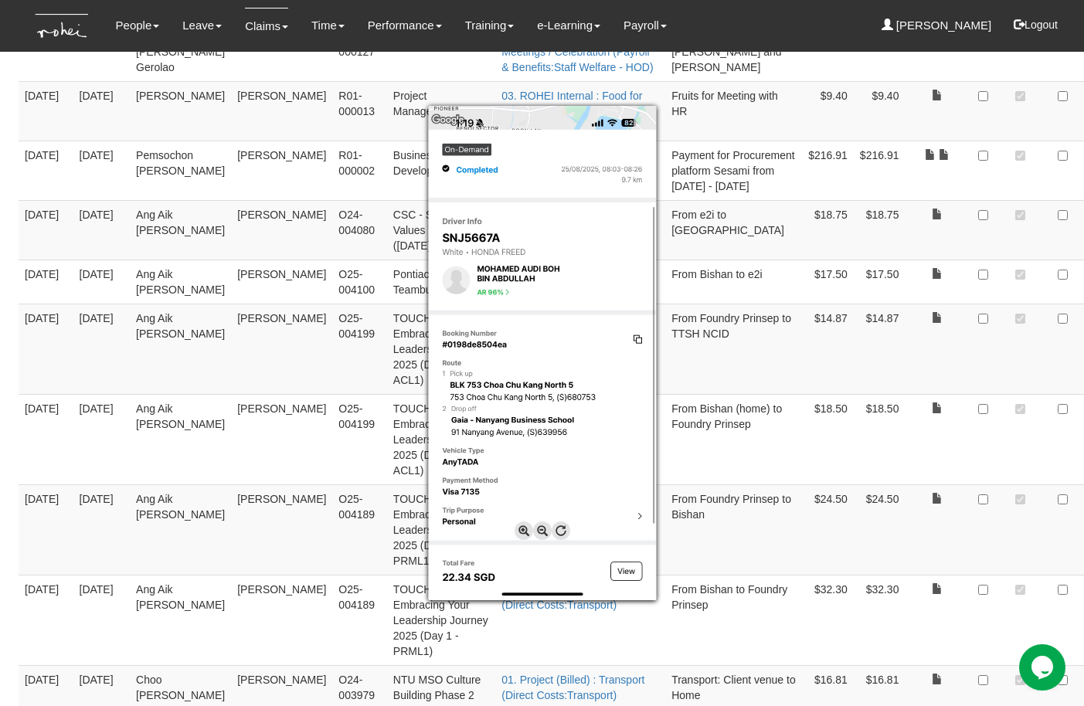
click at [991, 325] on div at bounding box center [542, 353] width 1084 height 706
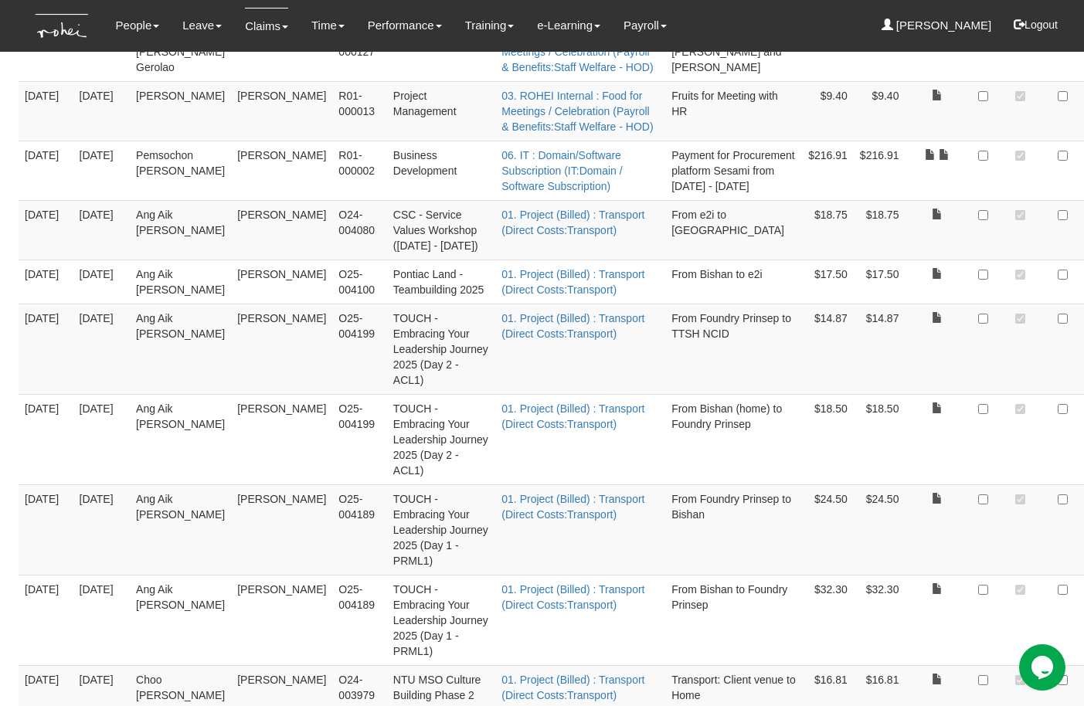
checkbox input "true"
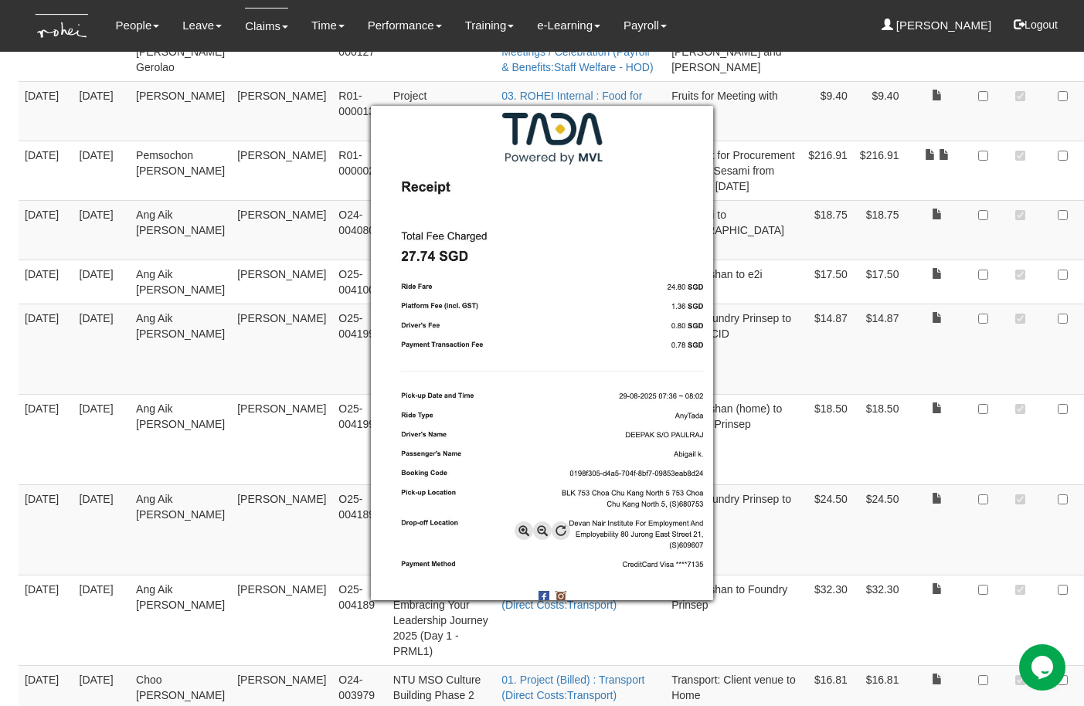
click at [992, 417] on div at bounding box center [542, 353] width 1084 height 706
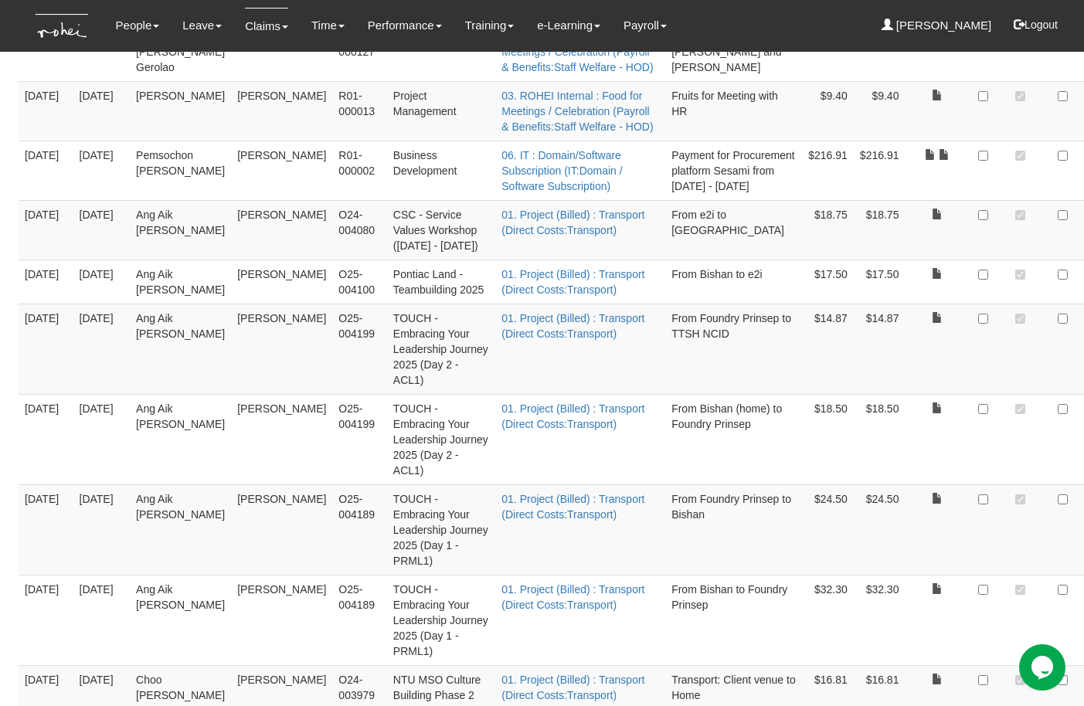
checkbox input "true"
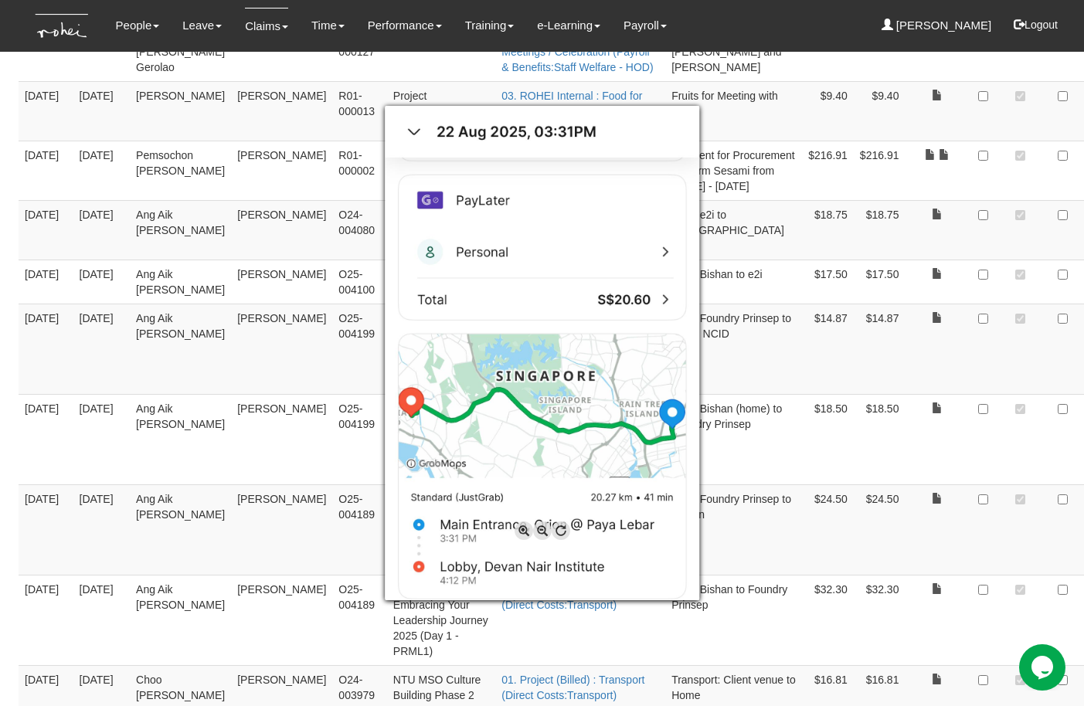
click at [990, 476] on div at bounding box center [542, 353] width 1084 height 706
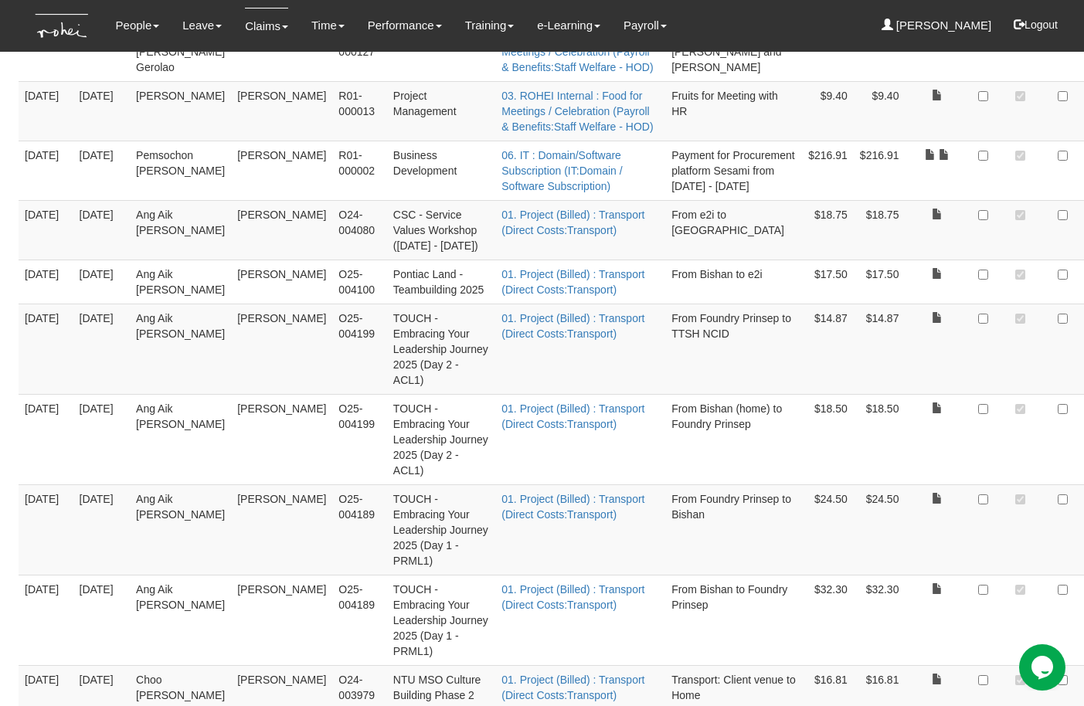
checkbox input "true"
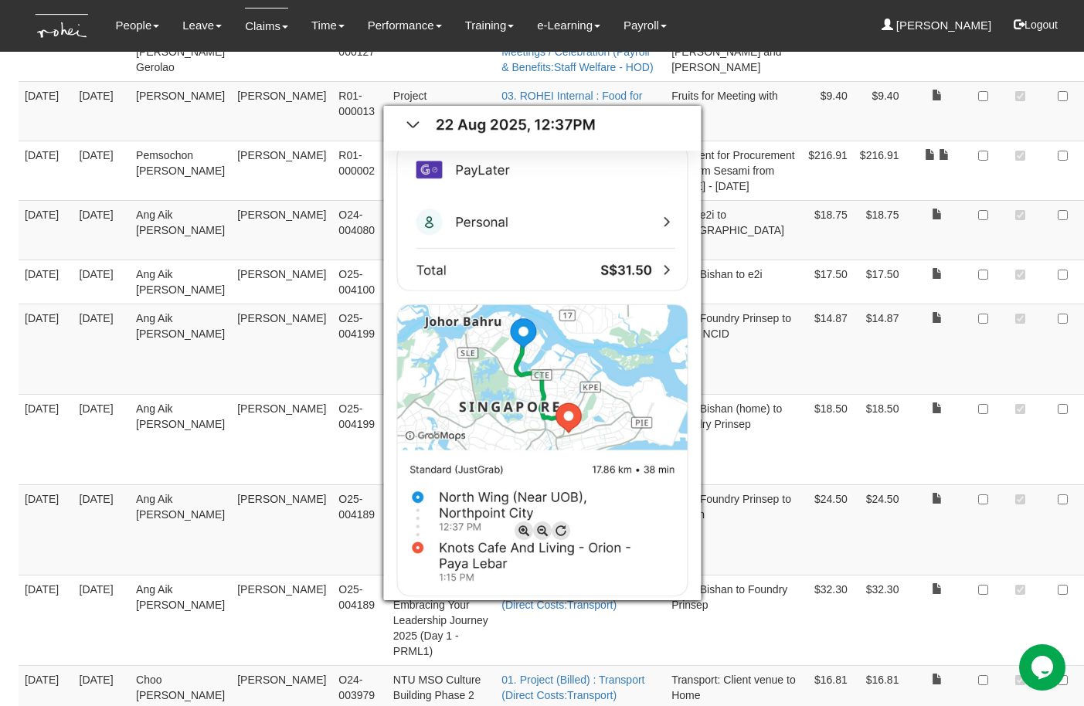
click at [991, 582] on div at bounding box center [542, 353] width 1084 height 706
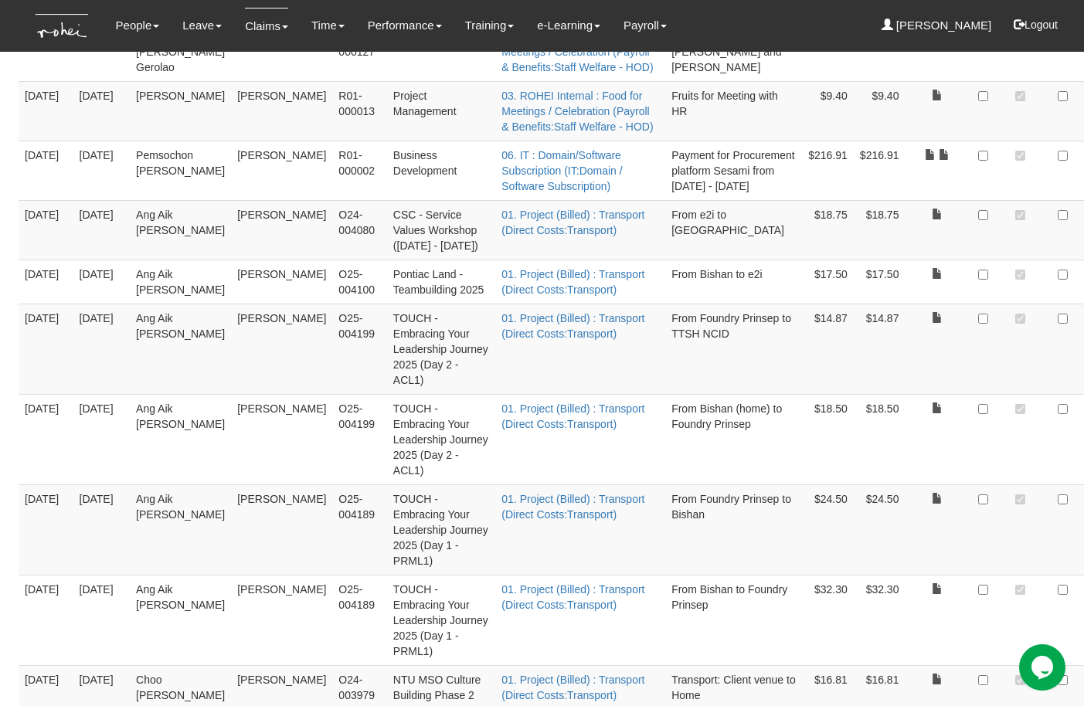
checkbox input "true"
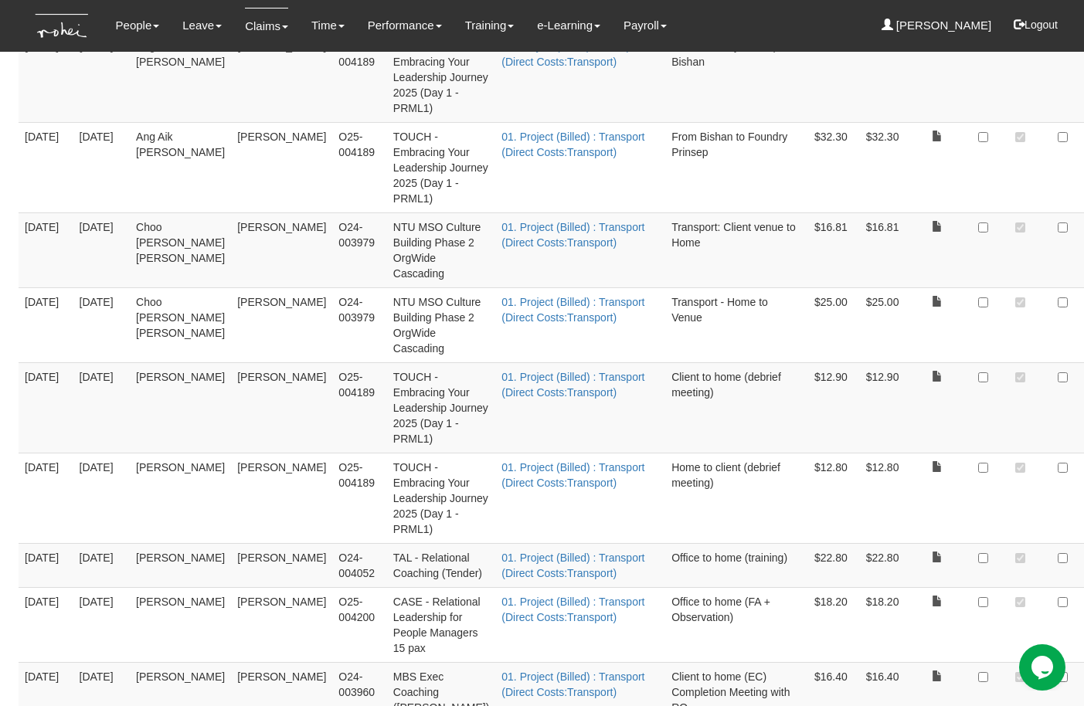
scroll to position [6521, 0]
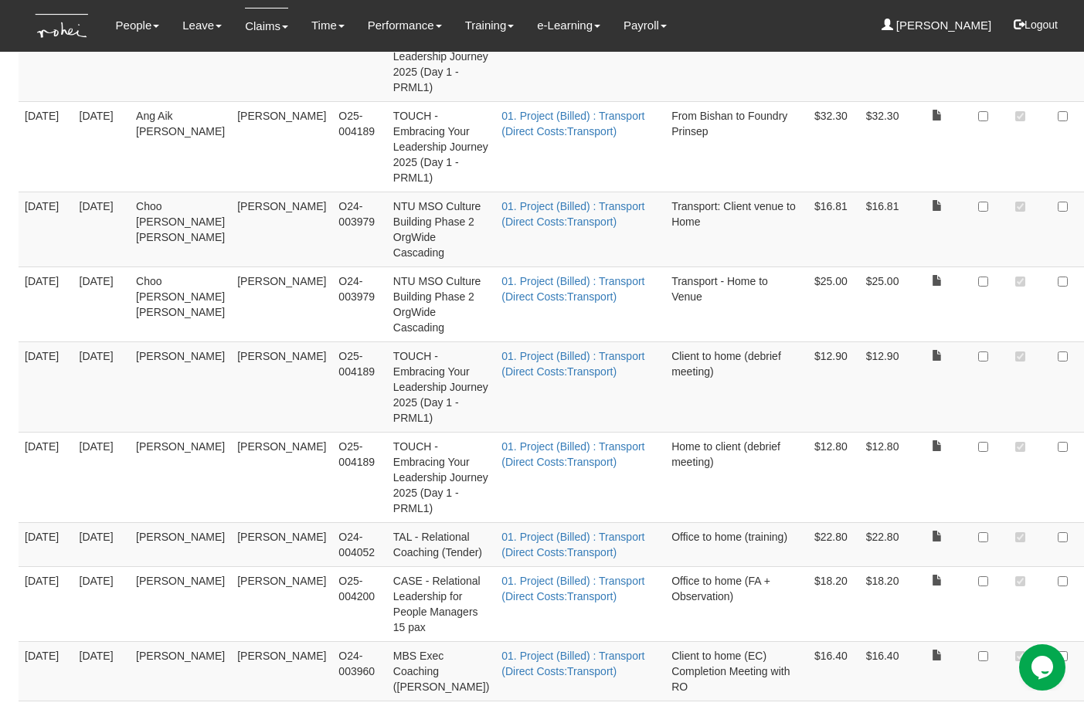
checkbox input "true"
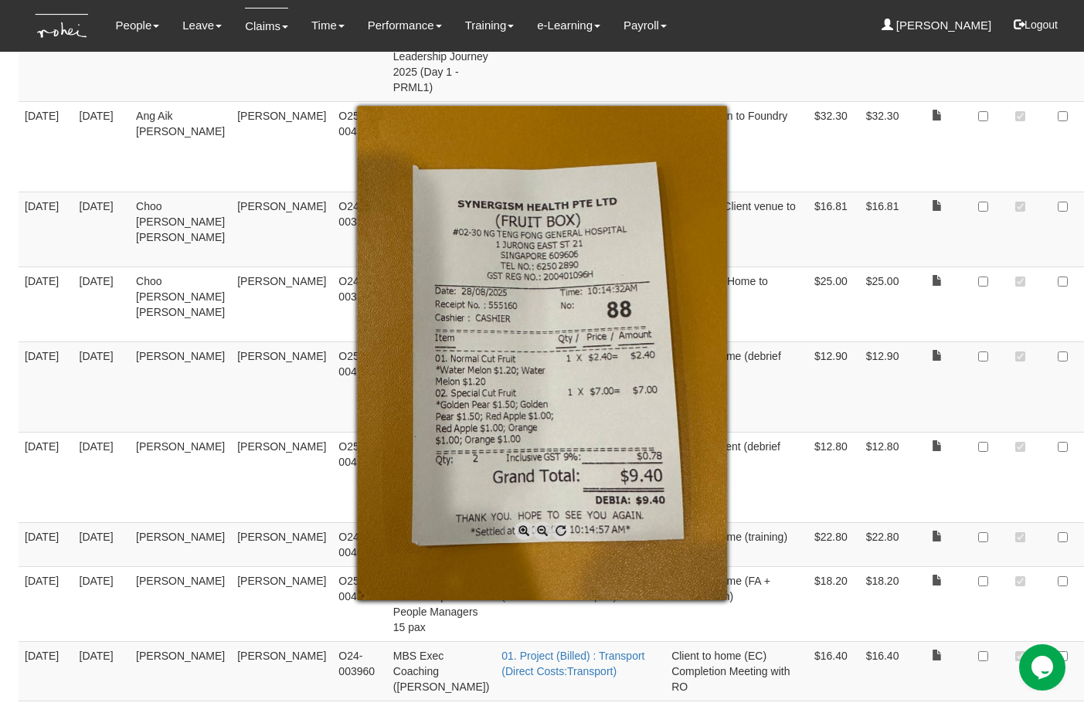
click at [915, 393] on div at bounding box center [542, 353] width 1084 height 706
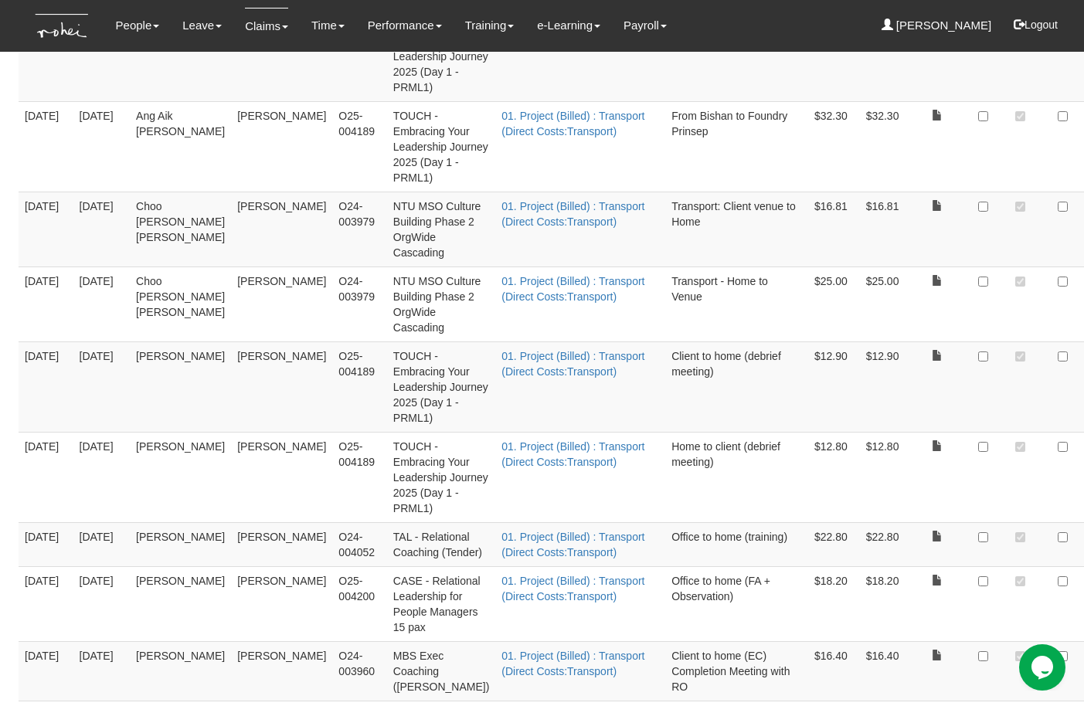
checkbox input "true"
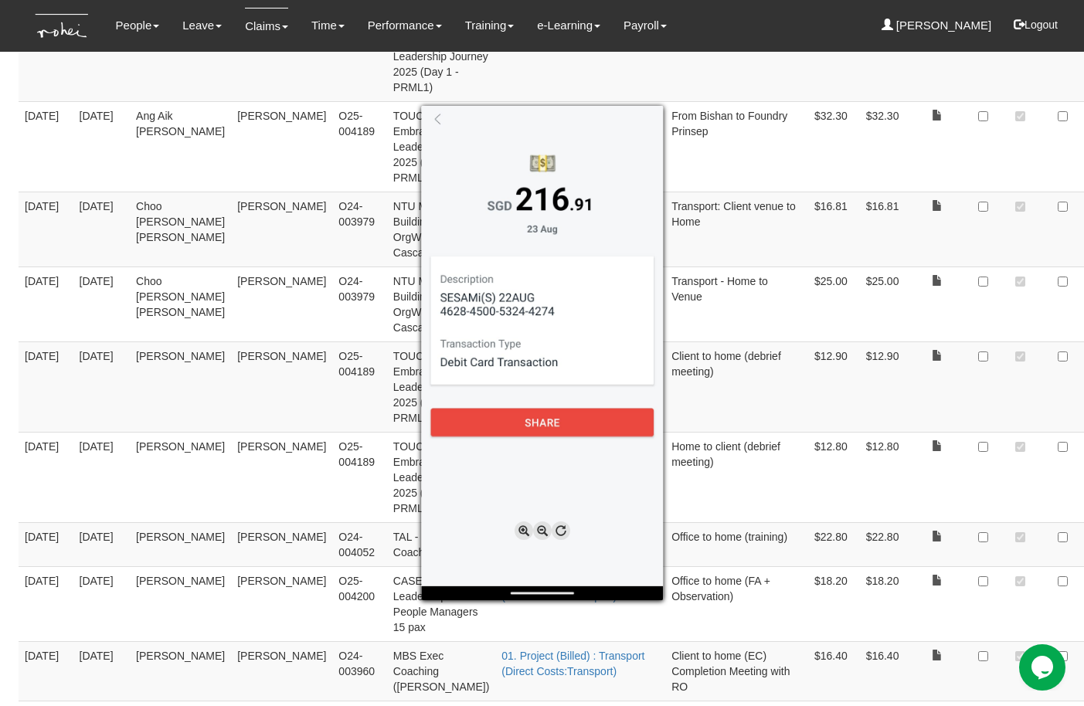
click at [871, 478] on div at bounding box center [542, 353] width 1084 height 706
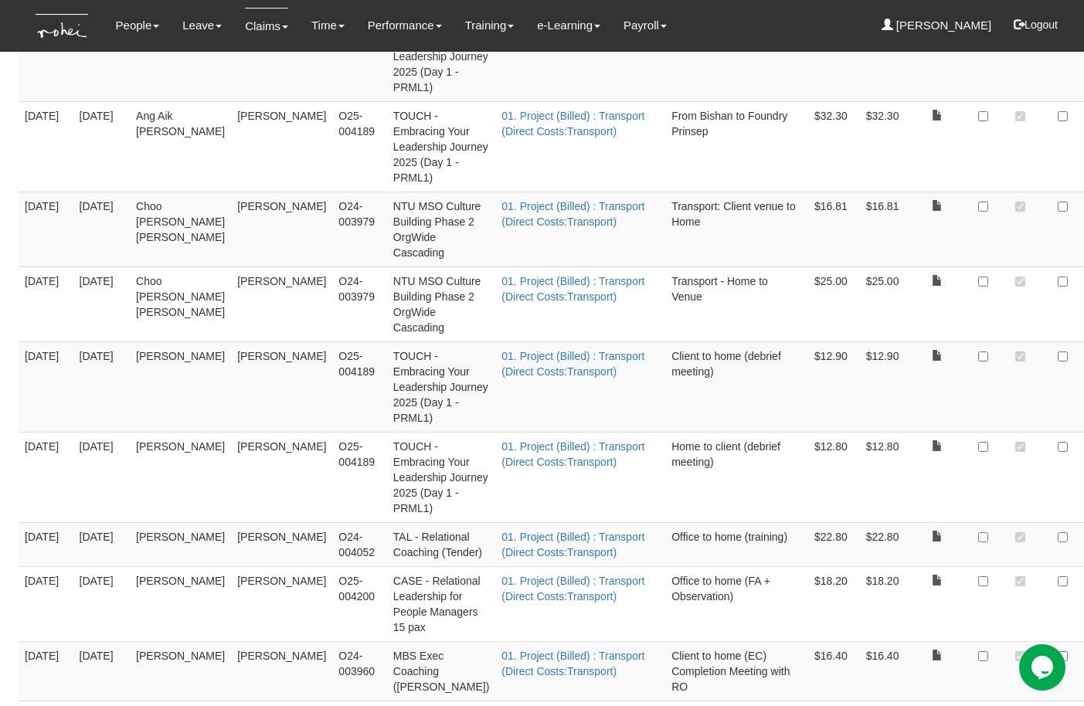
checkbox input "true"
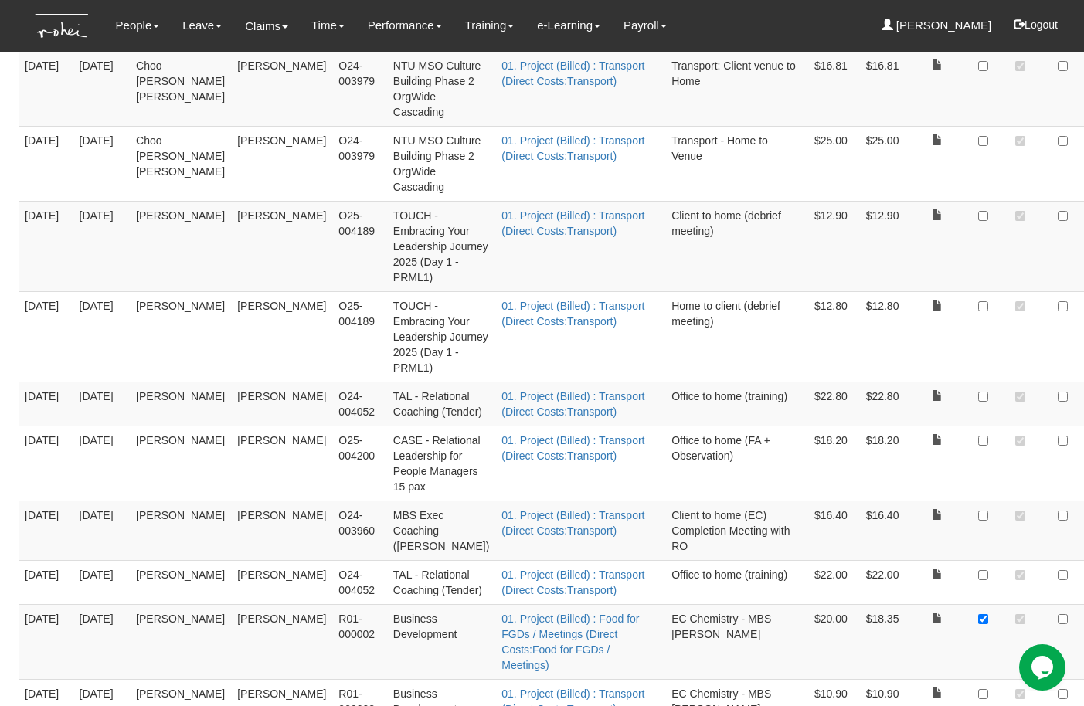
scroll to position [6673, 0]
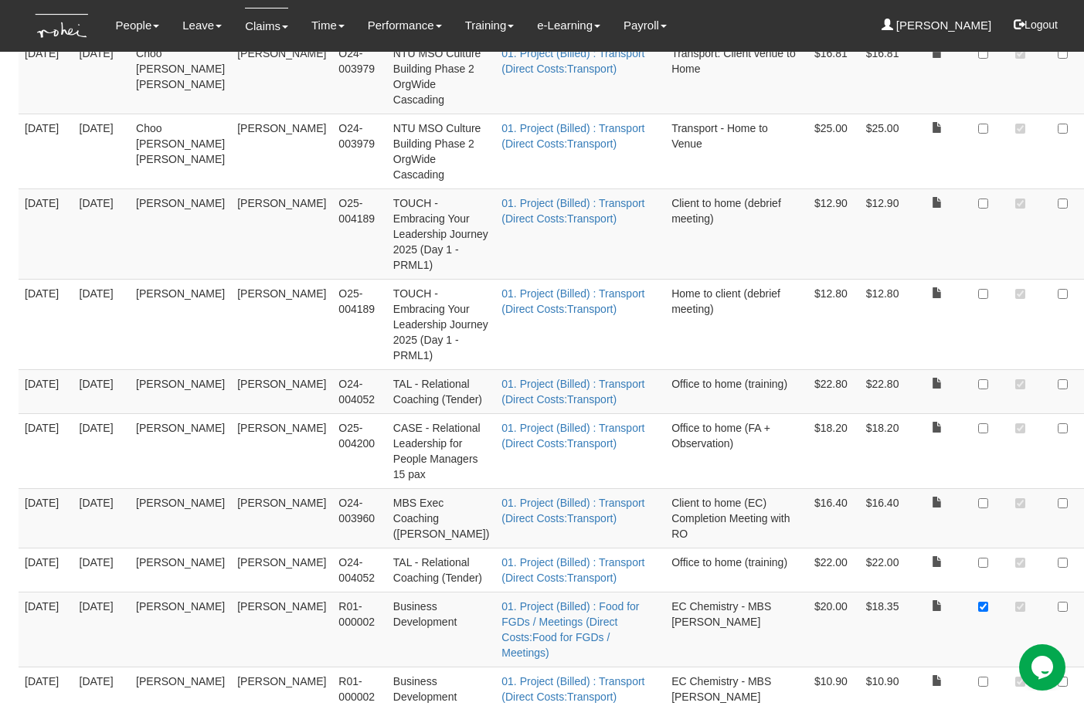
checkbox input "true"
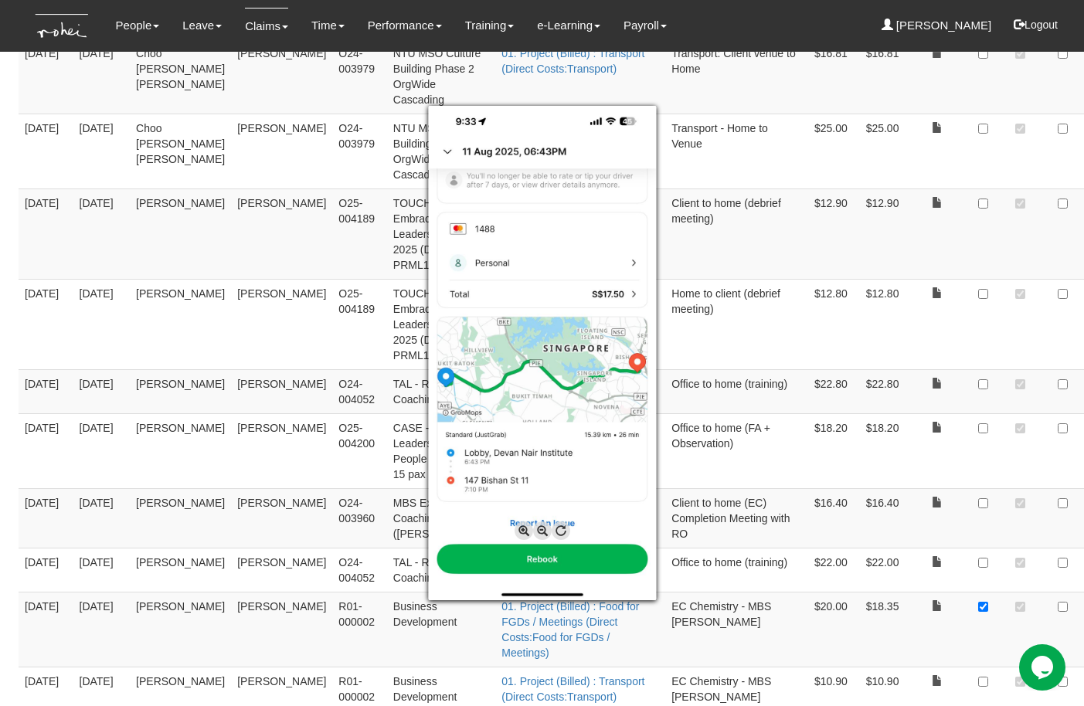
click at [987, 450] on div at bounding box center [542, 353] width 1084 height 706
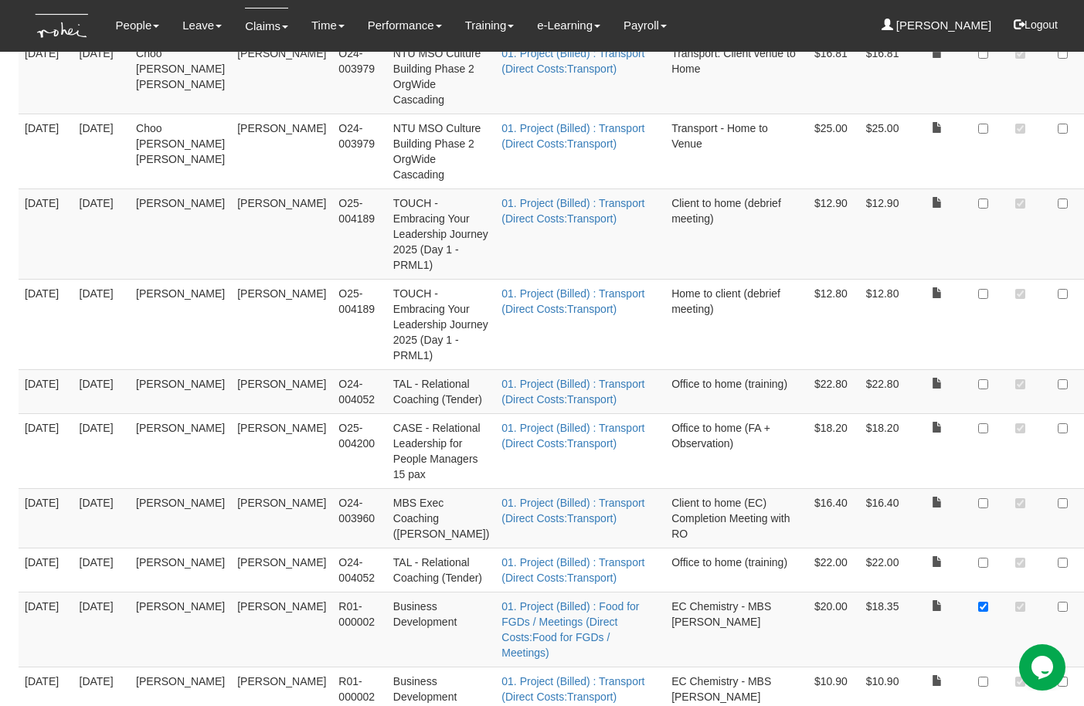
checkbox input "true"
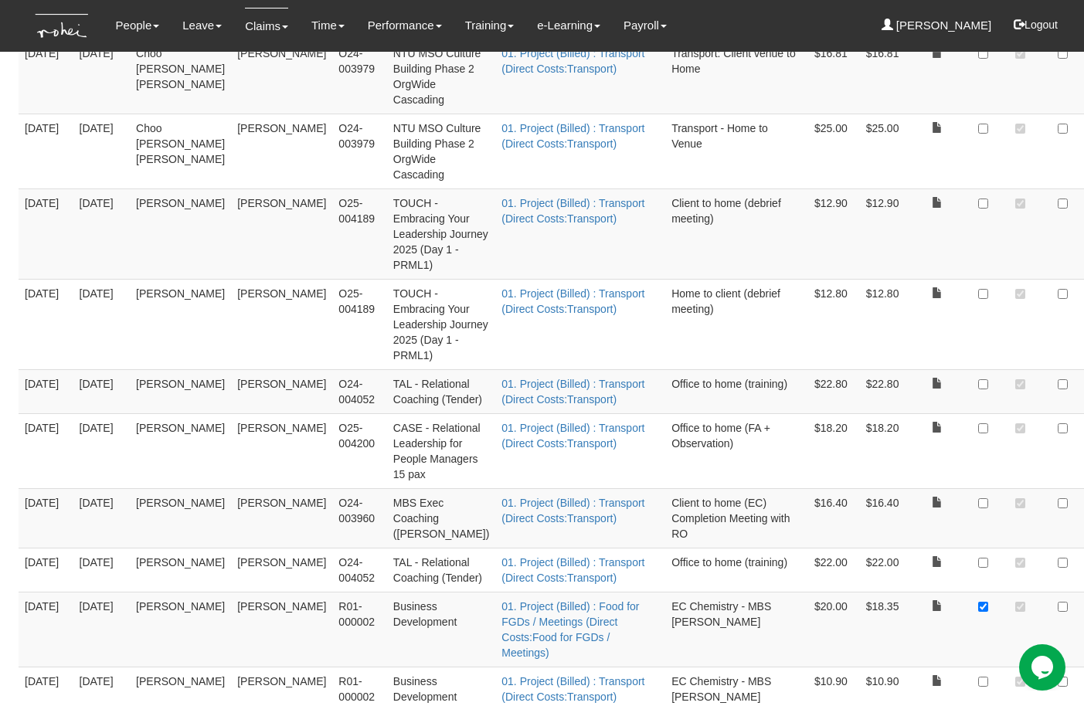
checkbox input "true"
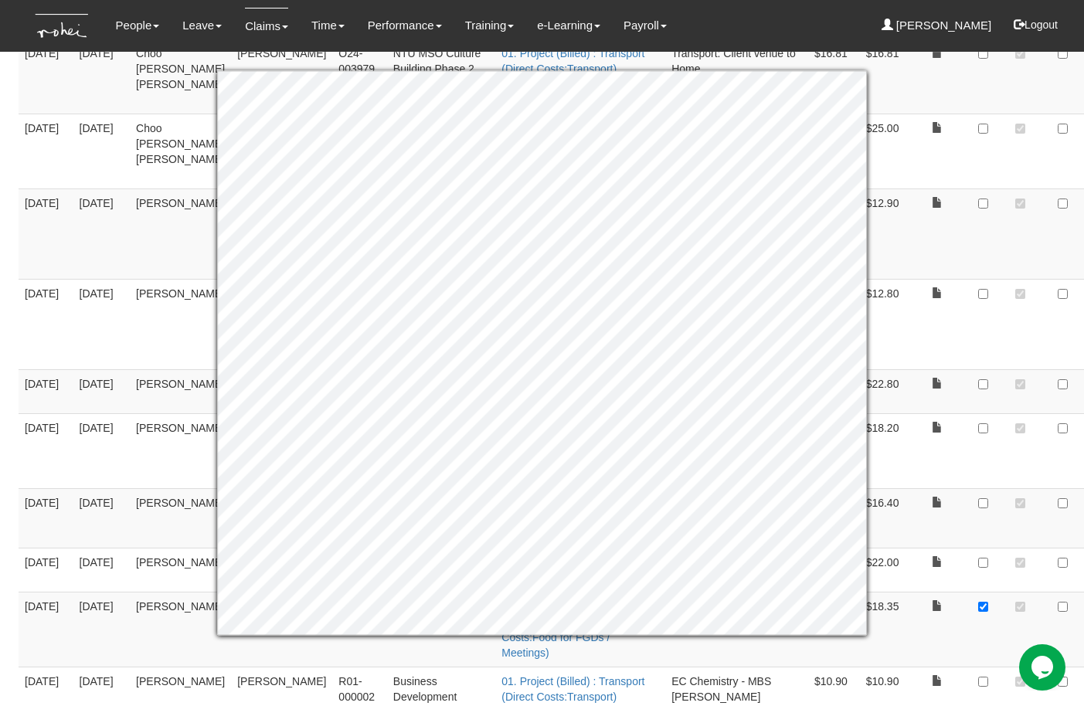
checkbox input "true"
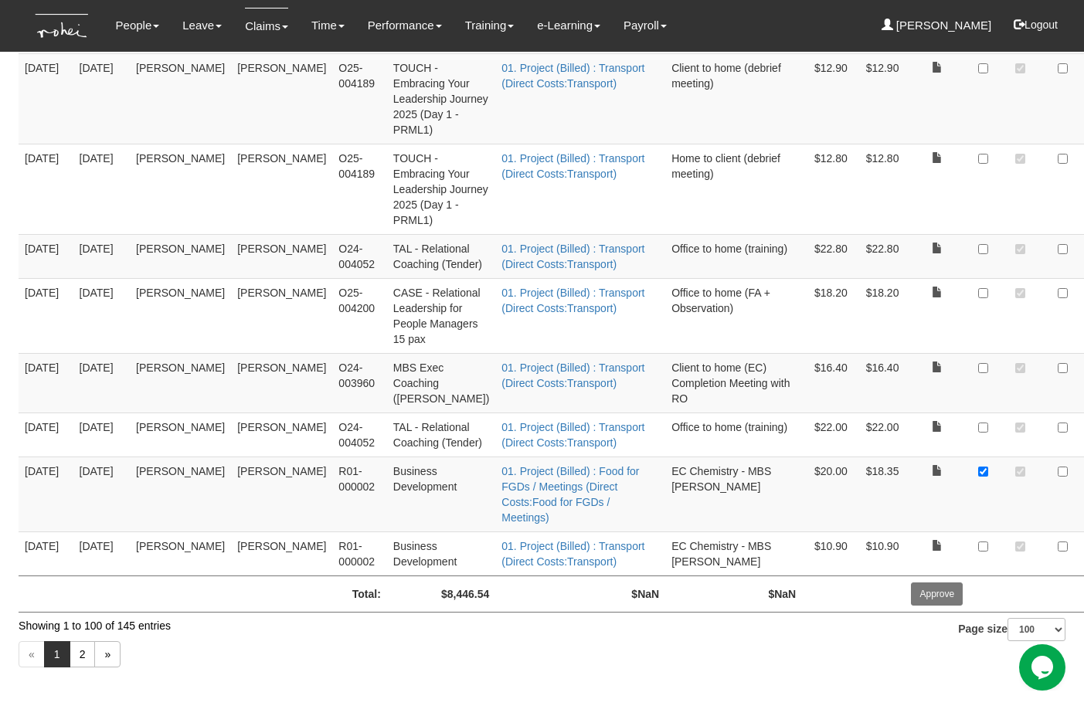
scroll to position [7199, 0]
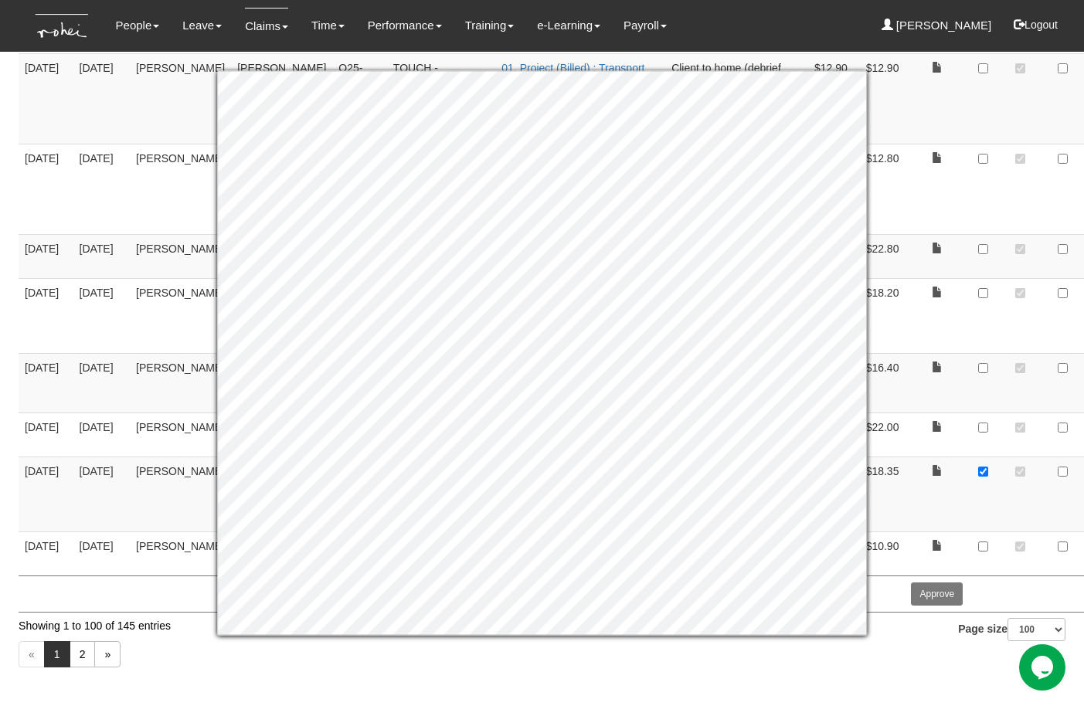
checkbox input "true"
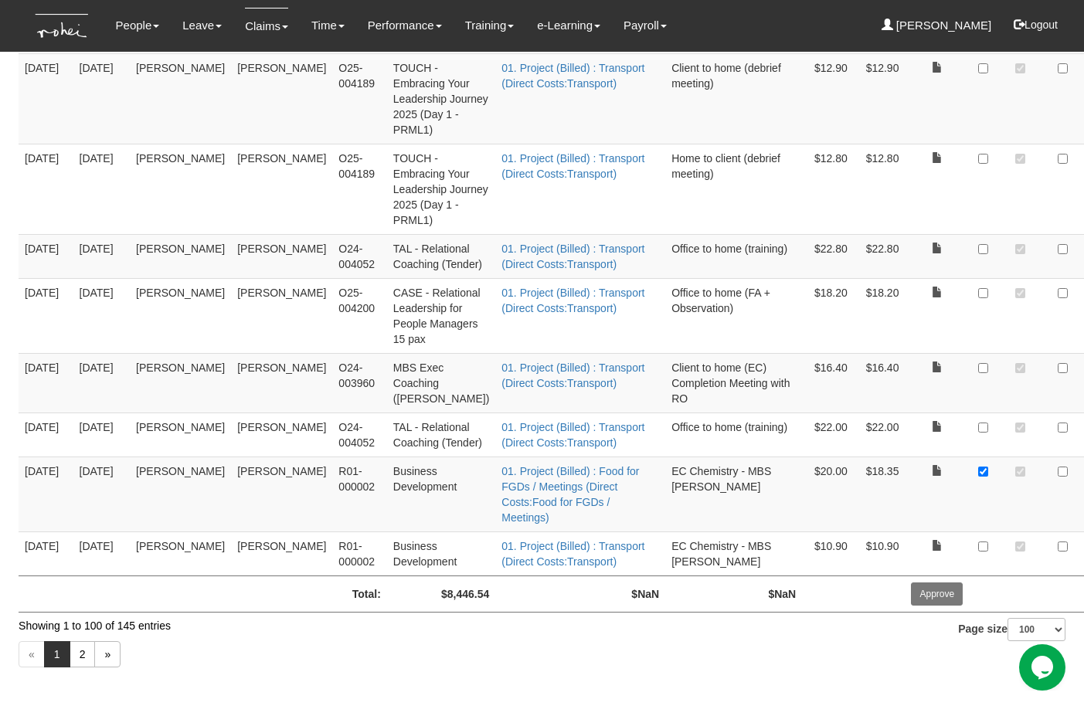
checkbox input "true"
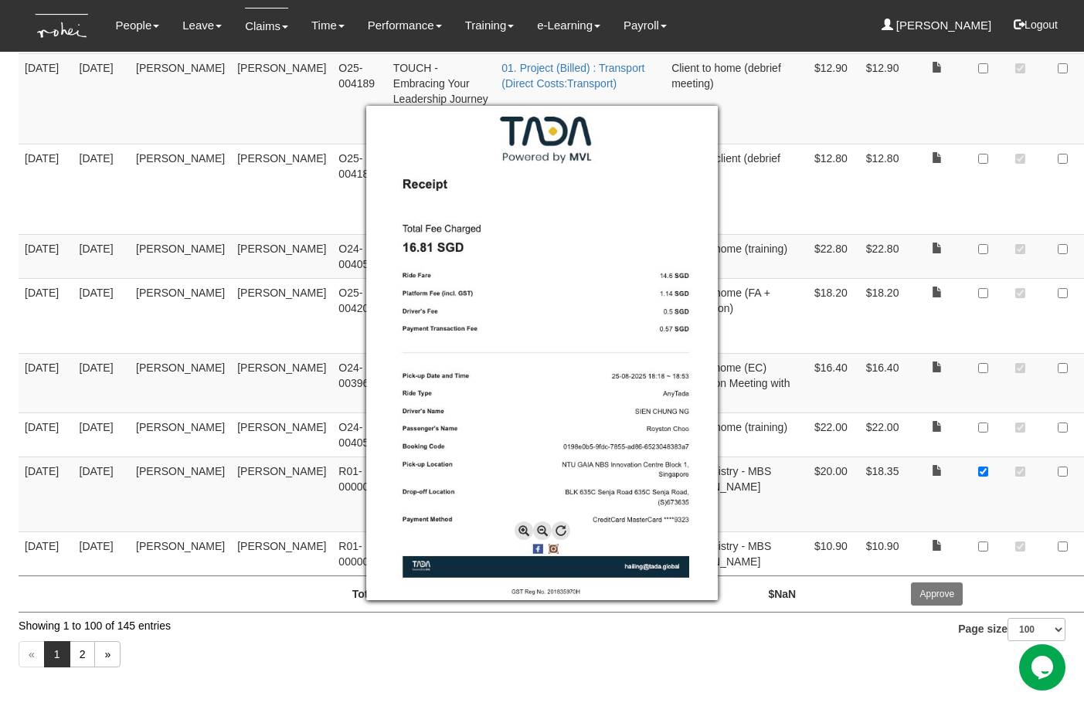
click at [989, 443] on div at bounding box center [542, 353] width 1084 height 706
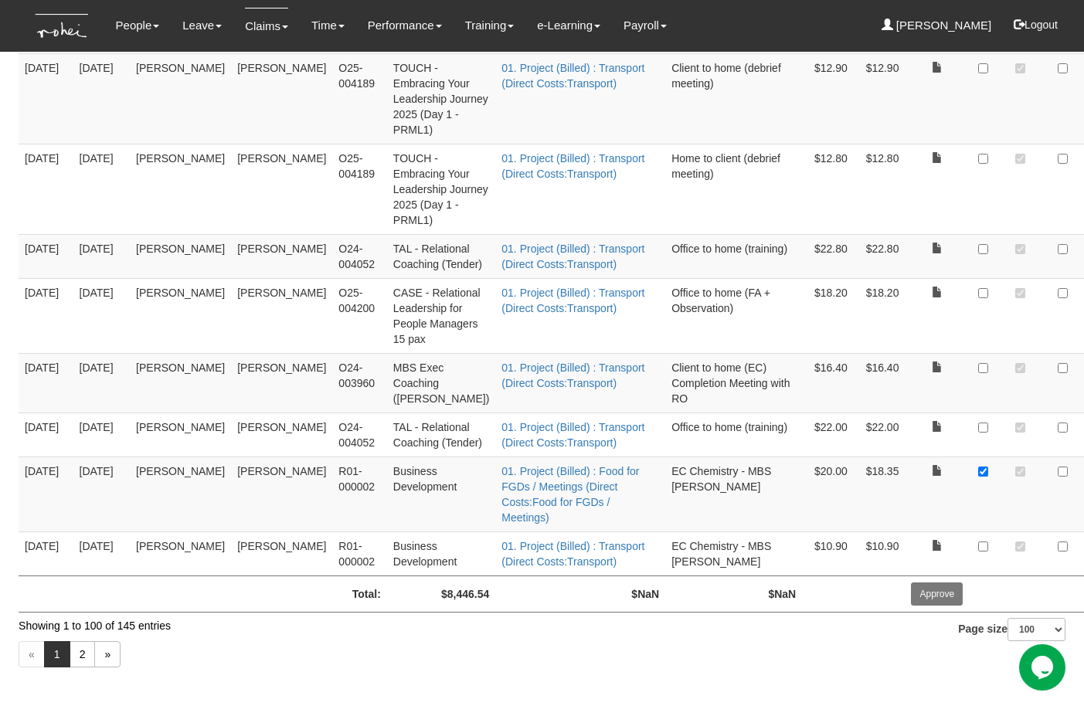
checkbox input "true"
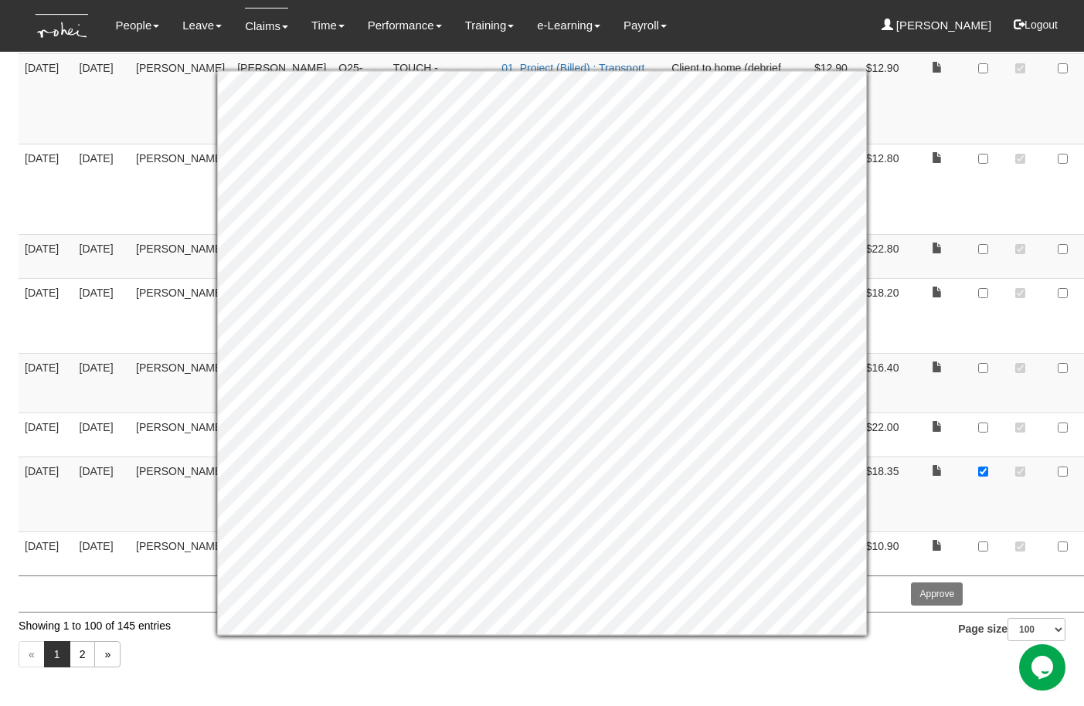
checkbox input "true"
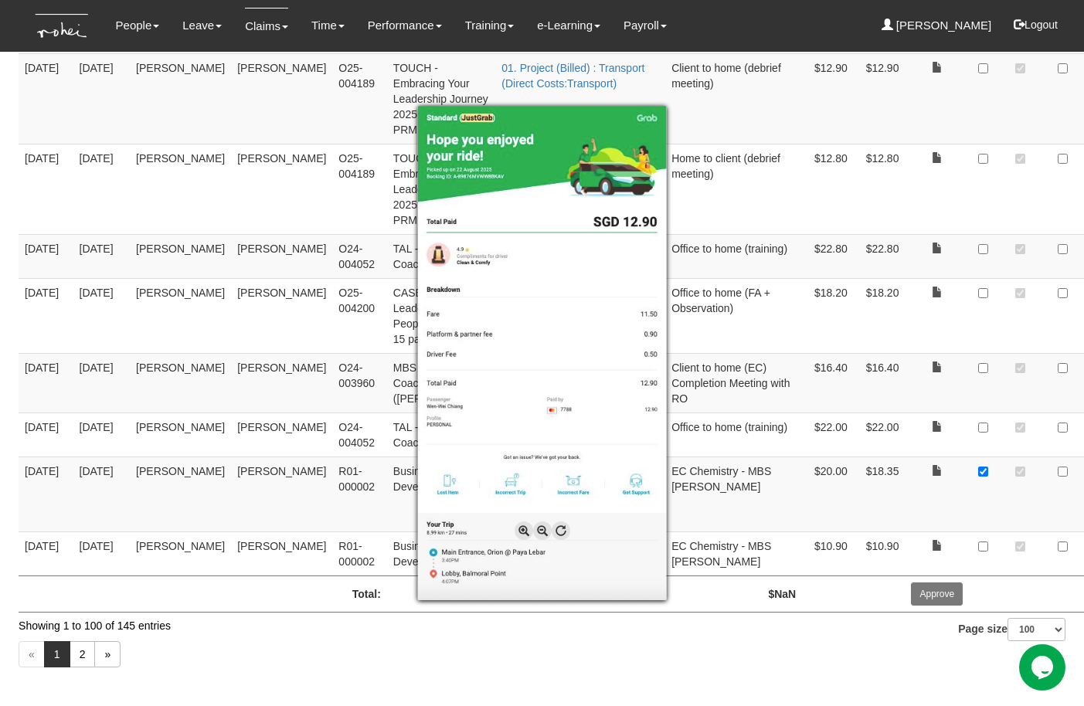
click at [988, 582] on div at bounding box center [542, 353] width 1084 height 706
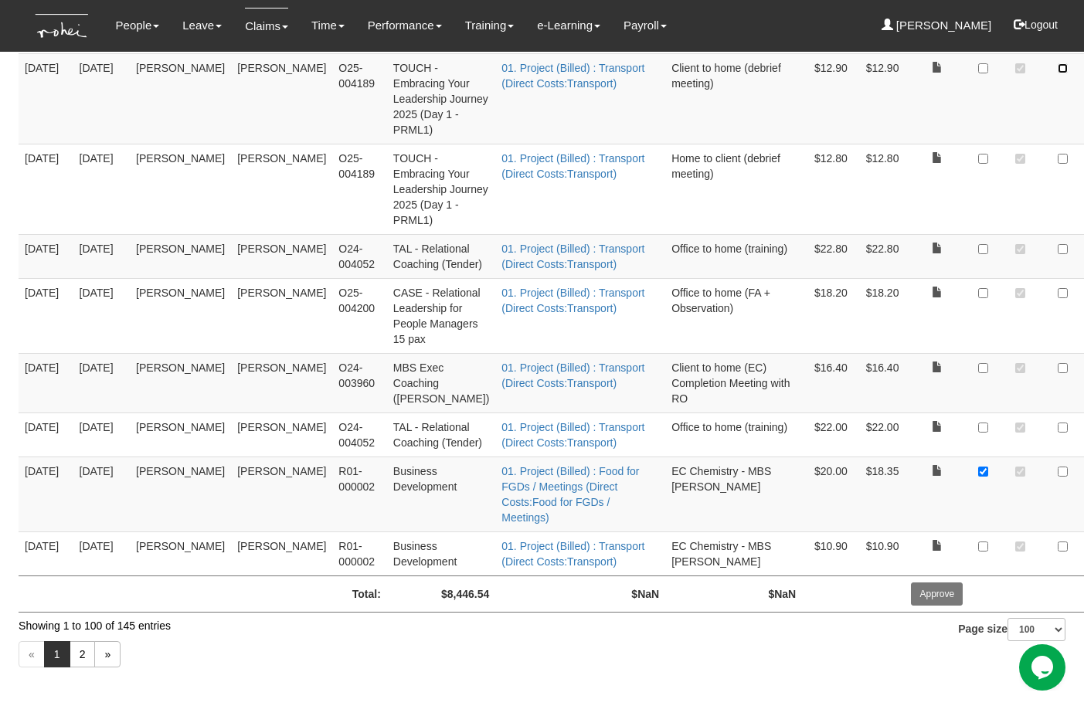
click at [1058, 73] on input "checkbox" at bounding box center [1063, 68] width 10 height 10
checkbox input "true"
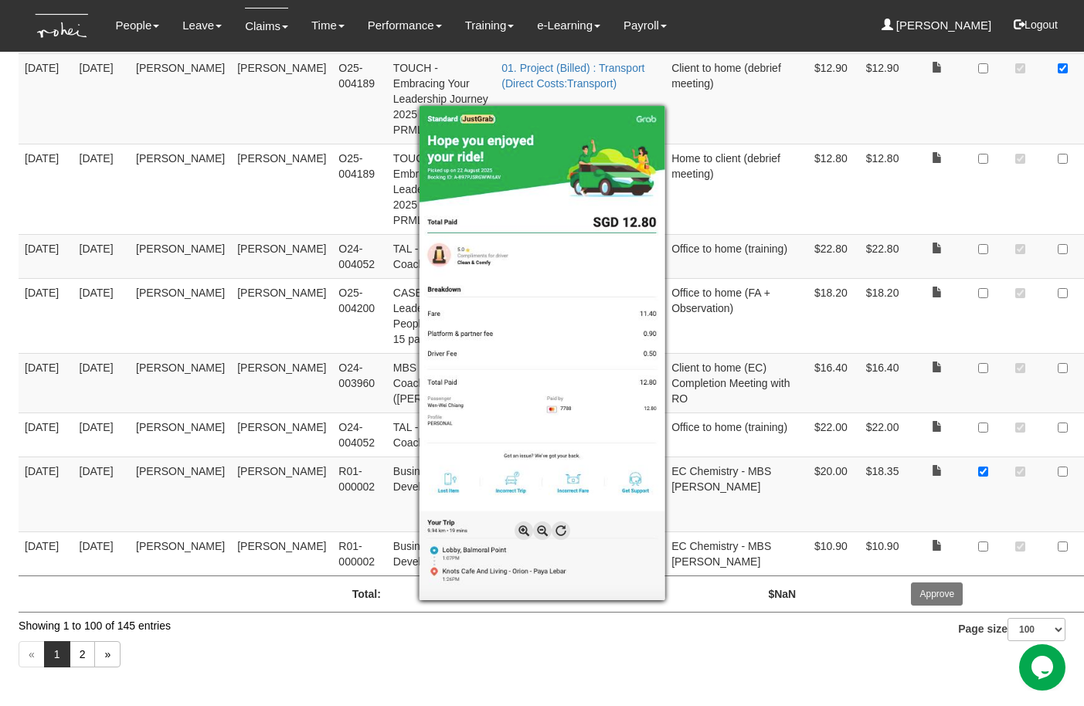
click at [991, 249] on div at bounding box center [542, 353] width 1084 height 706
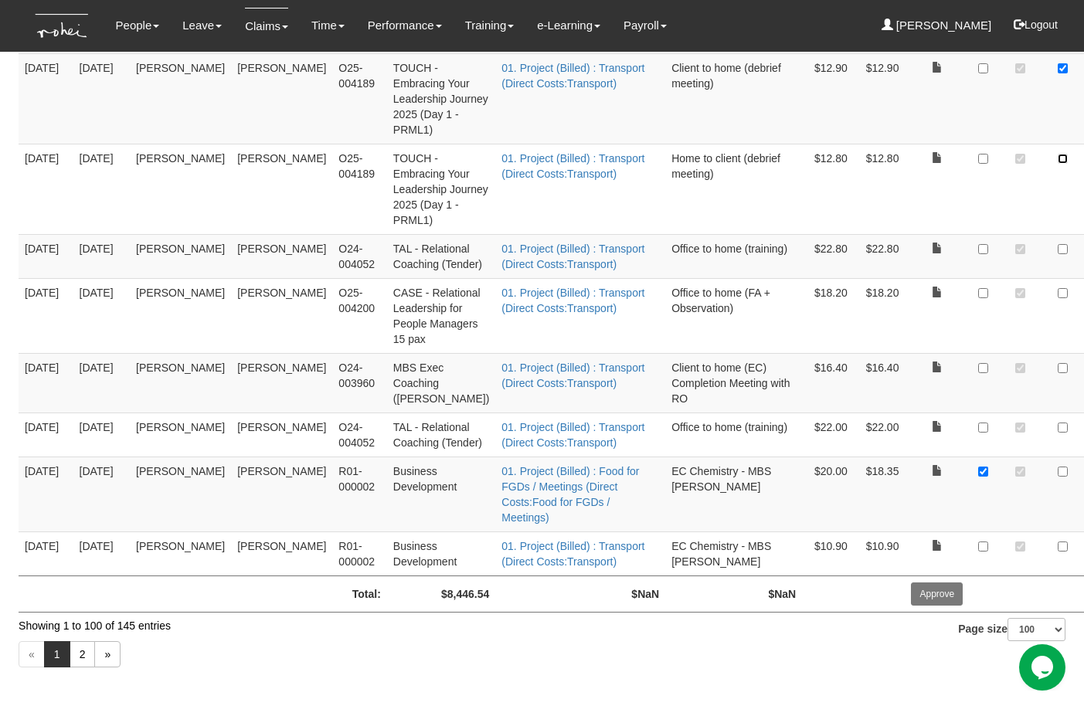
click at [1058, 164] on input "checkbox" at bounding box center [1063, 159] width 10 height 10
checkbox input "true"
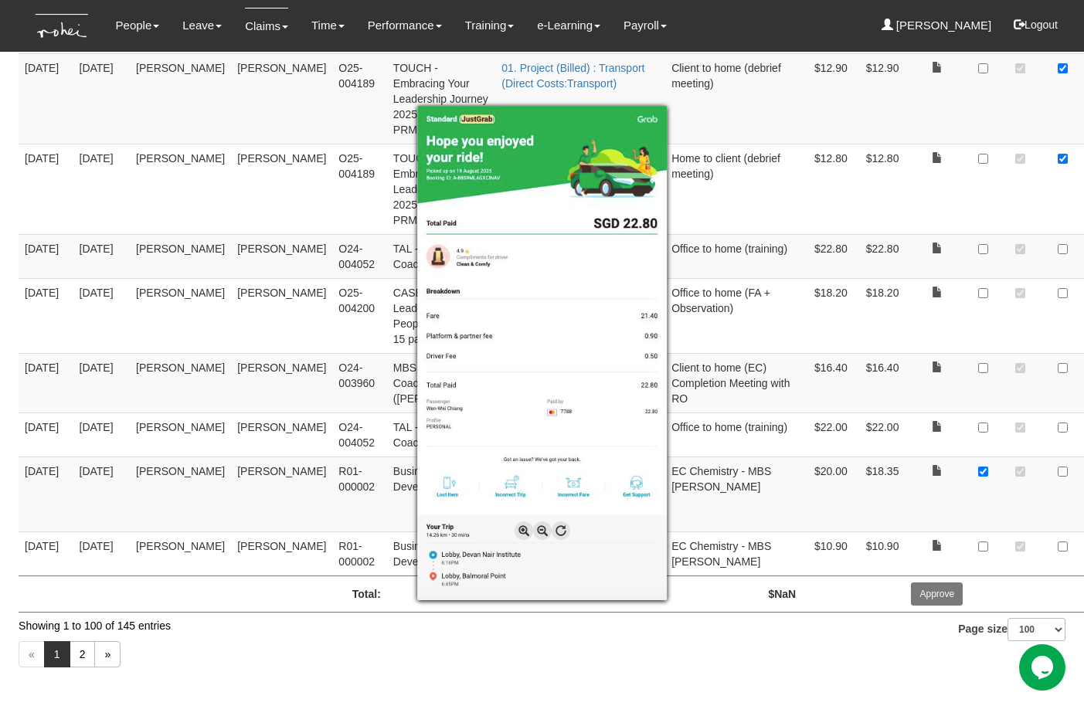
click at [837, 400] on div at bounding box center [542, 353] width 1084 height 706
click at [983, 372] on div at bounding box center [542, 353] width 1084 height 706
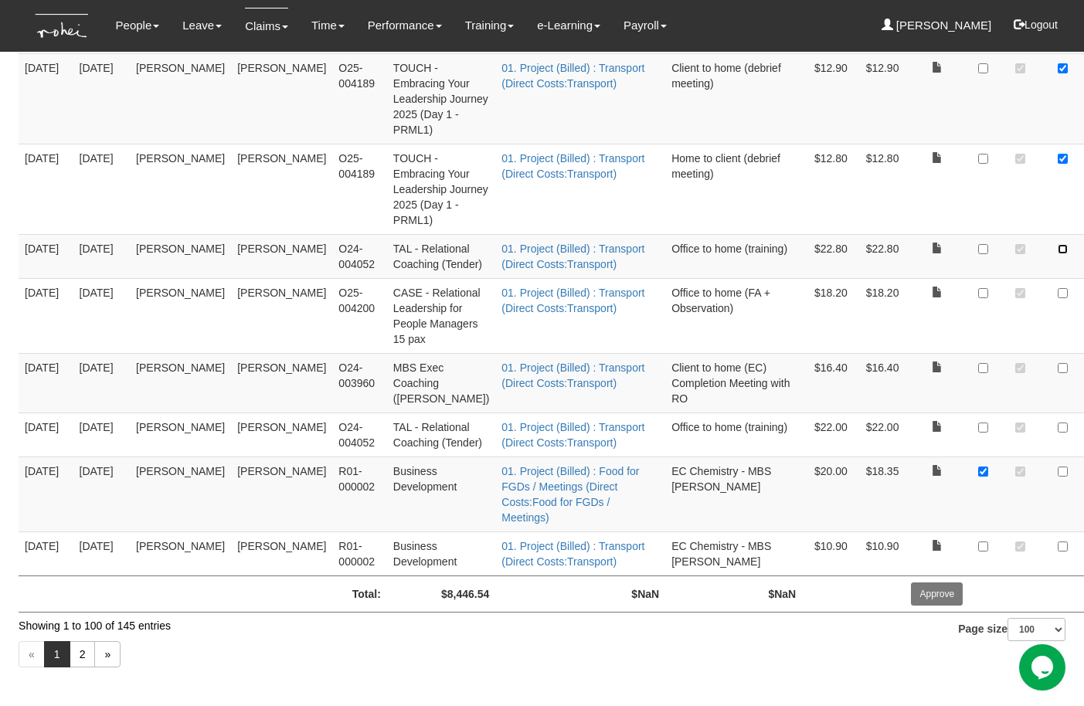
click at [1058, 254] on input "checkbox" at bounding box center [1063, 249] width 10 height 10
checkbox input "true"
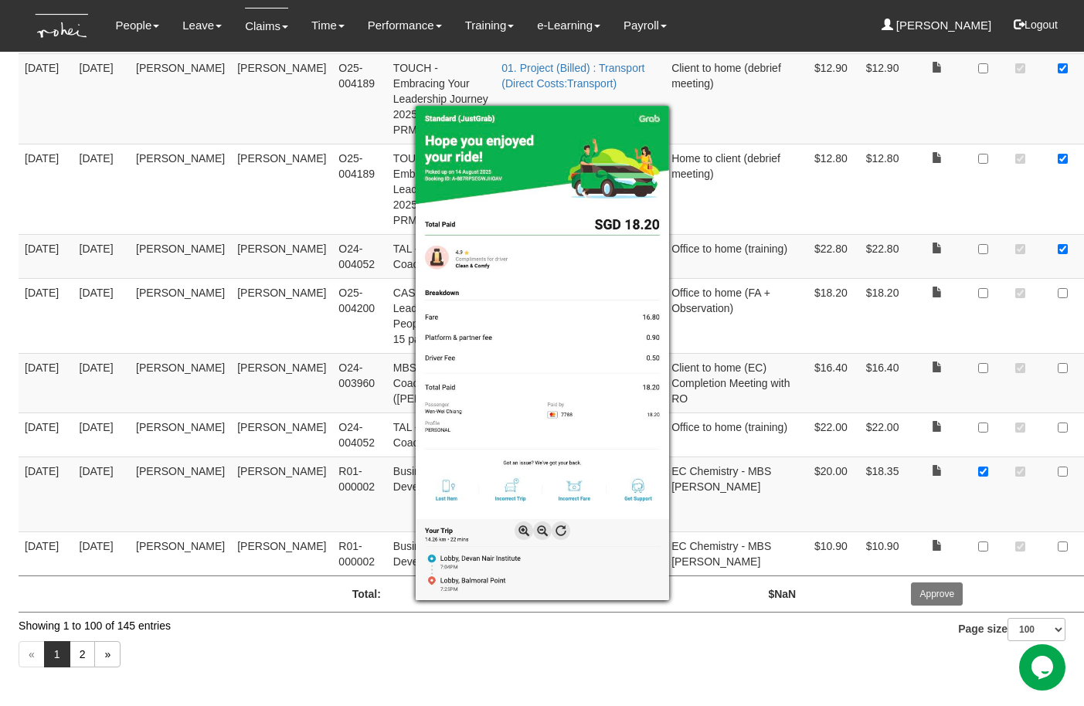
click at [991, 446] on div at bounding box center [542, 353] width 1084 height 706
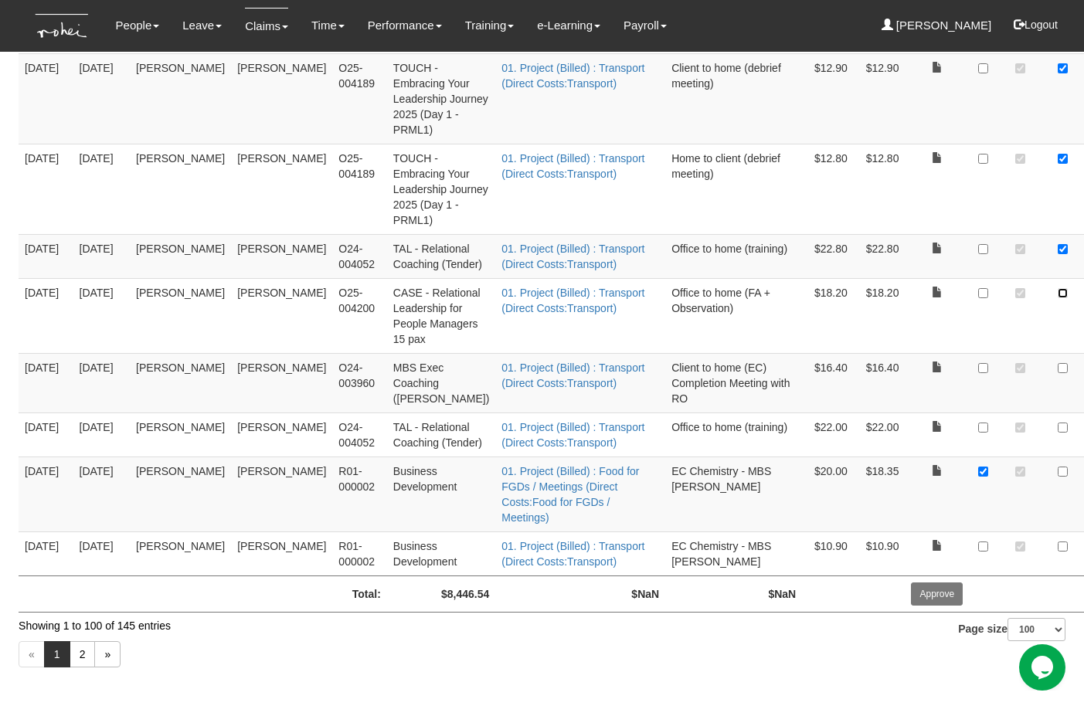
click at [1058, 298] on input "checkbox" at bounding box center [1063, 293] width 10 height 10
checkbox input "true"
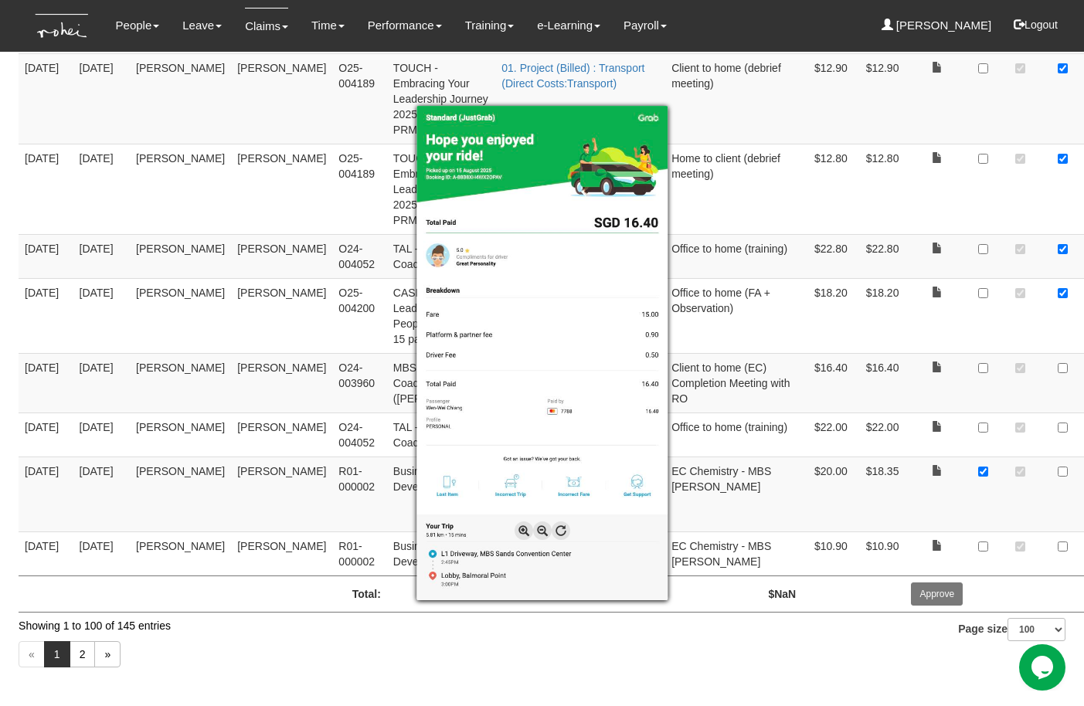
click at [993, 551] on div at bounding box center [542, 353] width 1084 height 706
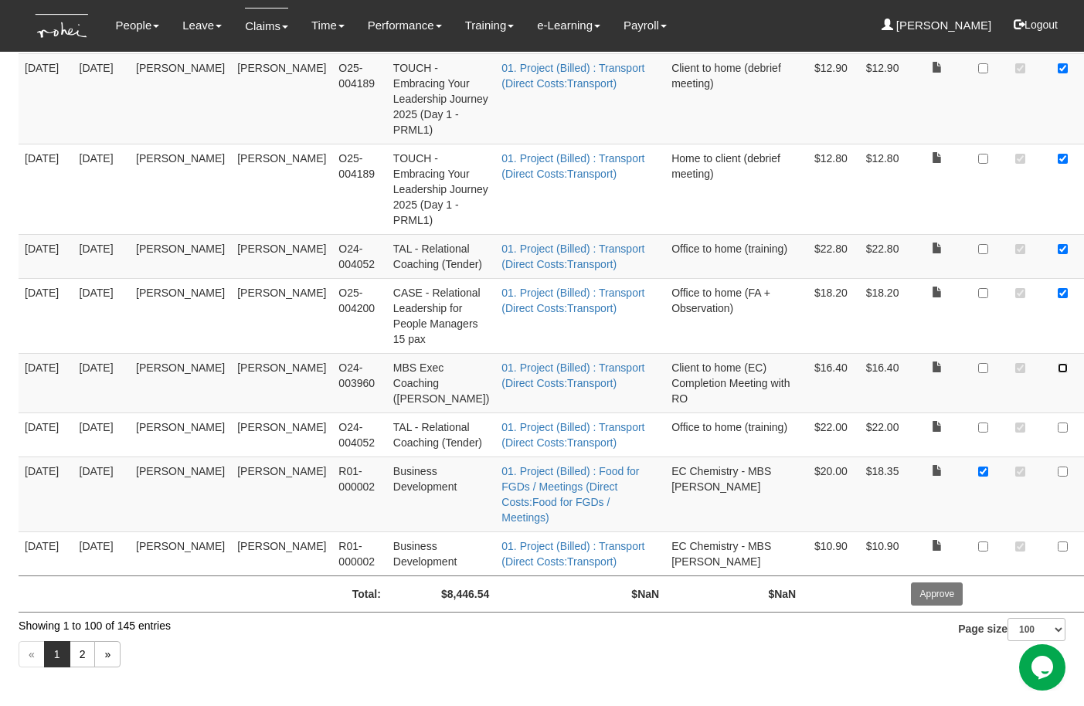
click at [1058, 373] on input "checkbox" at bounding box center [1063, 368] width 10 height 10
checkbox input "true"
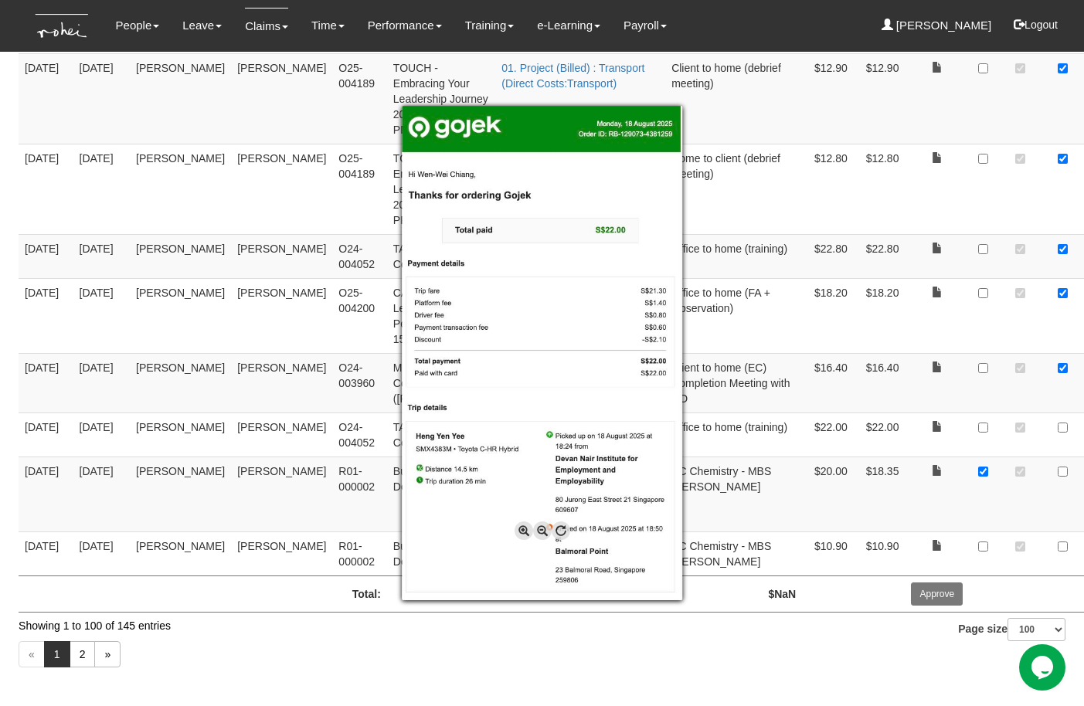
click at [990, 582] on div at bounding box center [542, 353] width 1084 height 706
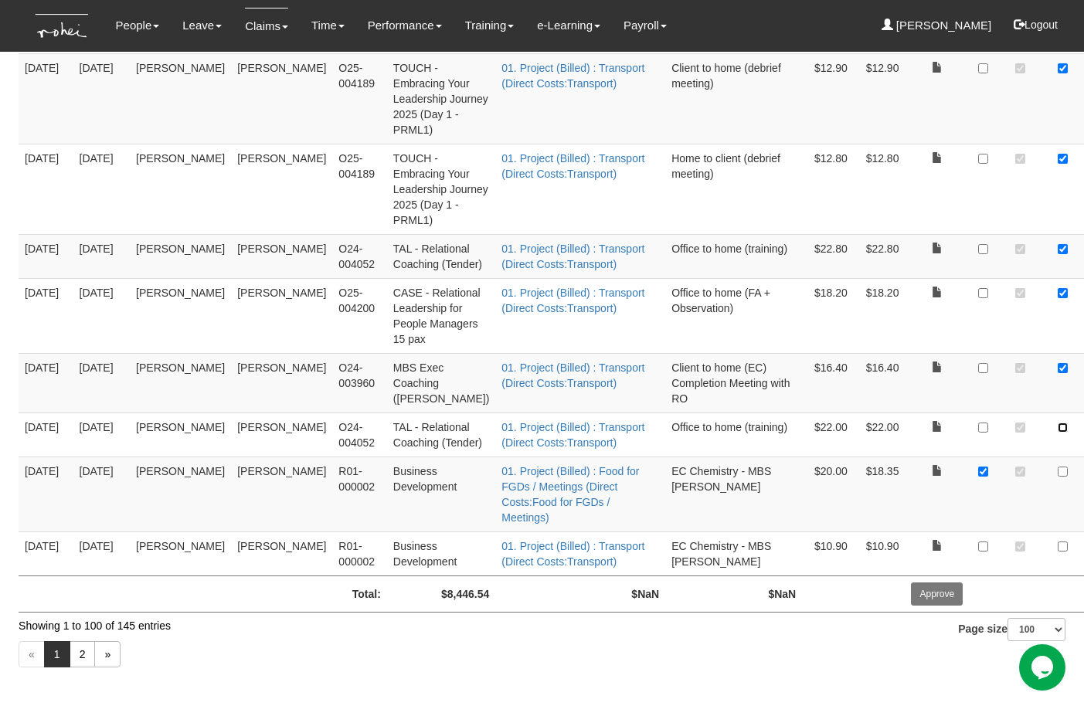
click at [1058, 433] on input "checkbox" at bounding box center [1063, 428] width 10 height 10
checkbox input "true"
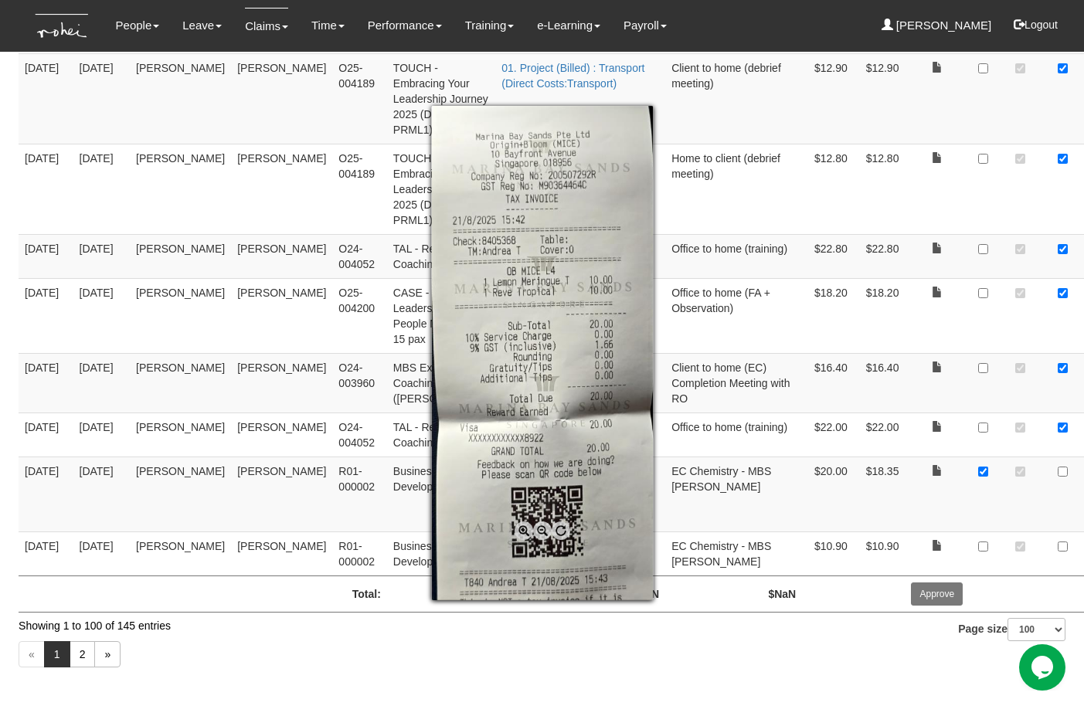
click at [993, 484] on div at bounding box center [542, 353] width 1084 height 706
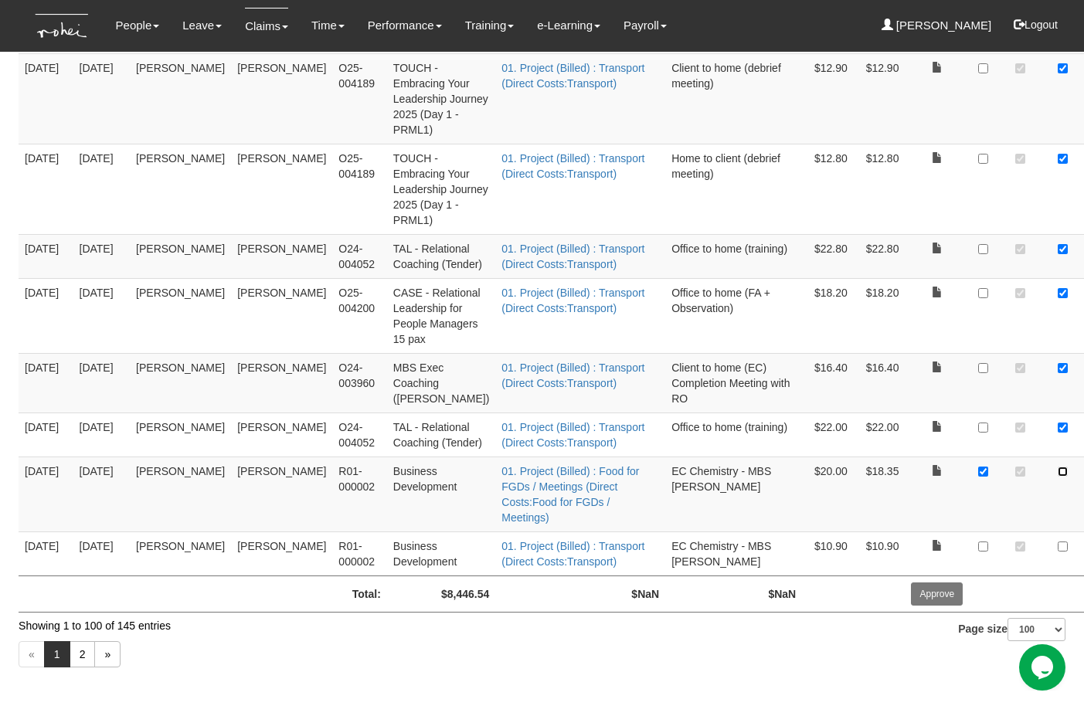
click at [1058, 477] on input "checkbox" at bounding box center [1063, 472] width 10 height 10
checkbox input "true"
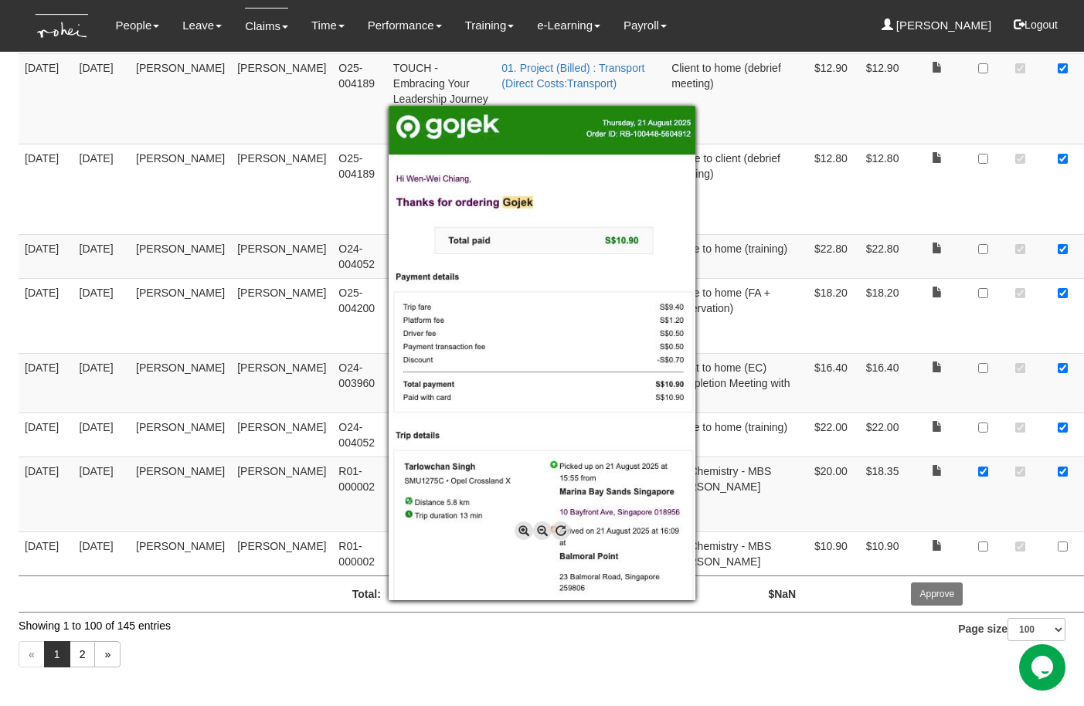
click at [993, 547] on div at bounding box center [542, 353] width 1084 height 706
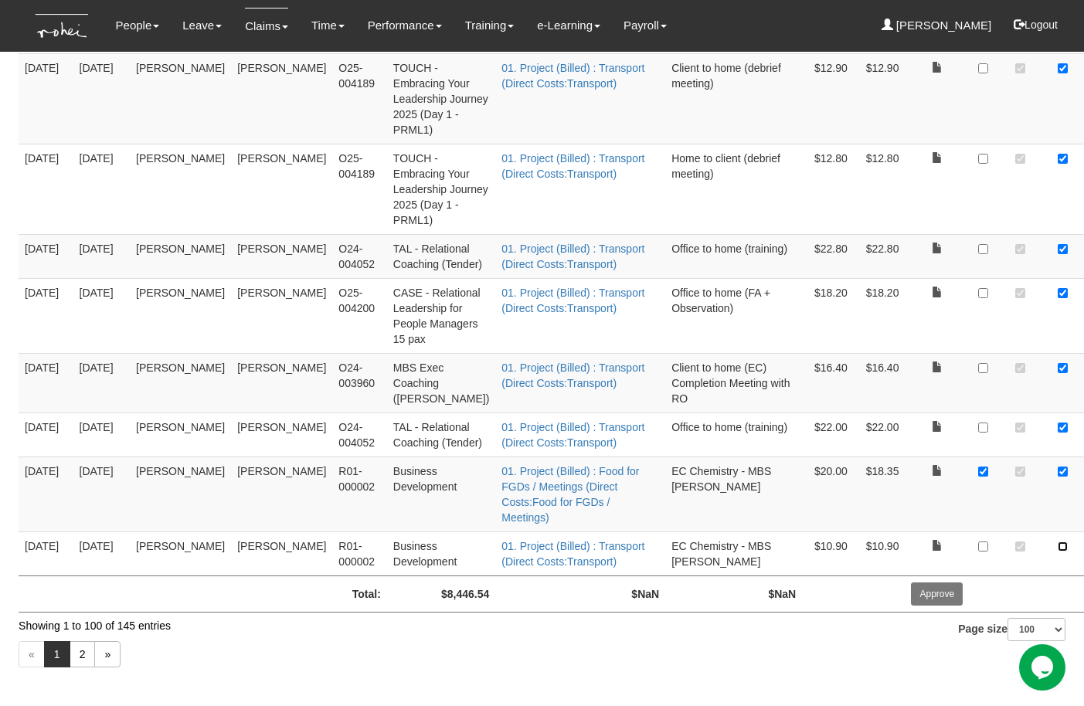
click at [1058, 547] on input "checkbox" at bounding box center [1063, 547] width 10 height 10
checkbox input "true"
click at [81, 582] on link "2" at bounding box center [83, 654] width 26 height 26
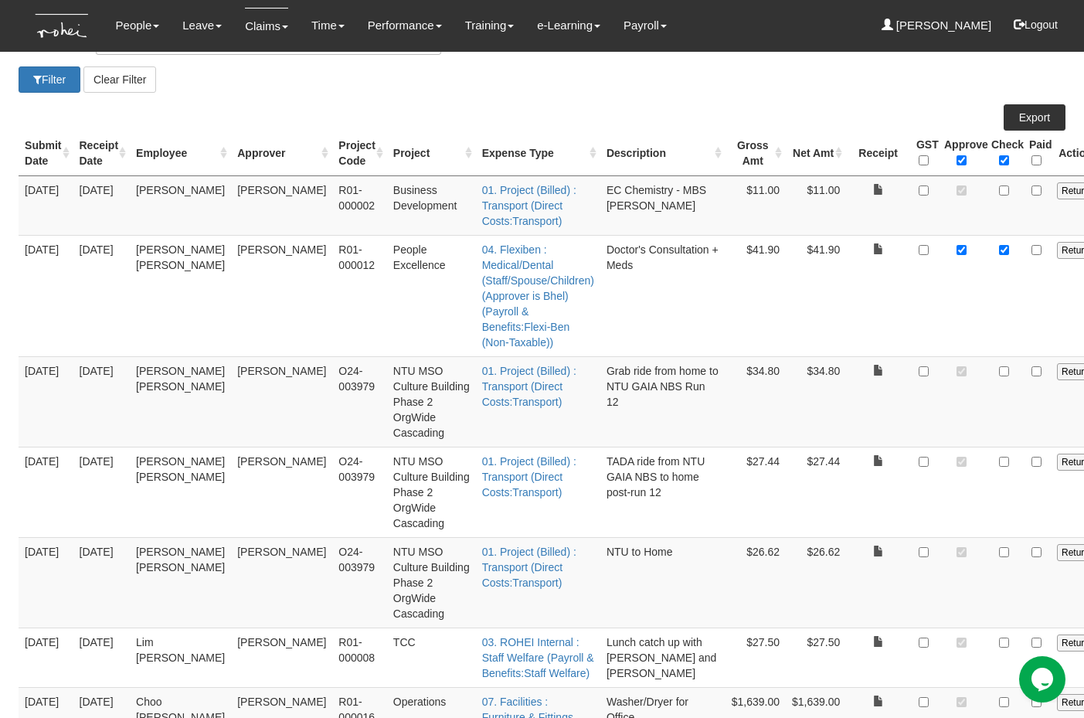
scroll to position [195, 0]
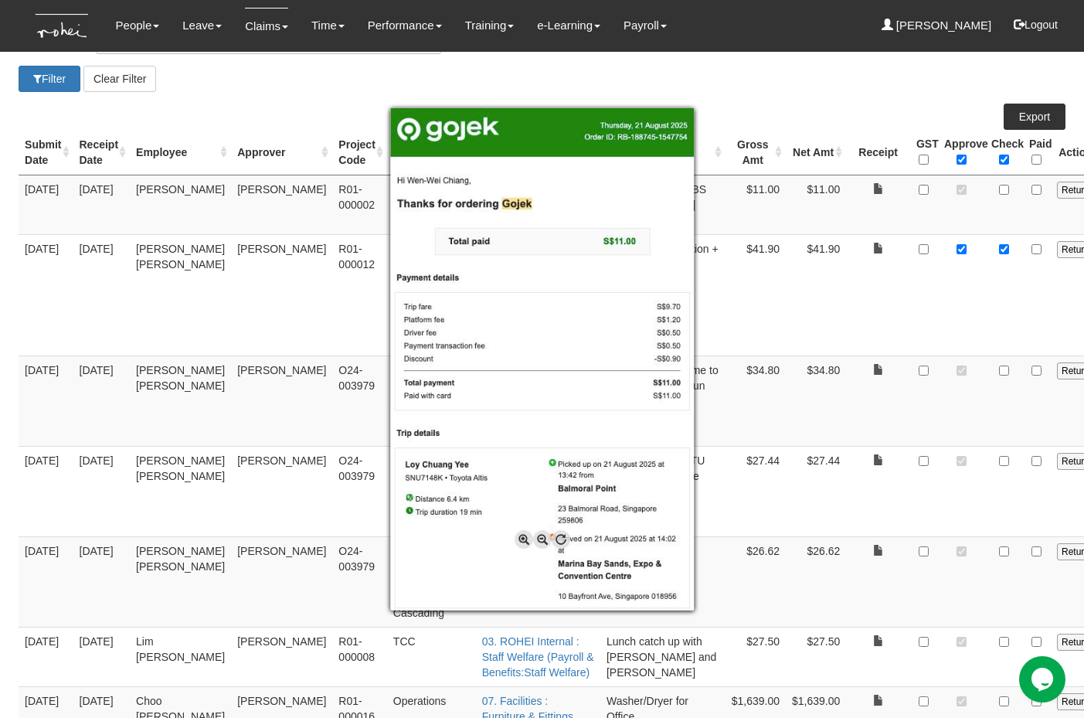
click at [913, 192] on div at bounding box center [542, 359] width 1084 height 718
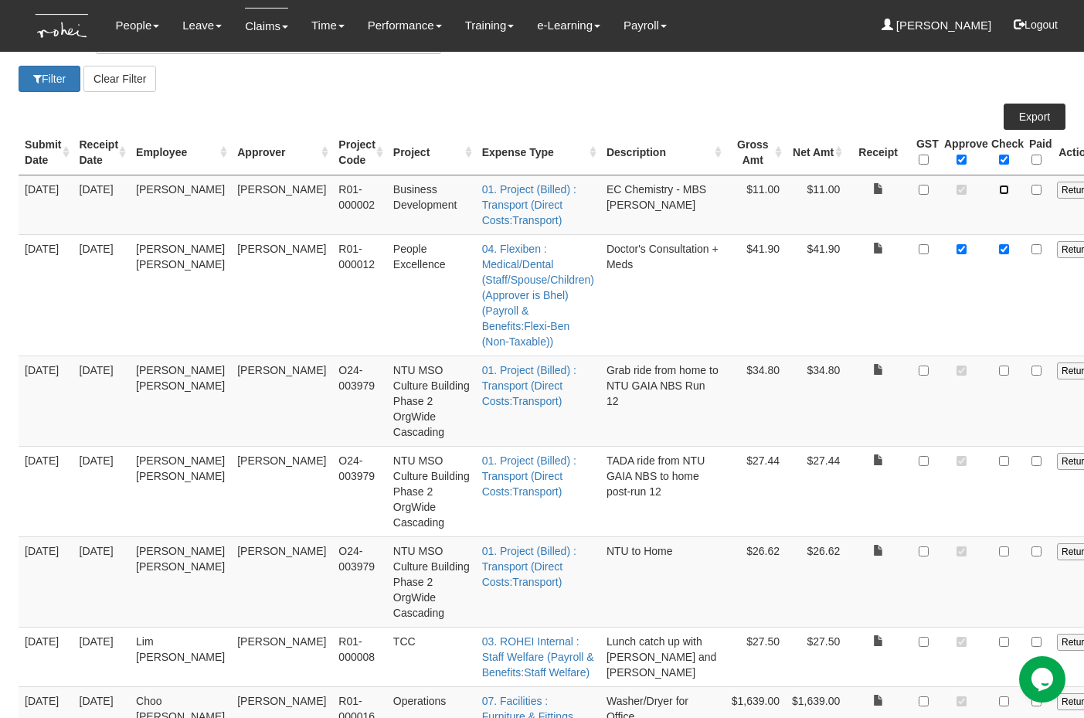
click at [999, 192] on input "checkbox" at bounding box center [1004, 190] width 10 height 10
checkbox input "true"
checkbox input "false"
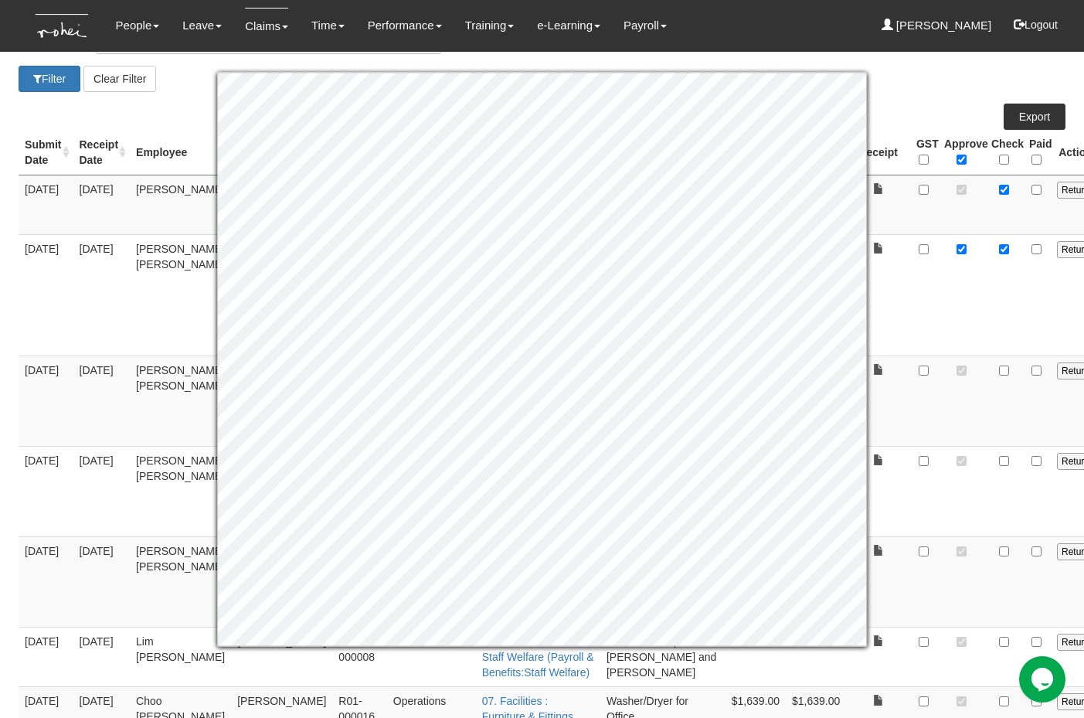
click at [985, 287] on td at bounding box center [1004, 294] width 38 height 121
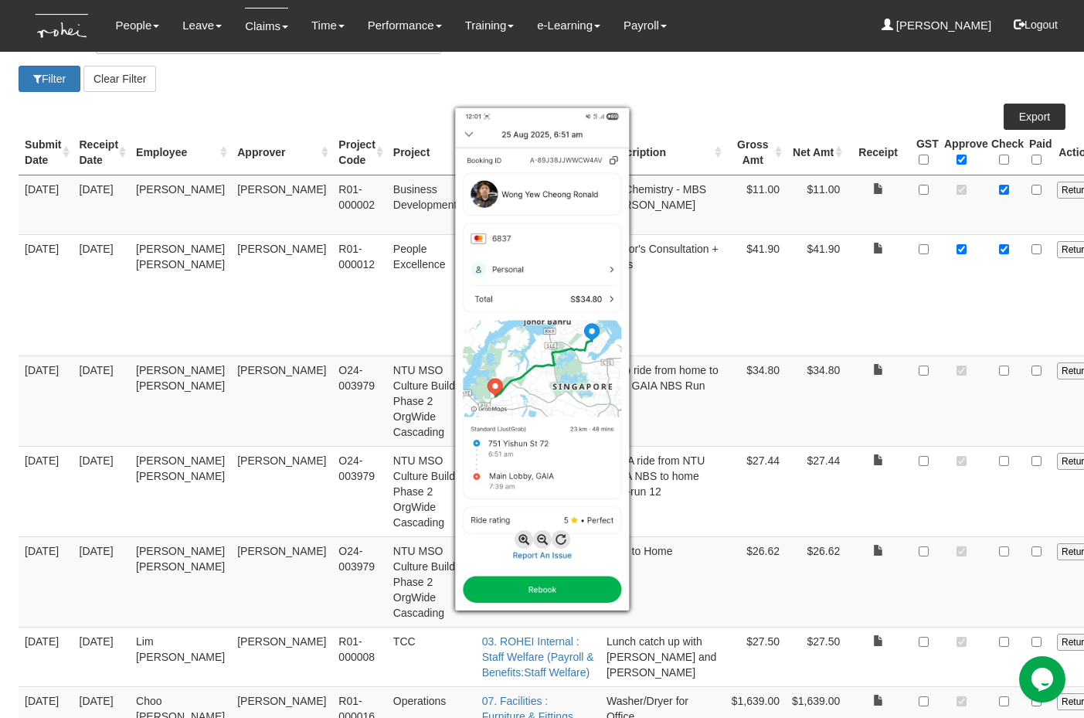
click at [902, 393] on div at bounding box center [542, 359] width 1084 height 718
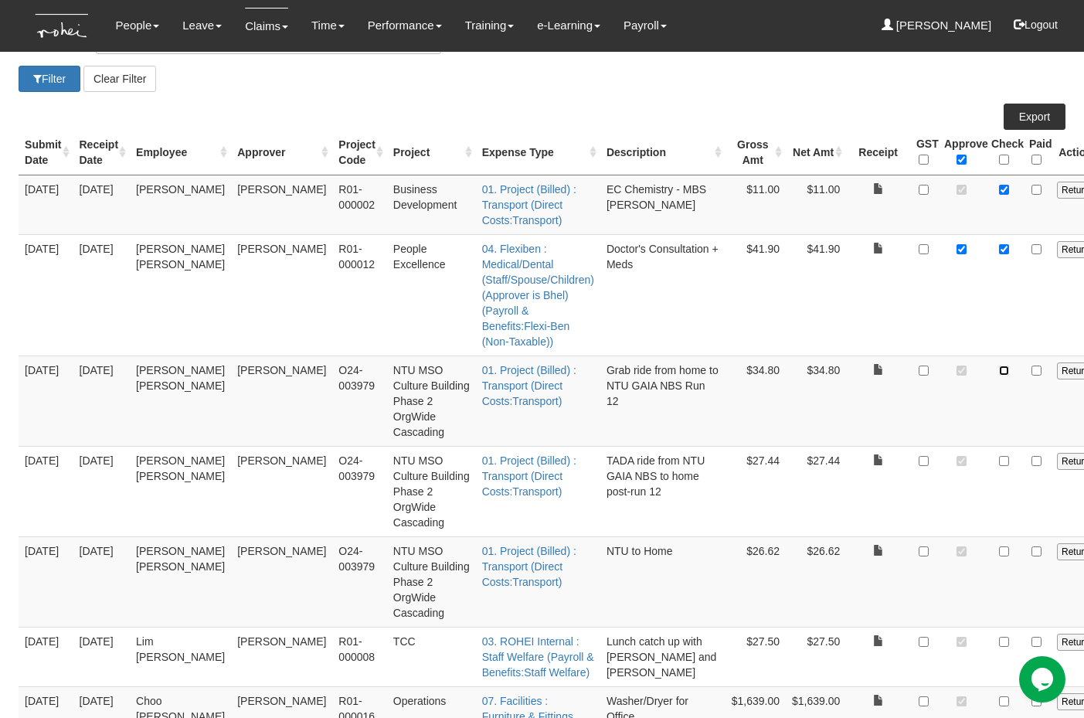
click at [999, 371] on input "checkbox" at bounding box center [1004, 370] width 10 height 10
checkbox input "true"
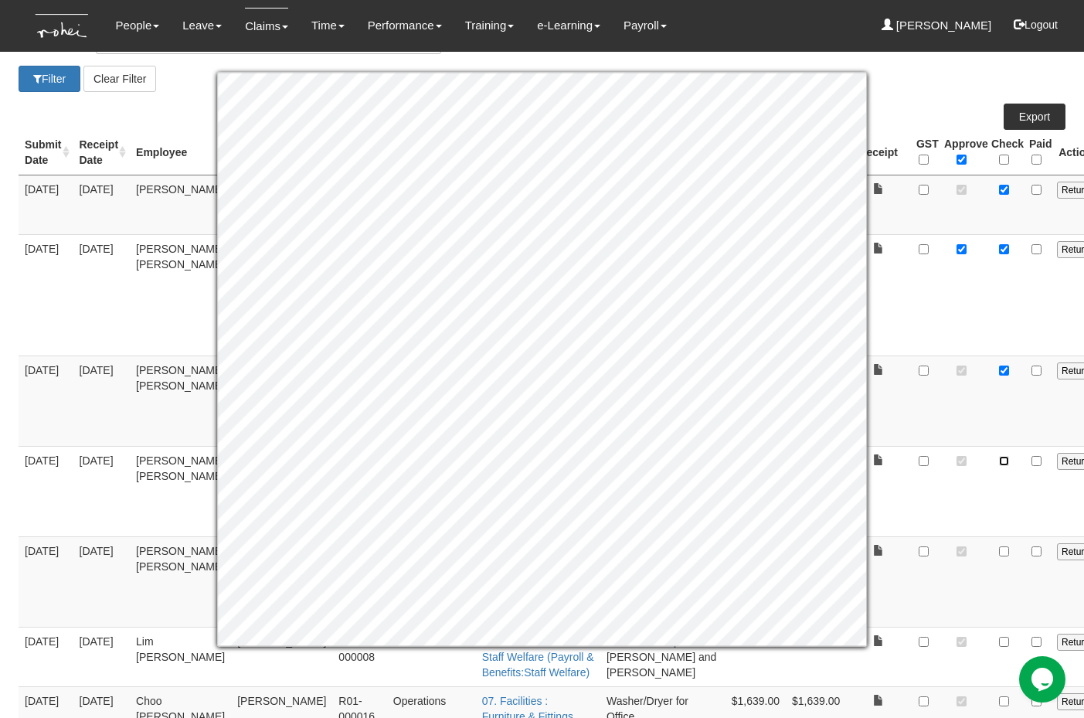
click at [999, 459] on input "checkbox" at bounding box center [1004, 461] width 10 height 10
checkbox input "true"
click at [999, 552] on input "checkbox" at bounding box center [1004, 551] width 10 height 10
checkbox input "true"
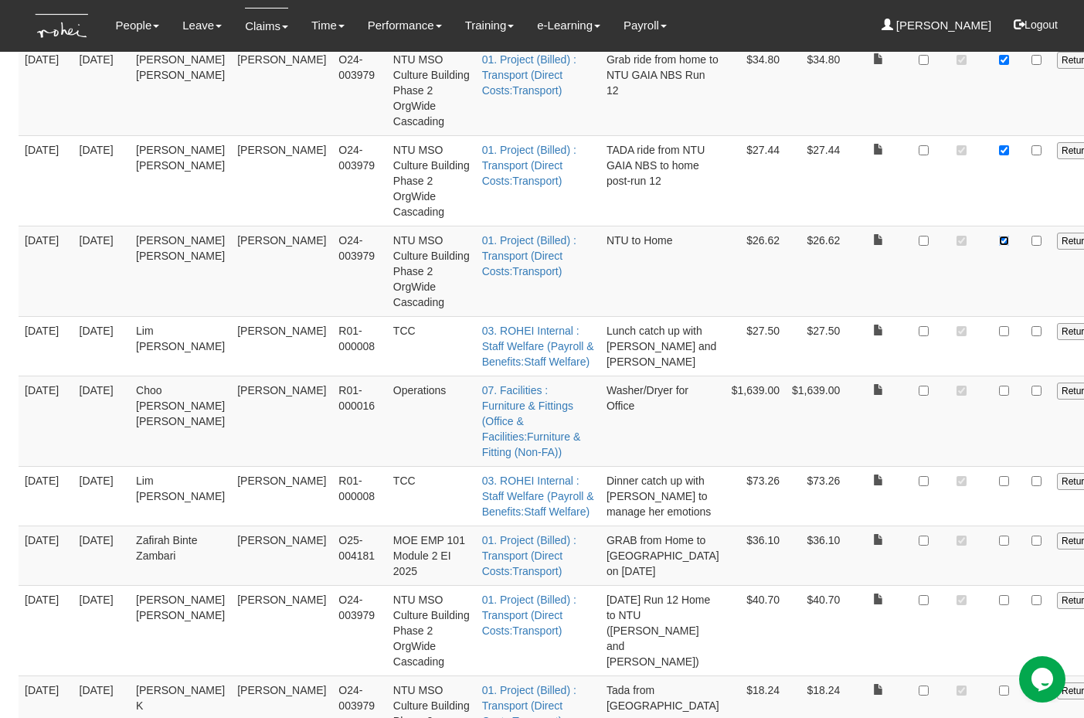
scroll to position [507, 0]
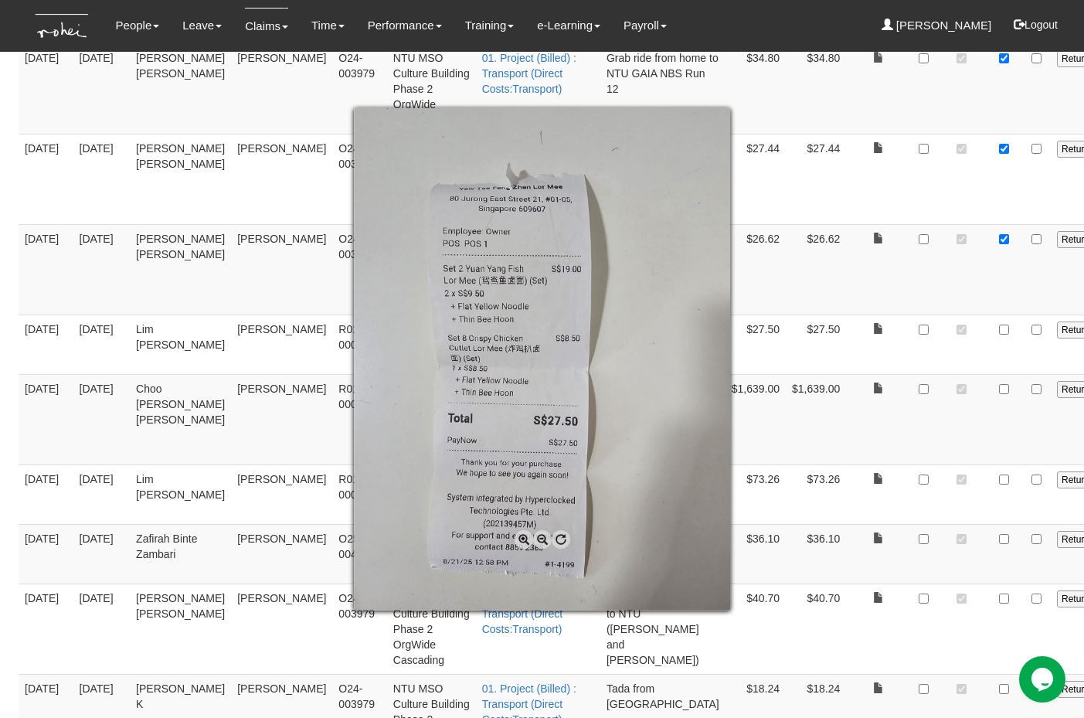
click at [911, 328] on div at bounding box center [542, 359] width 1084 height 718
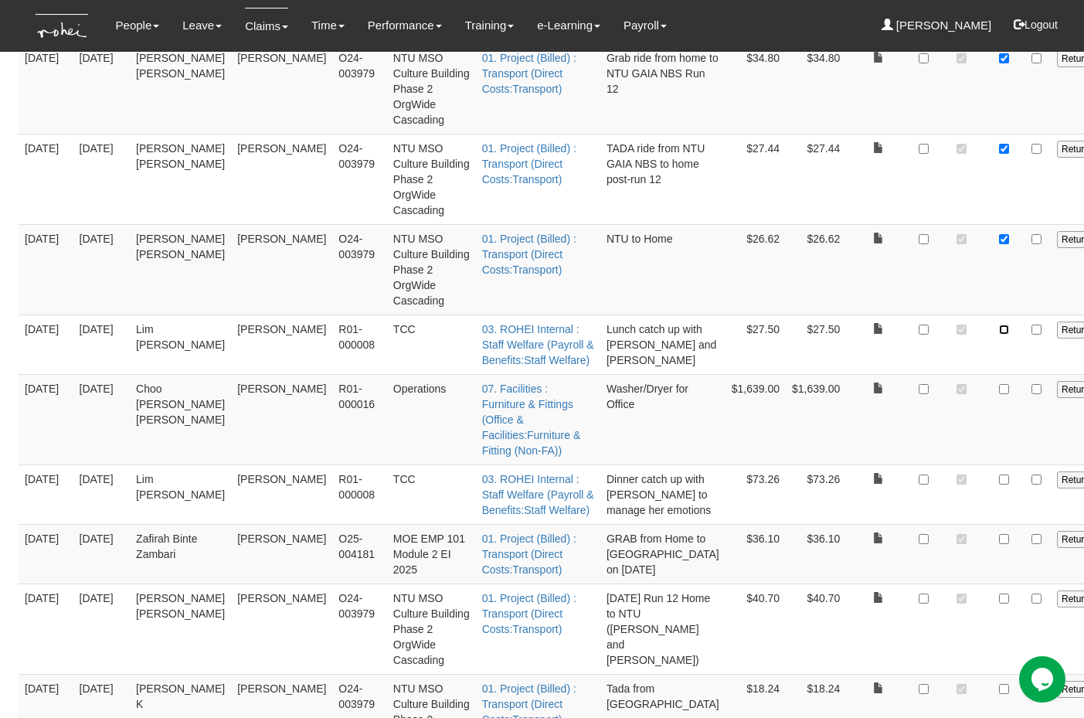
click at [999, 328] on input "checkbox" at bounding box center [1004, 329] width 10 height 10
checkbox input "true"
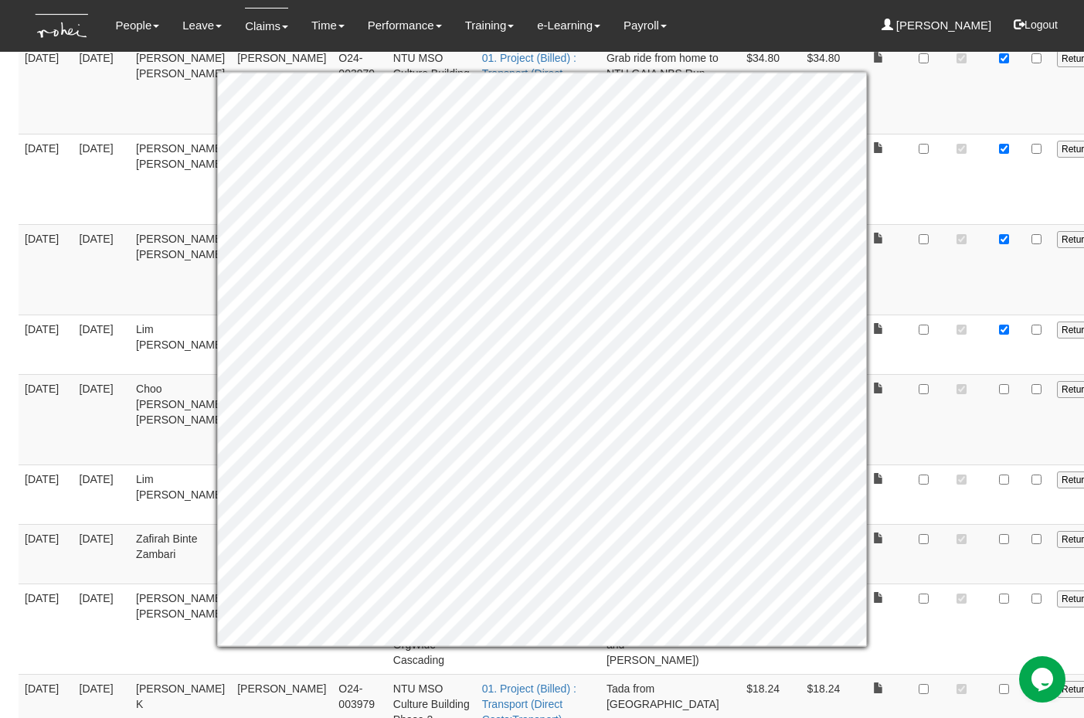
click at [985, 414] on td at bounding box center [1004, 419] width 38 height 90
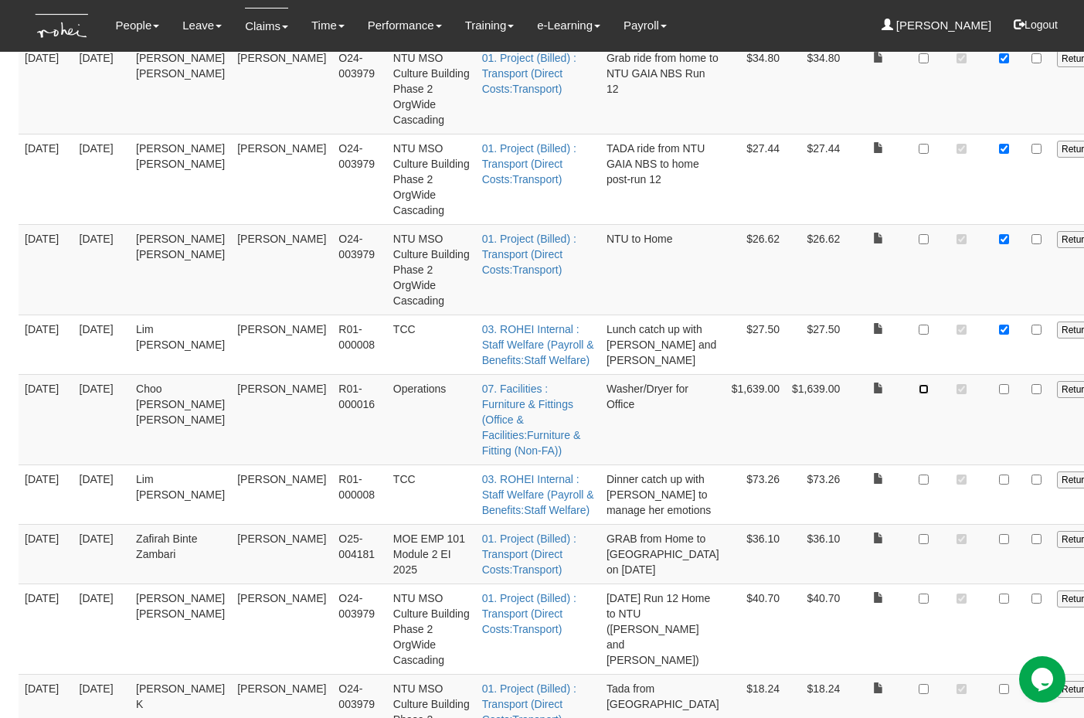
click at [919, 390] on input "checkbox" at bounding box center [924, 389] width 10 height 10
click at [916, 390] on input "checkbox" at bounding box center [921, 389] width 10 height 10
checkbox input "true"
click at [996, 388] on input "checkbox" at bounding box center [1001, 389] width 10 height 10
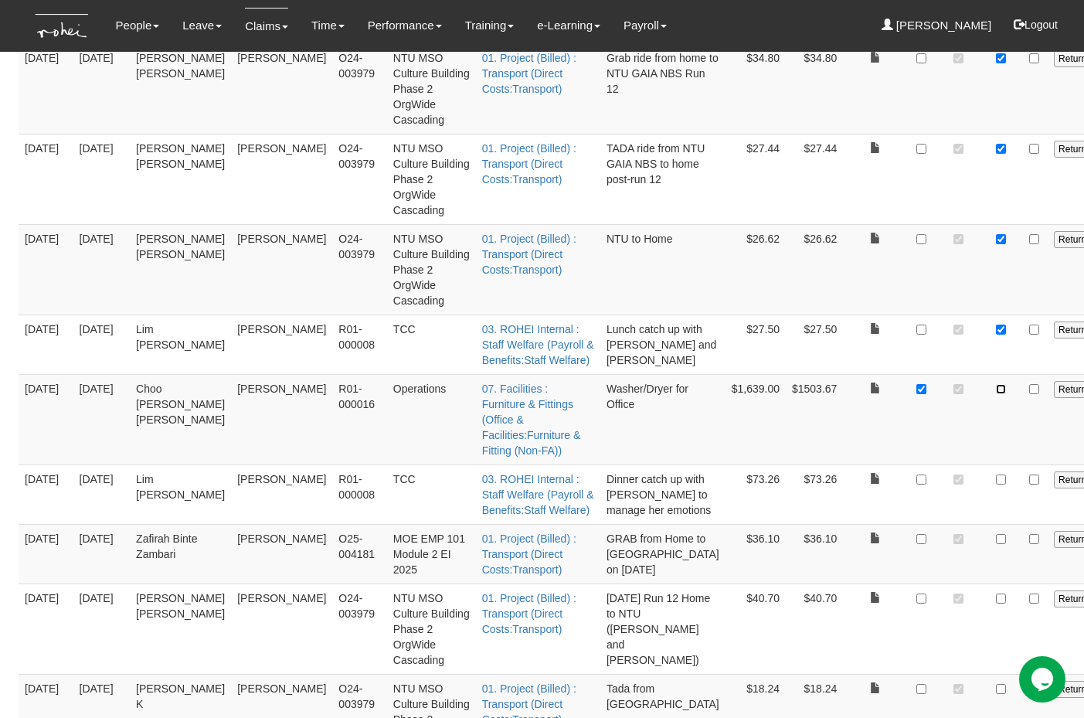
checkbox input "true"
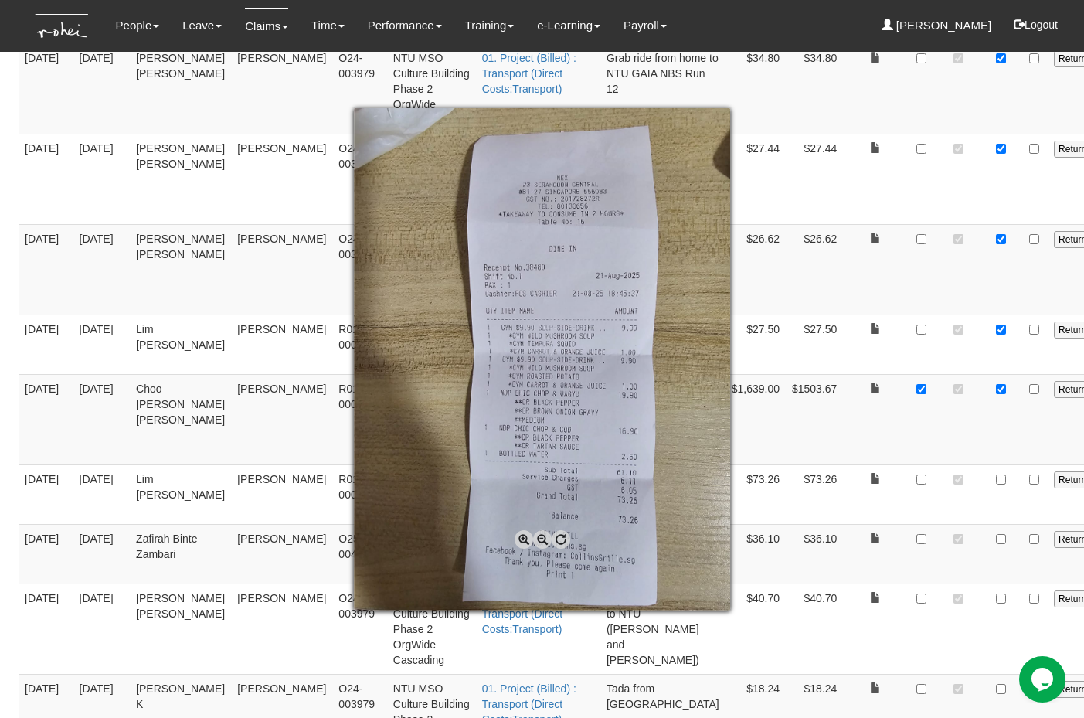
click at [792, 496] on div at bounding box center [542, 359] width 1084 height 718
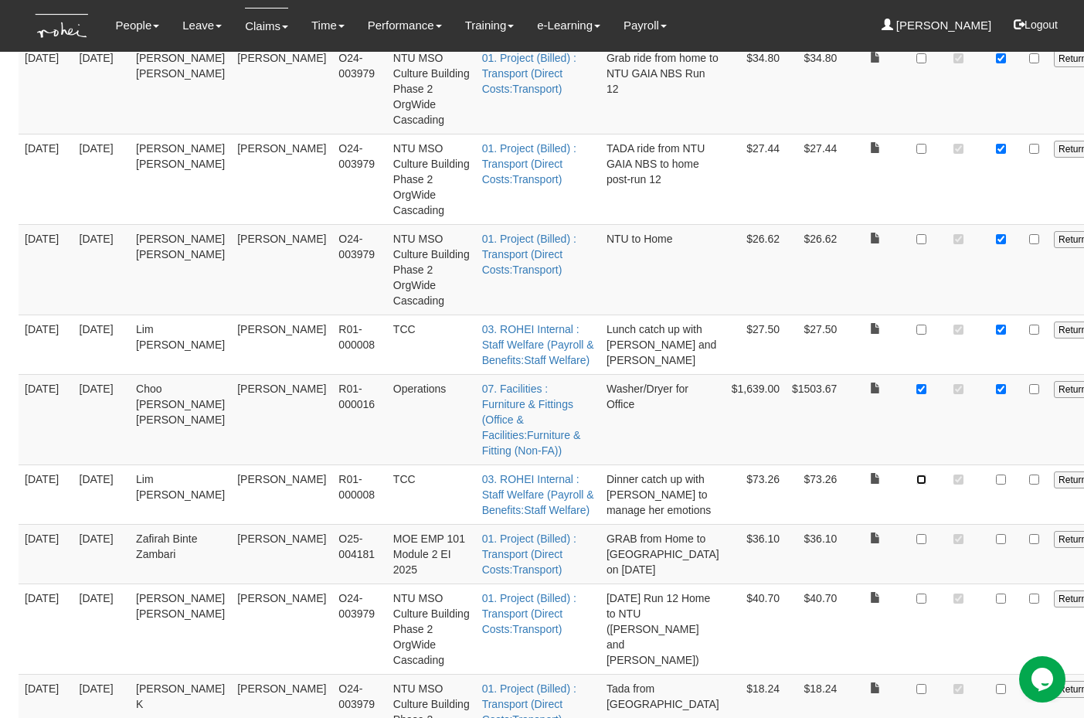
click at [916, 474] on input "checkbox" at bounding box center [921, 479] width 10 height 10
checkbox input "true"
click at [996, 474] on input "checkbox" at bounding box center [1001, 479] width 10 height 10
checkbox input "true"
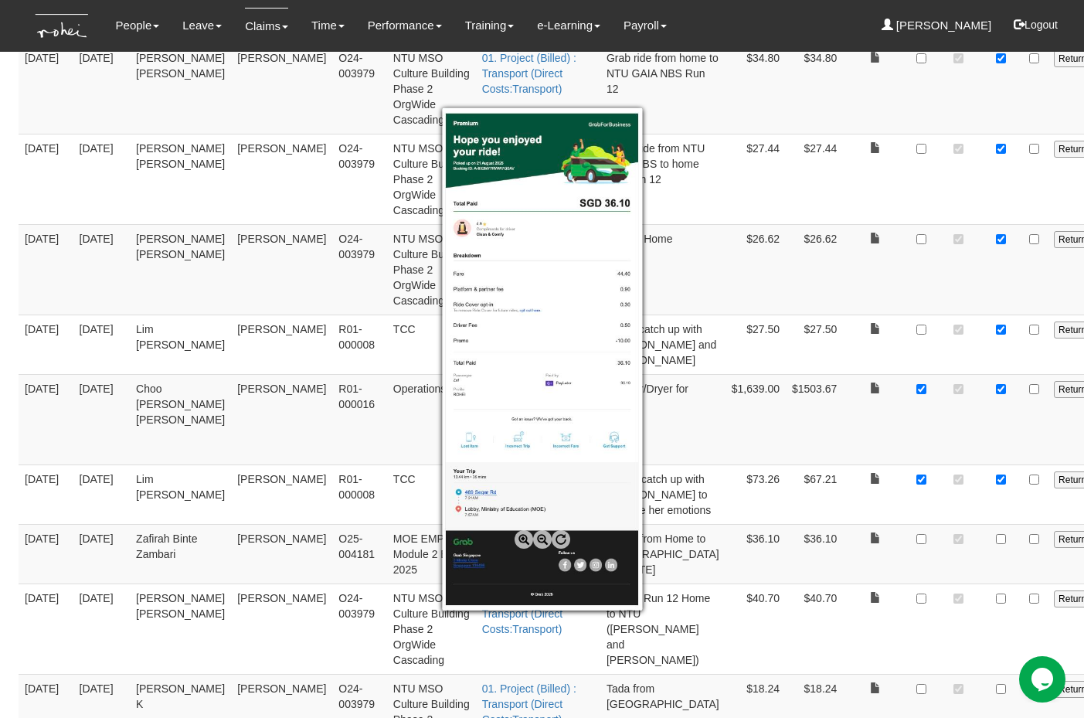
click at [910, 539] on div at bounding box center [542, 359] width 1084 height 718
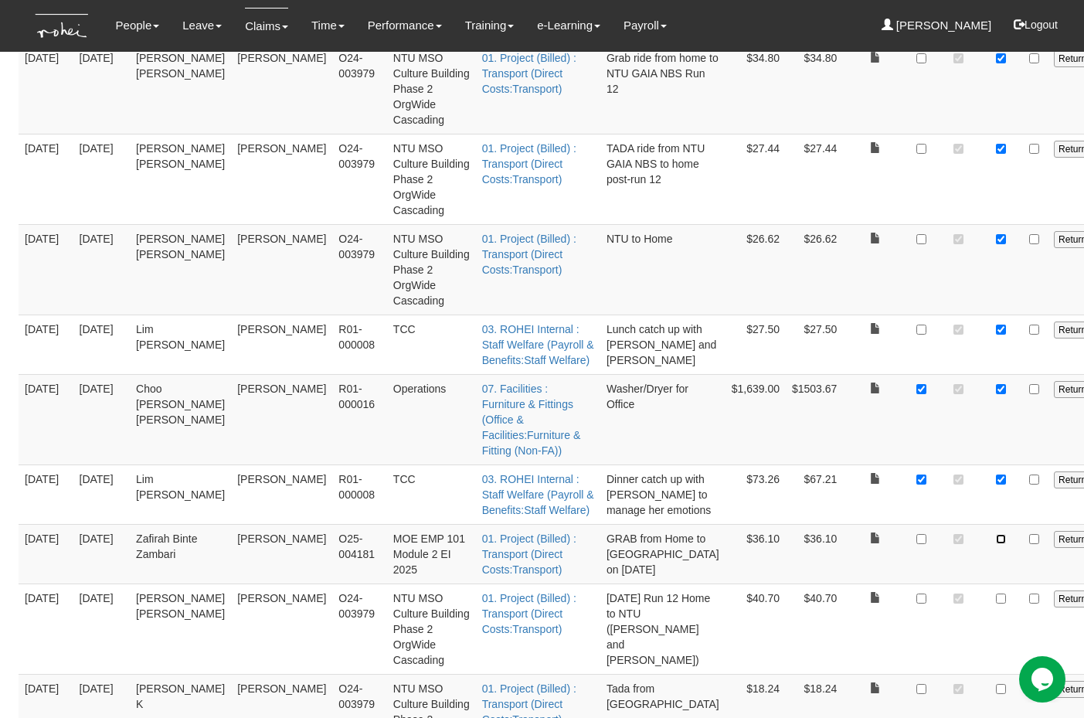
click at [996, 540] on input "checkbox" at bounding box center [1001, 539] width 10 height 10
checkbox input "true"
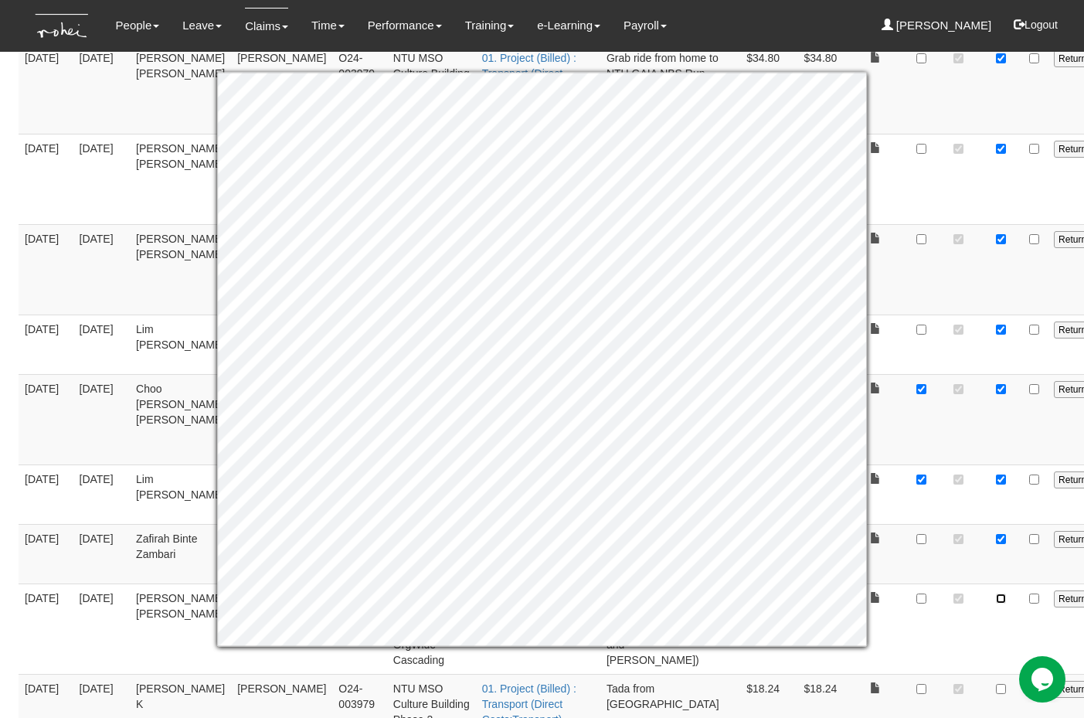
click at [996, 582] on input "checkbox" at bounding box center [1001, 598] width 10 height 10
checkbox input "true"
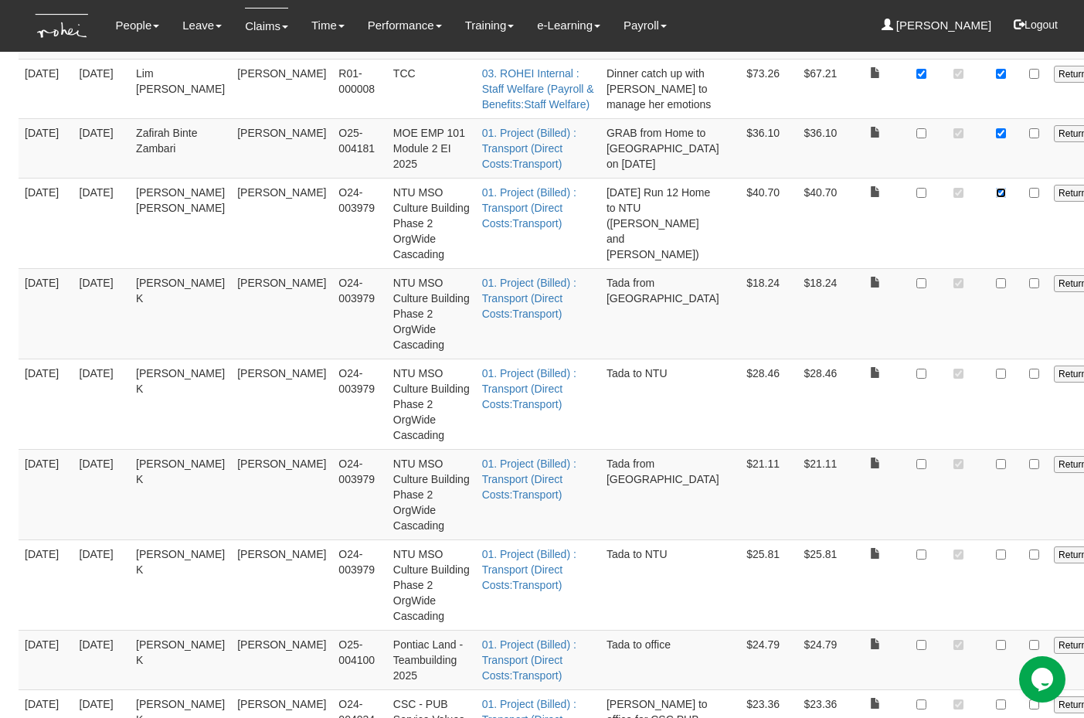
scroll to position [921, 0]
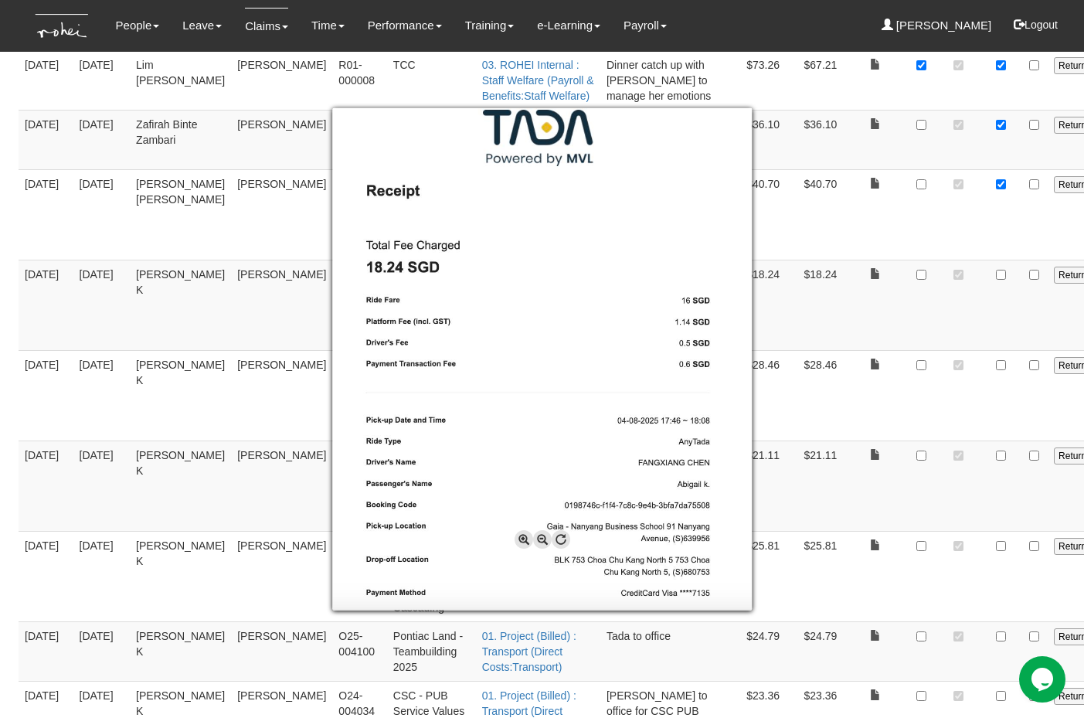
click at [912, 288] on div at bounding box center [542, 359] width 1084 height 718
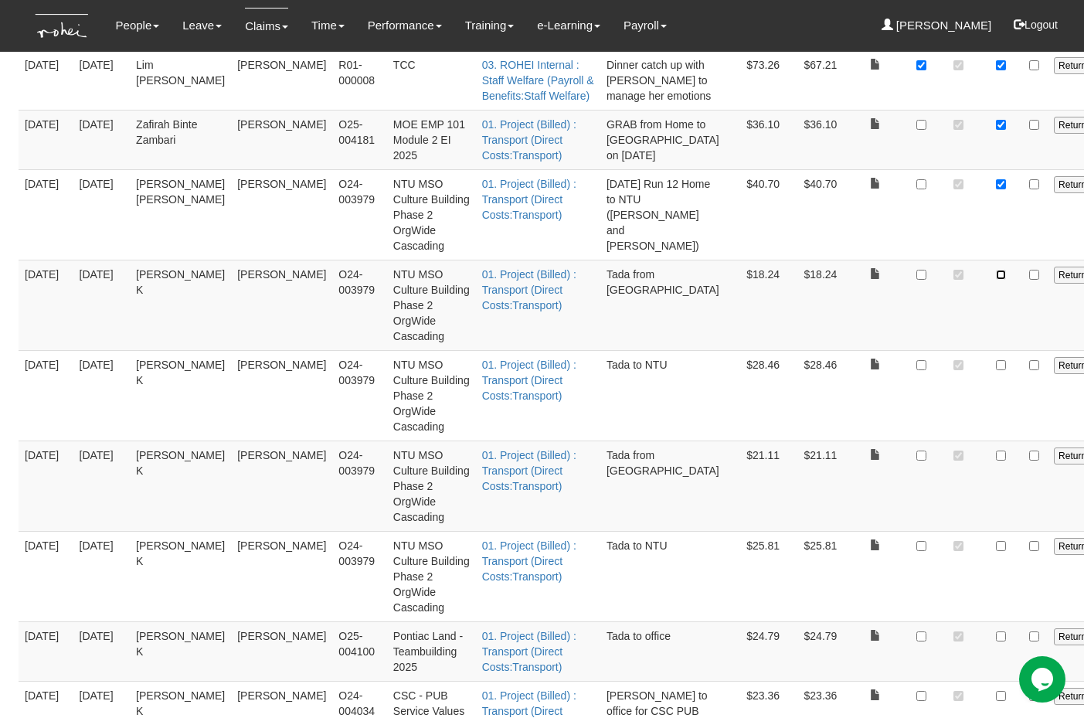
click at [996, 280] on input "checkbox" at bounding box center [1001, 275] width 10 height 10
checkbox input "true"
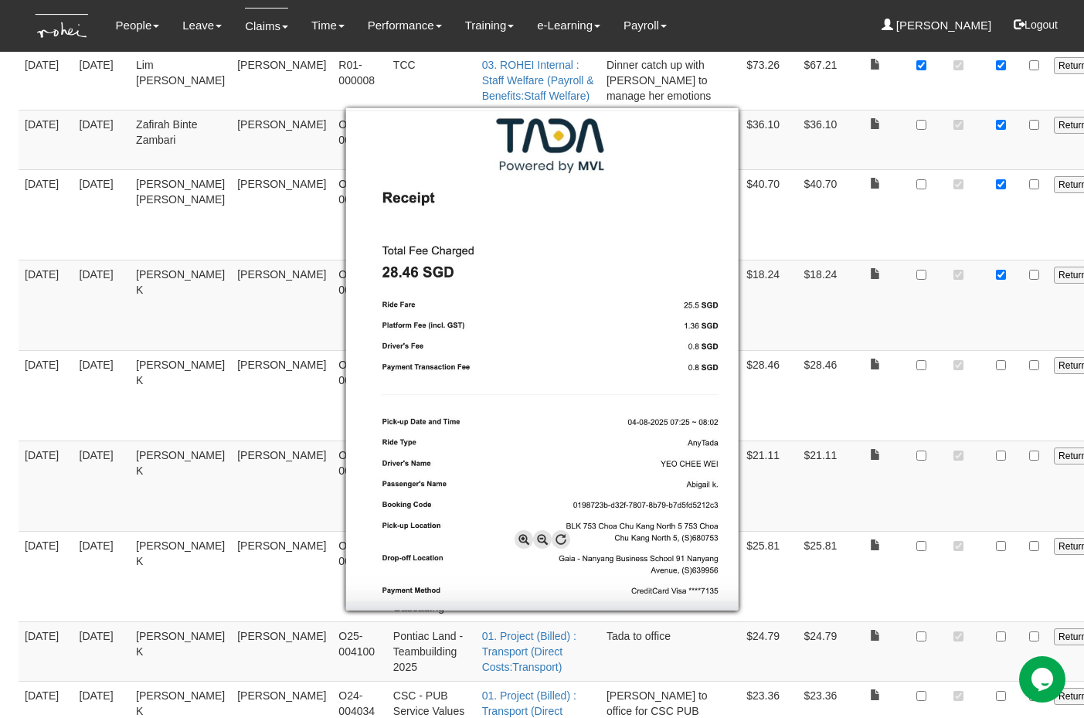
click at [915, 379] on div at bounding box center [542, 359] width 1084 height 718
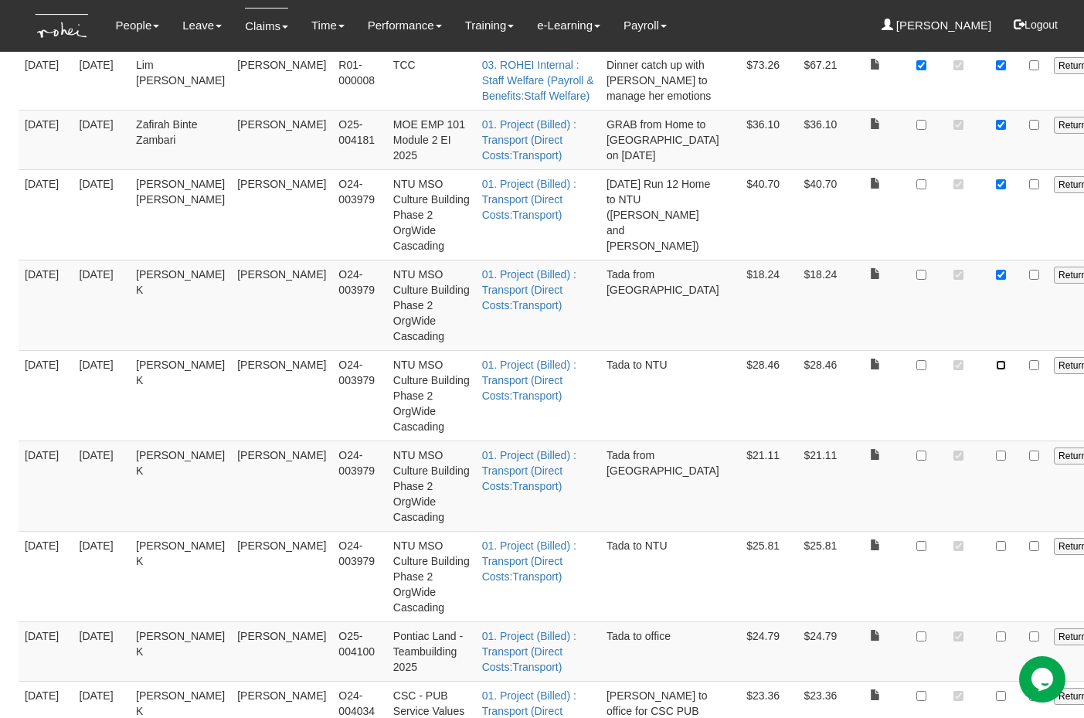
click at [996, 370] on input "checkbox" at bounding box center [1001, 365] width 10 height 10
checkbox input "true"
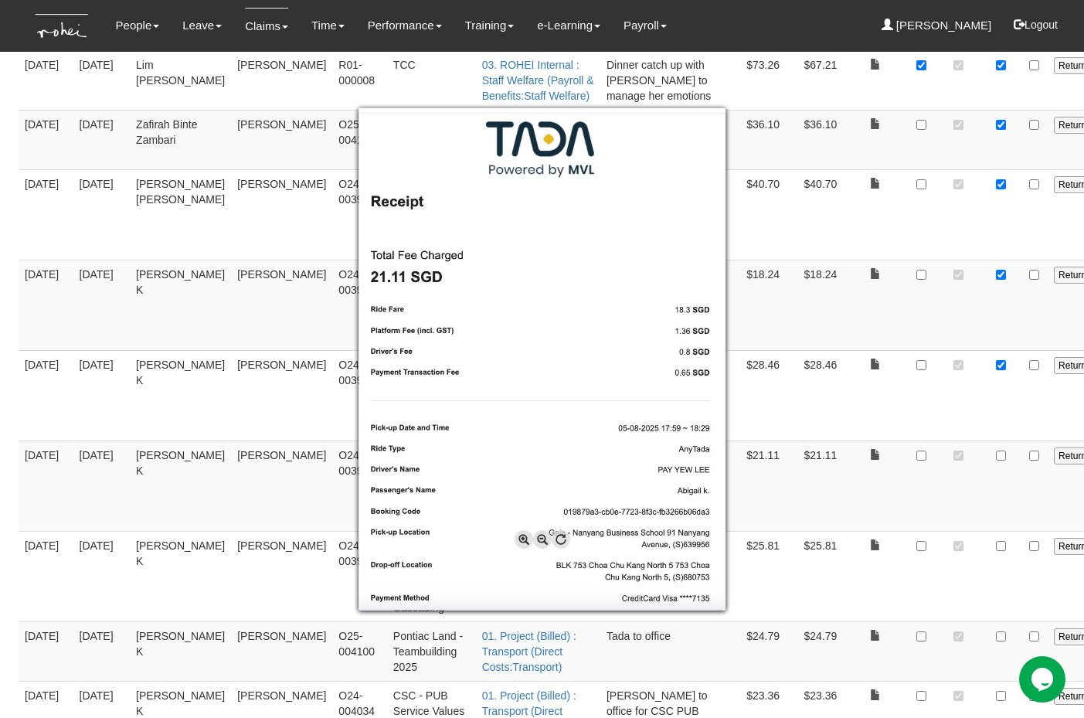
click at [907, 474] on div at bounding box center [542, 359] width 1084 height 718
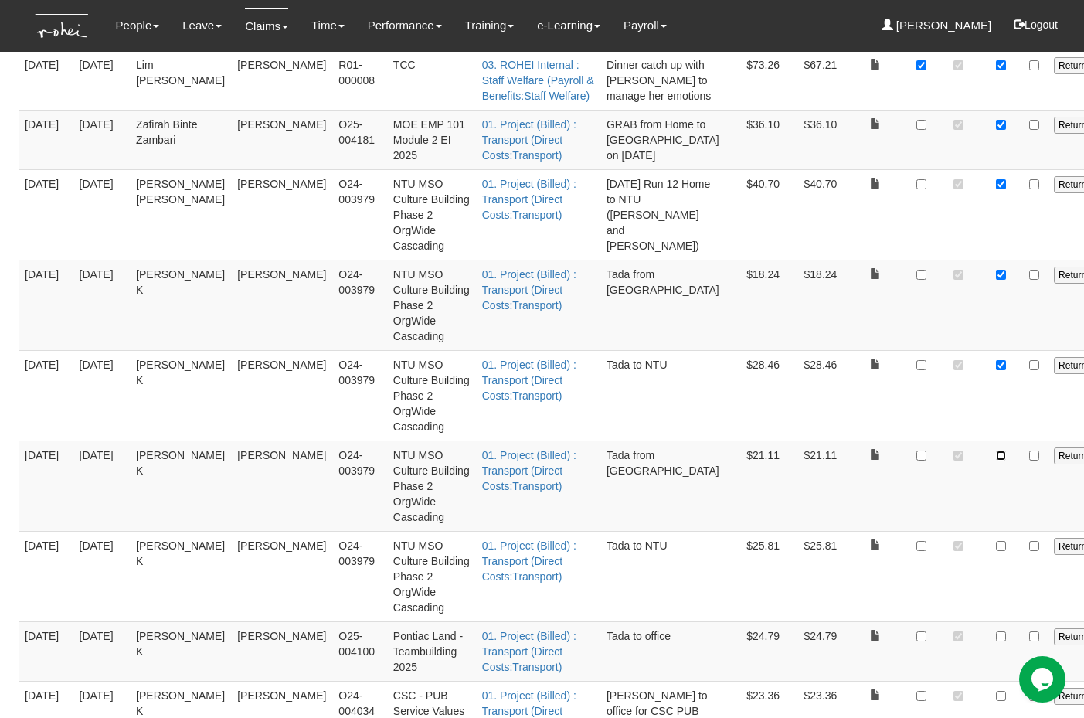
click at [996, 460] on input "checkbox" at bounding box center [1001, 455] width 10 height 10
checkbox input "true"
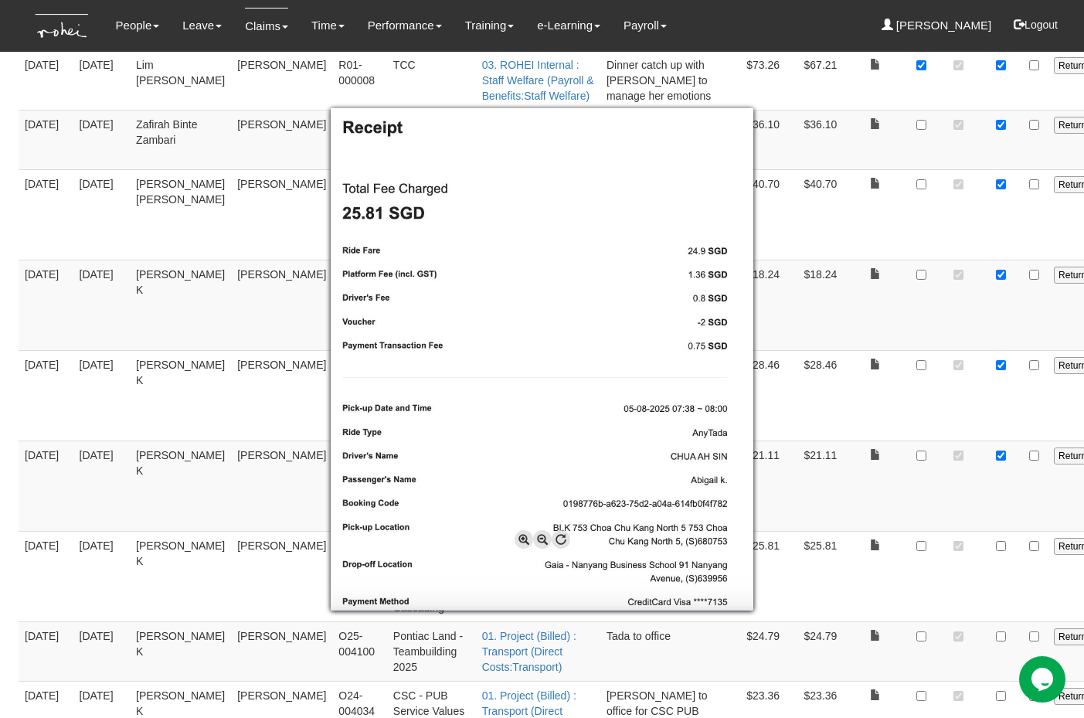
click at [913, 562] on div at bounding box center [542, 359] width 1084 height 718
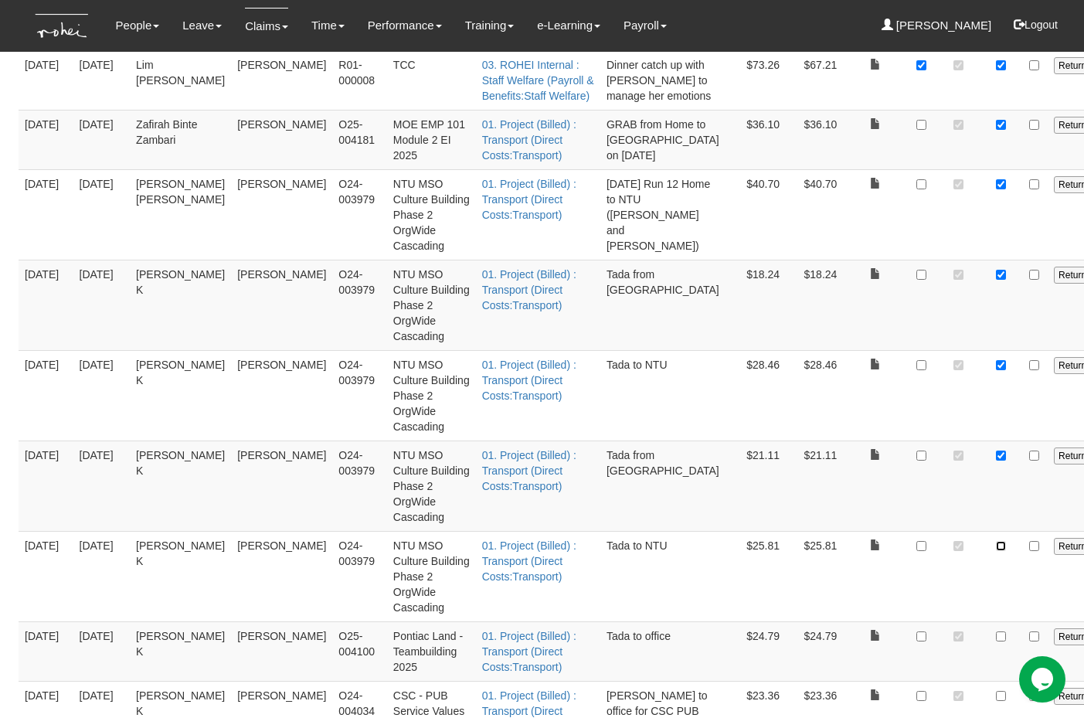
click at [996, 551] on input "checkbox" at bounding box center [1001, 546] width 10 height 10
checkbox input "true"
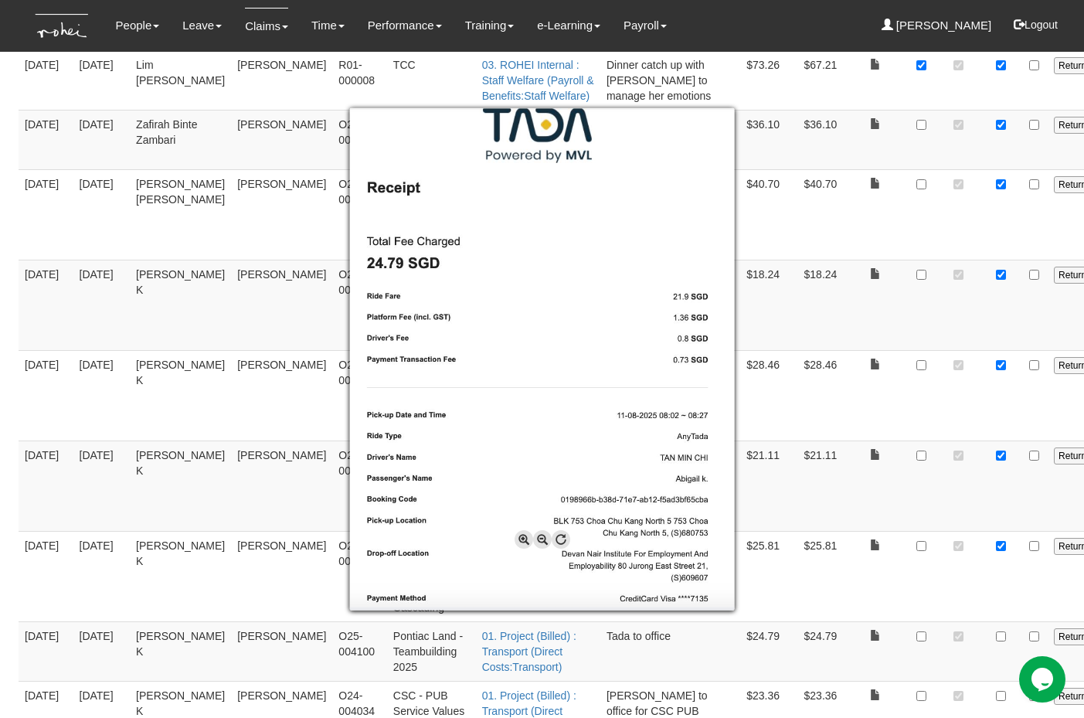
click at [908, 582] on div at bounding box center [542, 359] width 1084 height 718
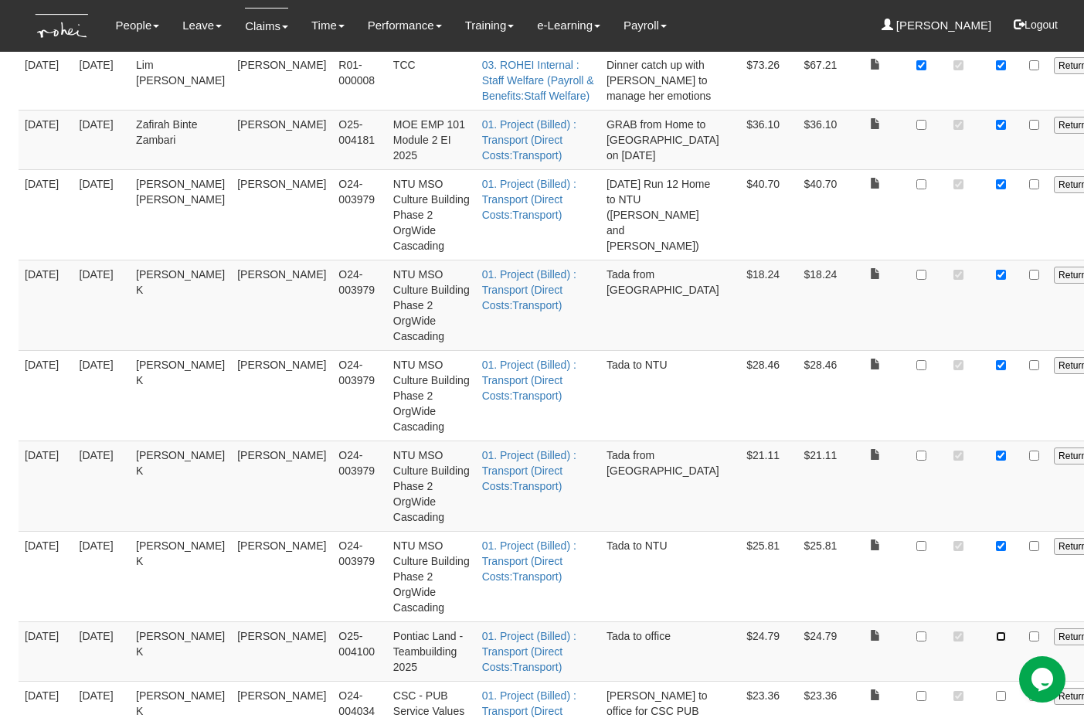
click at [996, 582] on input "checkbox" at bounding box center [1001, 636] width 10 height 10
checkbox input "true"
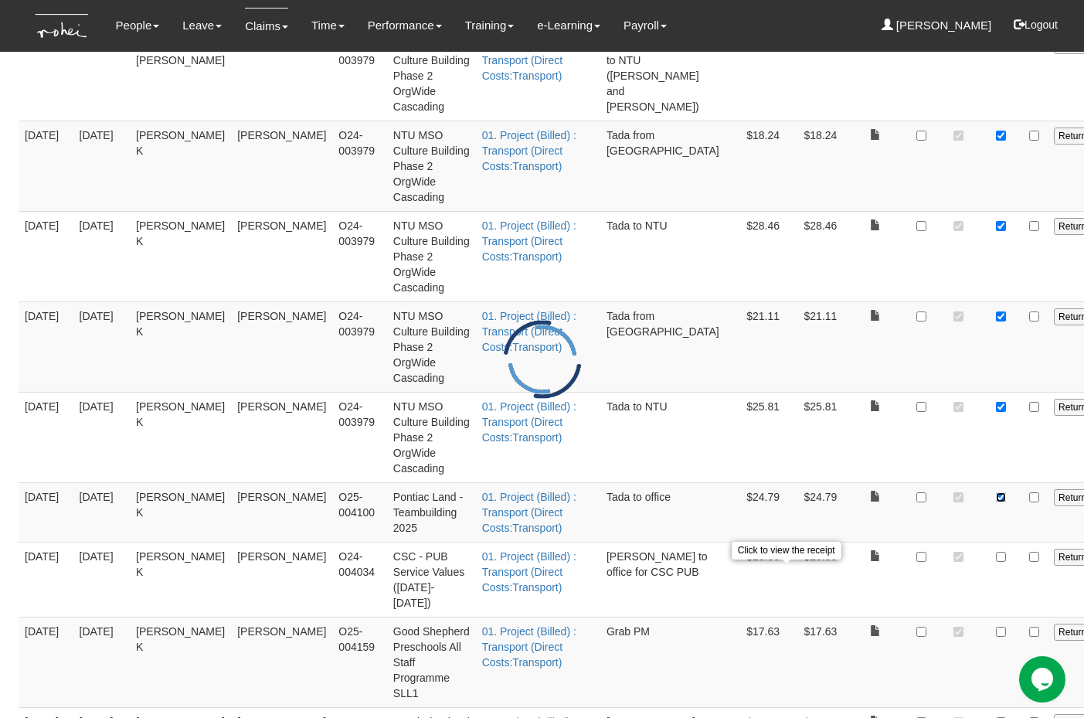
scroll to position [1065, 0]
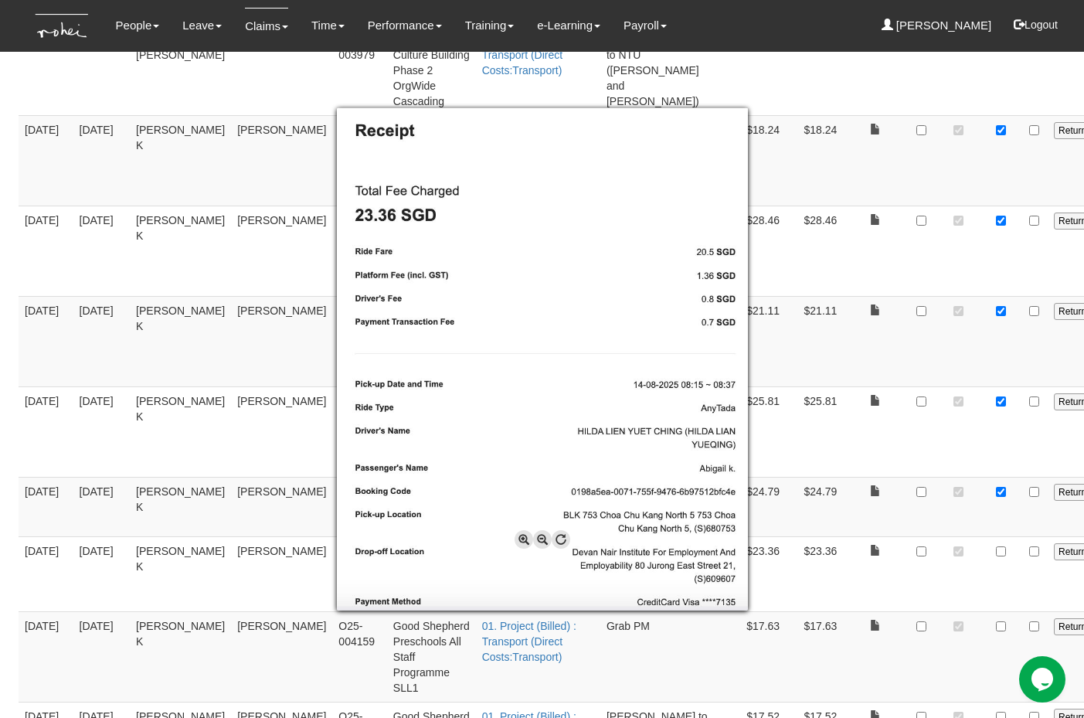
click at [778, 582] on div at bounding box center [542, 359] width 1084 height 718
click at [912, 567] on div at bounding box center [542, 359] width 1084 height 718
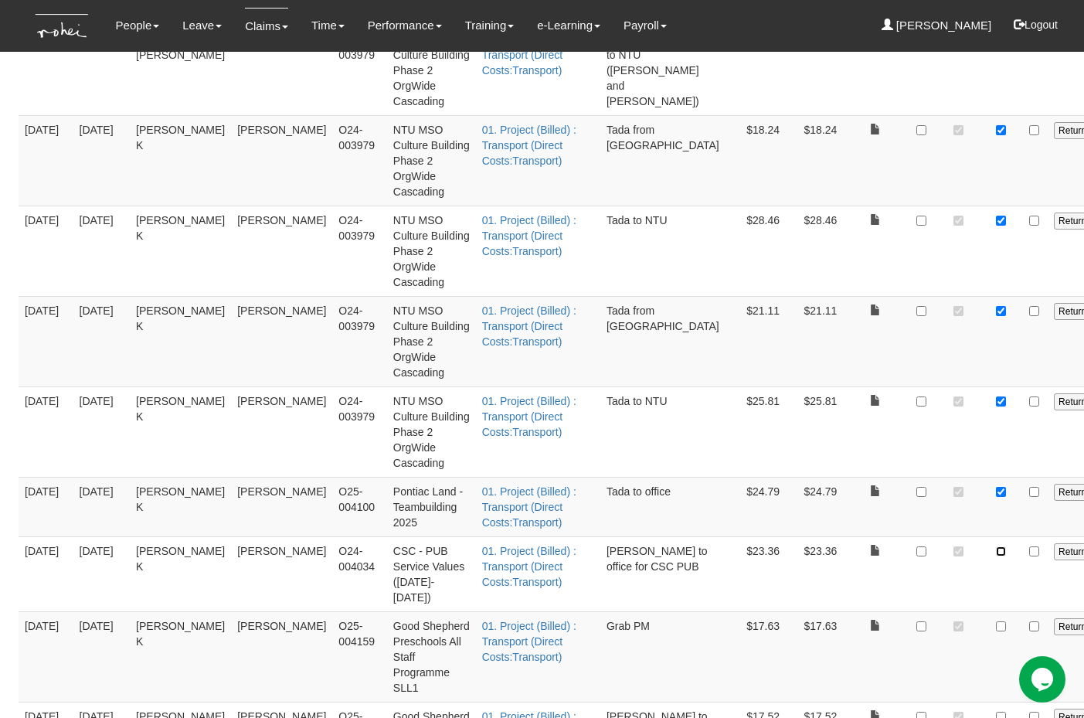
click at [996, 556] on input "checkbox" at bounding box center [1001, 551] width 10 height 10
checkbox input "true"
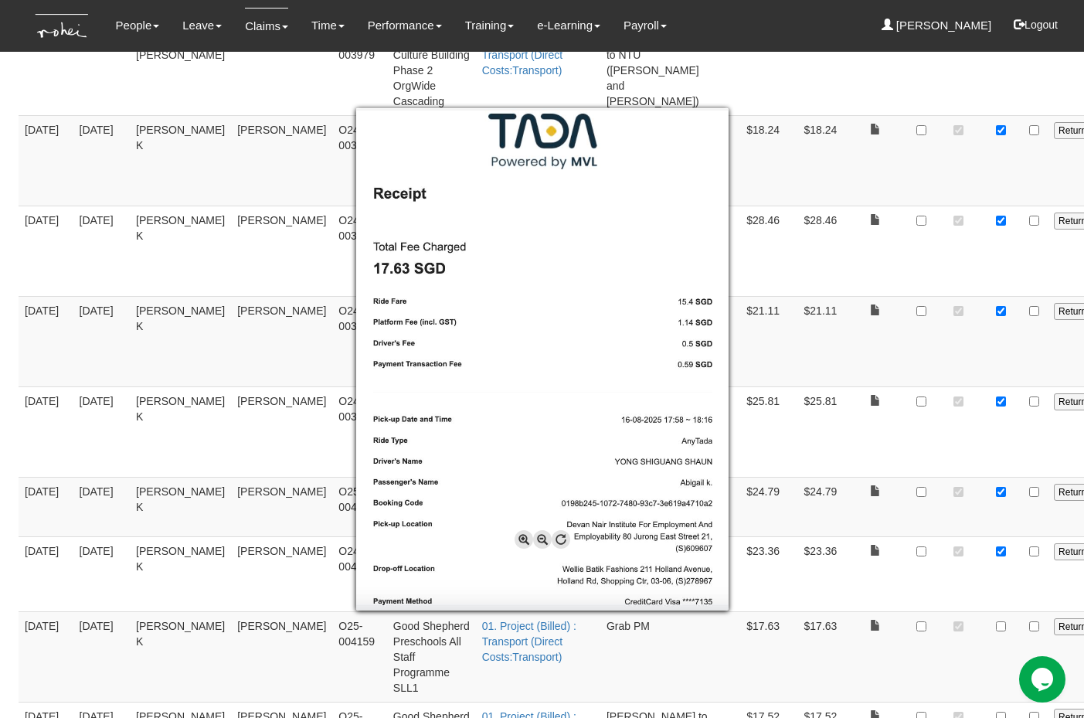
click at [918, 582] on div at bounding box center [542, 359] width 1084 height 718
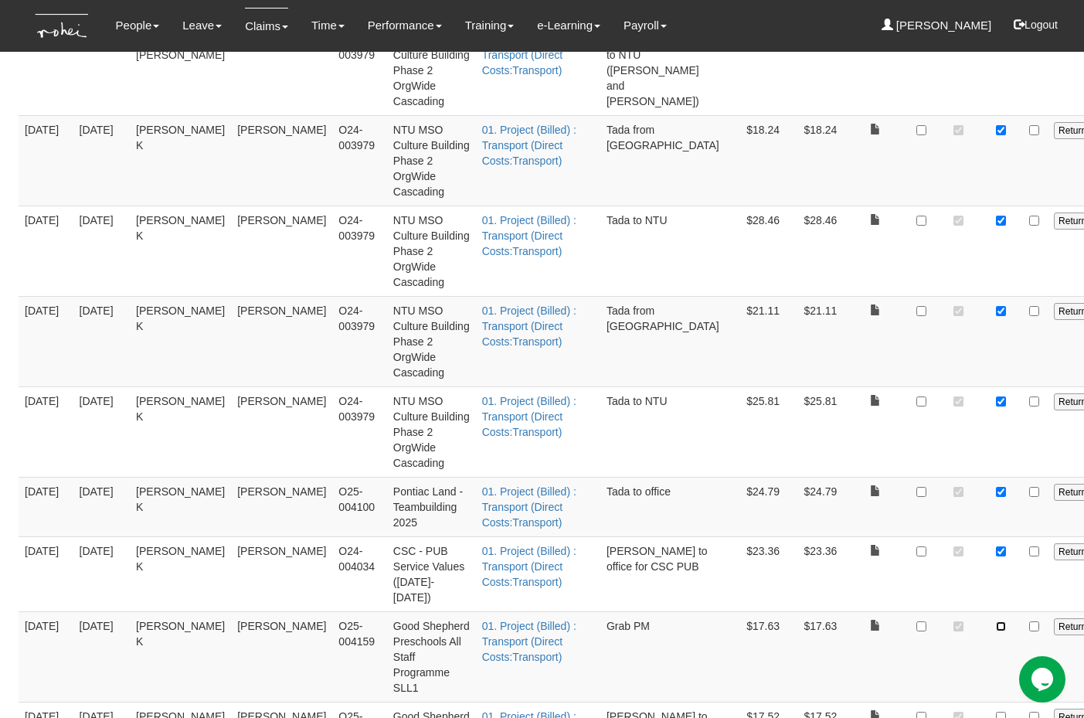
click at [996, 582] on input "checkbox" at bounding box center [1001, 626] width 10 height 10
checkbox input "true"
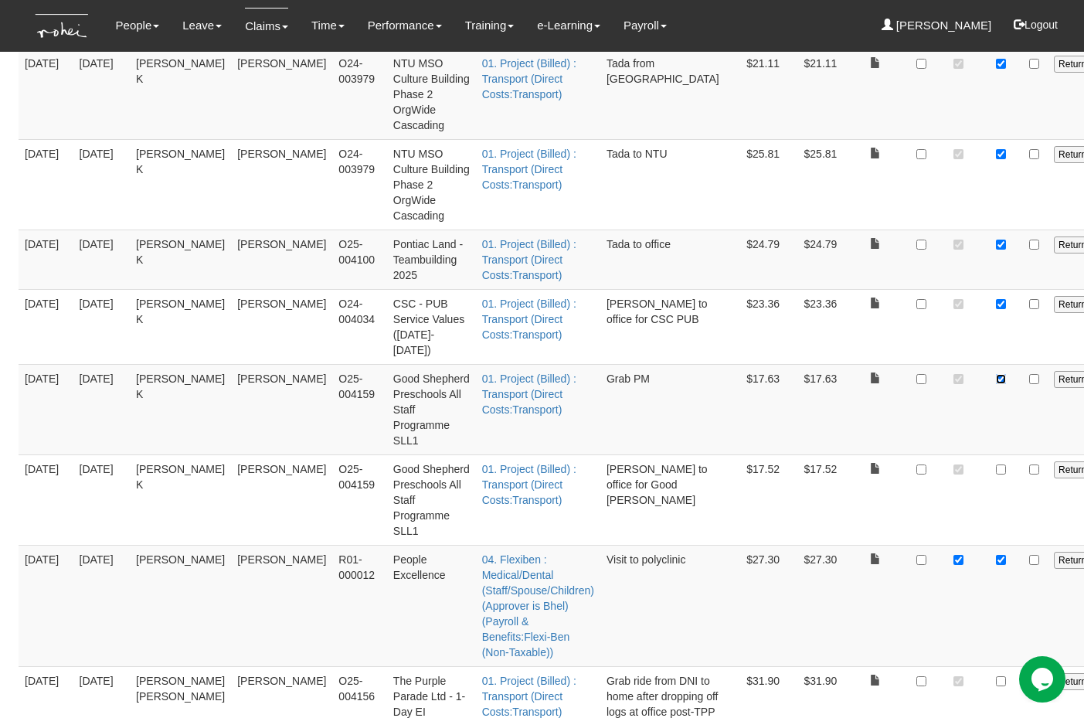
scroll to position [1319, 0]
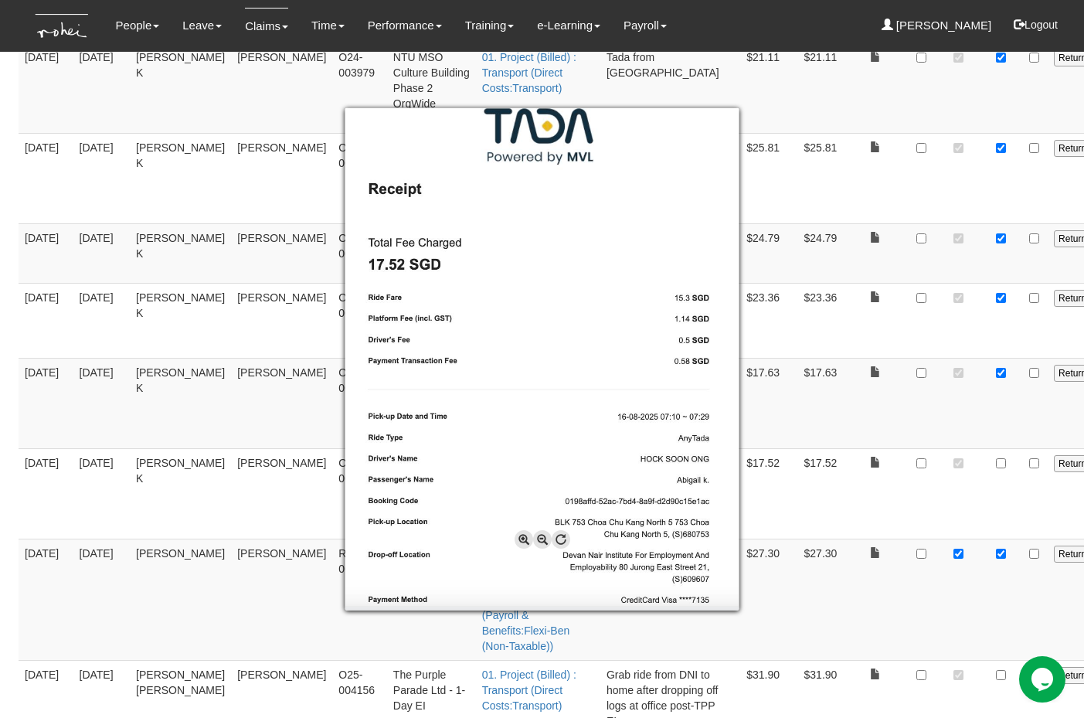
click at [912, 464] on div at bounding box center [542, 359] width 1084 height 718
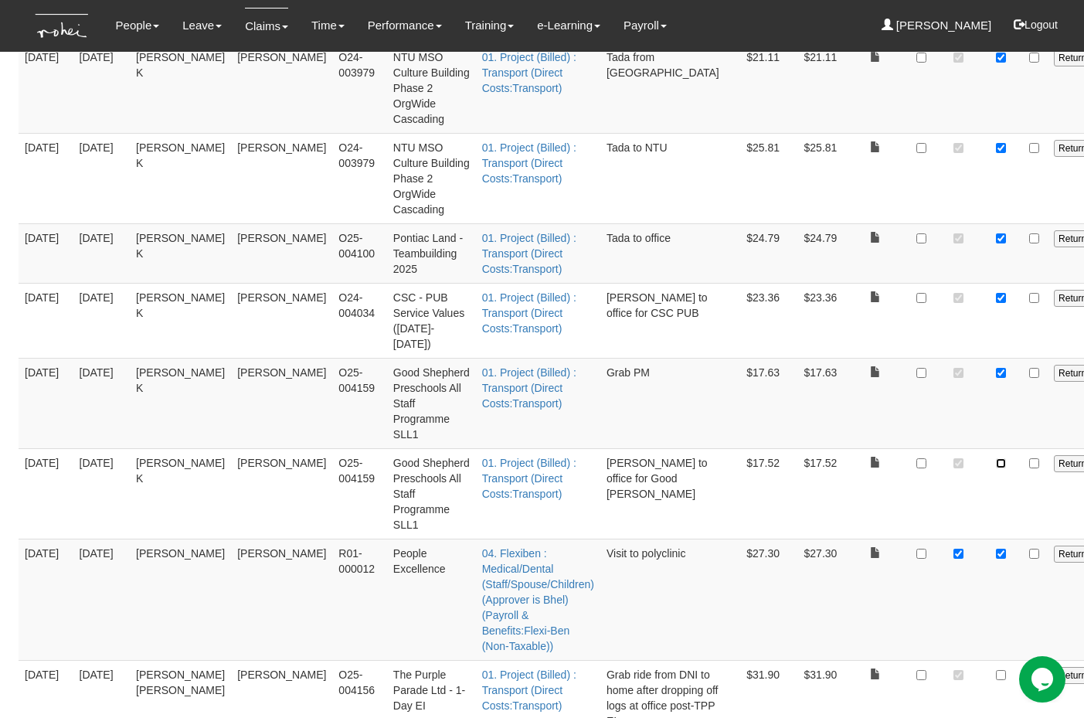
click at [996, 464] on input "checkbox" at bounding box center [1001, 463] width 10 height 10
checkbox input "true"
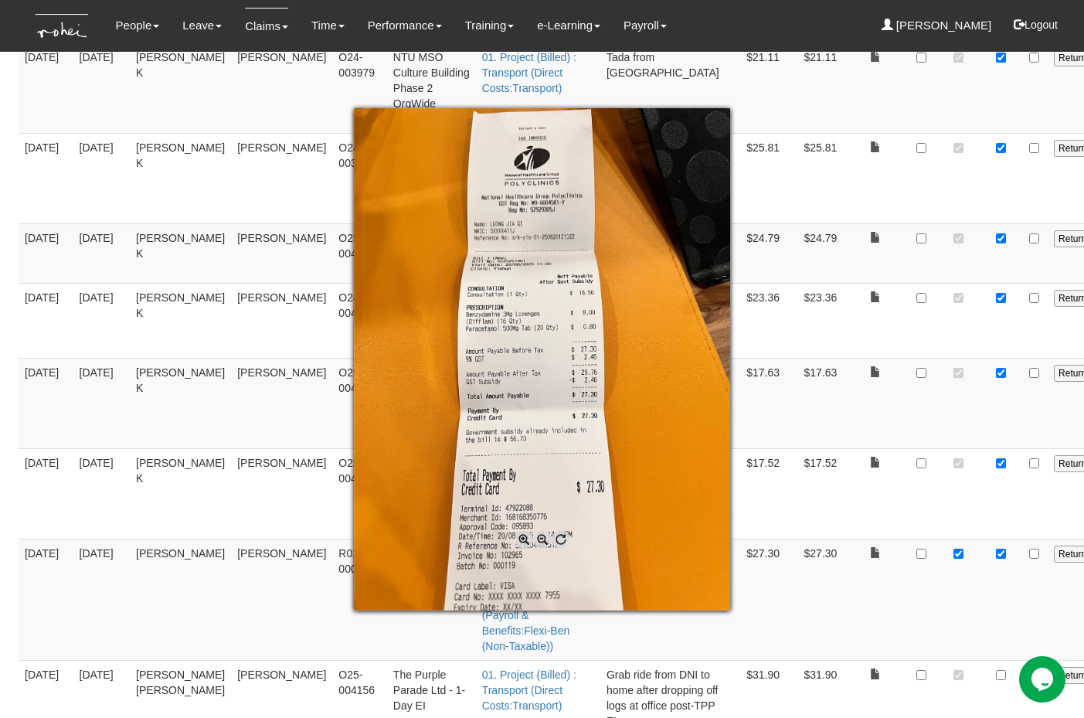
click at [781, 582] on div at bounding box center [542, 359] width 1084 height 718
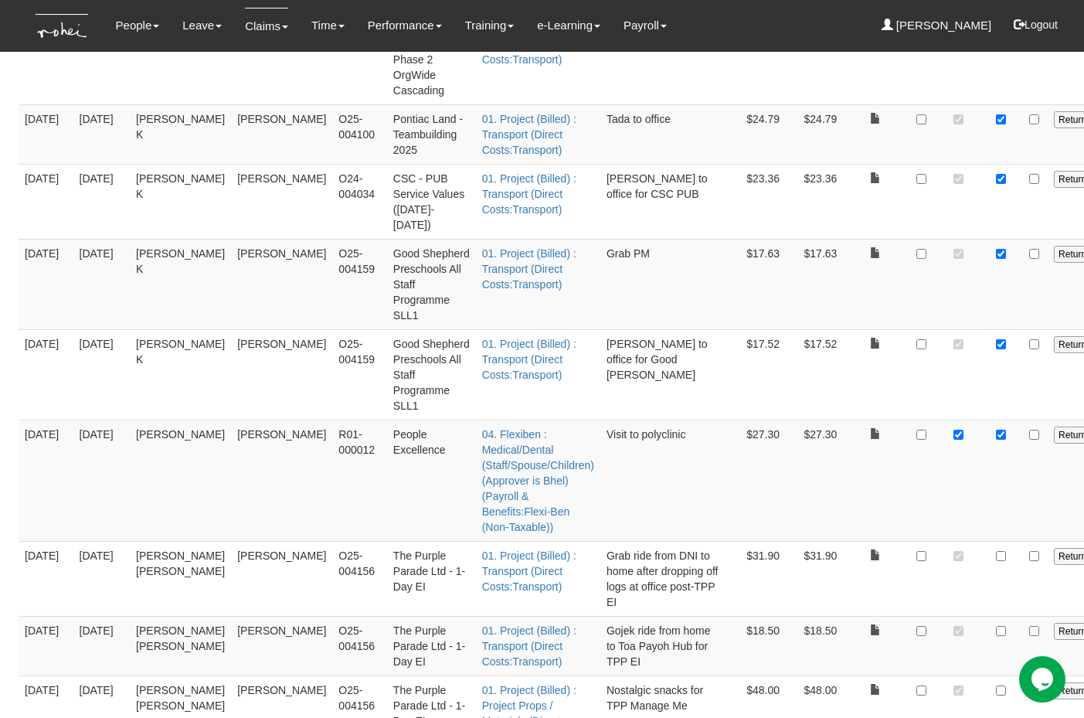
scroll to position [1503, 0]
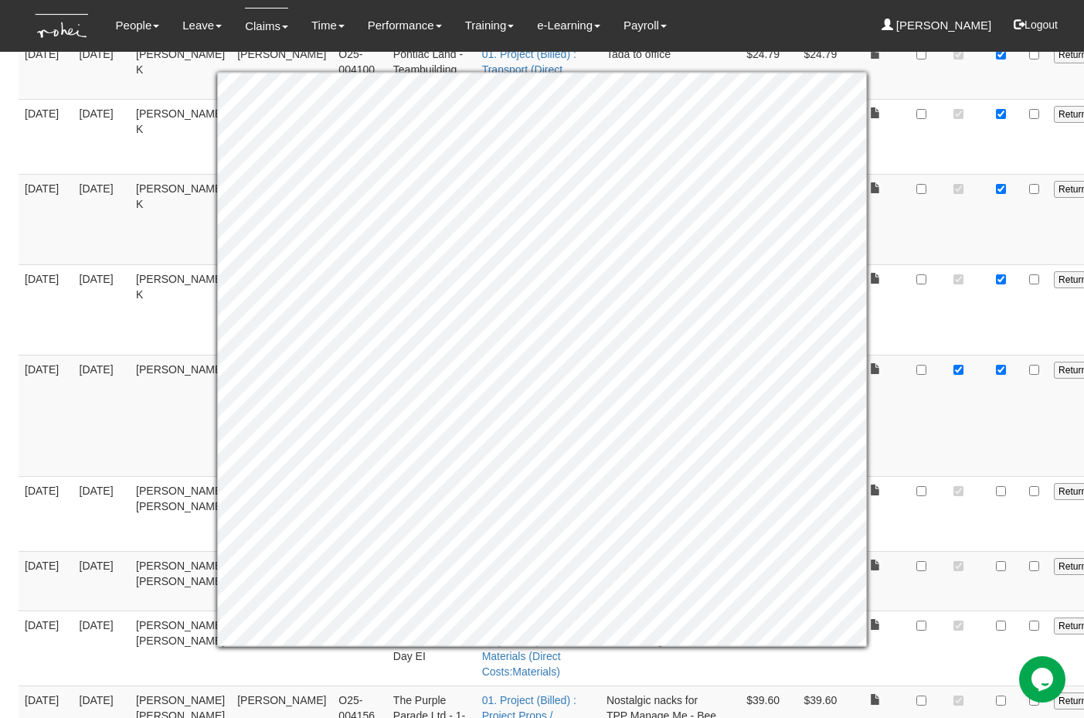
click at [982, 508] on td at bounding box center [1001, 513] width 38 height 75
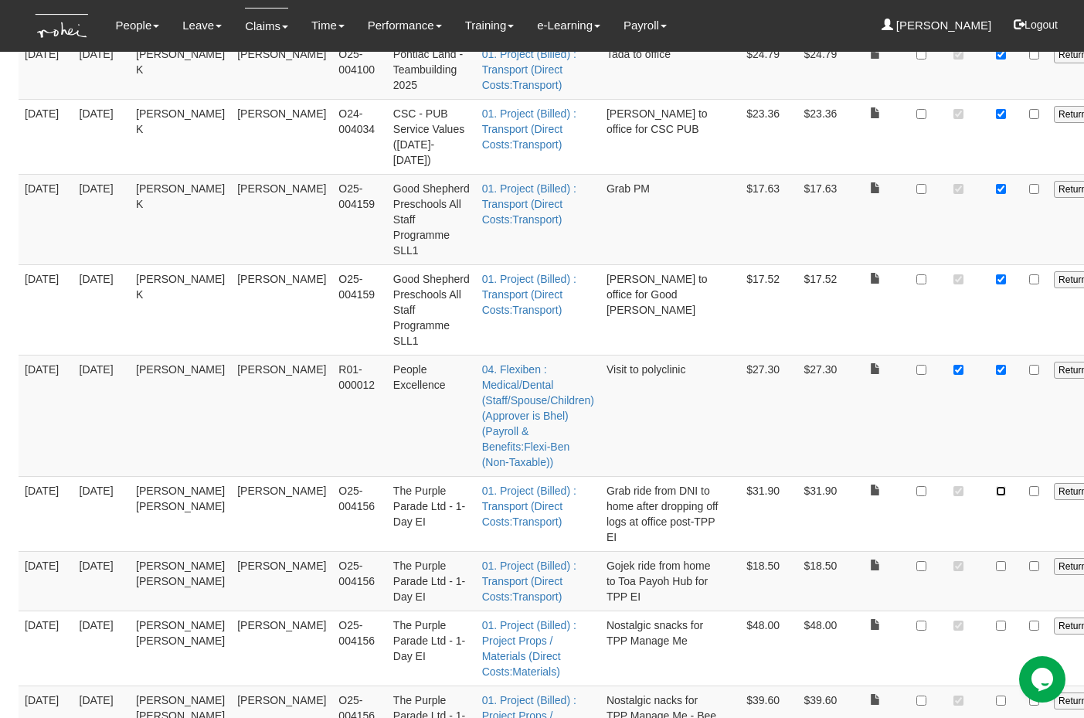
click at [996, 491] on input "checkbox" at bounding box center [1001, 491] width 10 height 10
checkbox input "true"
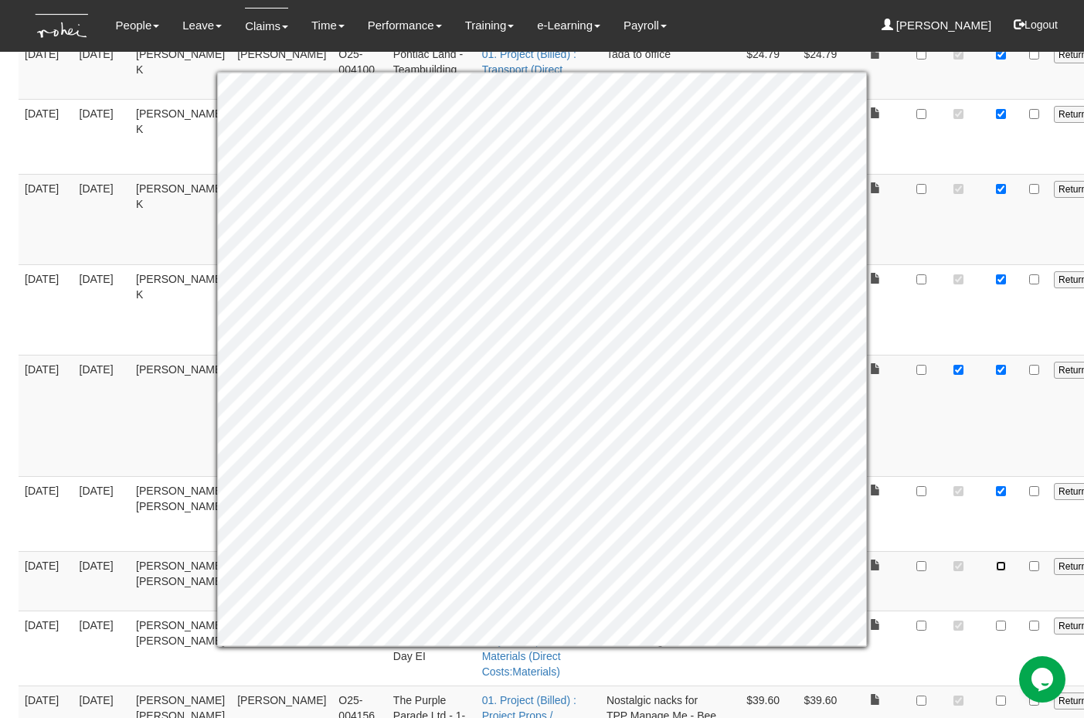
click at [996, 571] on input "checkbox" at bounding box center [1001, 566] width 10 height 10
checkbox input "true"
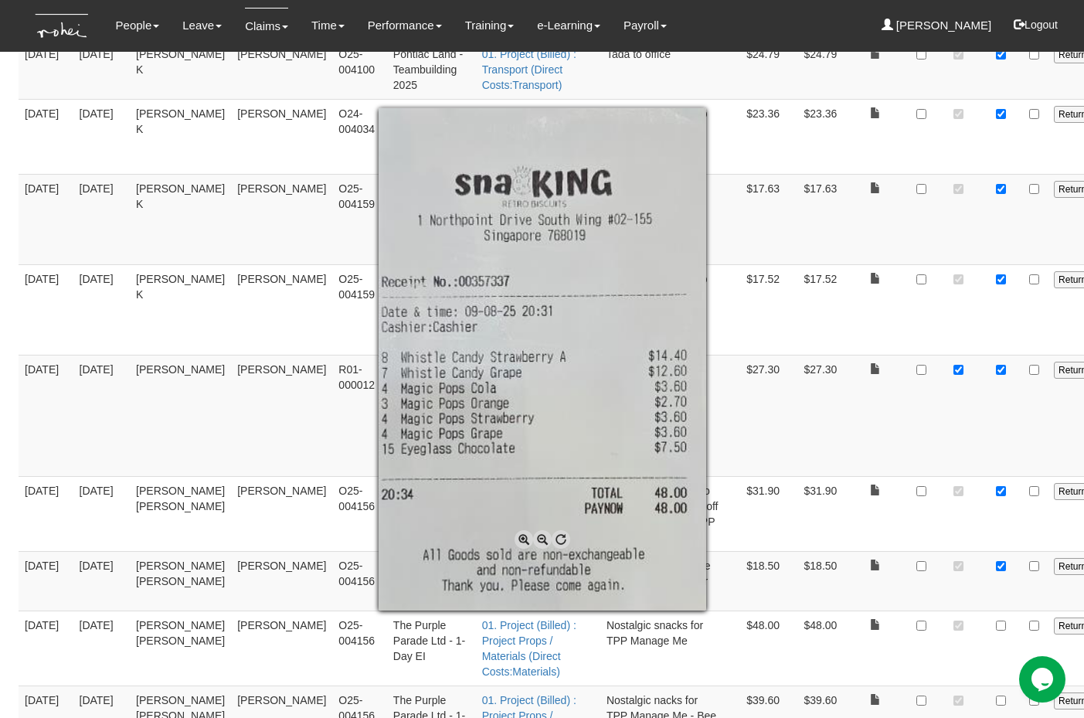
click at [911, 582] on div at bounding box center [542, 359] width 1084 height 718
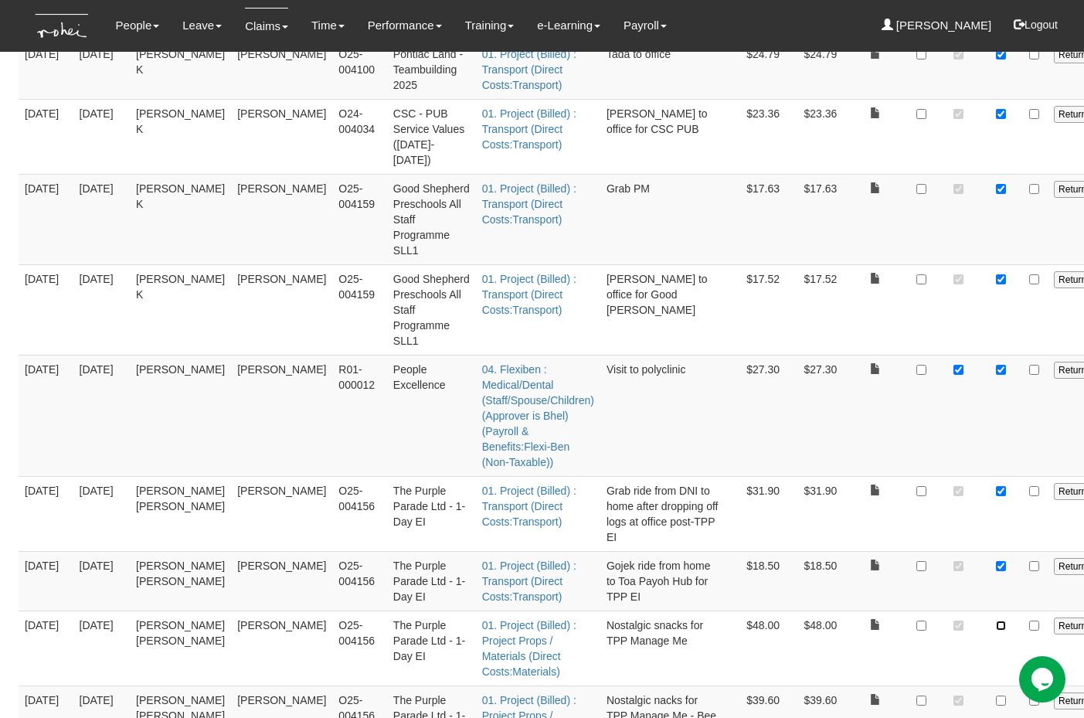
click at [996, 582] on input "checkbox" at bounding box center [1001, 625] width 10 height 10
checkbox input "true"
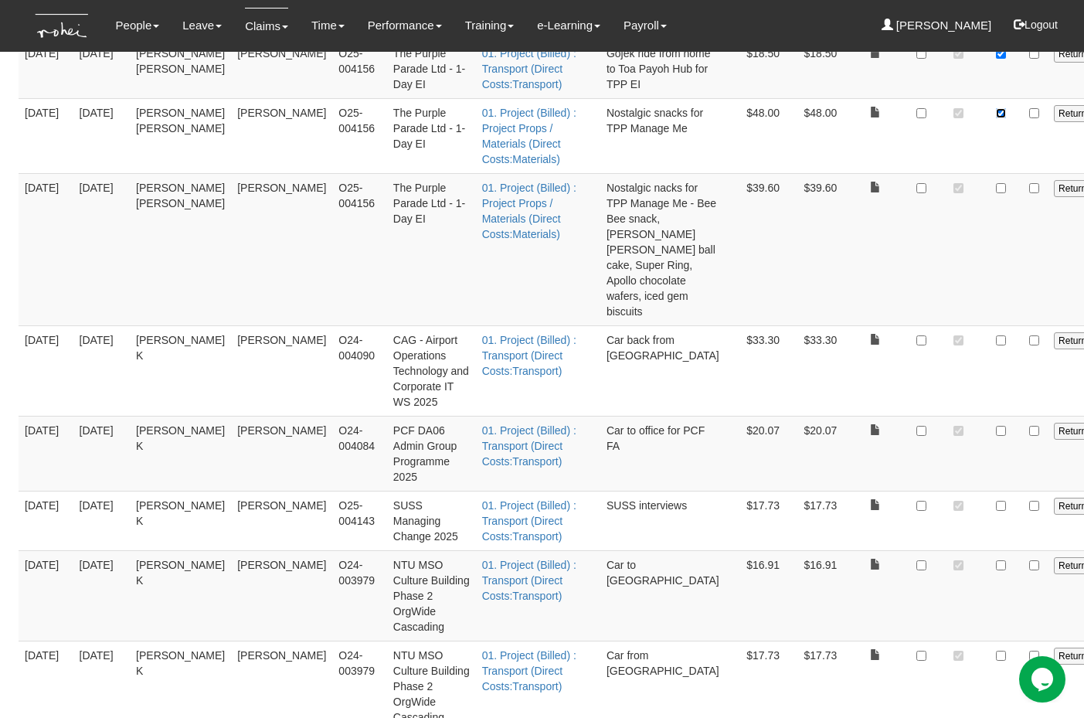
scroll to position [2020, 0]
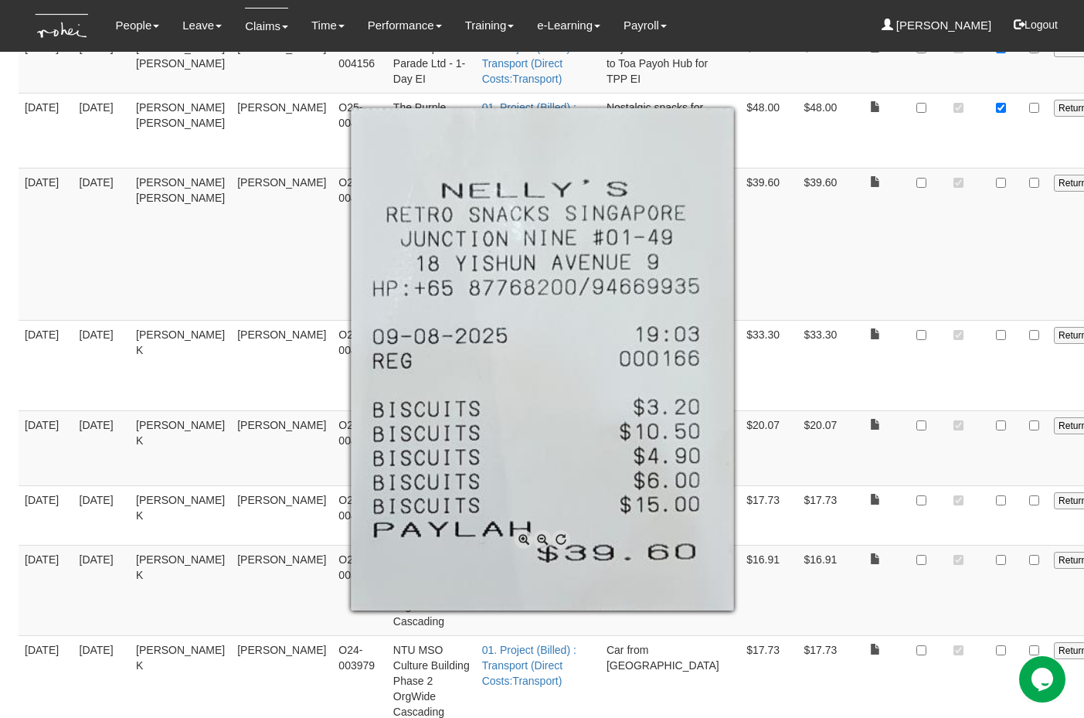
click at [878, 302] on div at bounding box center [542, 359] width 1084 height 718
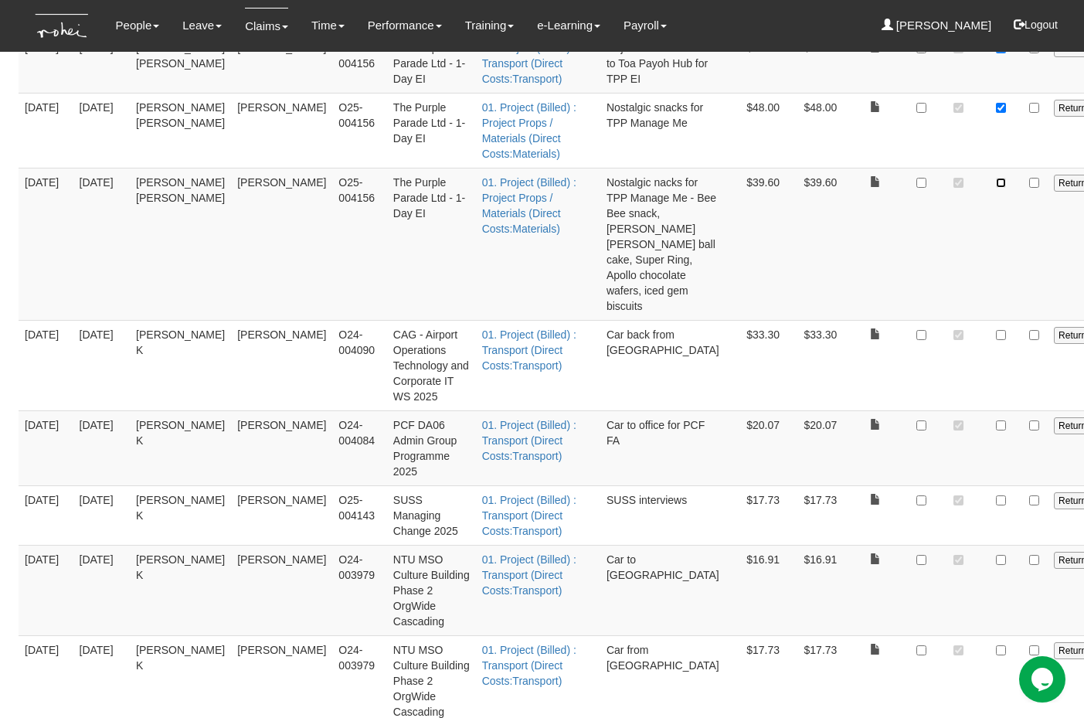
click at [996, 188] on input "checkbox" at bounding box center [1001, 183] width 10 height 10
checkbox input "true"
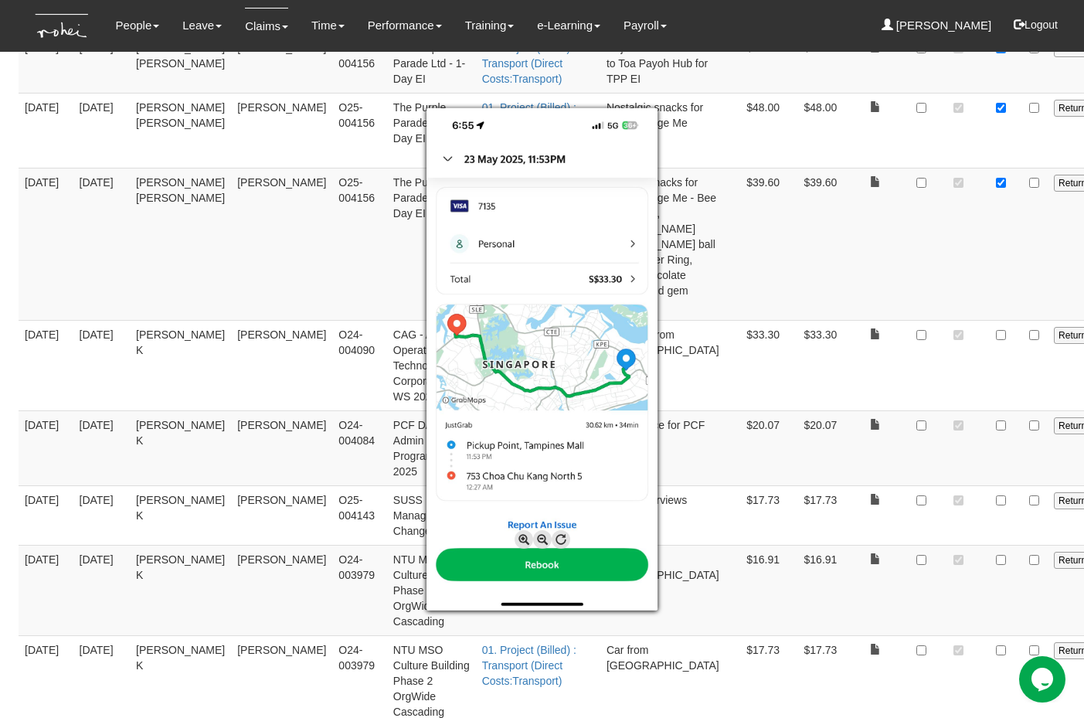
click at [909, 412] on div at bounding box center [542, 359] width 1084 height 718
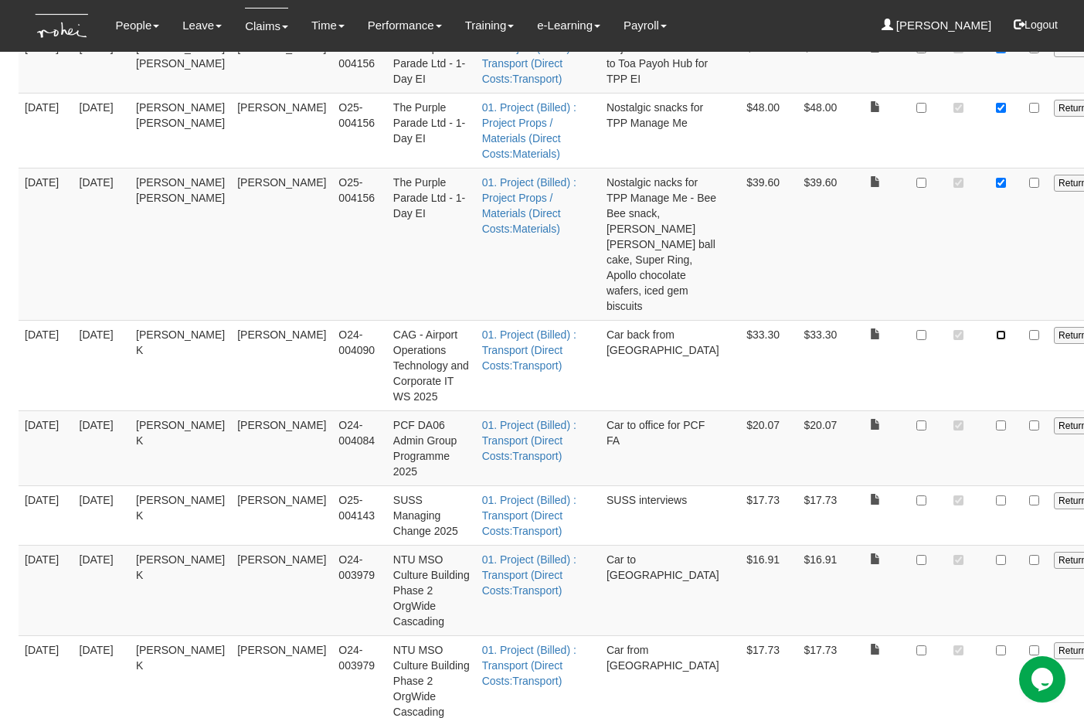
click at [996, 340] on input "checkbox" at bounding box center [1001, 335] width 10 height 10
checkbox input "true"
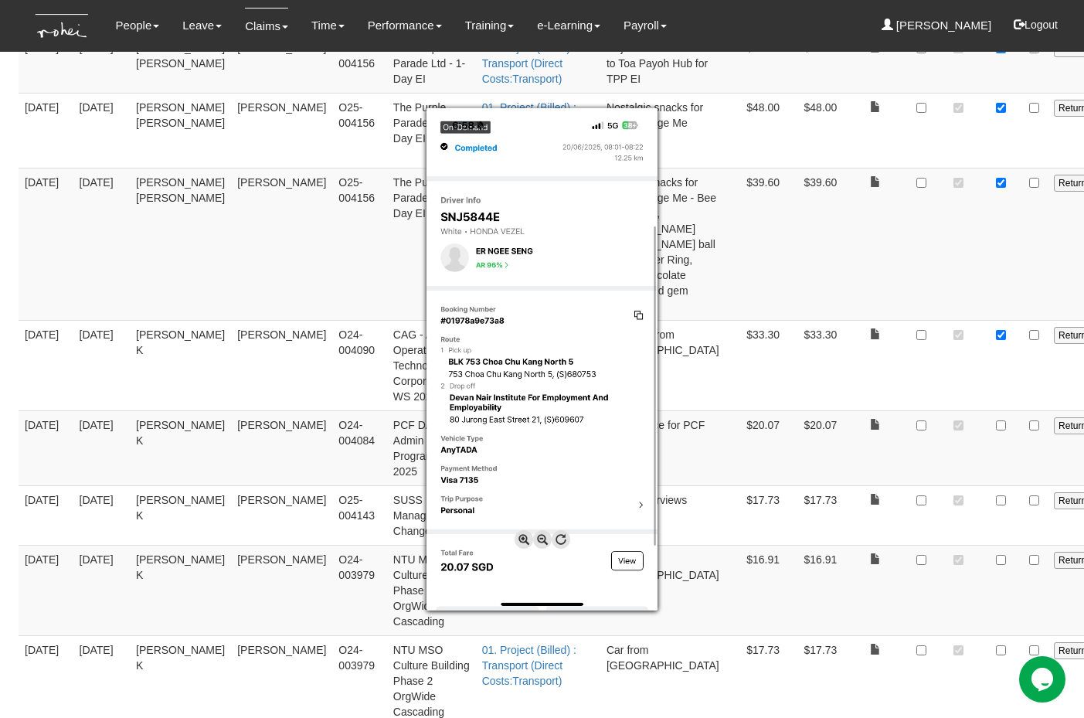
click at [912, 504] on div at bounding box center [542, 359] width 1084 height 718
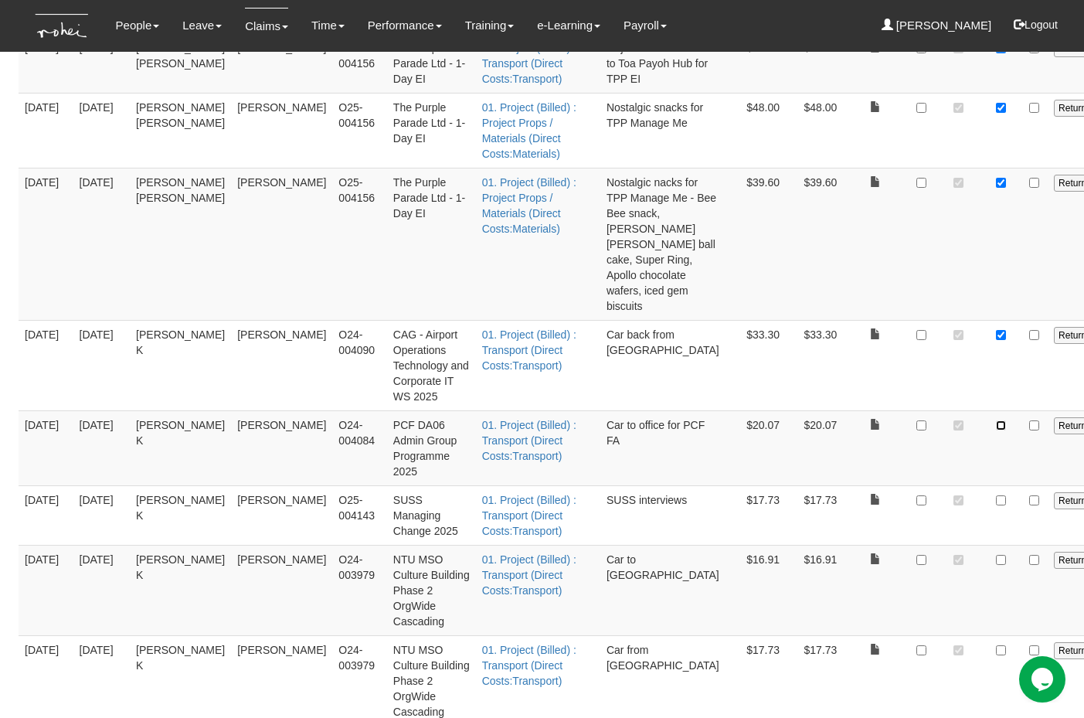
click at [996, 430] on input "checkbox" at bounding box center [1001, 425] width 10 height 10
checkbox input "true"
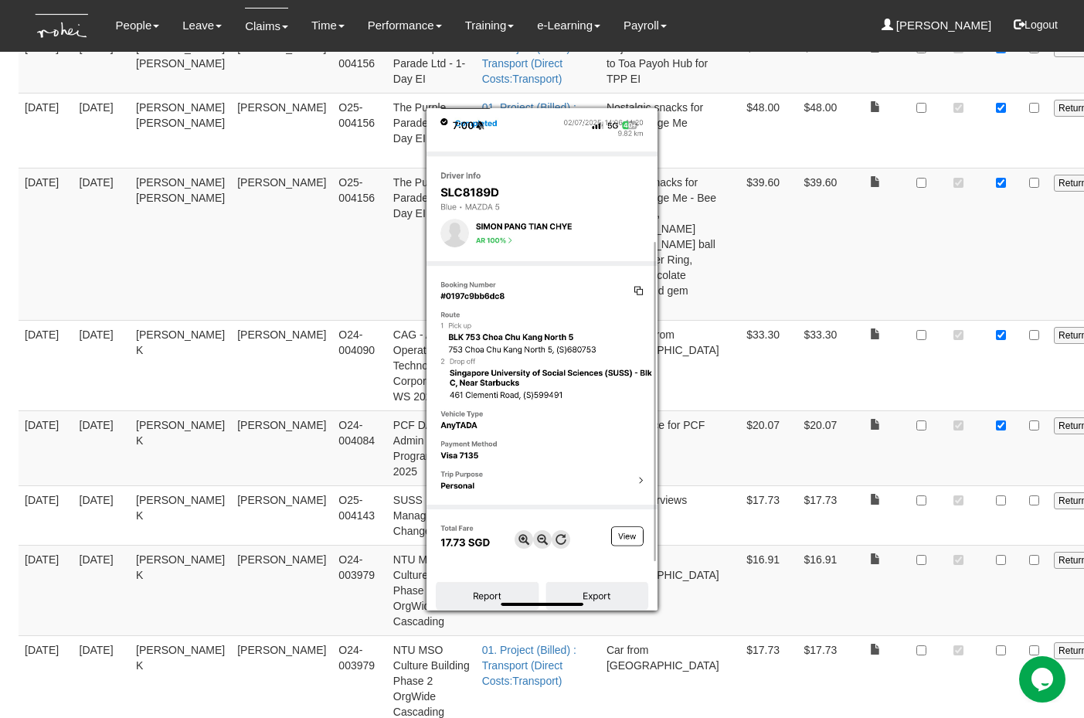
click at [915, 577] on div at bounding box center [542, 359] width 1084 height 718
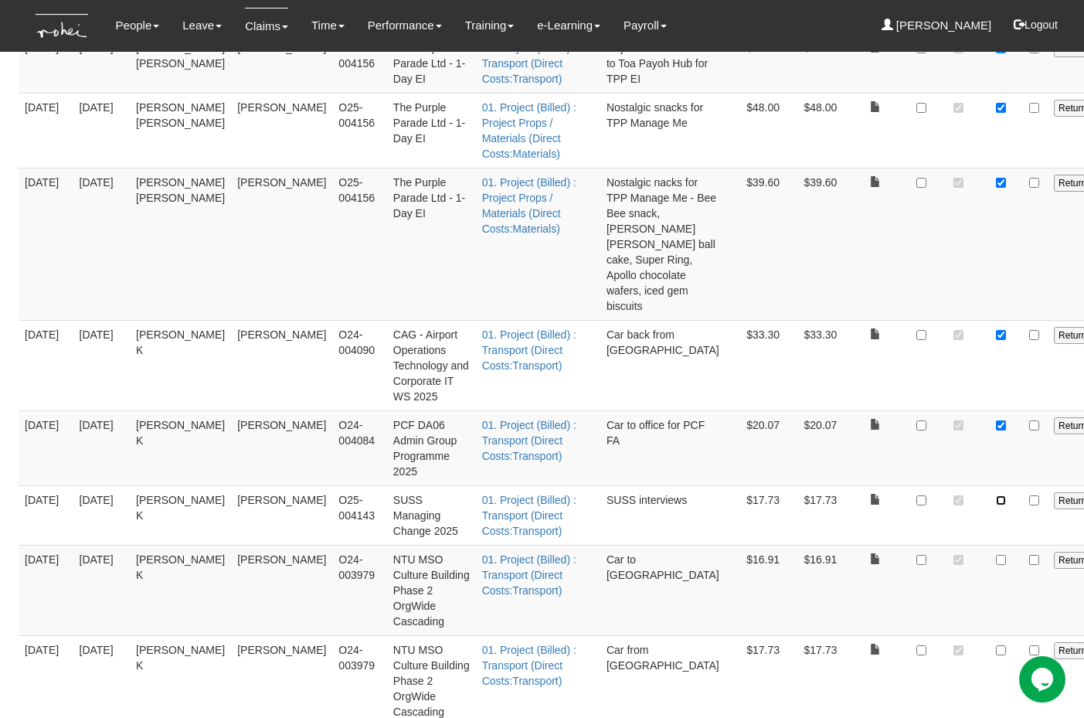
click at [996, 505] on input "checkbox" at bounding box center [1001, 500] width 10 height 10
checkbox input "true"
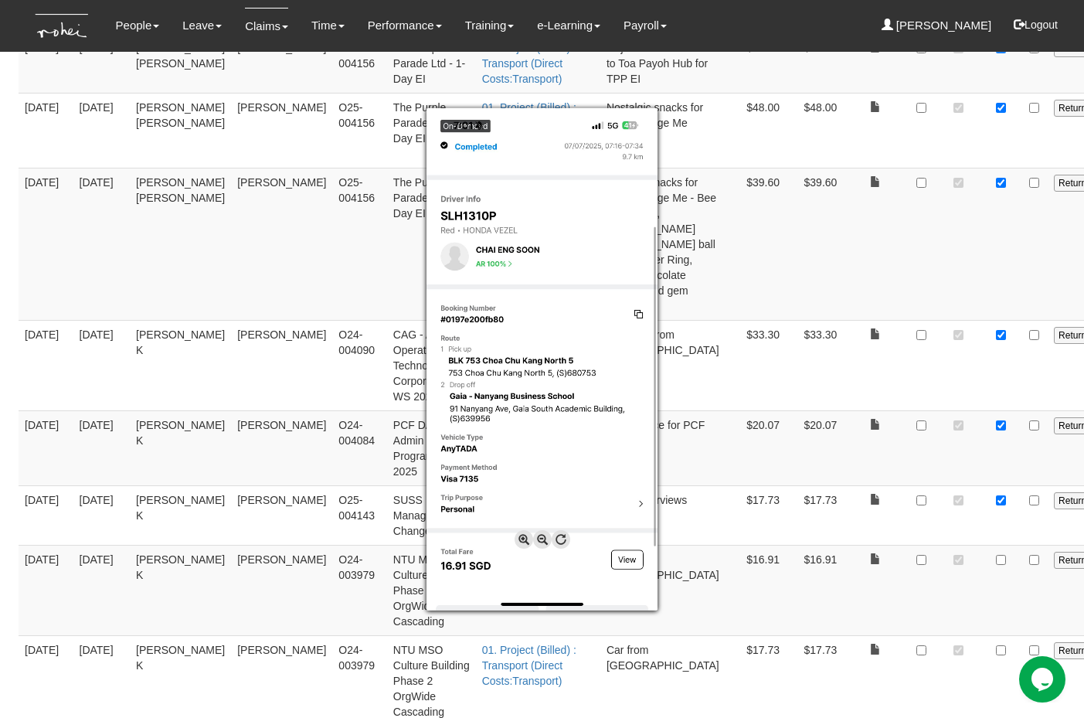
click at [911, 582] on div at bounding box center [542, 359] width 1084 height 718
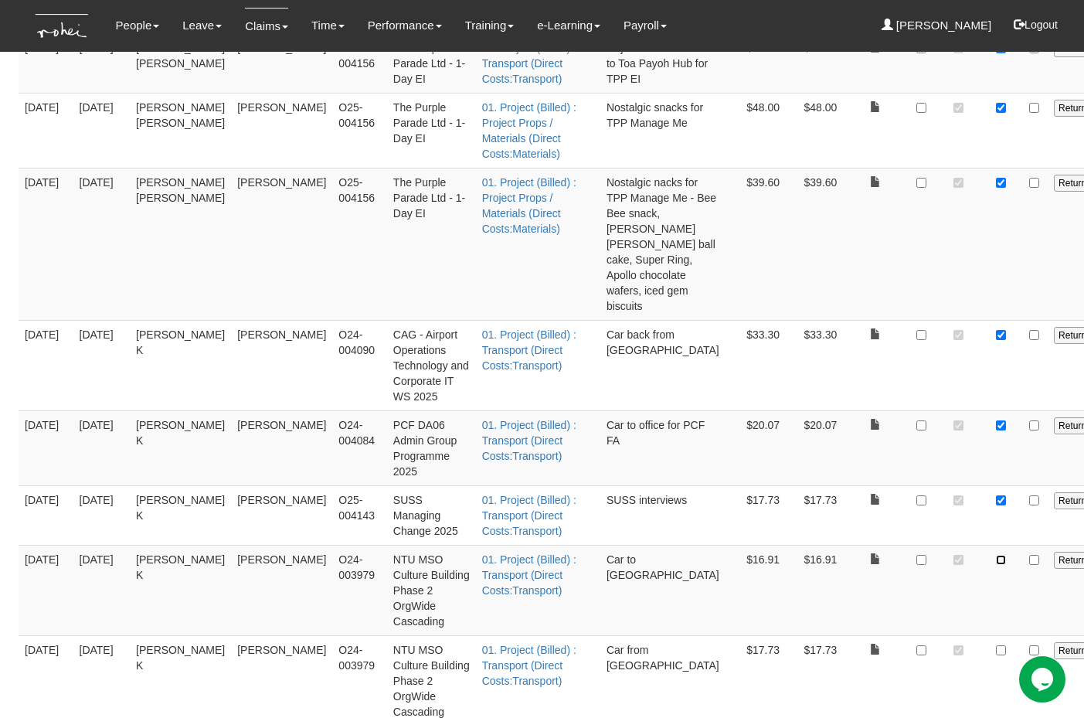
click at [996, 565] on input "checkbox" at bounding box center [1001, 560] width 10 height 10
checkbox input "true"
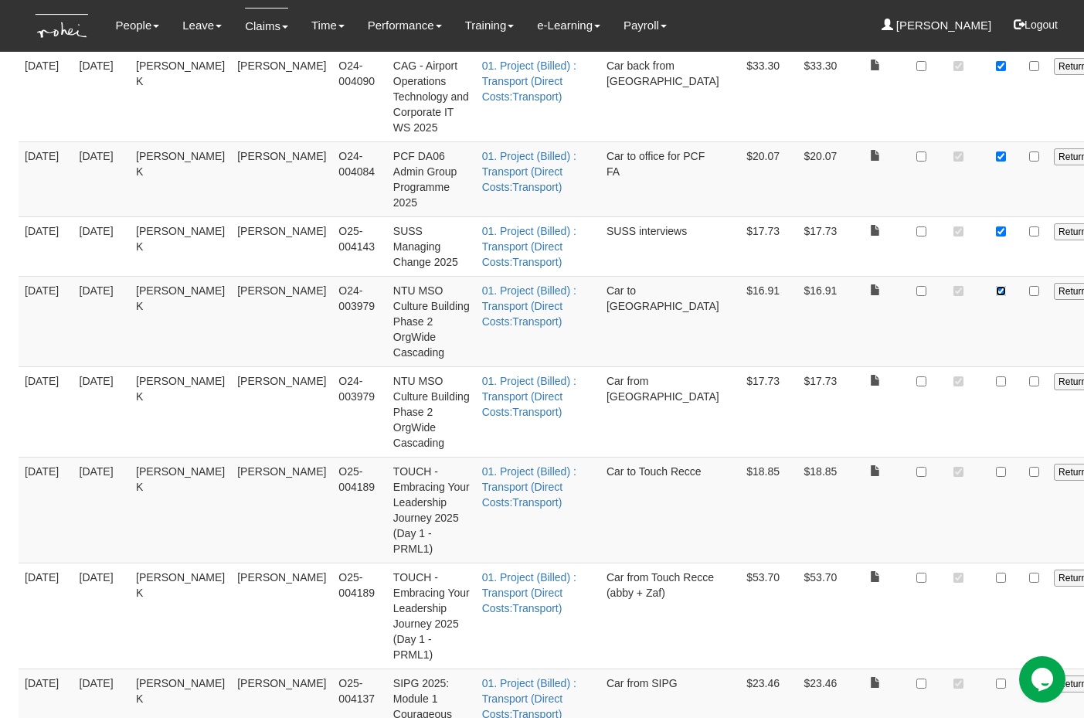
scroll to position [2304, 0]
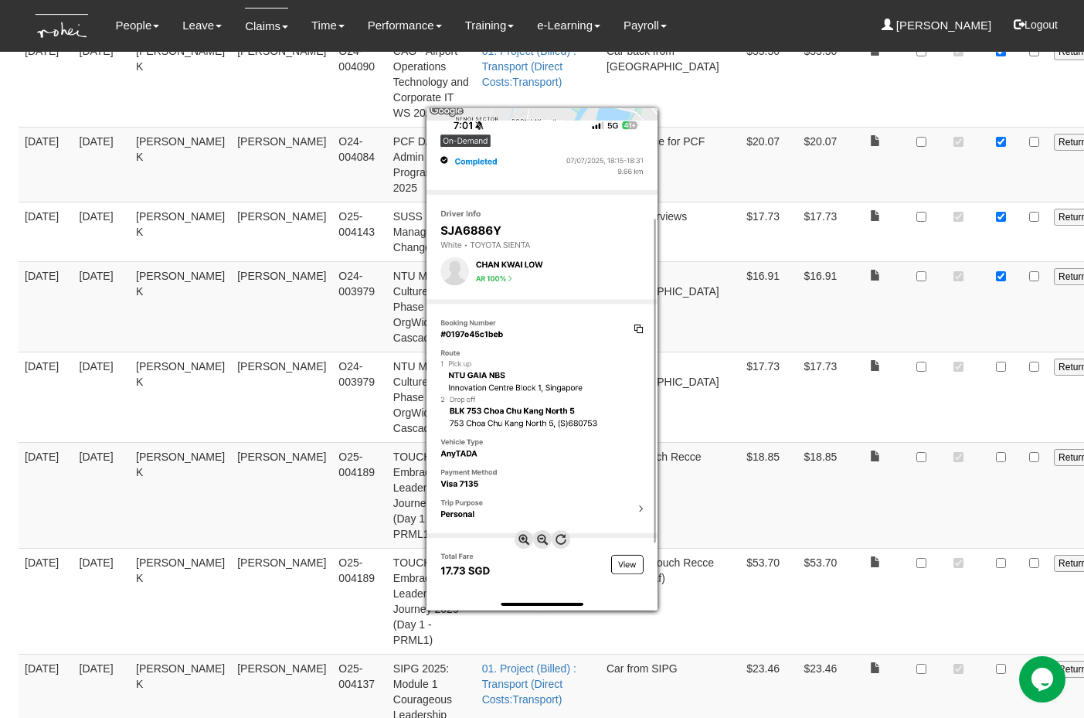
click at [911, 445] on div at bounding box center [542, 359] width 1084 height 718
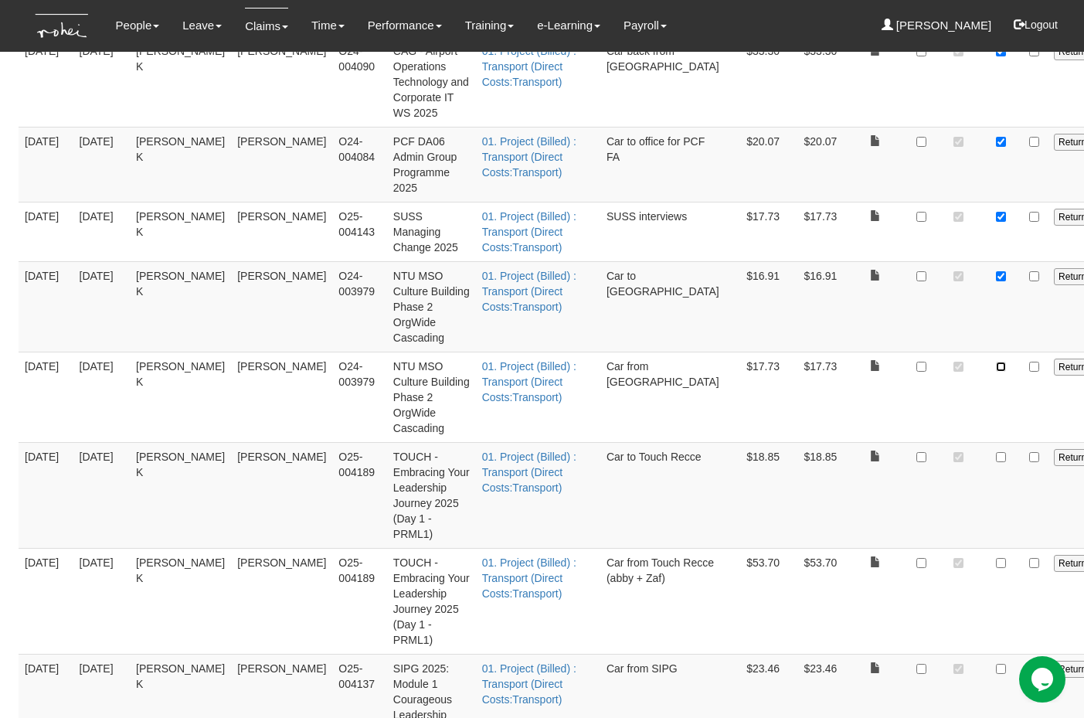
click at [996, 372] on input "checkbox" at bounding box center [1001, 367] width 10 height 10
checkbox input "true"
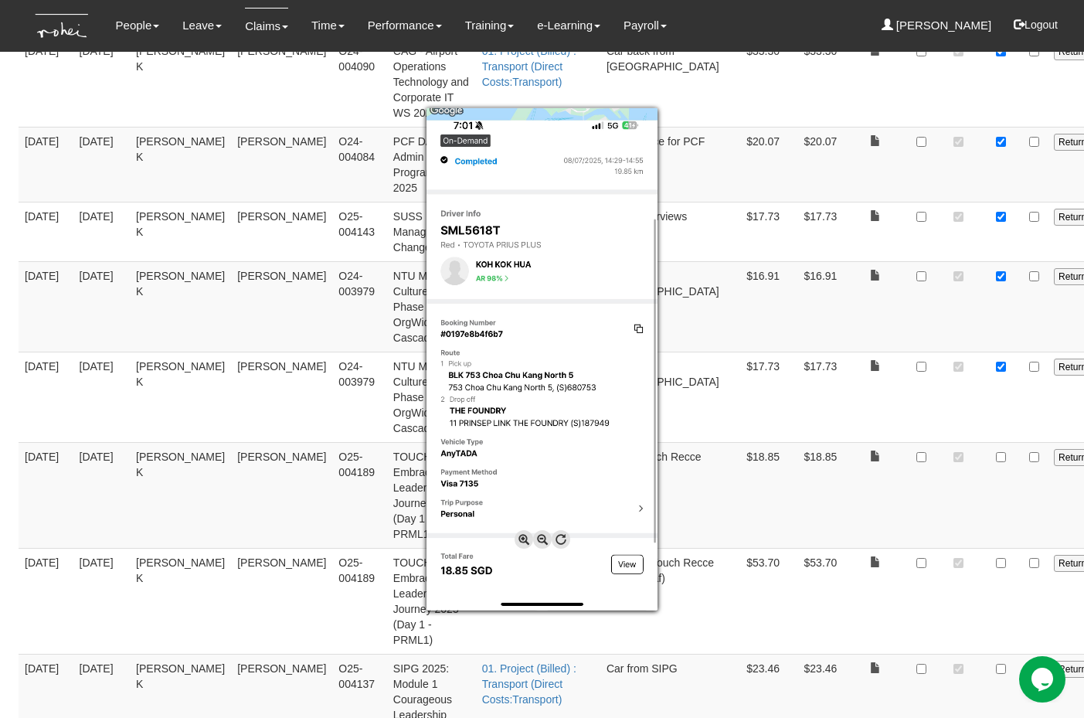
click at [915, 538] on div at bounding box center [542, 359] width 1084 height 718
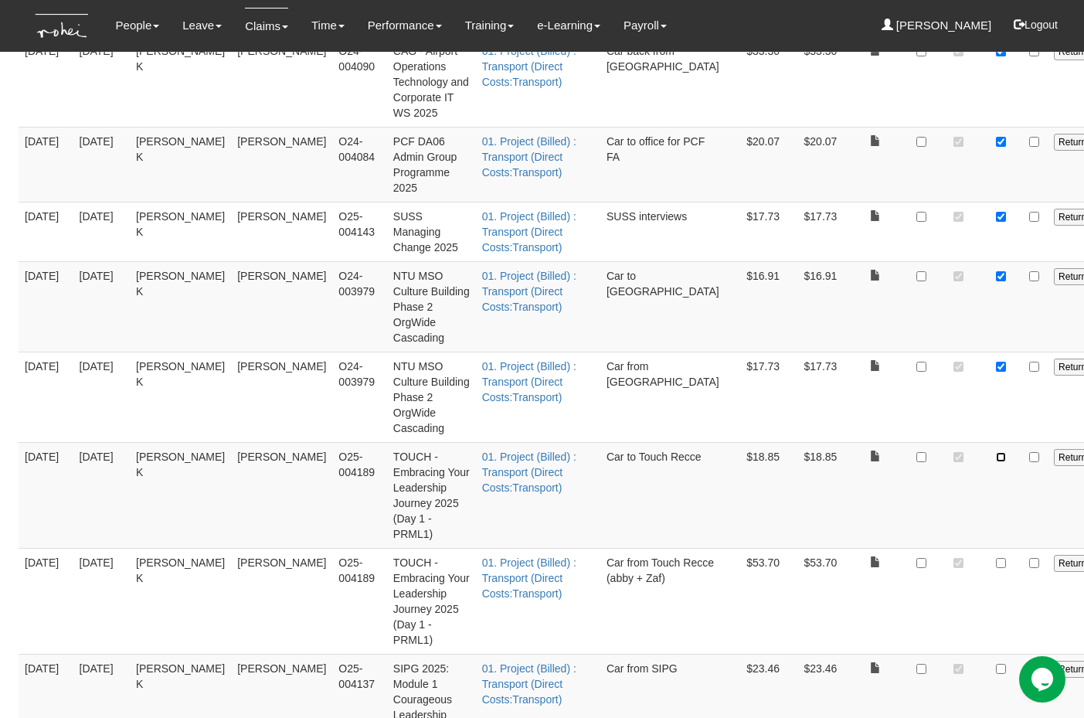
click at [996, 462] on input "checkbox" at bounding box center [1001, 457] width 10 height 10
checkbox input "true"
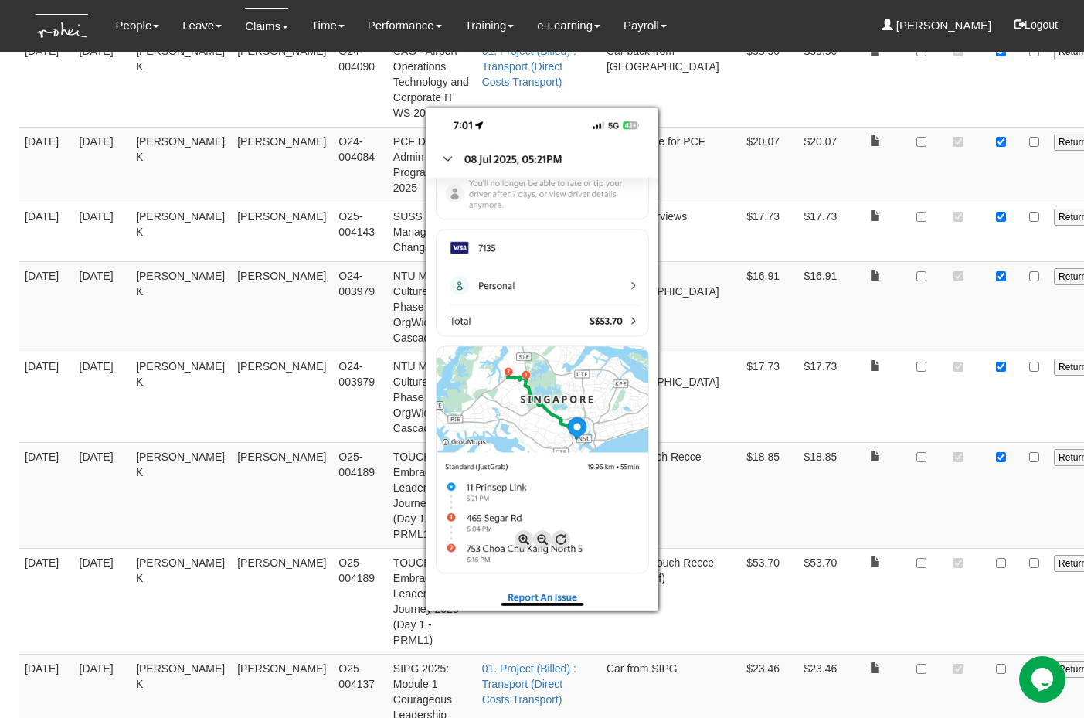
click at [912, 582] on div at bounding box center [542, 359] width 1084 height 718
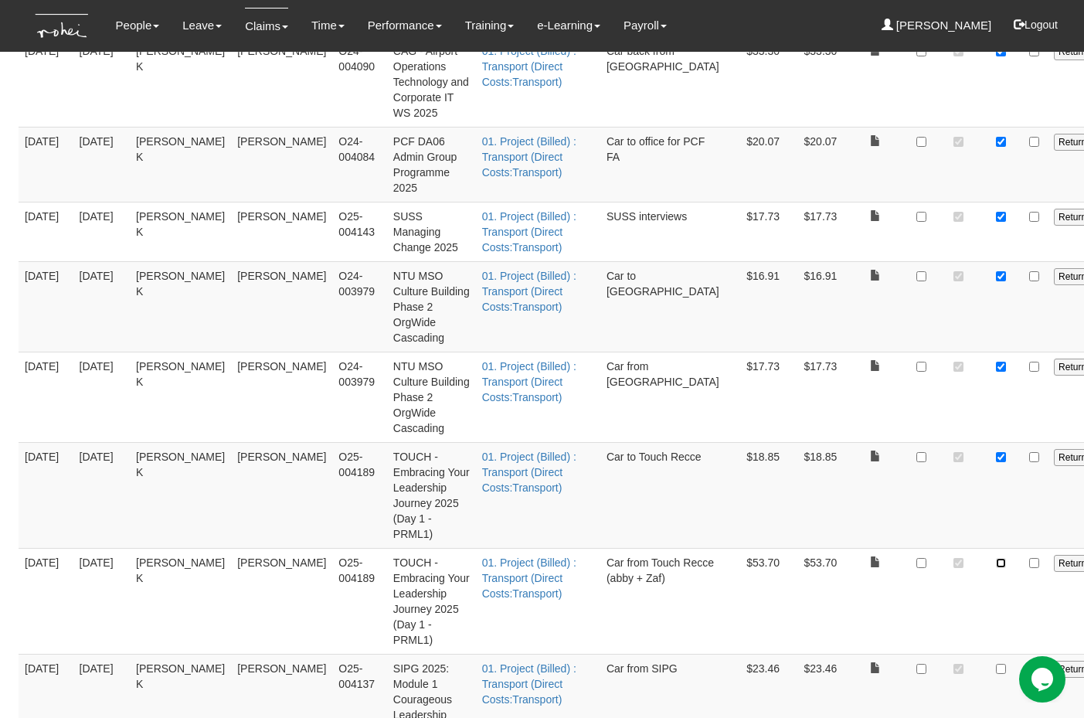
click at [996, 568] on input "checkbox" at bounding box center [1001, 563] width 10 height 10
checkbox input "true"
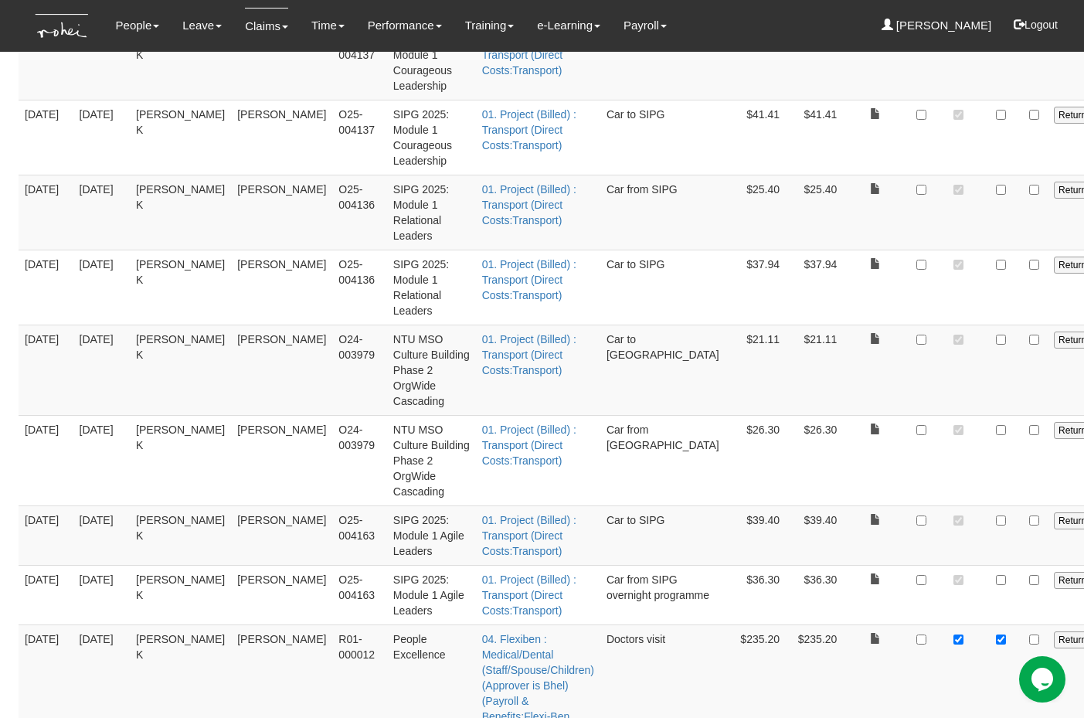
scroll to position [2940, 0]
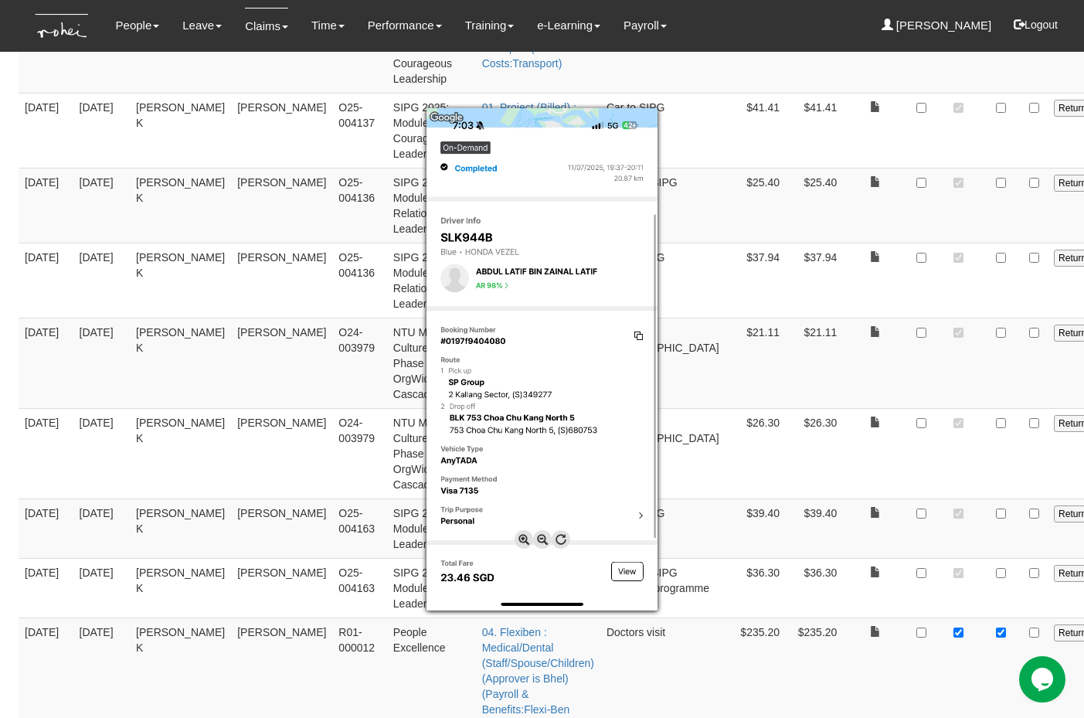
click at [912, 138] on div at bounding box center [542, 359] width 1084 height 718
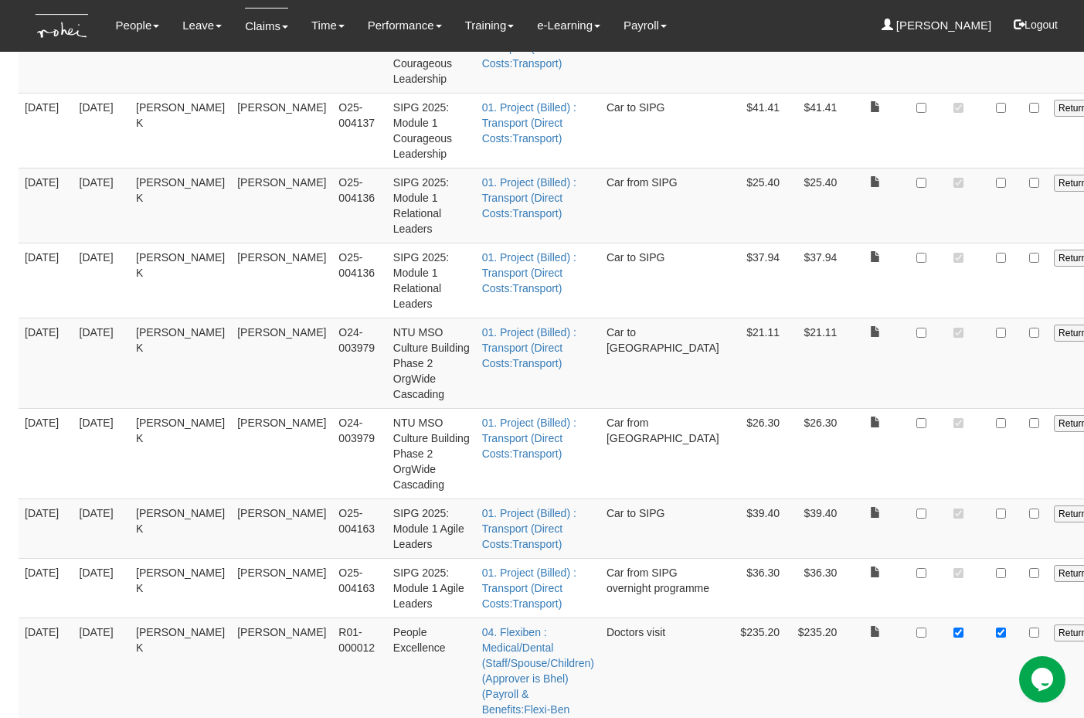
click at [996, 38] on input "checkbox" at bounding box center [1001, 33] width 10 height 10
checkbox input "true"
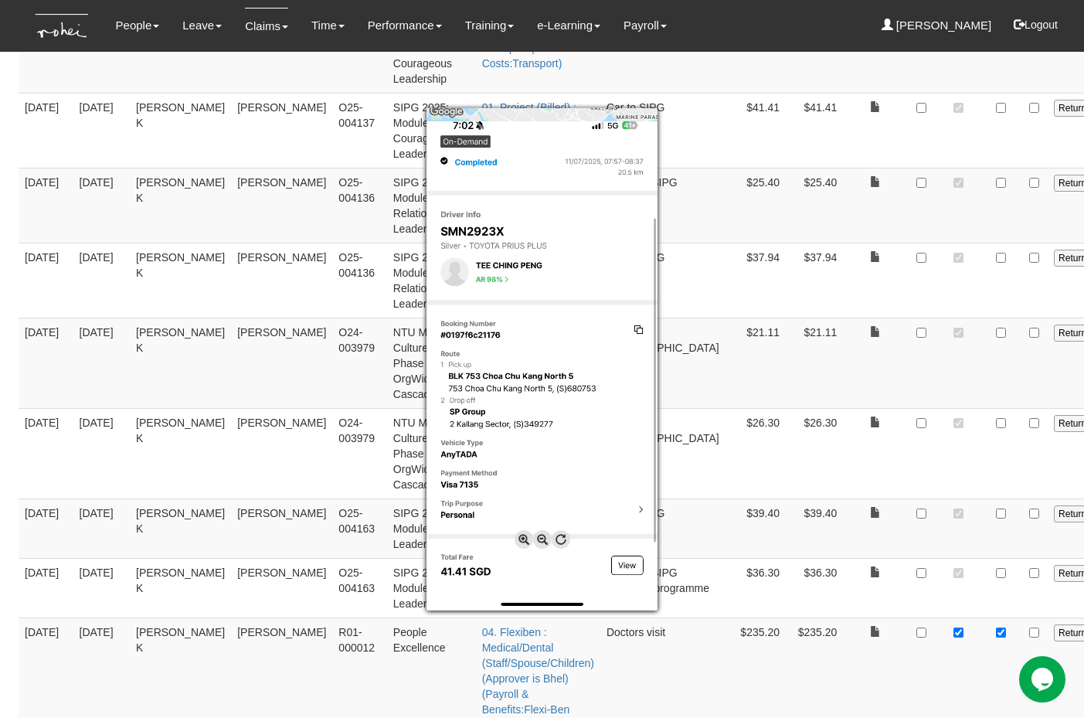
click at [910, 217] on div at bounding box center [542, 359] width 1084 height 718
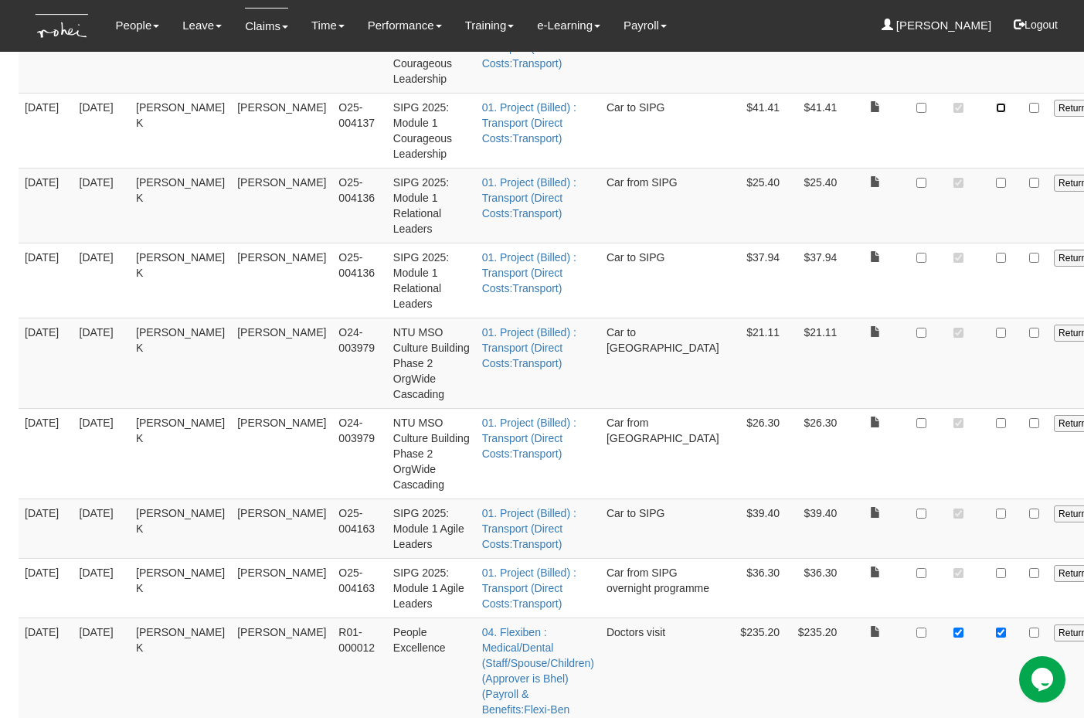
click at [996, 113] on input "checkbox" at bounding box center [1001, 108] width 10 height 10
checkbox input "true"
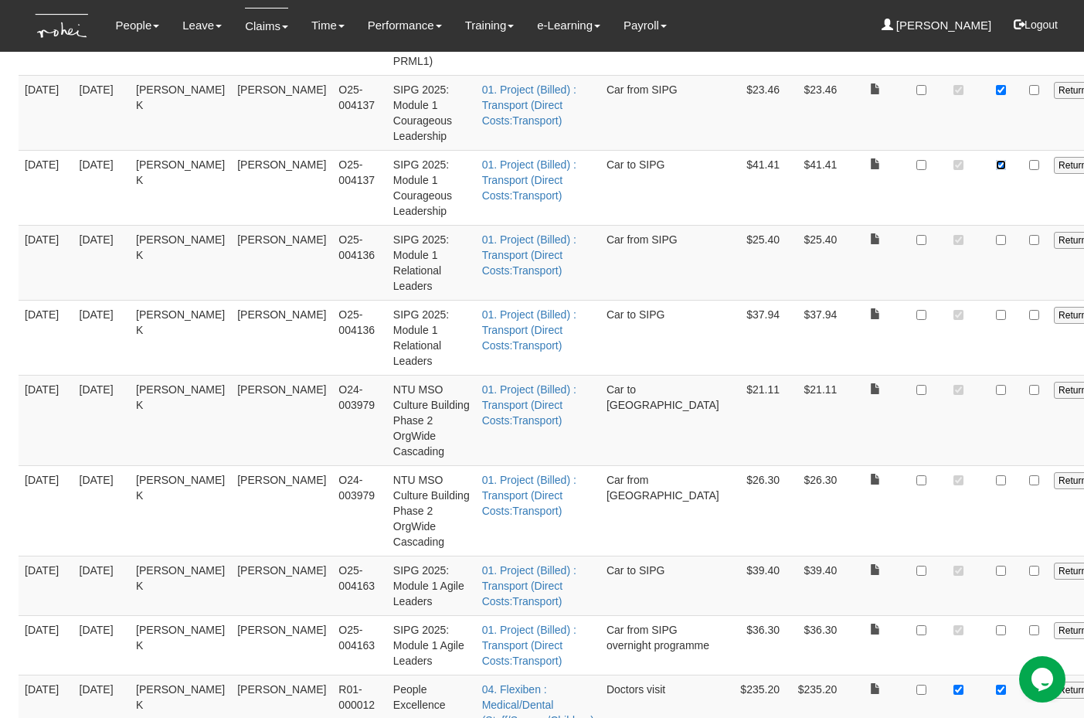
scroll to position [2875, 0]
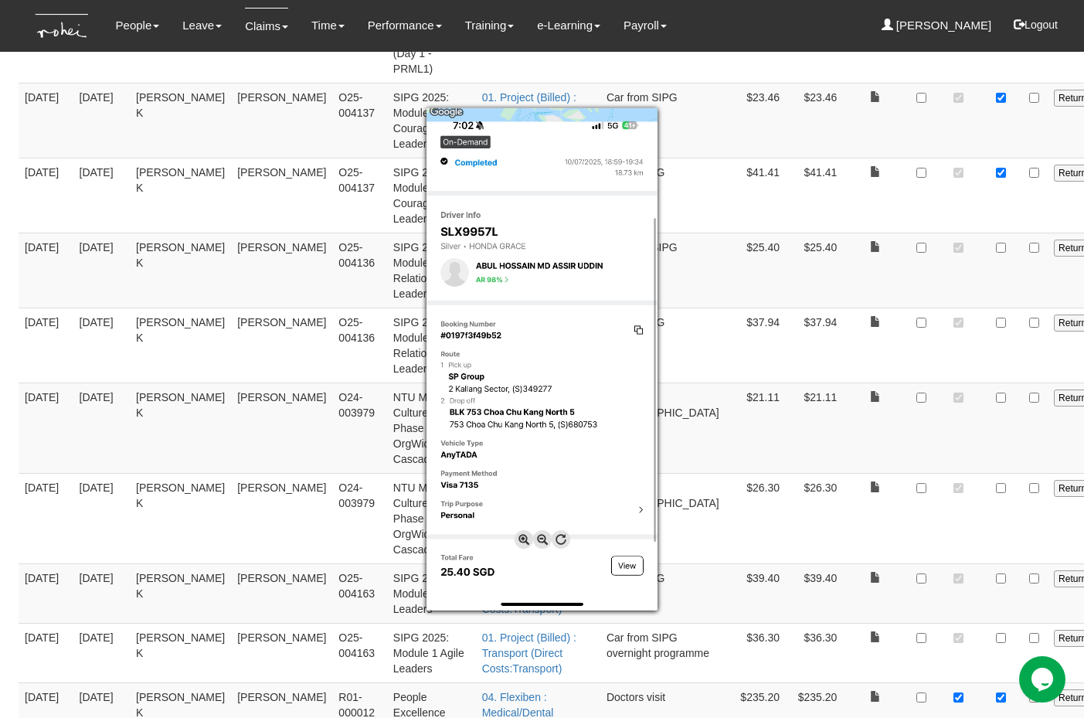
click at [904, 355] on div at bounding box center [542, 359] width 1084 height 718
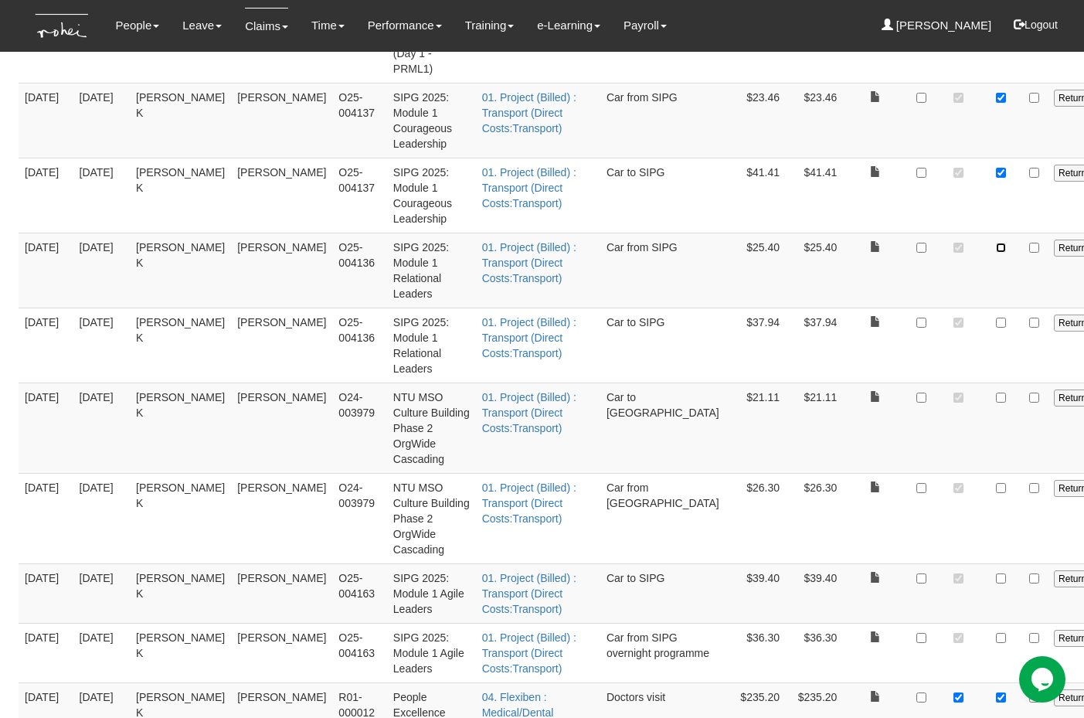
click at [996, 253] on input "checkbox" at bounding box center [1001, 248] width 10 height 10
checkbox input "true"
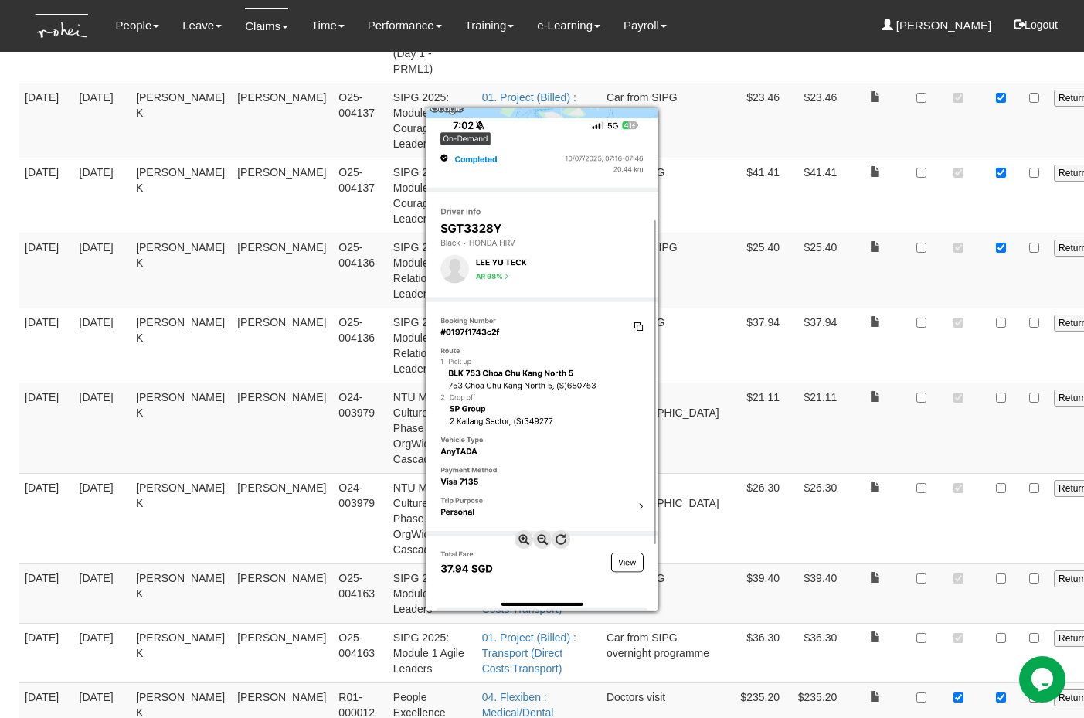
click at [905, 430] on div at bounding box center [542, 359] width 1084 height 718
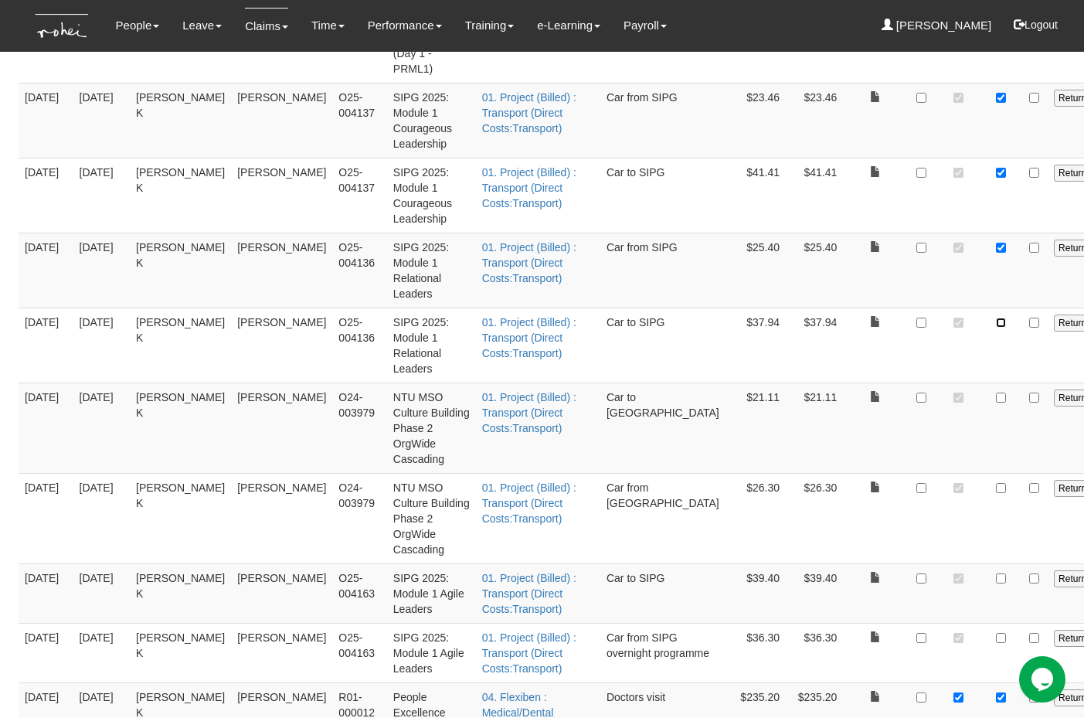
click at [996, 328] on input "checkbox" at bounding box center [1001, 323] width 10 height 10
checkbox input "true"
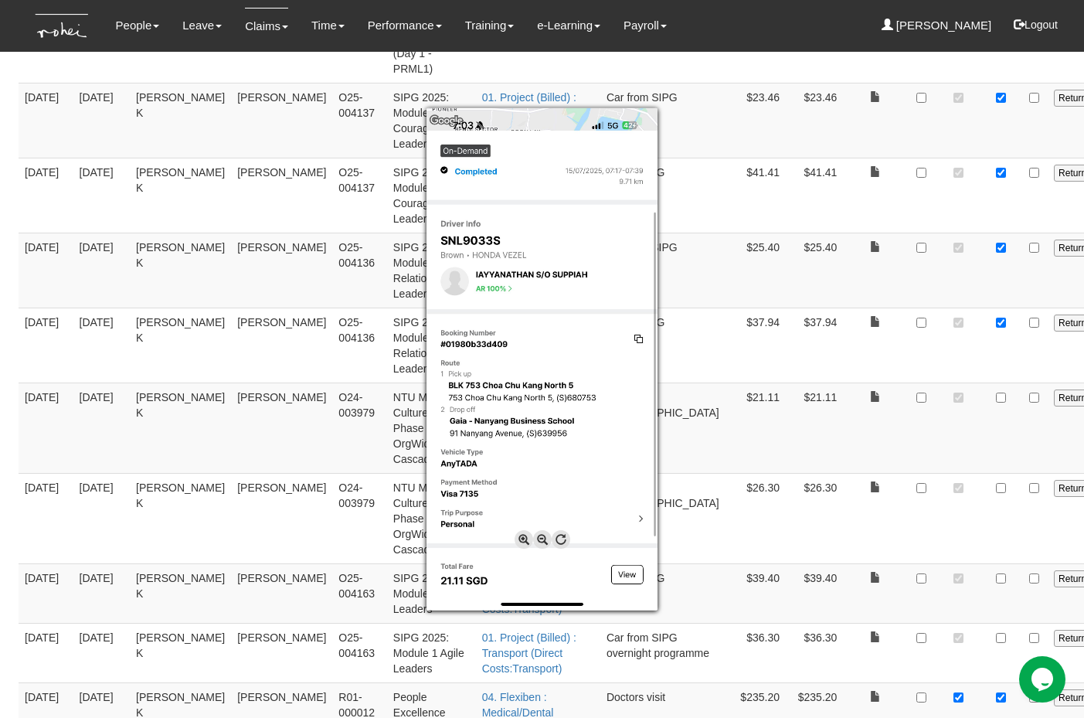
click at [905, 504] on div at bounding box center [542, 359] width 1084 height 718
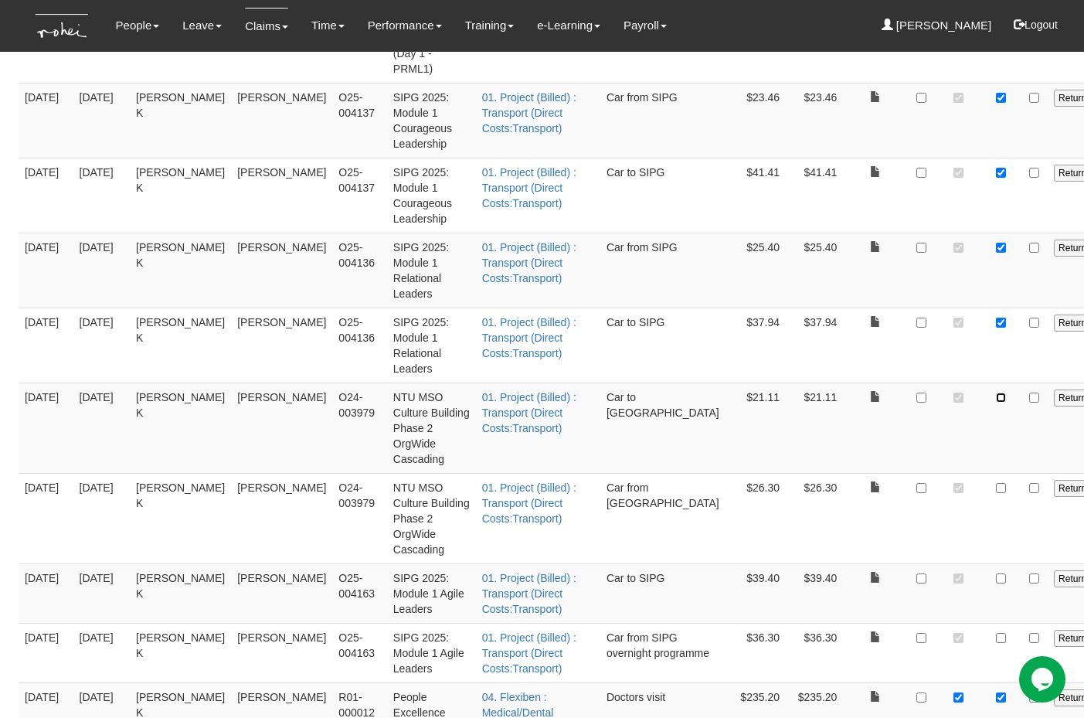
click at [996, 403] on input "checkbox" at bounding box center [1001, 397] width 10 height 10
checkbox input "true"
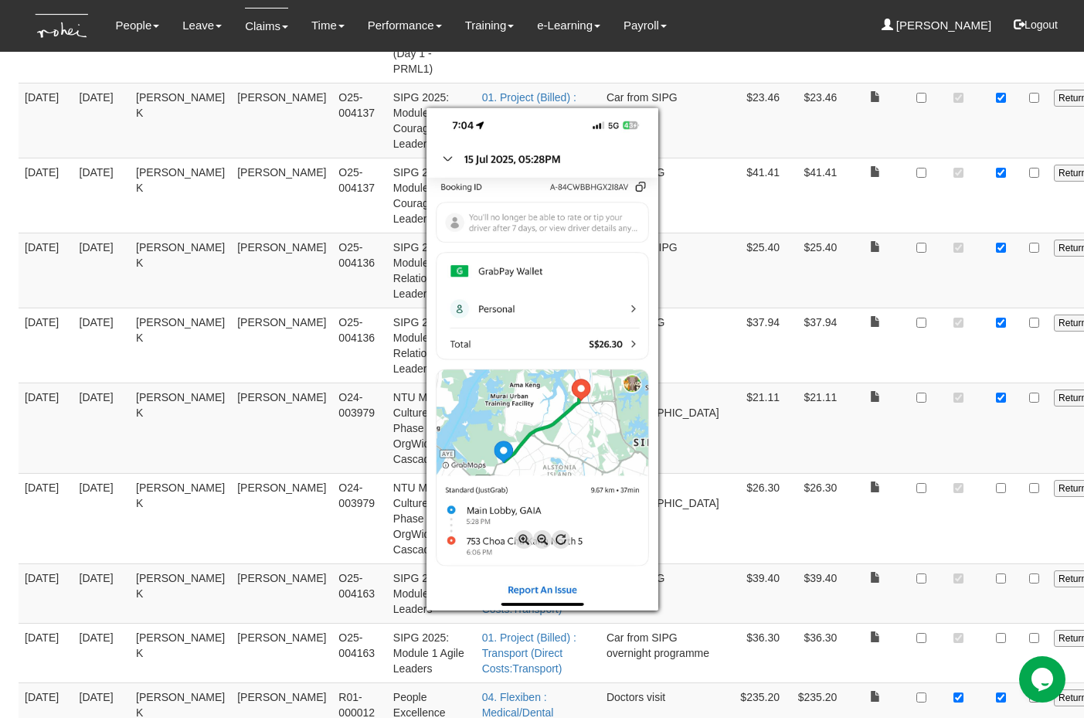
click at [909, 582] on div at bounding box center [542, 359] width 1084 height 718
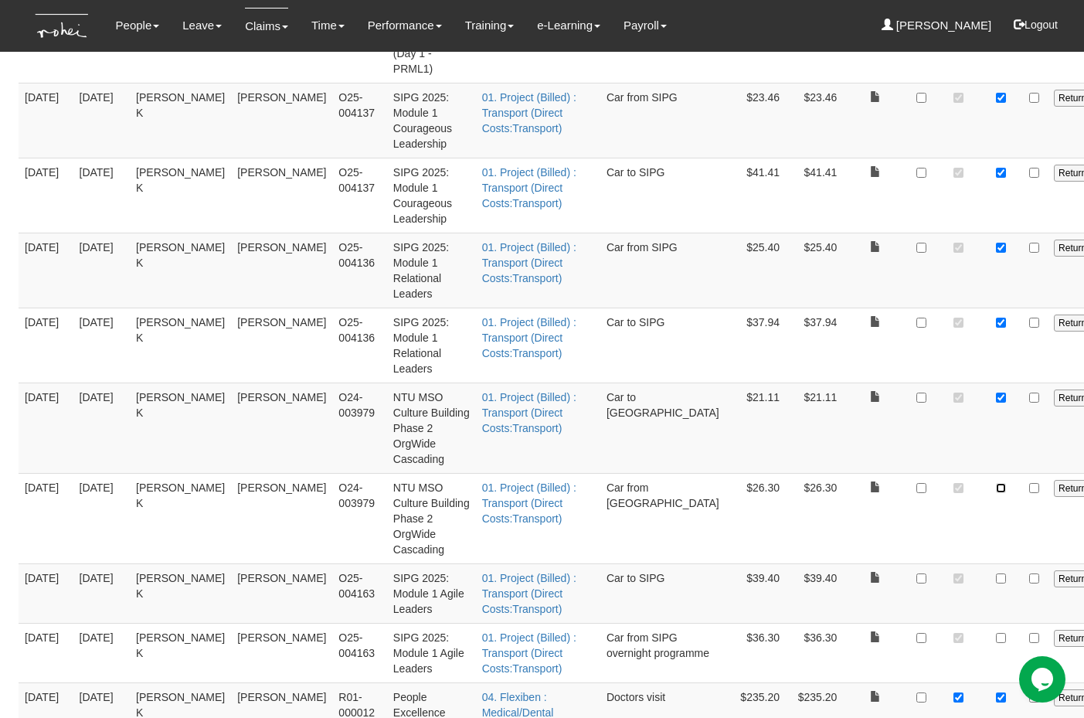
click at [996, 493] on input "checkbox" at bounding box center [1001, 488] width 10 height 10
checkbox input "true"
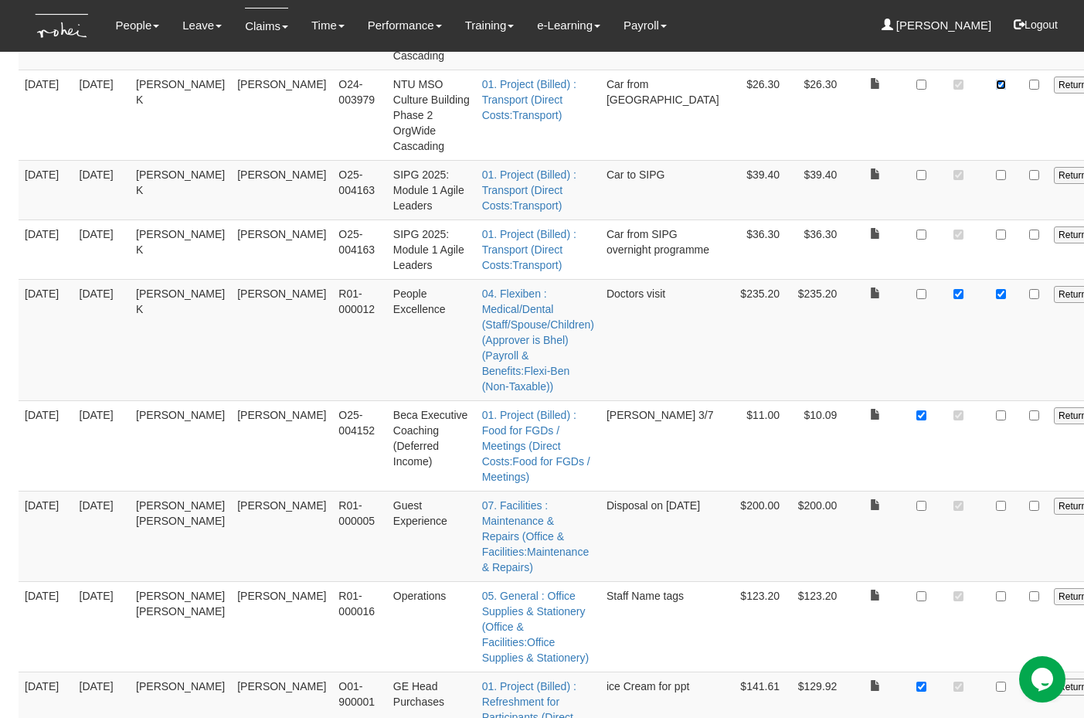
scroll to position [3283, 0]
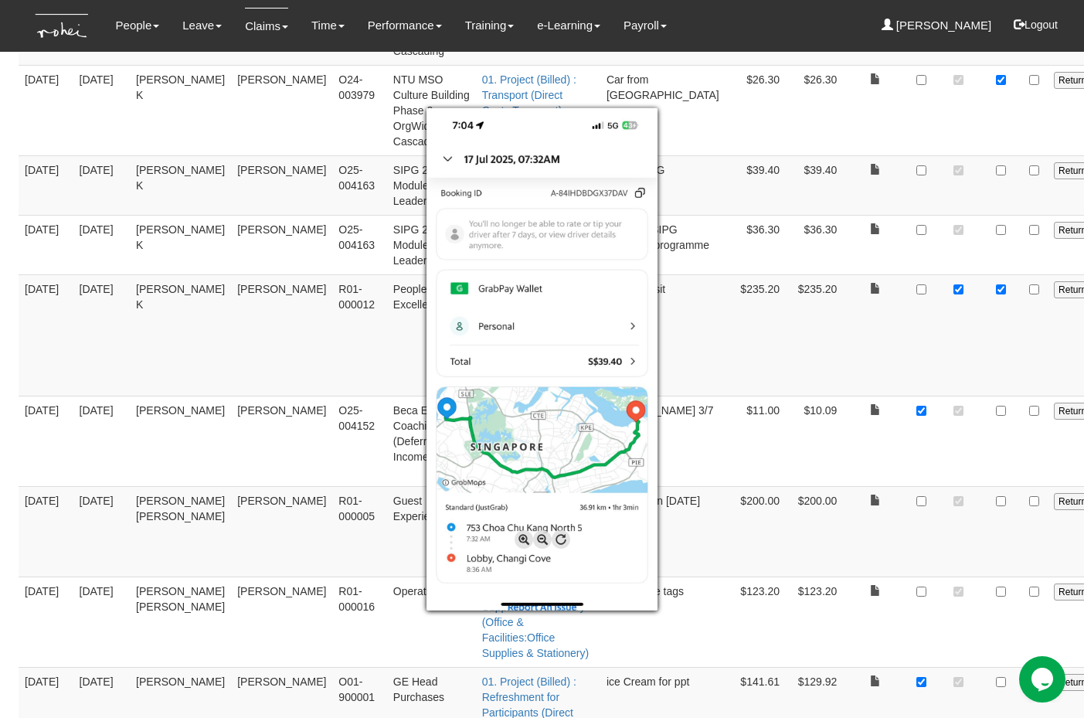
click at [909, 282] on div at bounding box center [542, 359] width 1084 height 718
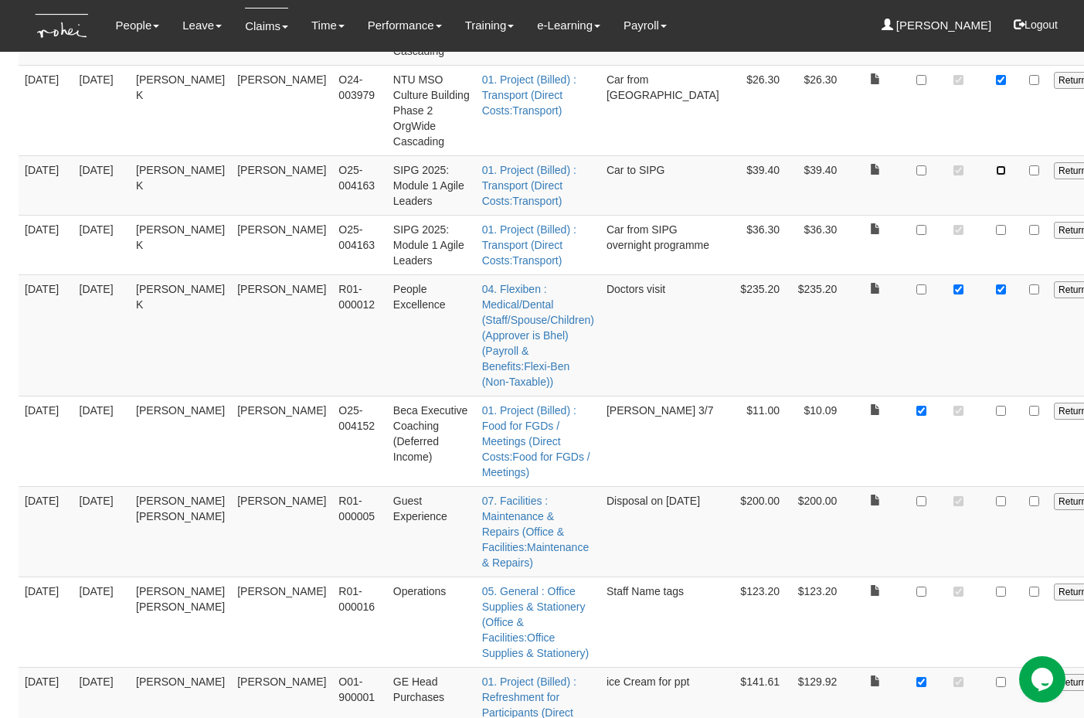
click at [996, 175] on input "checkbox" at bounding box center [1001, 170] width 10 height 10
checkbox input "true"
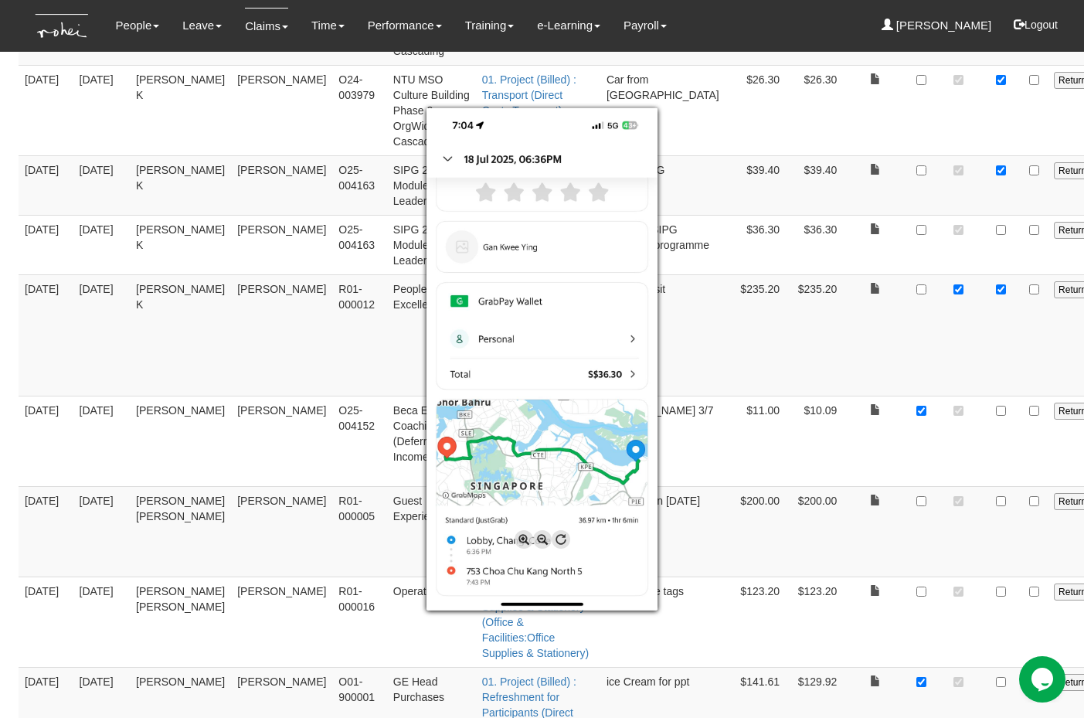
click at [911, 340] on div at bounding box center [542, 359] width 1084 height 718
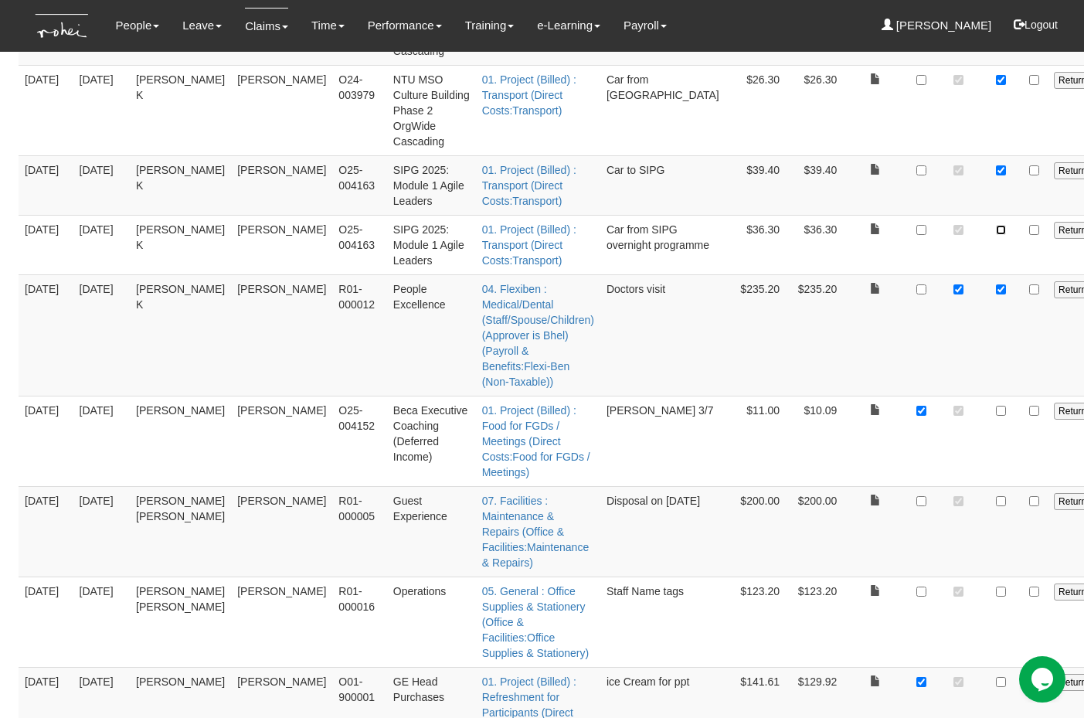
click at [996, 235] on input "checkbox" at bounding box center [1001, 230] width 10 height 10
checkbox input "true"
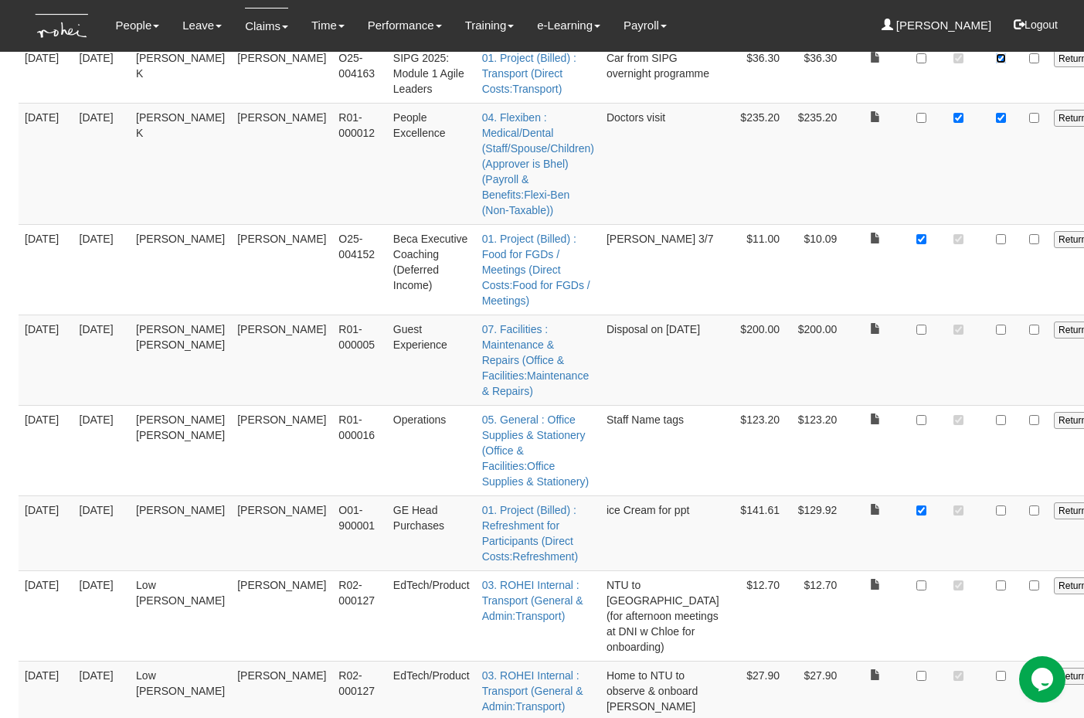
scroll to position [3455, 0]
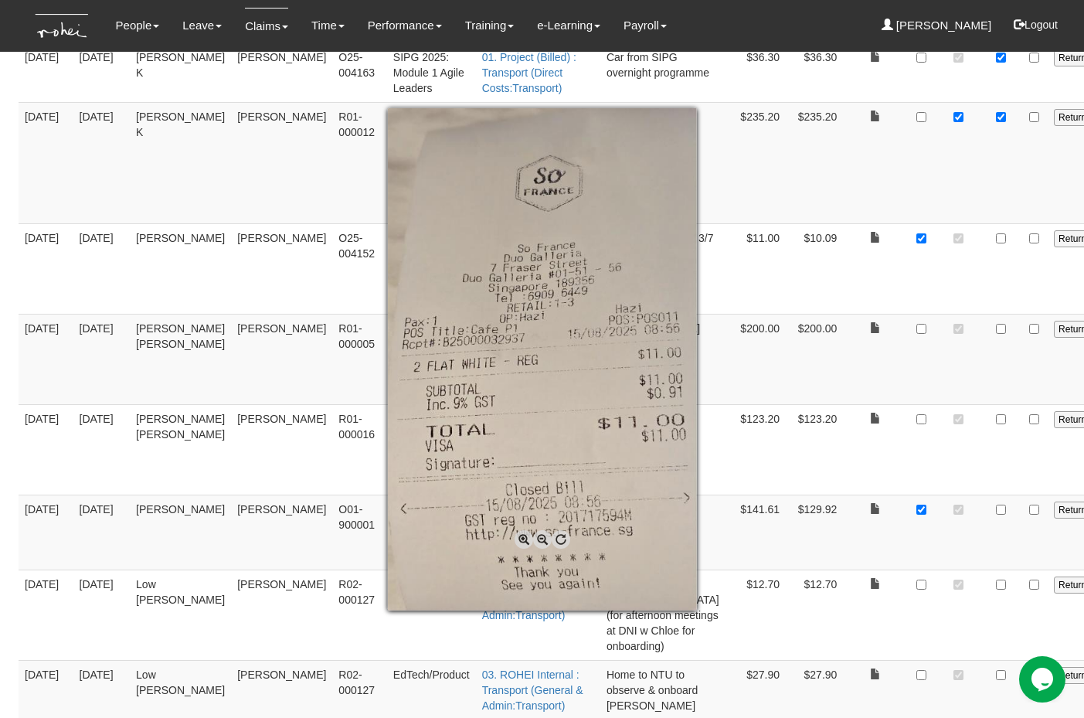
click at [913, 347] on div at bounding box center [542, 359] width 1084 height 718
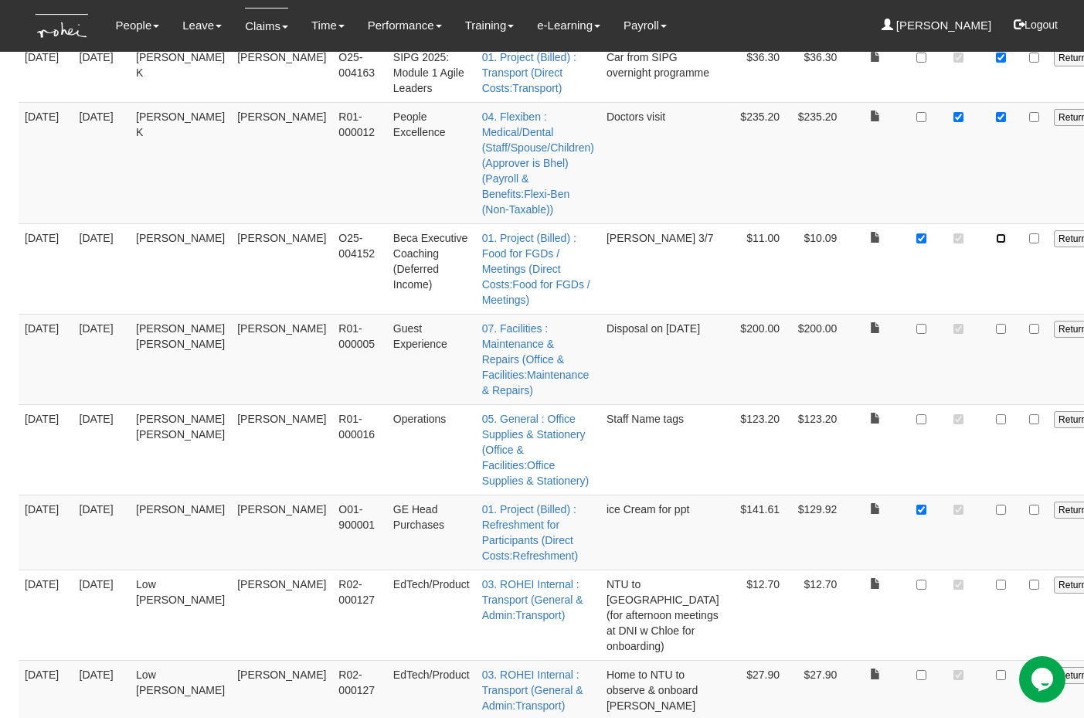
click at [996, 243] on input "checkbox" at bounding box center [1001, 238] width 10 height 10
checkbox input "true"
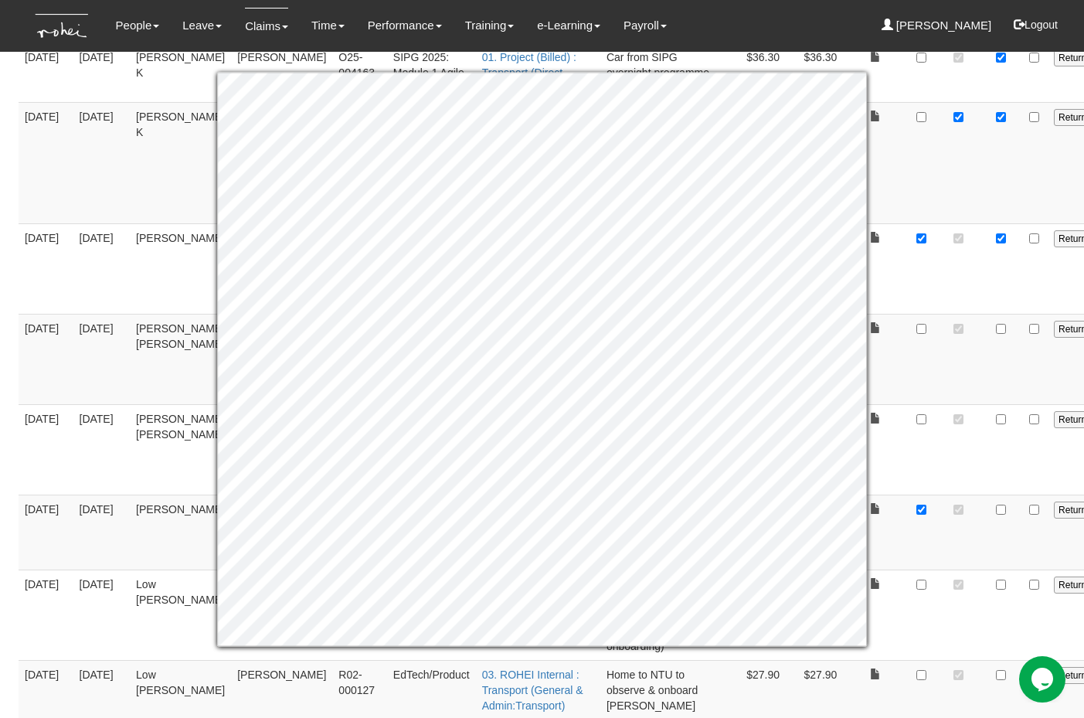
click at [935, 314] on td at bounding box center [958, 268] width 47 height 90
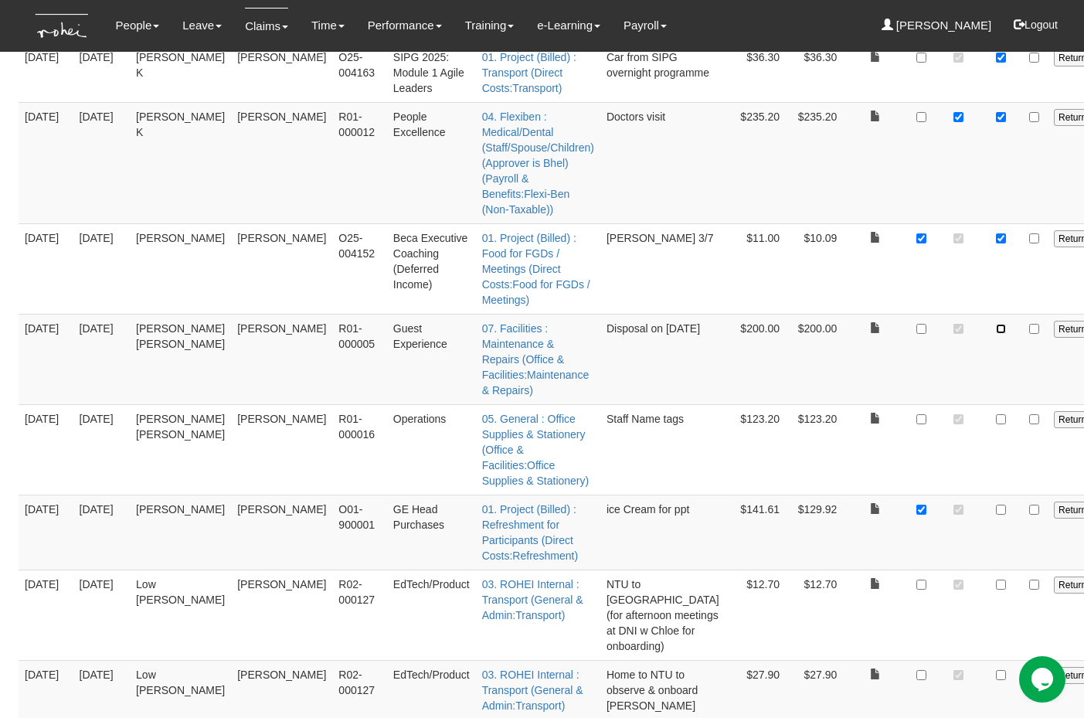
click at [996, 334] on input "checkbox" at bounding box center [1001, 329] width 10 height 10
checkbox input "true"
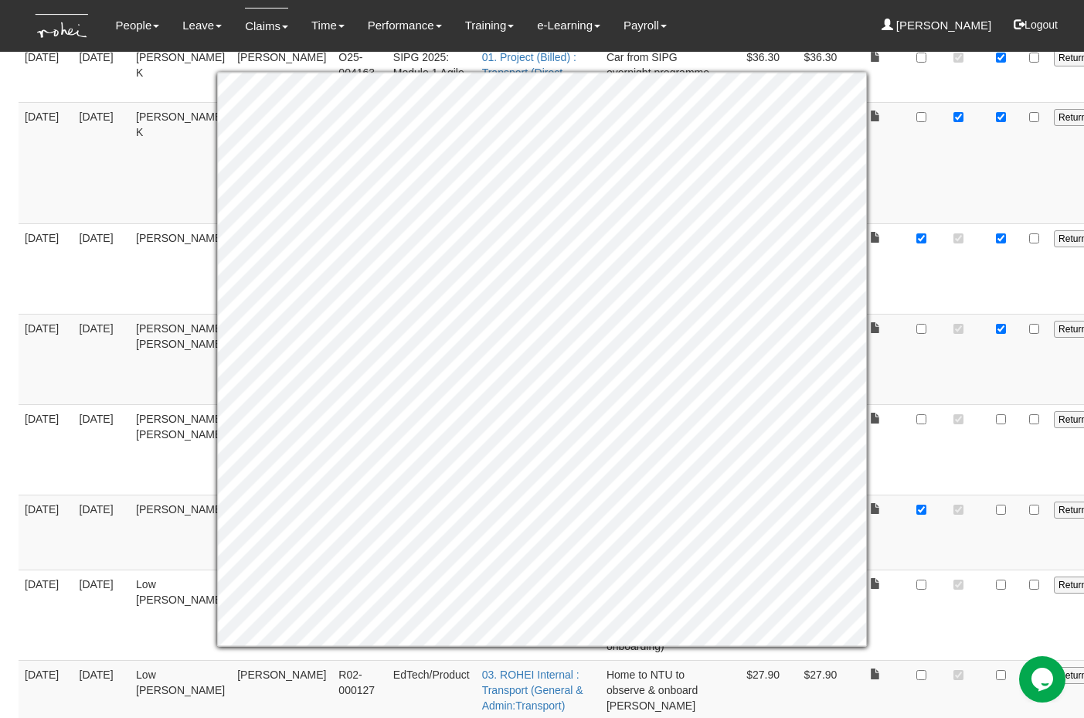
click at [982, 404] on td at bounding box center [1001, 359] width 38 height 90
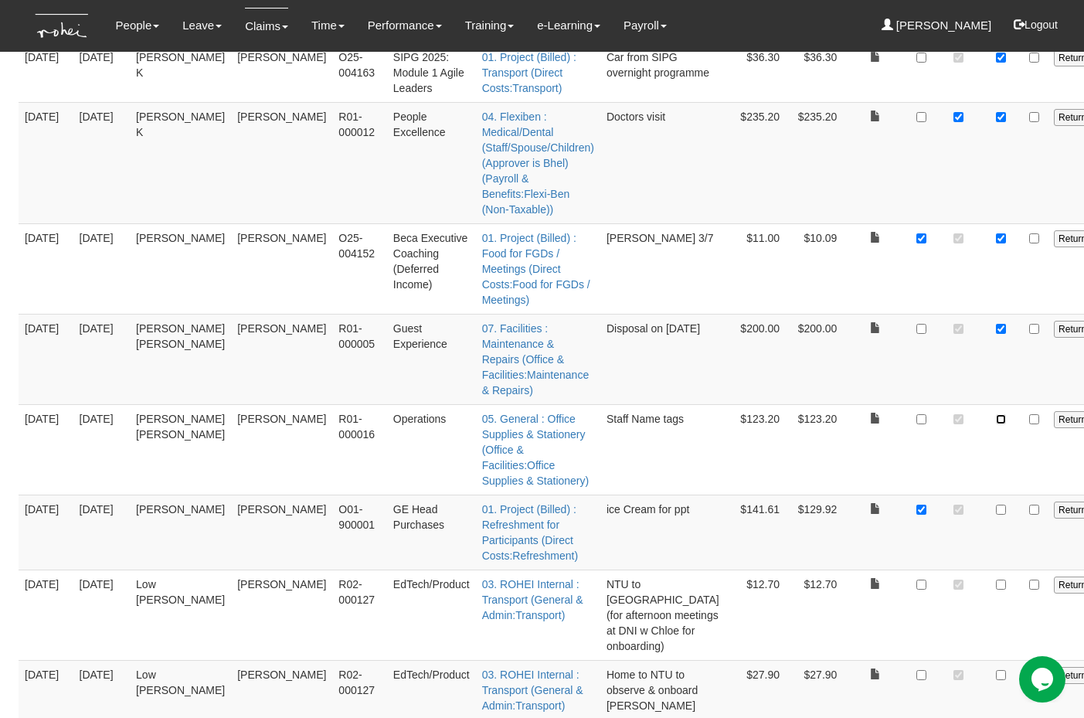
click at [996, 424] on input "checkbox" at bounding box center [1001, 419] width 10 height 10
checkbox input "true"
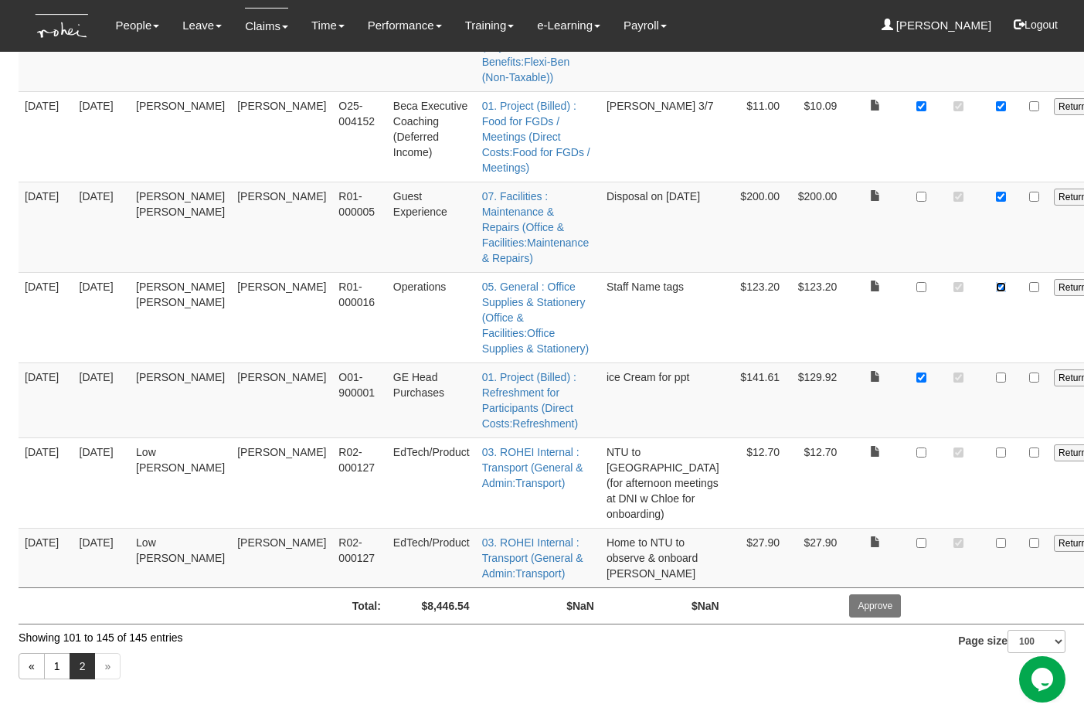
scroll to position [3726, 0]
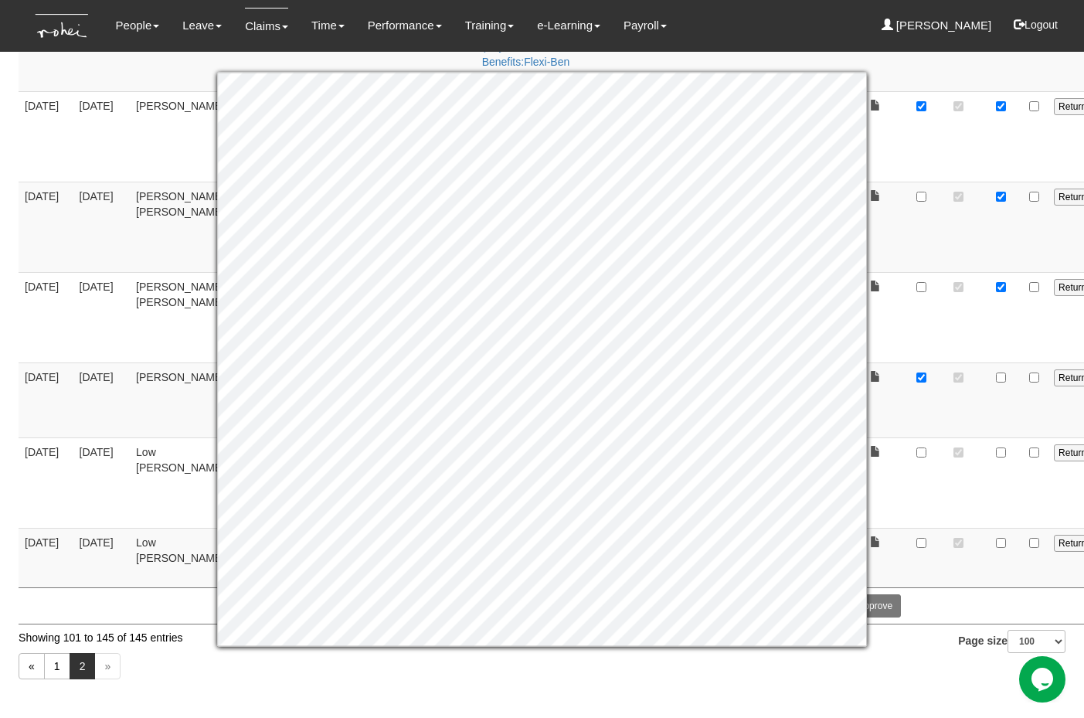
click at [982, 365] on td at bounding box center [1001, 399] width 38 height 75
click at [1020, 375] on td at bounding box center [1034, 399] width 28 height 75
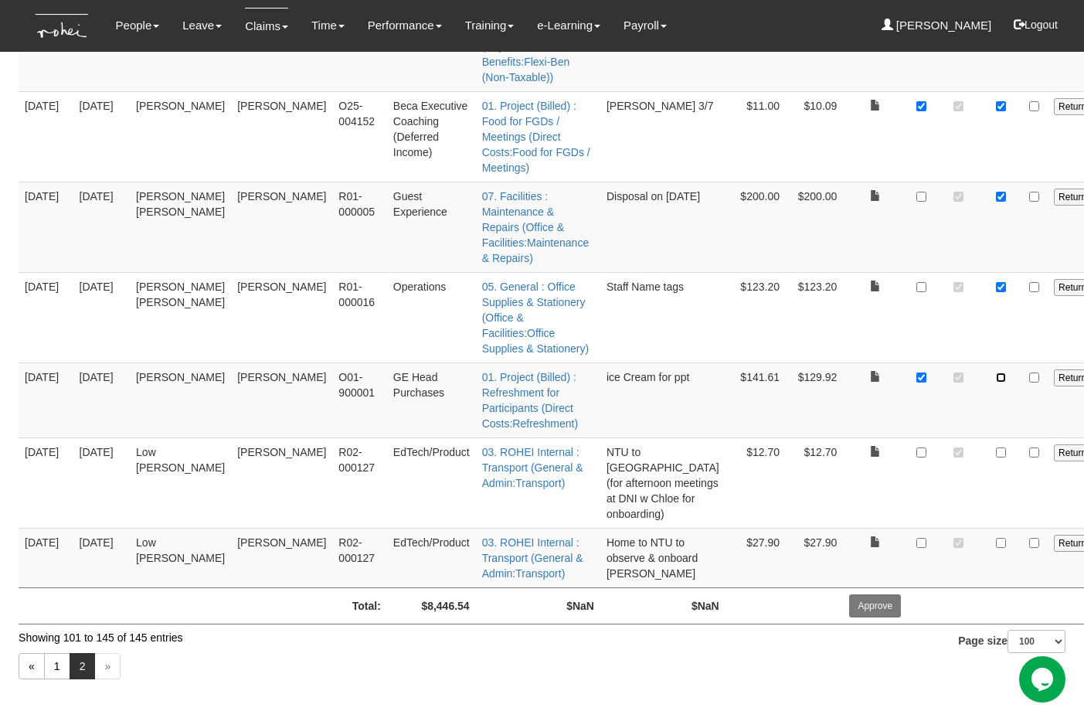
click at [996, 372] on input "checkbox" at bounding box center [1001, 377] width 10 height 10
checkbox input "true"
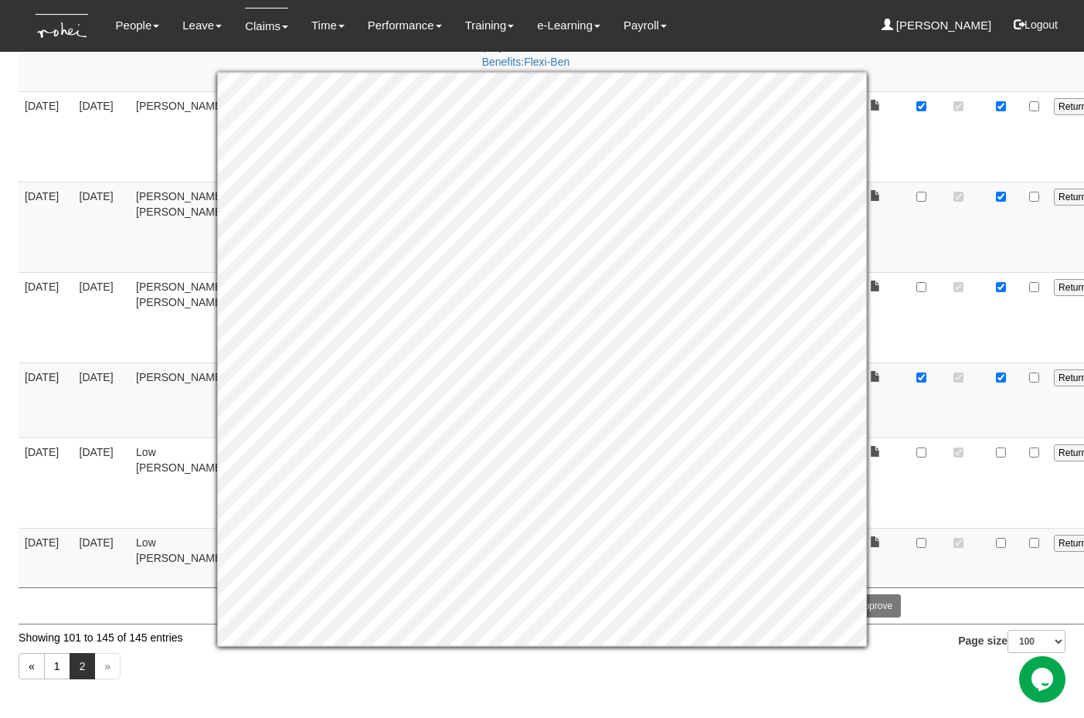
drag, startPoint x: 891, startPoint y: 473, endPoint x: 893, endPoint y: 465, distance: 8.1
click at [935, 473] on td at bounding box center [958, 482] width 47 height 90
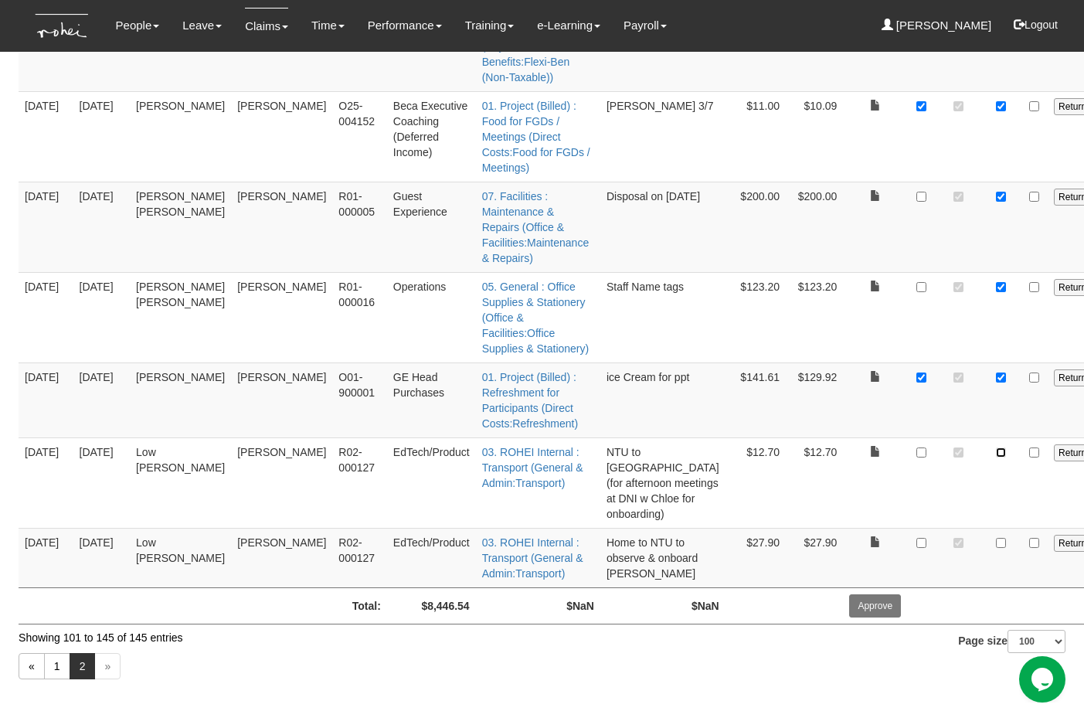
click at [996, 447] on input "checkbox" at bounding box center [1001, 452] width 10 height 10
checkbox input "true"
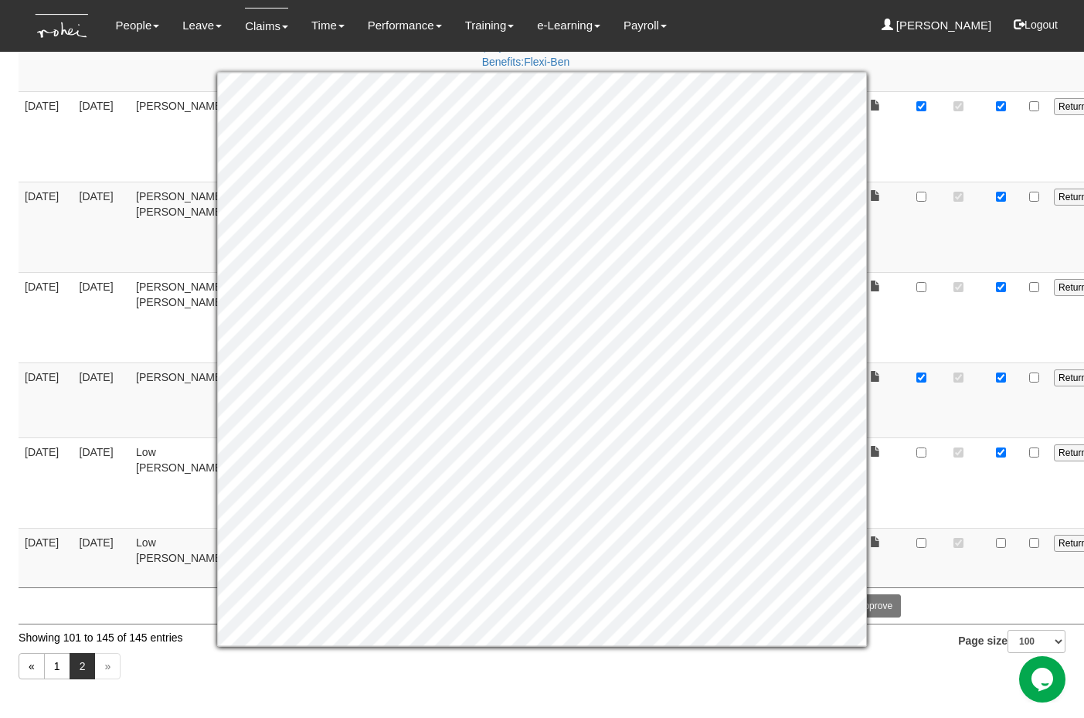
click at [982, 504] on td at bounding box center [1001, 482] width 38 height 90
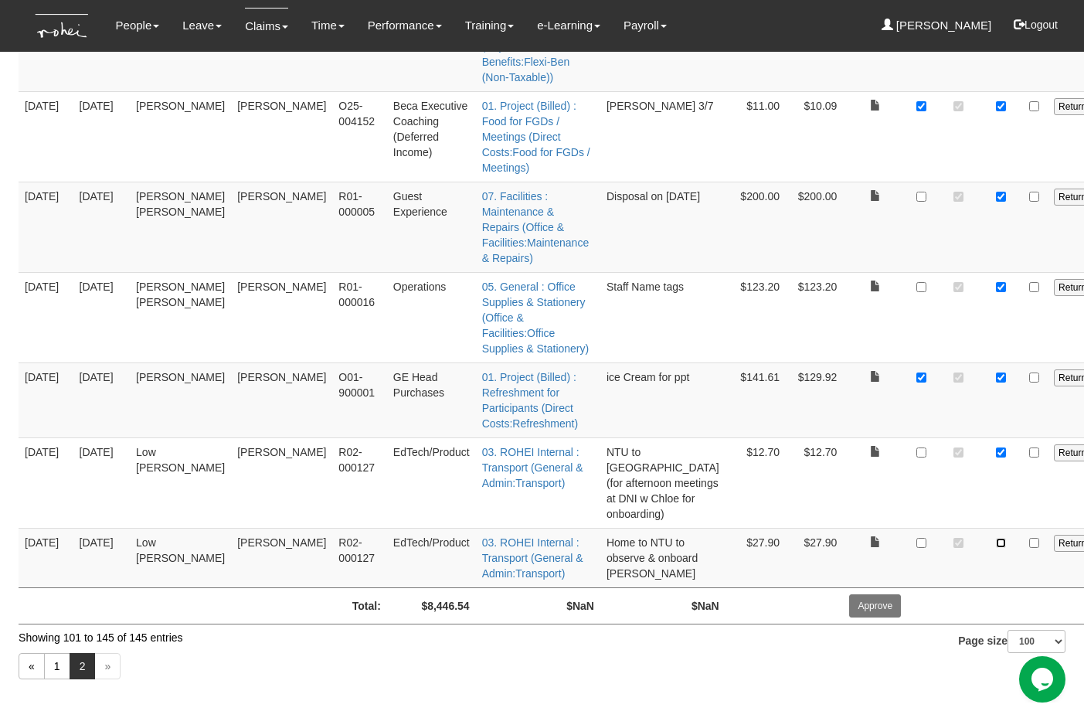
click at [996, 542] on input "checkbox" at bounding box center [1001, 543] width 10 height 10
checkbox input "true"
click at [1040, 582] on select "10 25 50 100" at bounding box center [1036, 641] width 58 height 23
click at [1007, 582] on select "10 25 50 100" at bounding box center [1036, 641] width 58 height 23
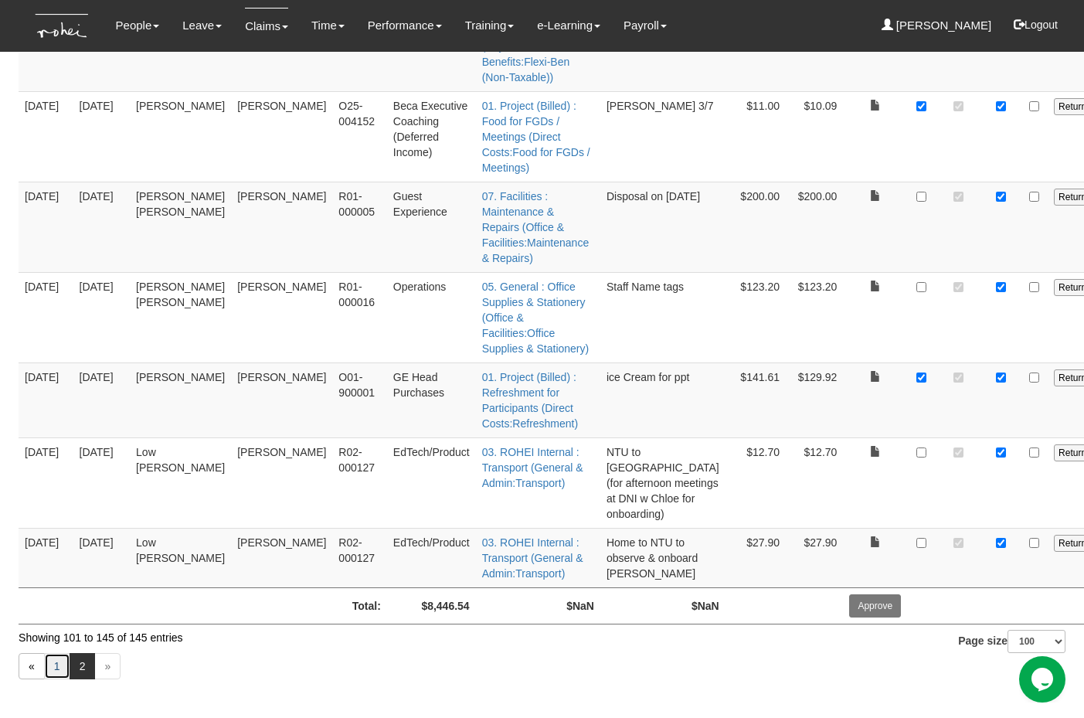
click at [59, 582] on link "1" at bounding box center [57, 666] width 26 height 26
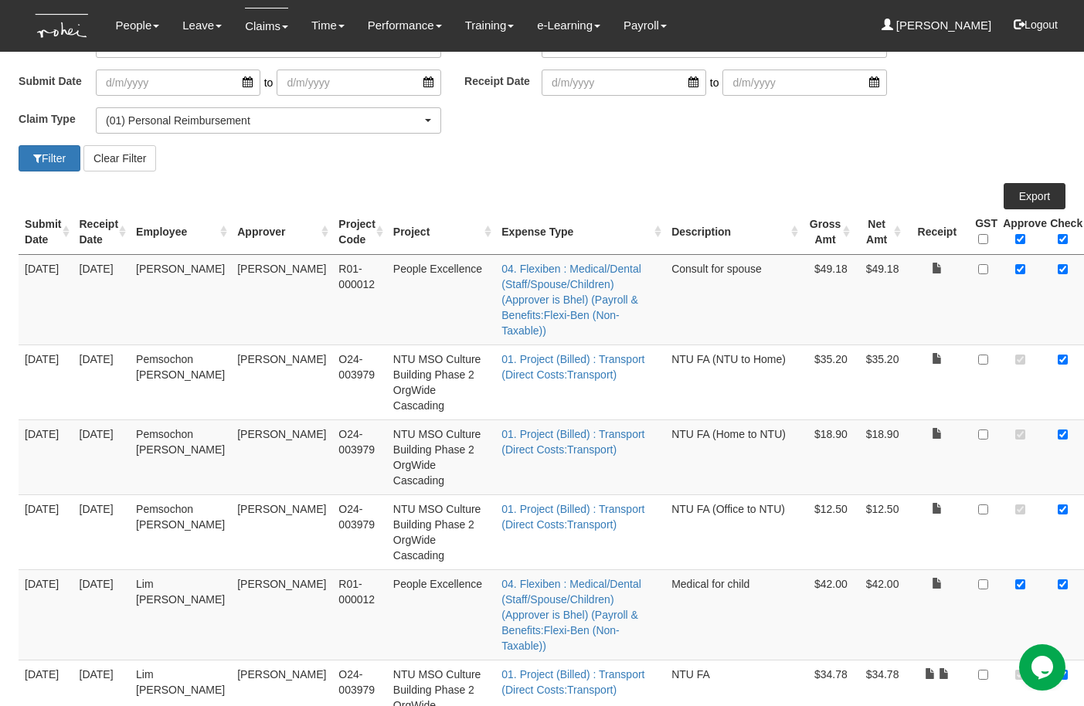
scroll to position [0, 0]
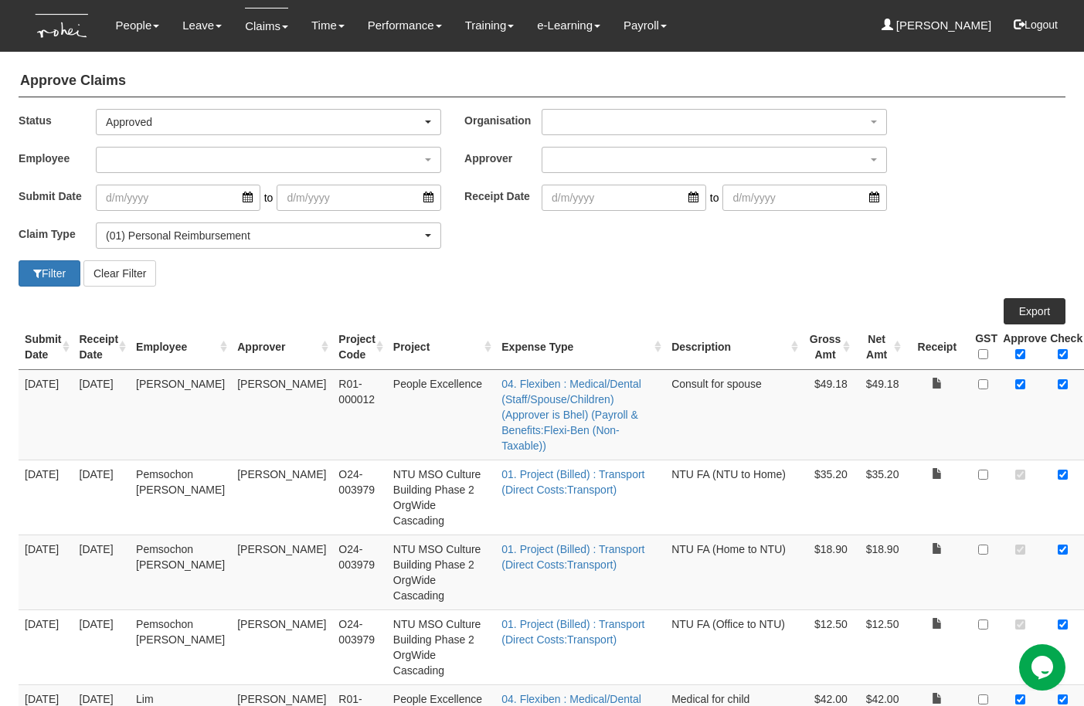
click at [802, 349] on th "Gross Amt" at bounding box center [828, 347] width 52 height 46
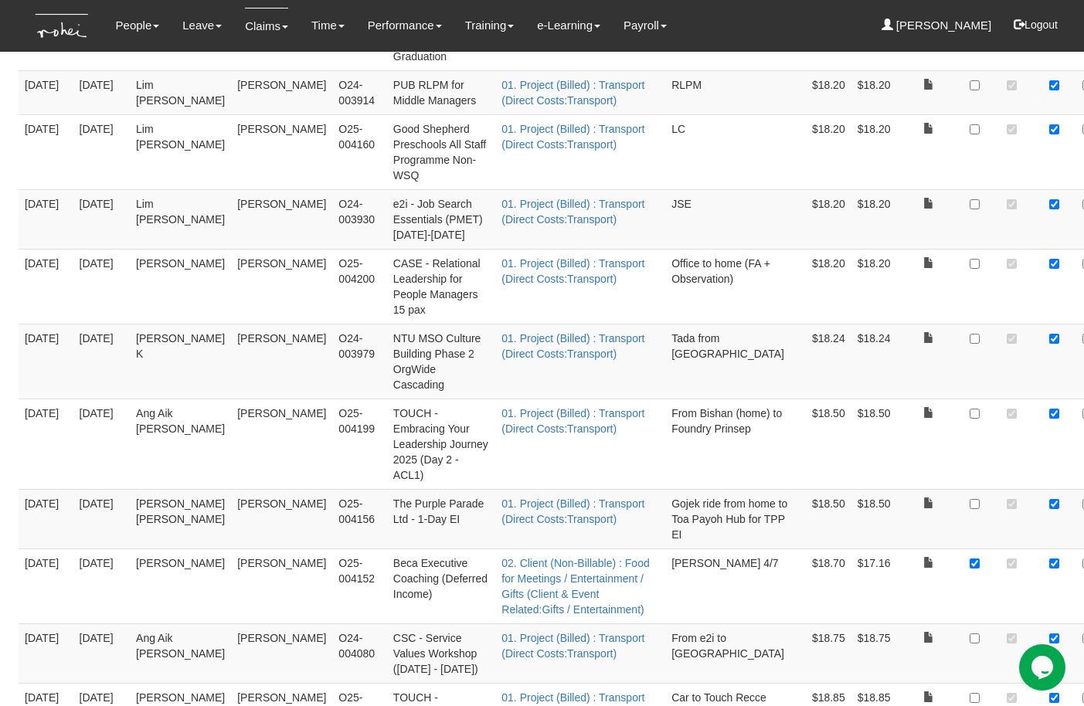
scroll to position [2390, 0]
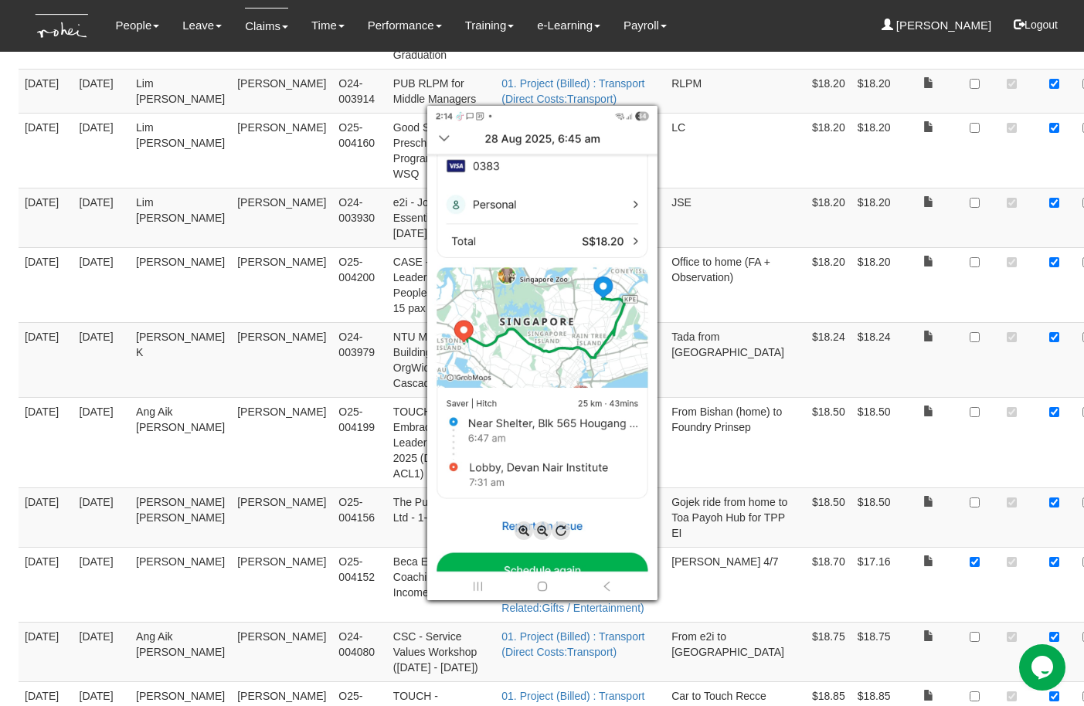
click at [818, 507] on div at bounding box center [542, 353] width 1084 height 706
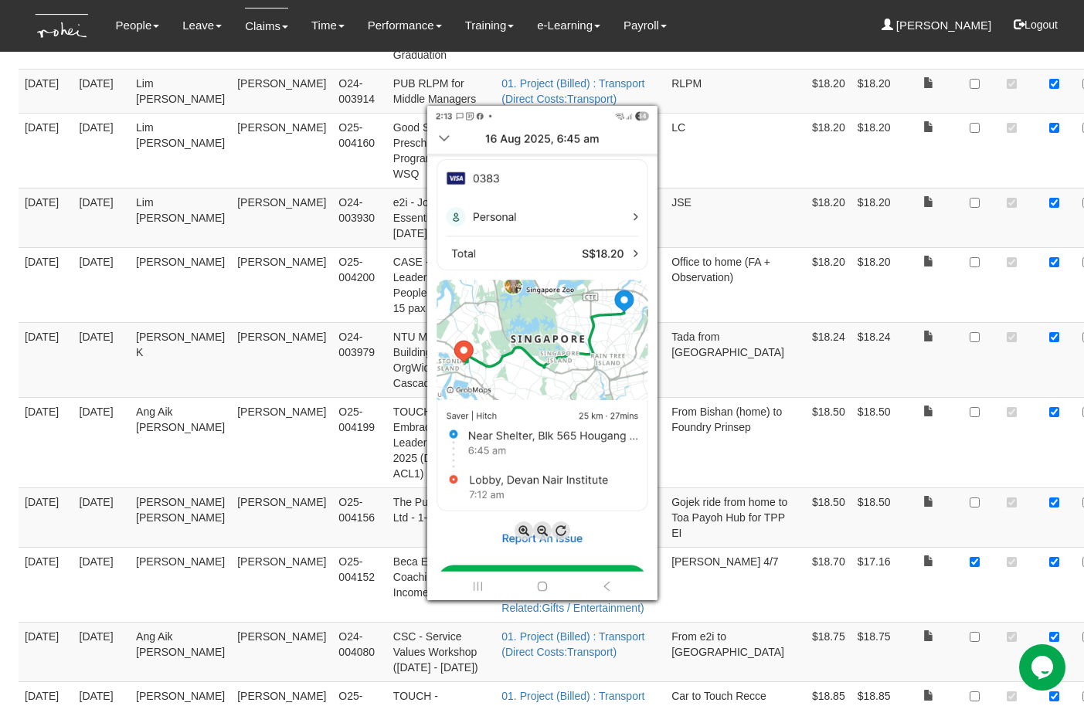
click at [808, 518] on div at bounding box center [542, 353] width 1084 height 706
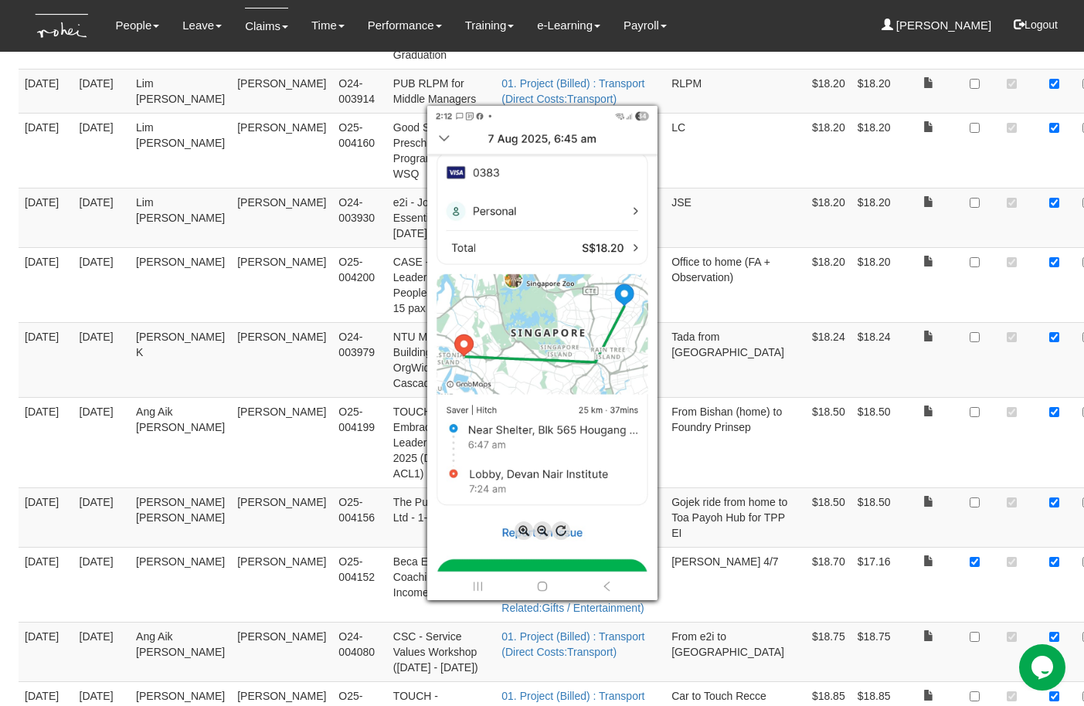
click at [790, 582] on div at bounding box center [542, 353] width 1084 height 706
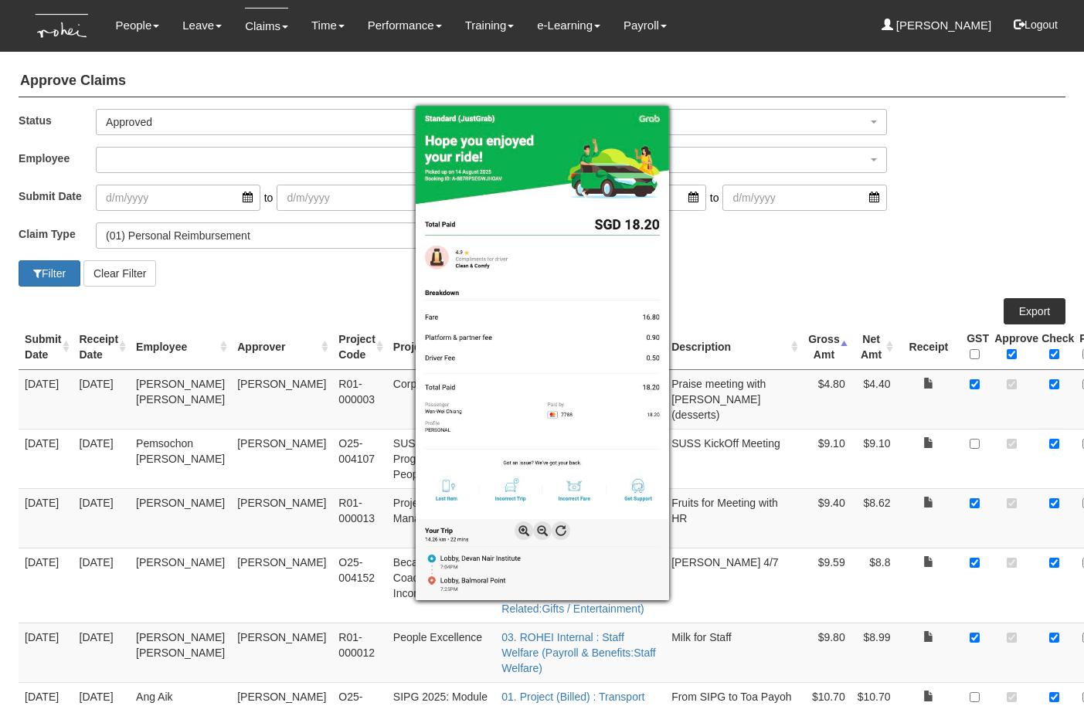
select select "Approved"
select select "14"
select select "100"
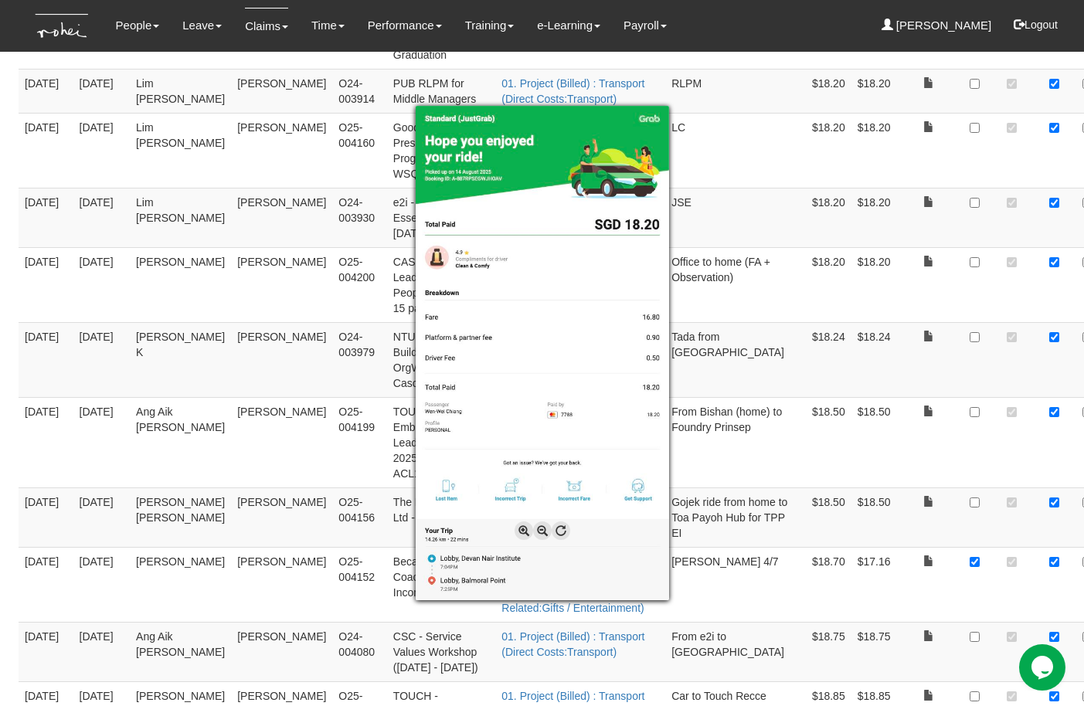
click at [818, 612] on div at bounding box center [542, 353] width 1084 height 706
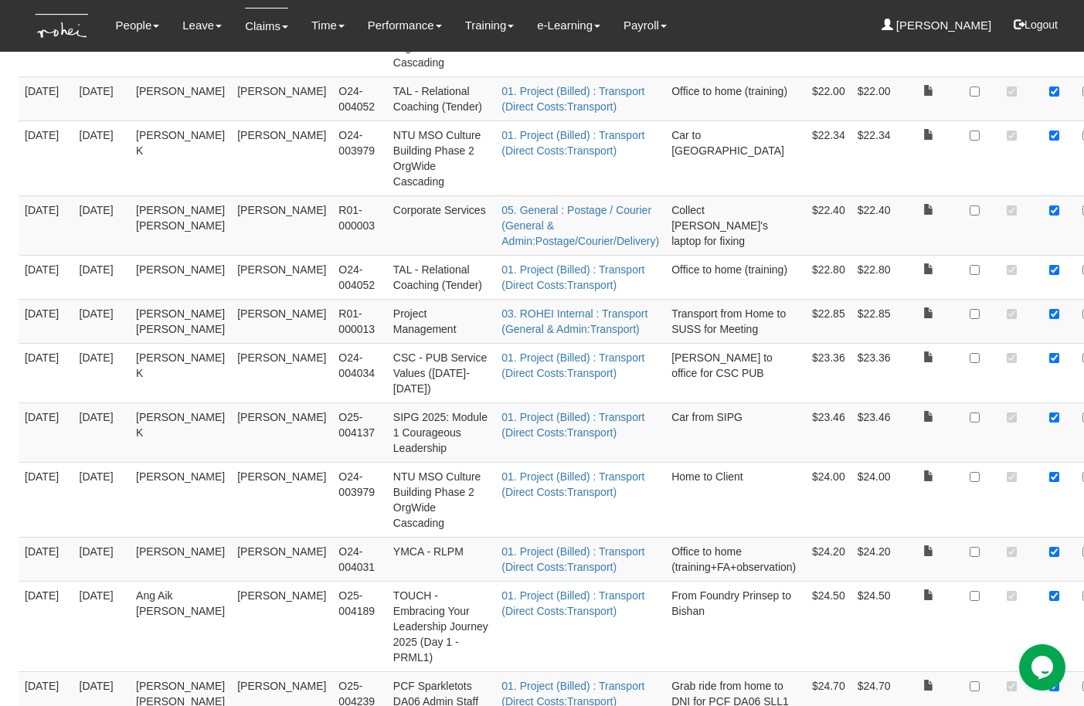
scroll to position [4027, 0]
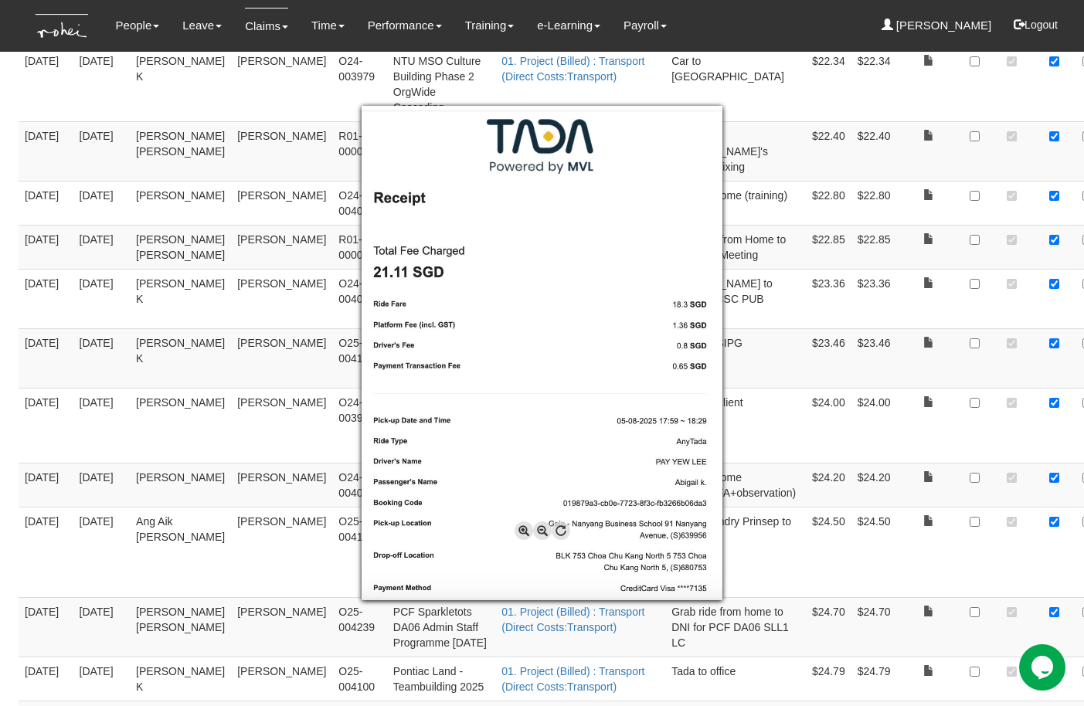
click at [815, 460] on div at bounding box center [542, 353] width 1084 height 706
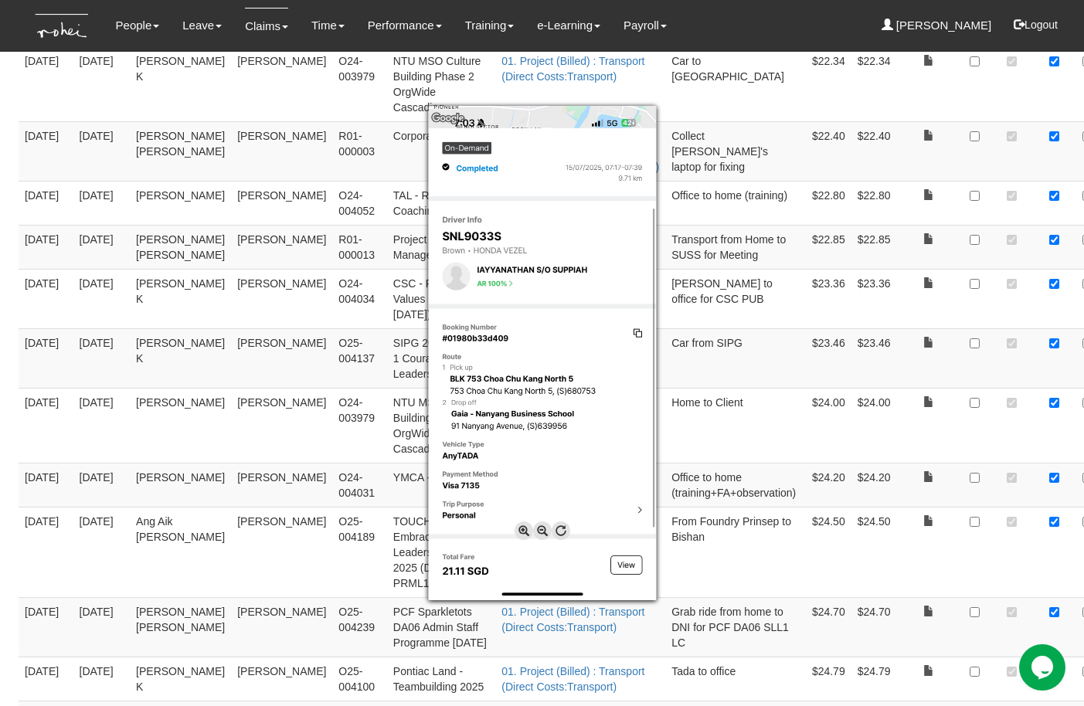
click at [795, 510] on div at bounding box center [542, 353] width 1084 height 706
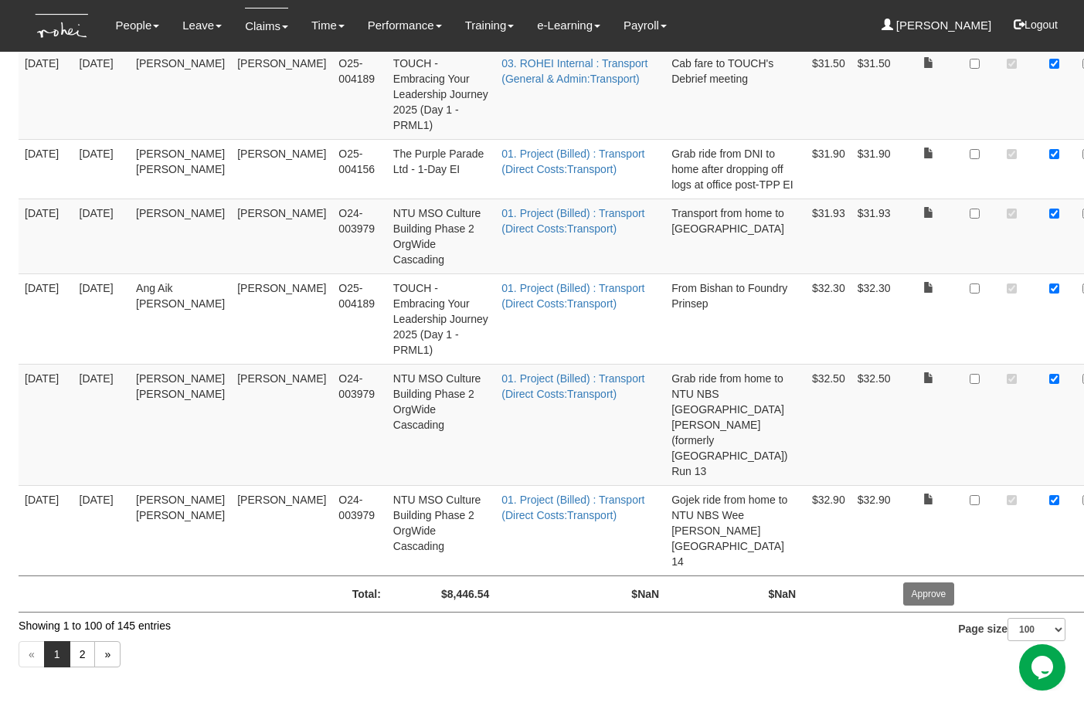
scroll to position [7751, 0]
click at [80, 655] on link "2" at bounding box center [83, 654] width 26 height 26
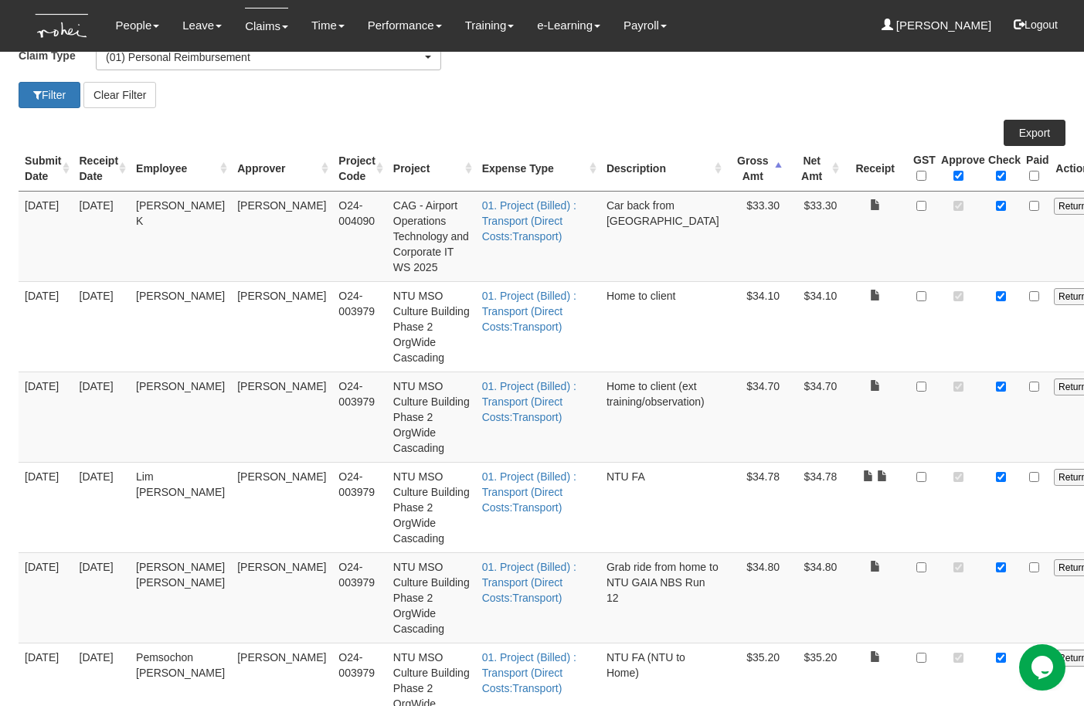
scroll to position [0, 0]
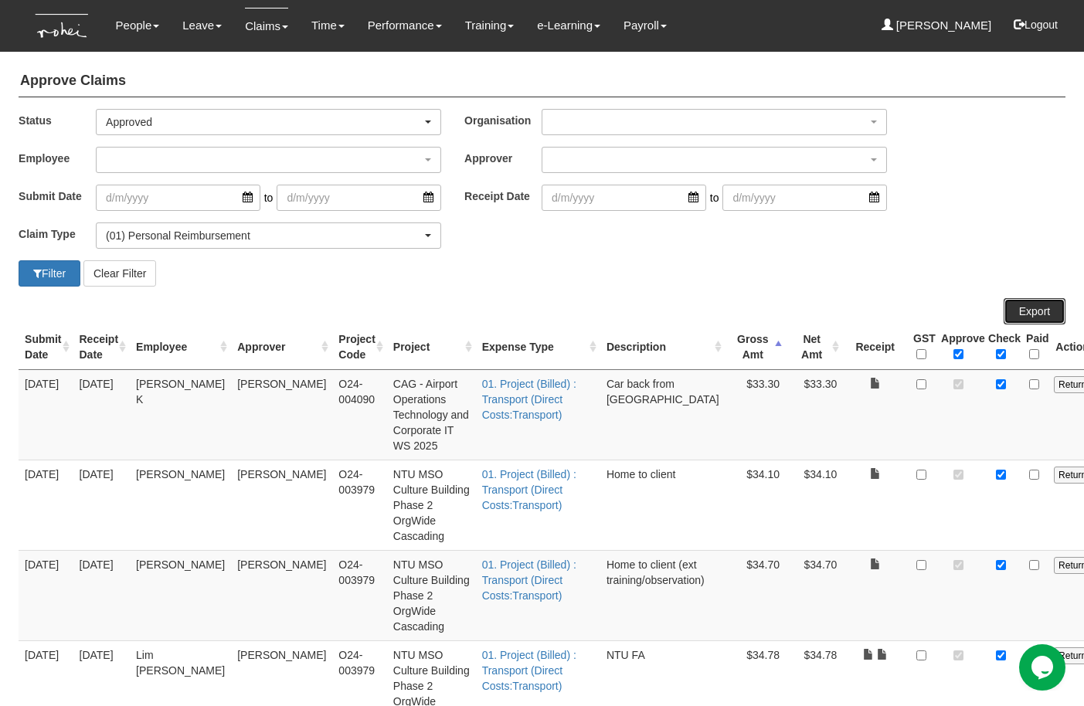
click at [1028, 307] on link "Export" at bounding box center [1035, 311] width 62 height 26
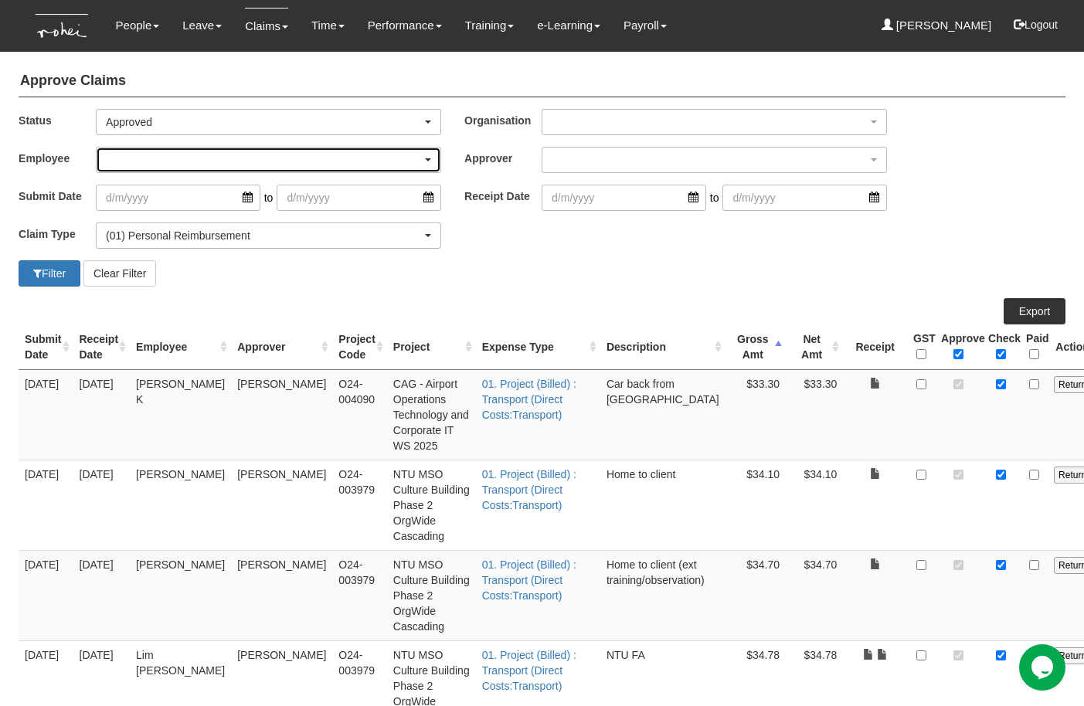
click at [429, 158] on span "button" at bounding box center [428, 159] width 6 height 3
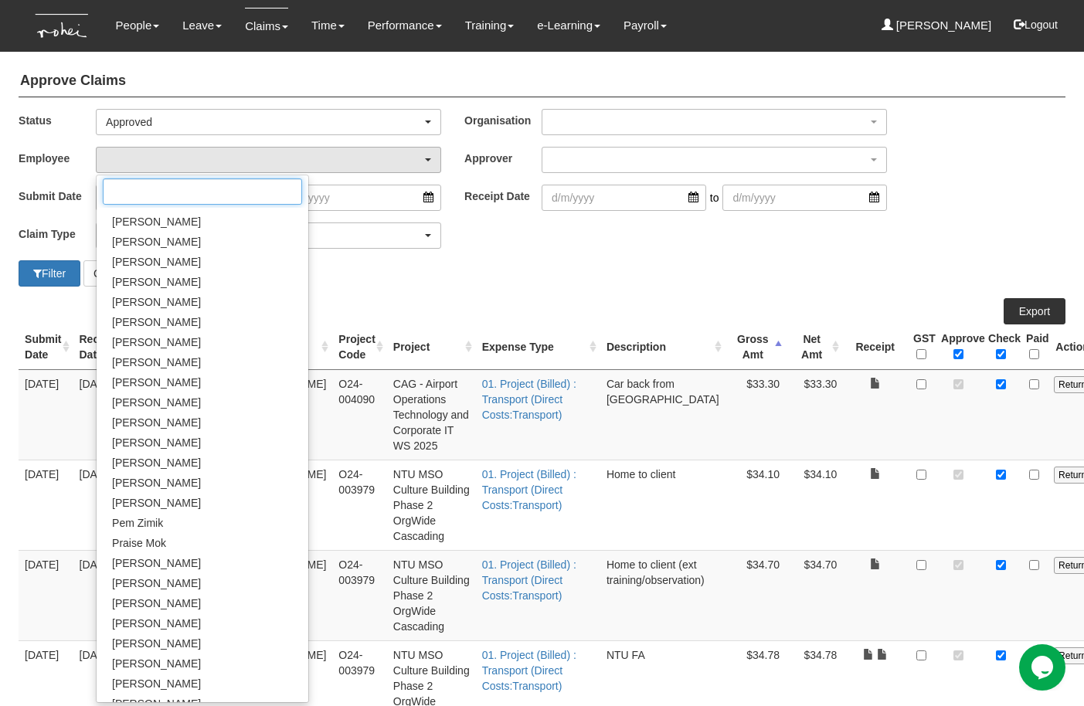
scroll to position [711, 0]
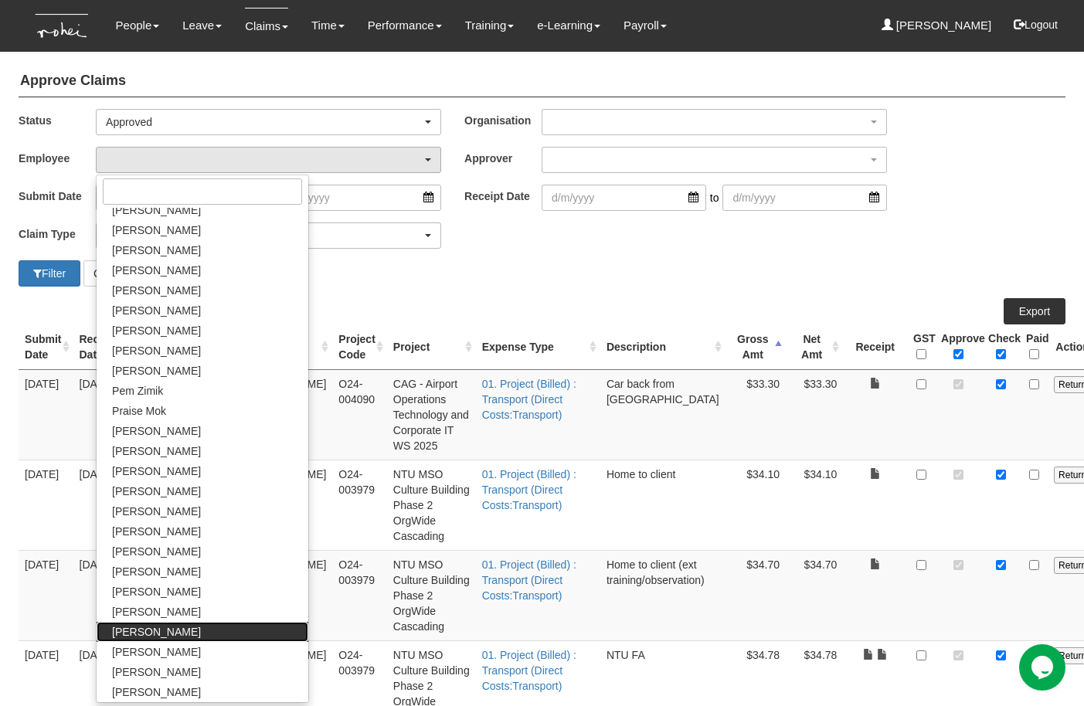
click at [134, 628] on span "[PERSON_NAME]" at bounding box center [156, 631] width 89 height 15
select select "c85e7207-948b-4a93-b1ce-7591f482d584"
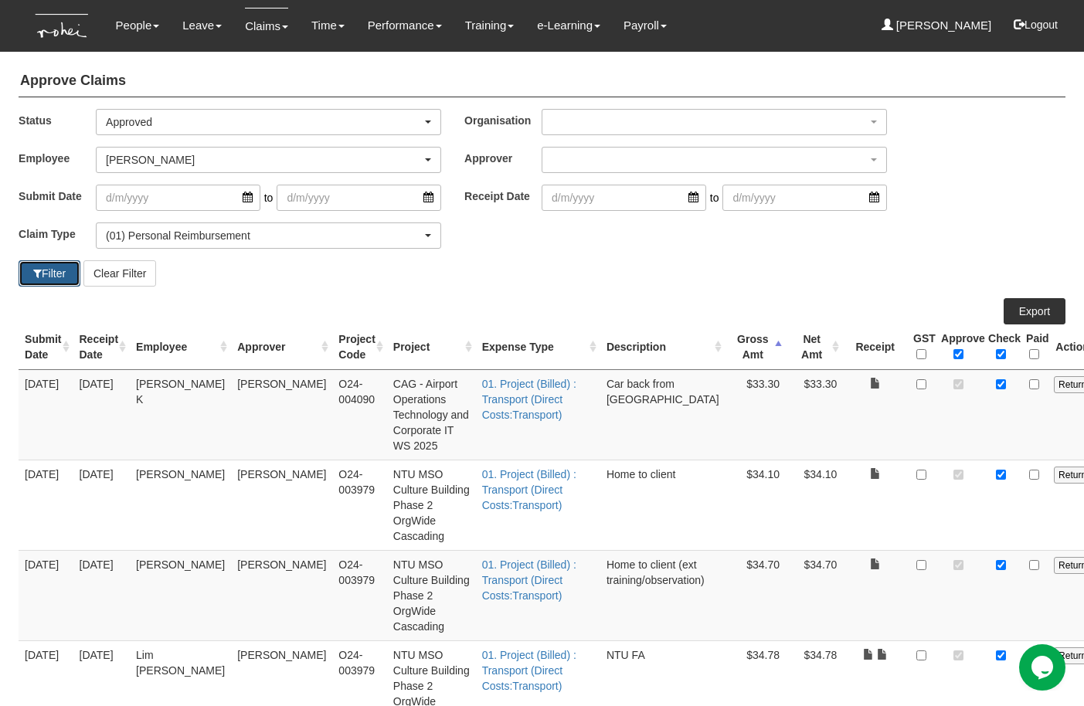
click at [41, 276] on button "Filter" at bounding box center [50, 273] width 62 height 26
select select "50"
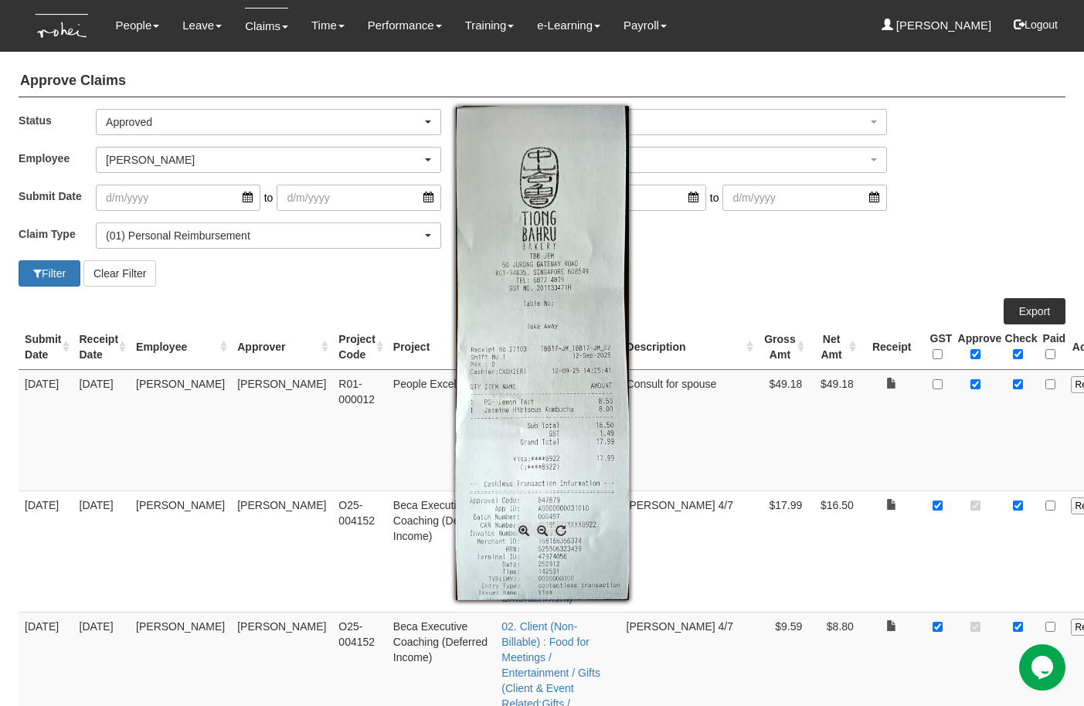
click at [804, 539] on div at bounding box center [542, 353] width 1084 height 706
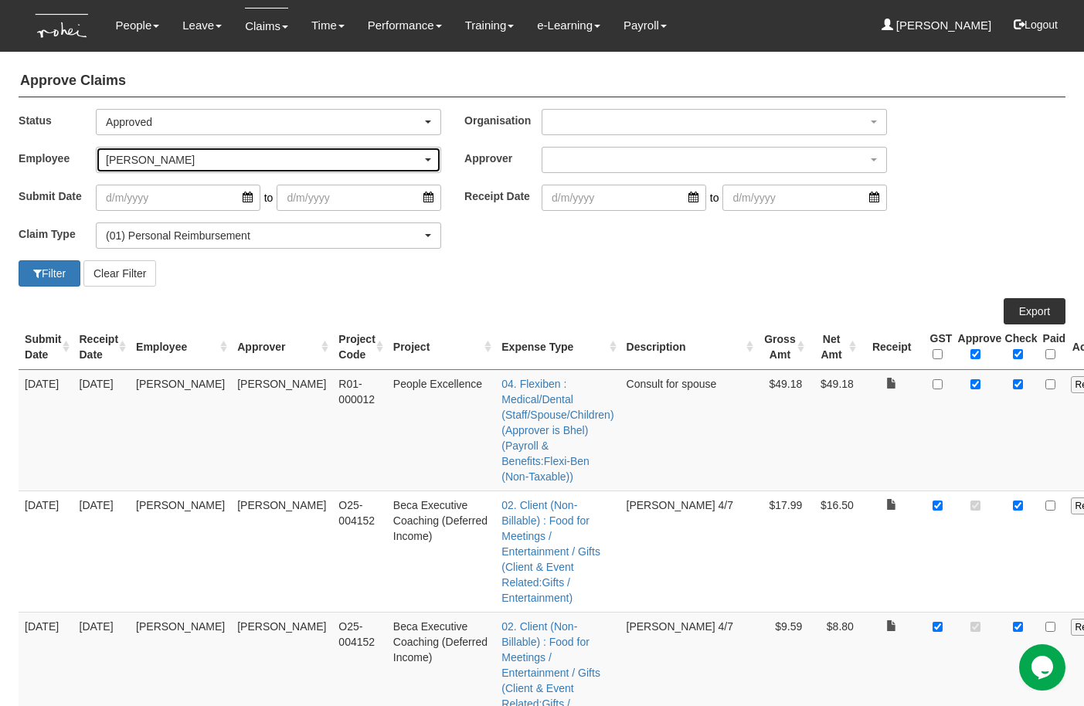
click at [314, 159] on div "[PERSON_NAME]" at bounding box center [264, 159] width 316 height 15
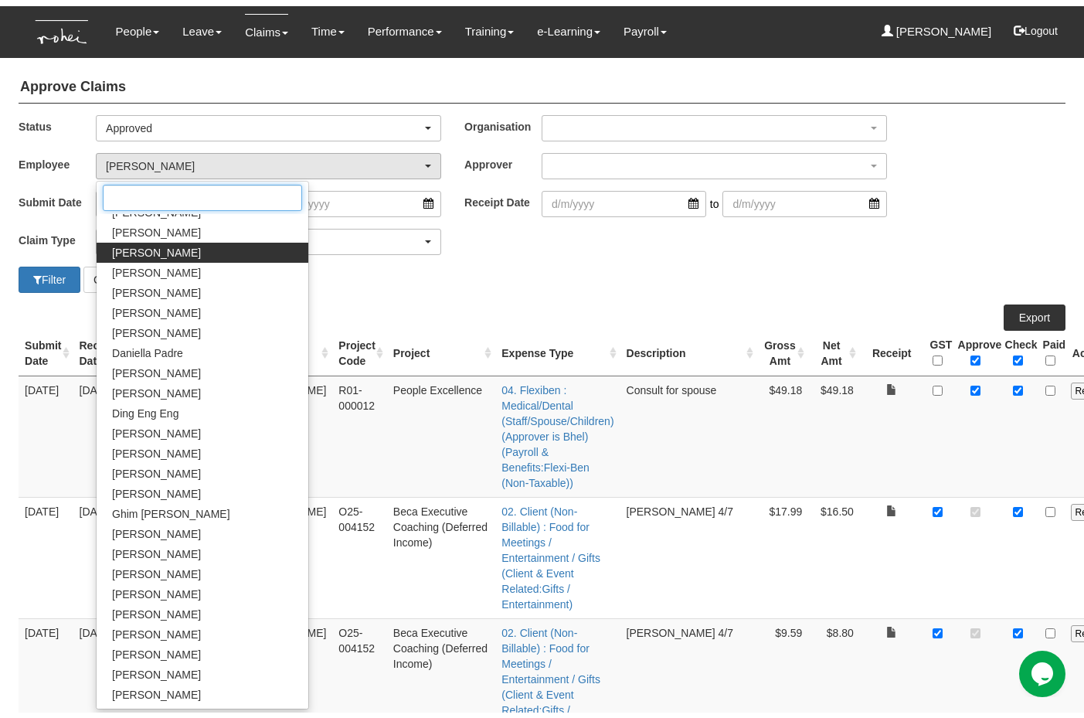
scroll to position [200, 0]
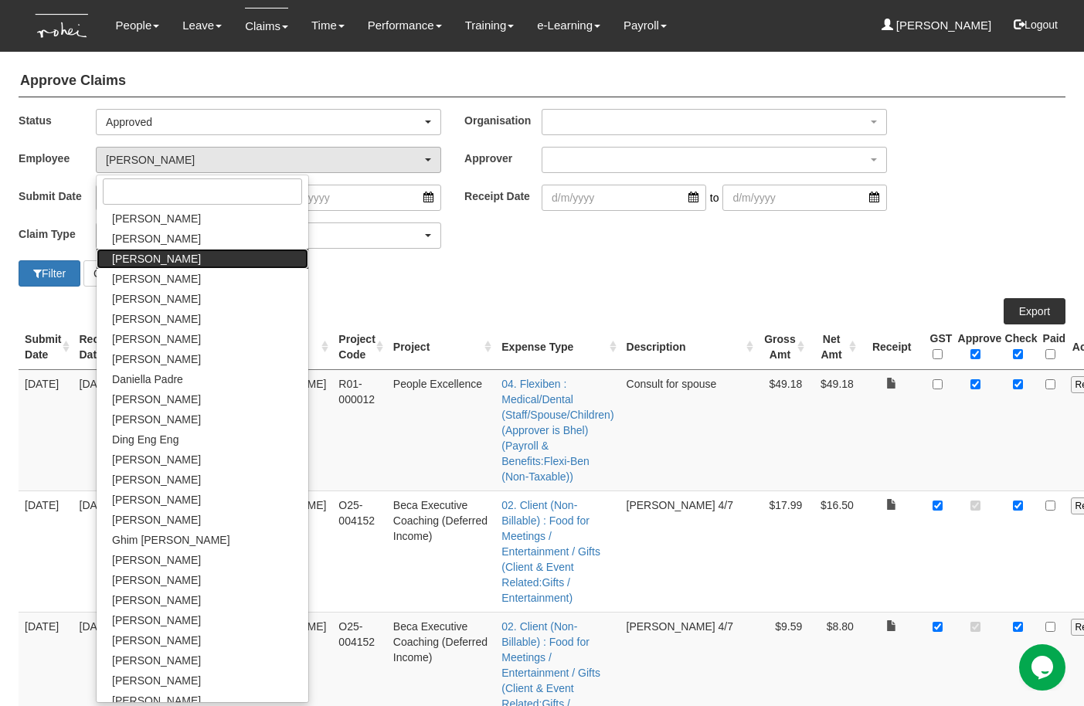
click at [165, 251] on span "[PERSON_NAME]" at bounding box center [156, 258] width 89 height 15
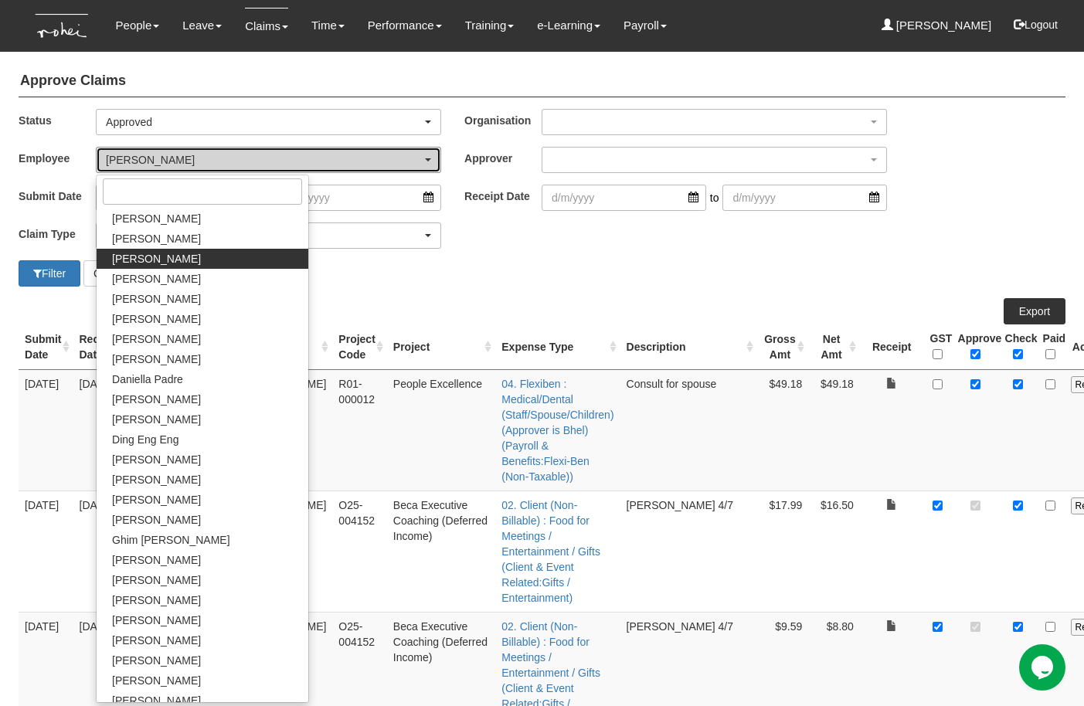
select select "e6234de5-9e6a-4d58-a2ac-f17fce30a14a"
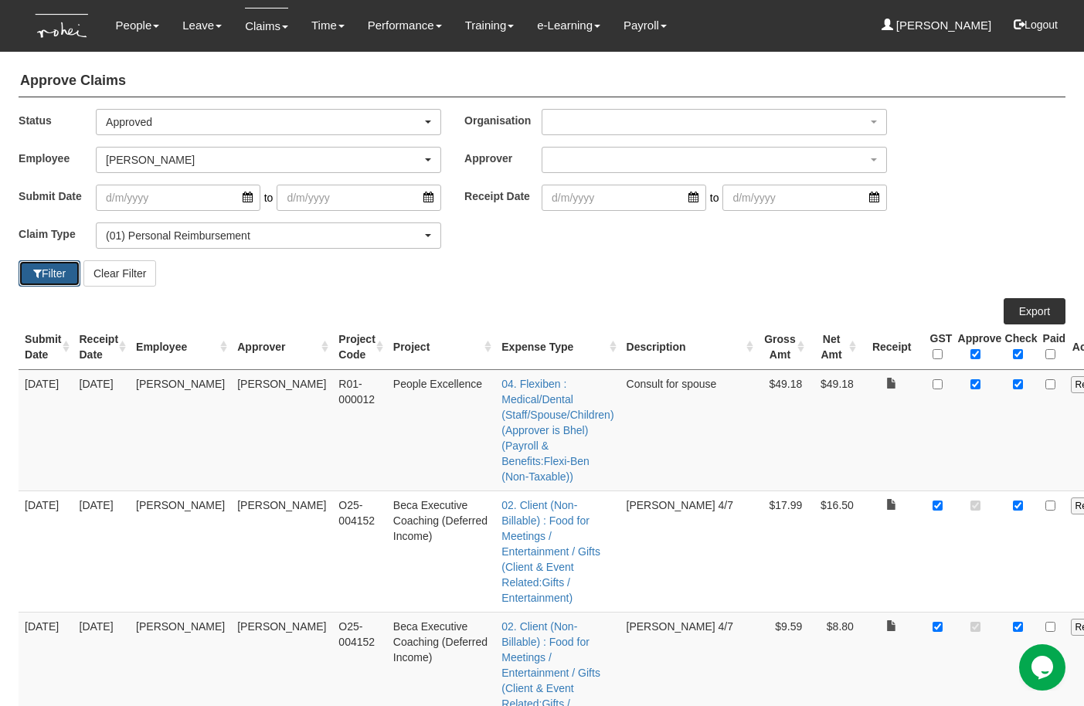
click at [62, 272] on button "Filter" at bounding box center [50, 273] width 62 height 26
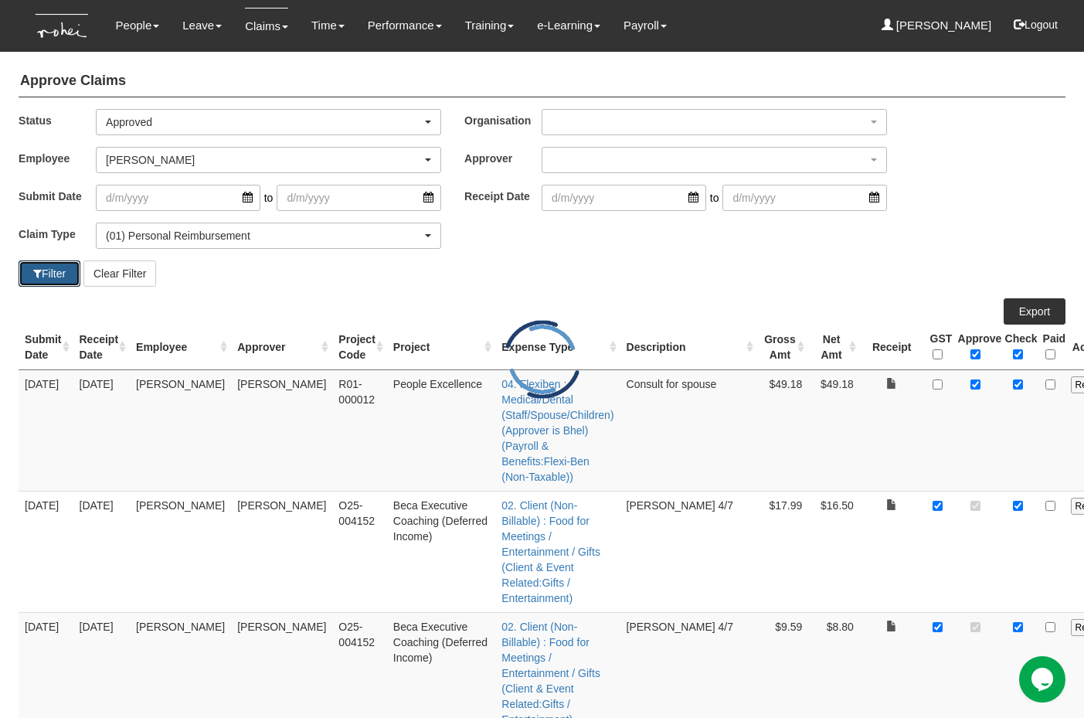
select select "50"
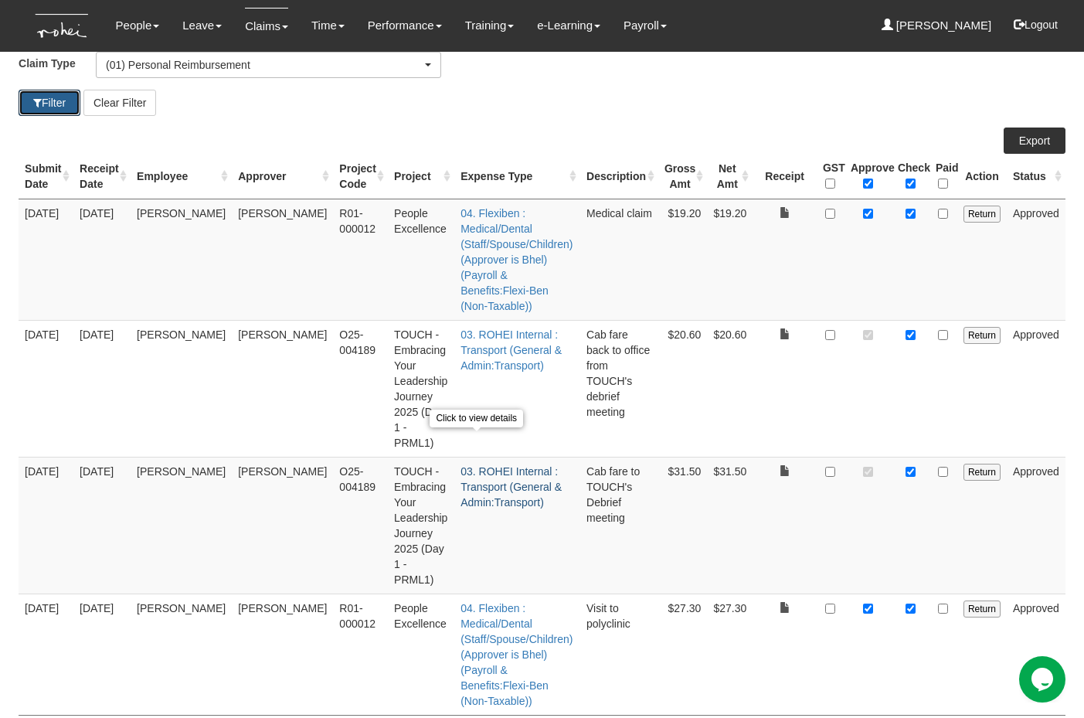
scroll to position [179, 0]
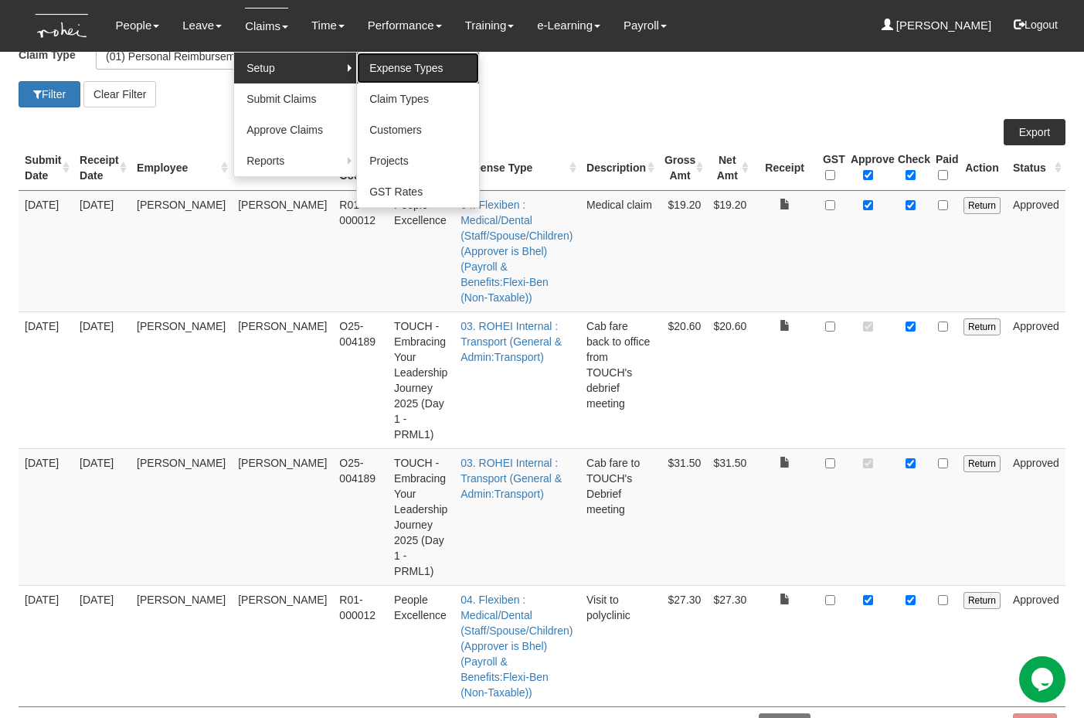
click at [411, 67] on link "Expense Types" at bounding box center [418, 68] width 122 height 31
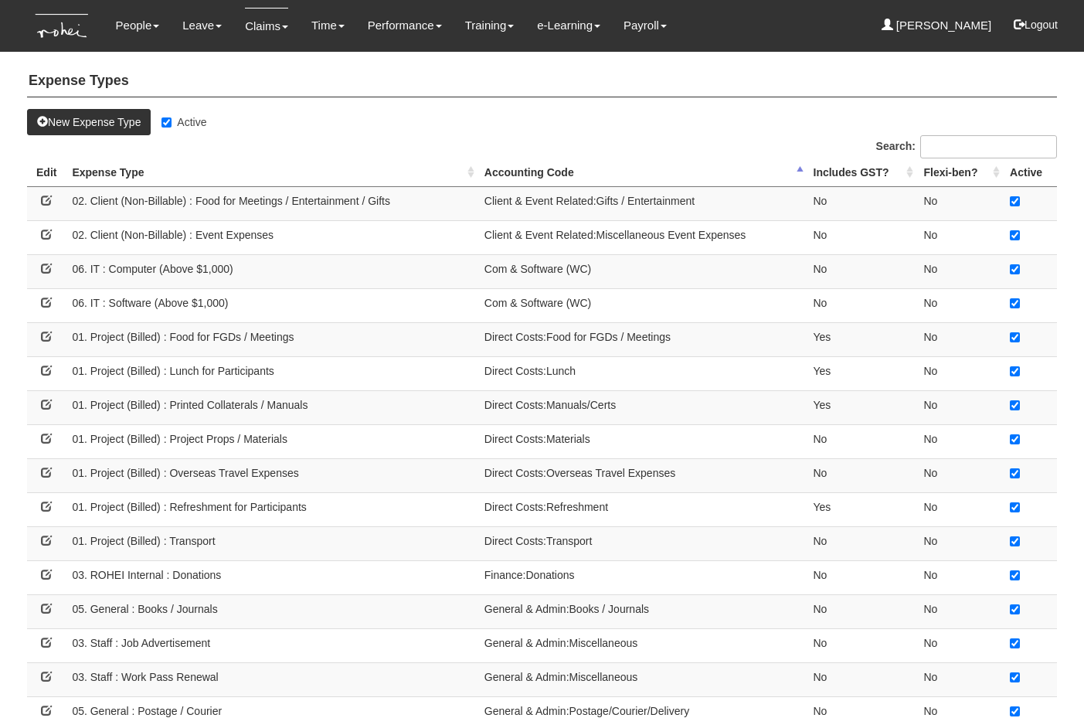
select select "50"
click at [606, 216] on td "Client & Event Related:Gifts / Entertainment" at bounding box center [642, 203] width 329 height 34
drag, startPoint x: 73, startPoint y: 199, endPoint x: 395, endPoint y: 201, distance: 322.2
click at [395, 201] on td "02. Client (Non-Billable) : Food for Meetings / Entertainment / Gifts" at bounding box center [272, 203] width 412 height 34
copy td "02. Client (Non-Billable) : Food for Meetings / Entertainment / Gifts"
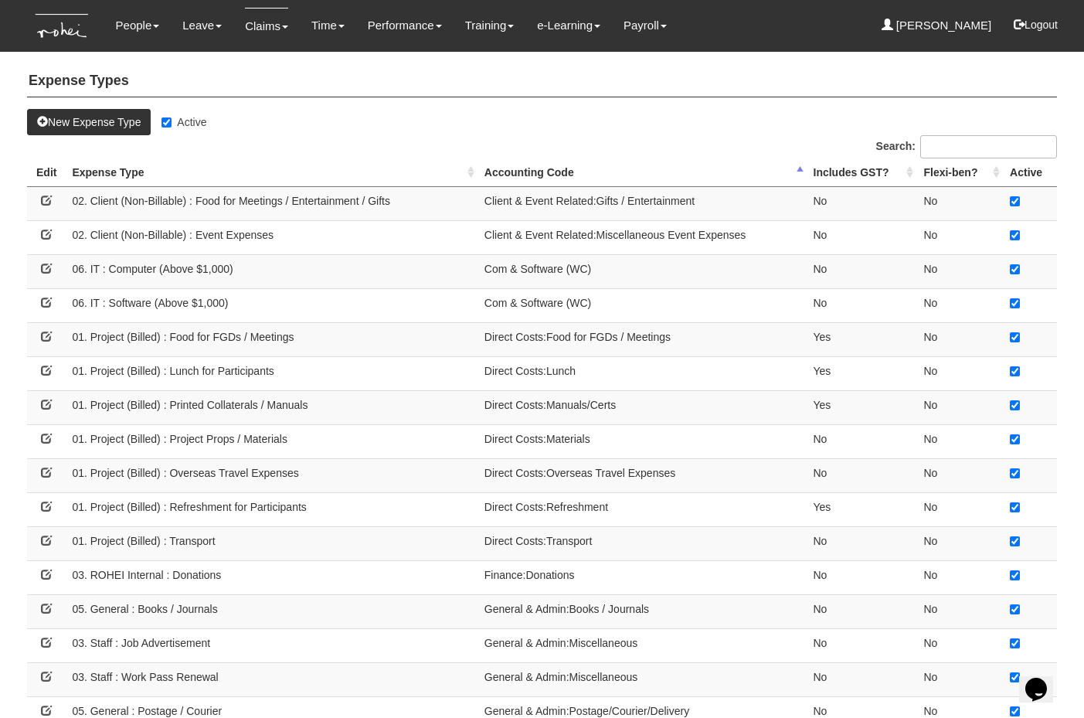
drag, startPoint x: 484, startPoint y: 198, endPoint x: 703, endPoint y: 200, distance: 218.7
click at [703, 200] on td "Client & Event Related:Gifts / Entertainment" at bounding box center [642, 203] width 329 height 34
copy td "Client & Event Related:Gifts / Entertainment"
